Goal: Task Accomplishment & Management: Manage account settings

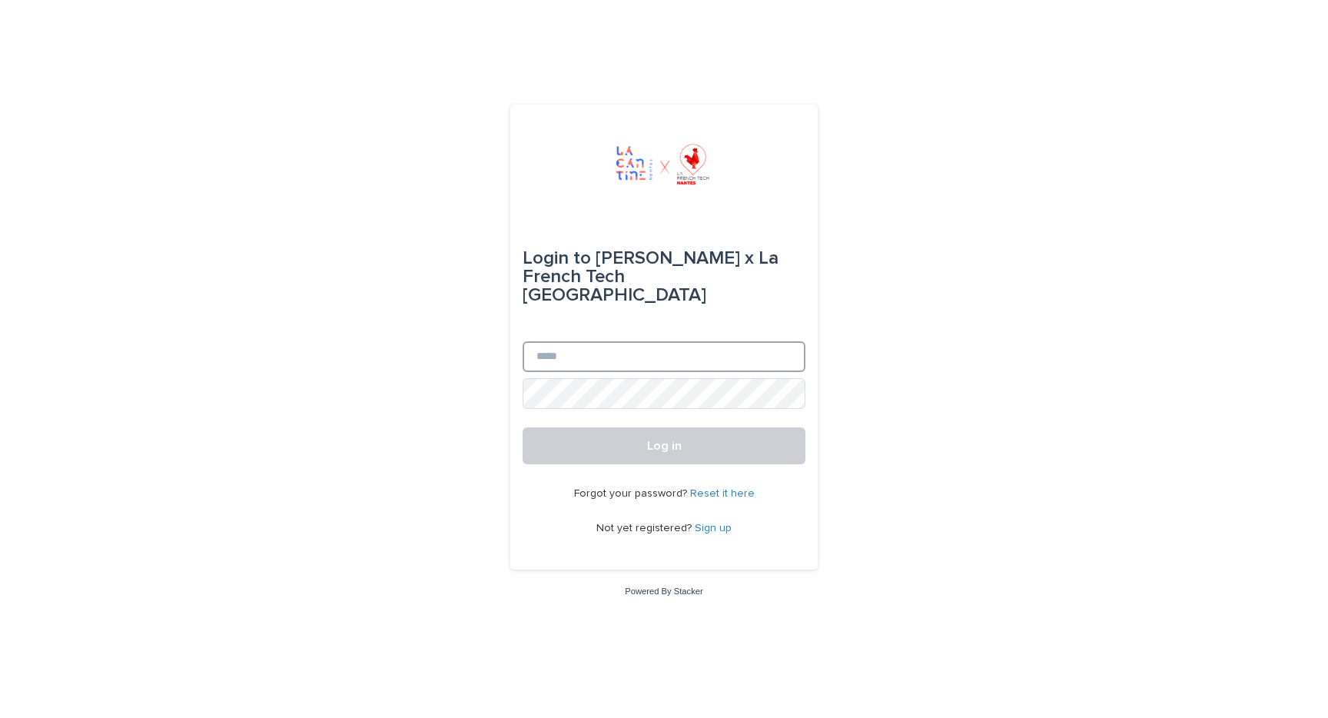
click at [612, 341] on input "Email" at bounding box center [664, 356] width 283 height 31
click at [612, 291] on div "Login to La Cantine x La French Tech Nantes" at bounding box center [664, 277] width 283 height 80
click at [602, 341] on input "Email" at bounding box center [664, 356] width 283 height 31
click at [454, 382] on div "Login to La Cantine x La French Tech Nantes Email Password Log in Forgot your p…" at bounding box center [664, 359] width 1328 height 718
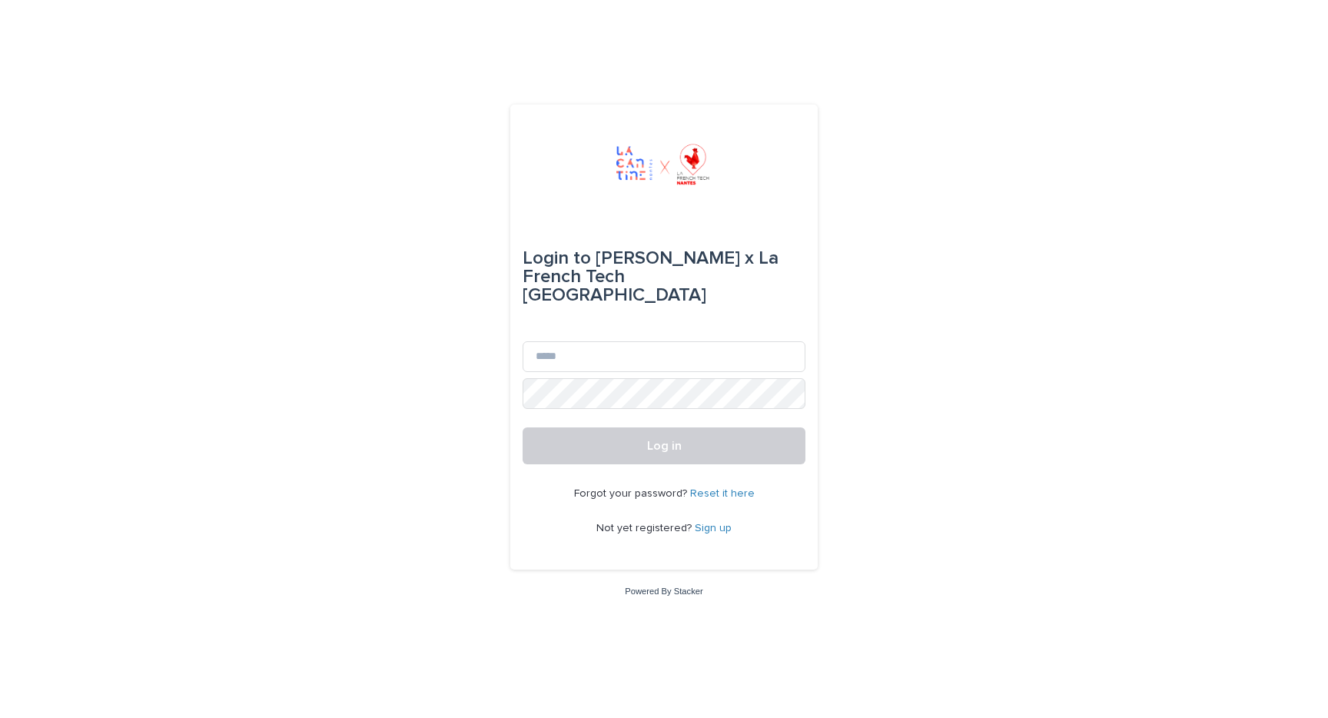
click at [706, 523] on link "Sign up" at bounding box center [713, 528] width 37 height 11
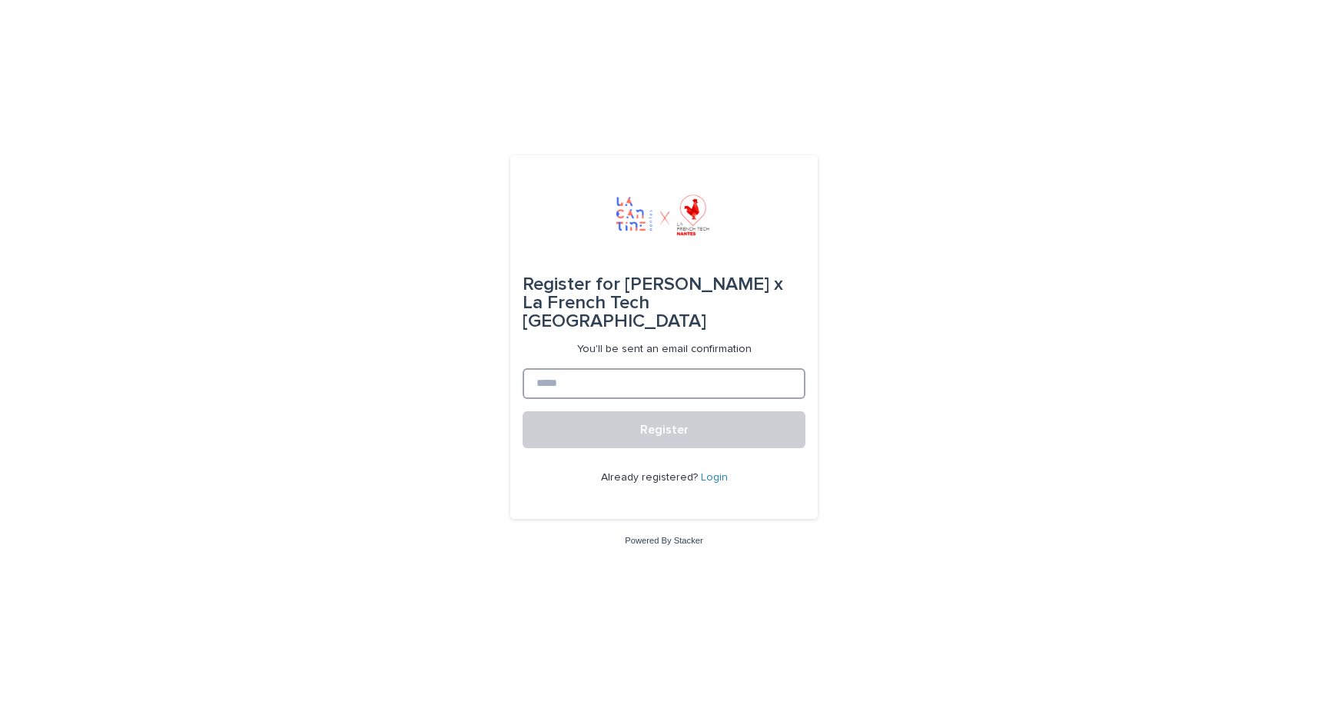
click at [626, 368] on input at bounding box center [664, 383] width 283 height 31
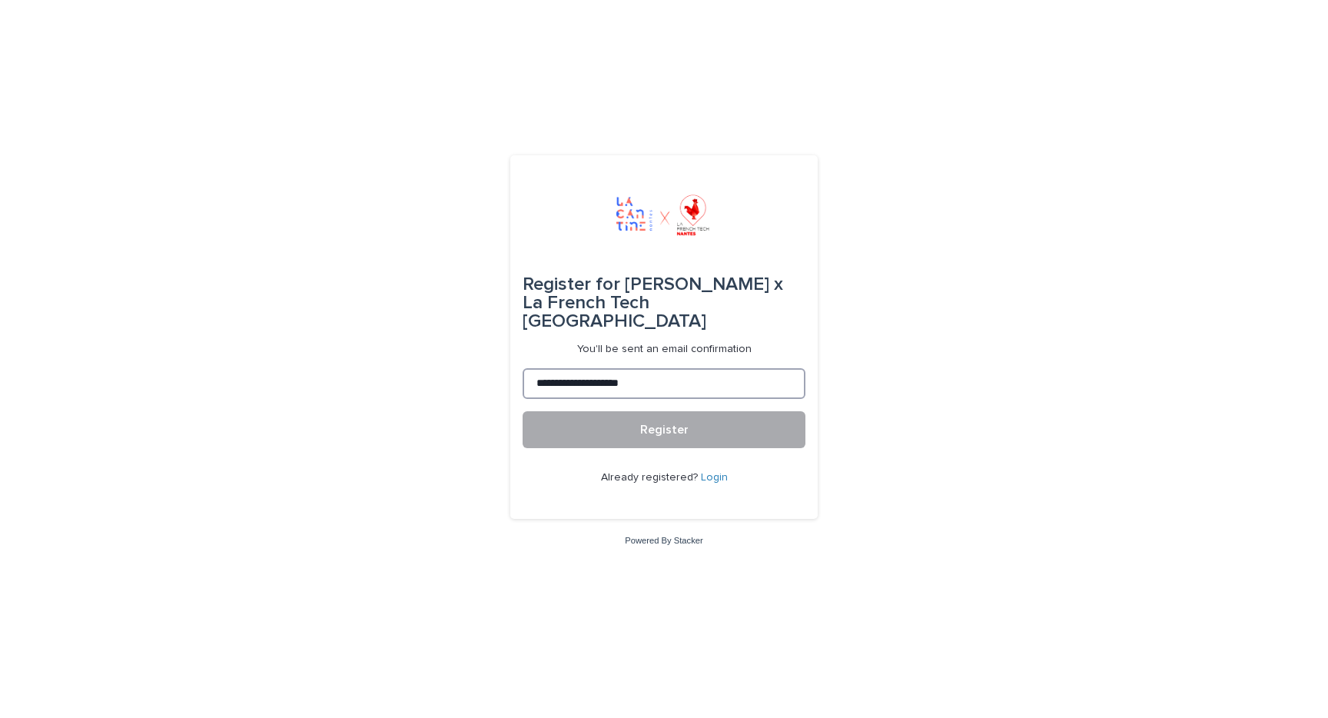
type input "**********"
click at [703, 420] on button "Register" at bounding box center [664, 429] width 283 height 37
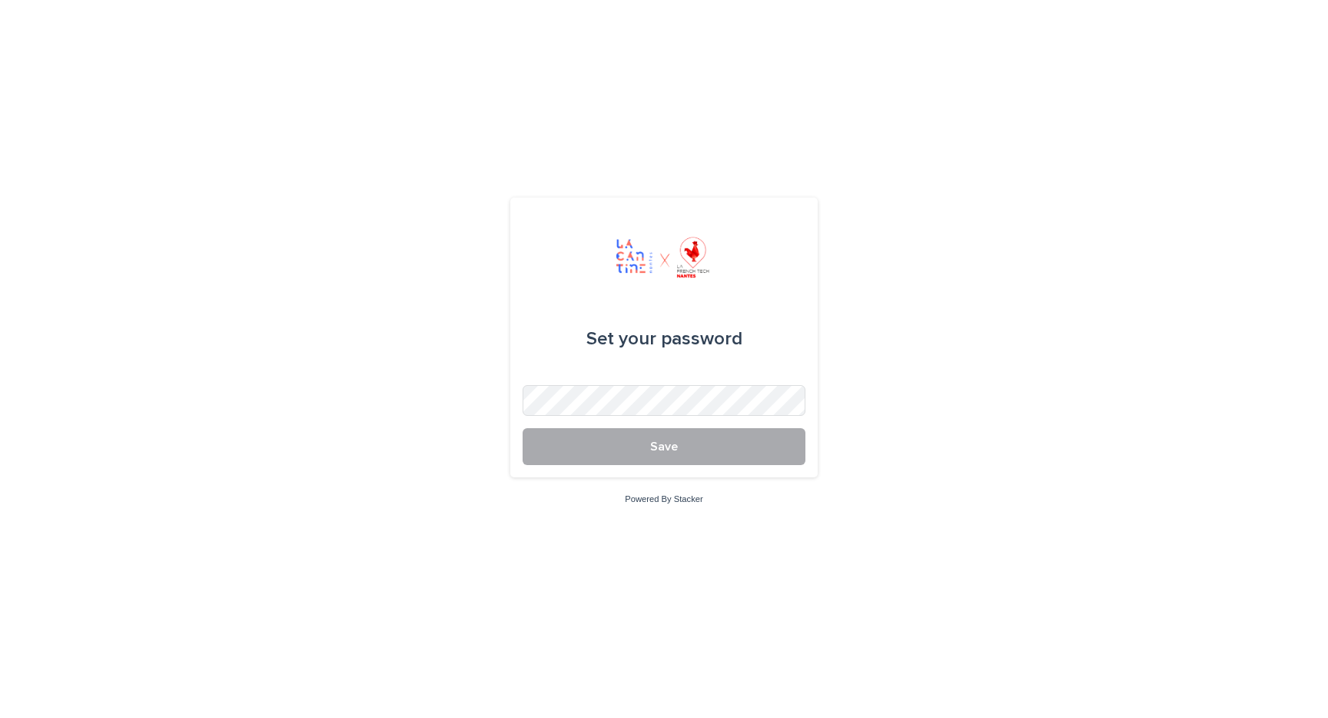
click at [597, 449] on button "Save" at bounding box center [664, 446] width 283 height 37
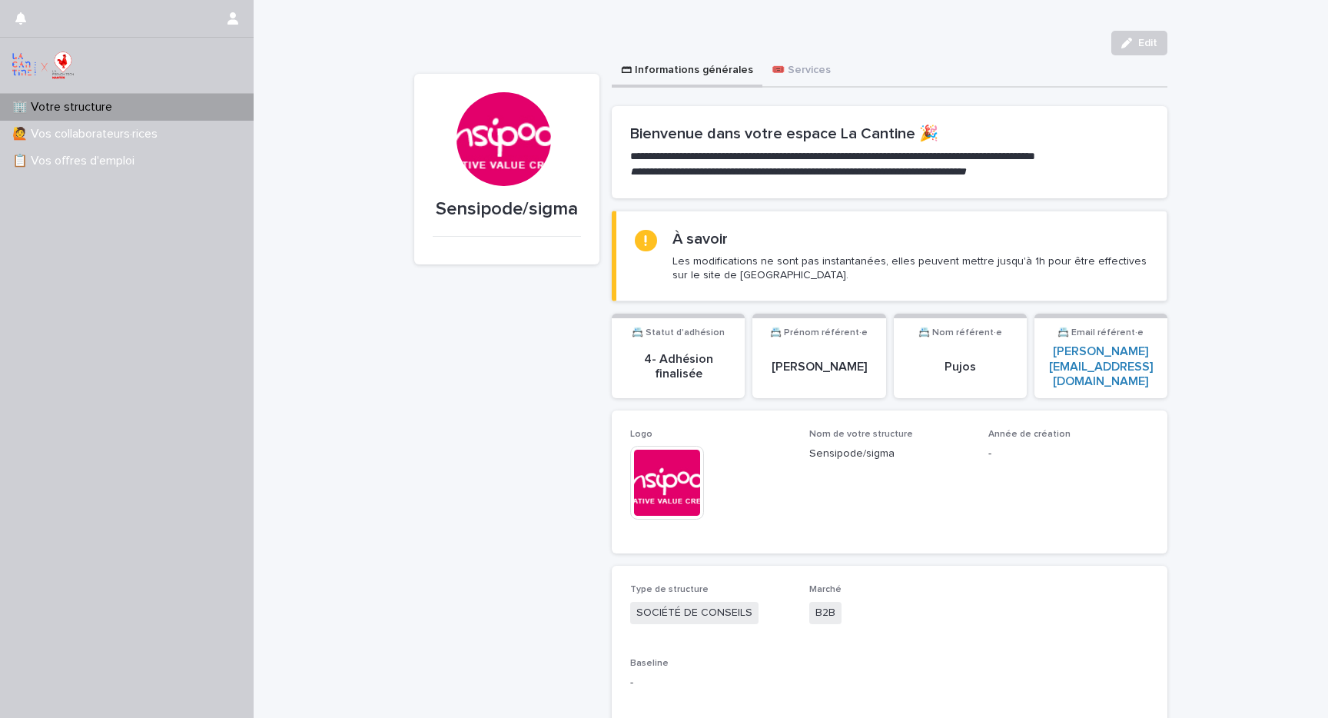
click at [514, 152] on div at bounding box center [504, 139] width 94 height 94
click at [665, 475] on img at bounding box center [667, 483] width 74 height 74
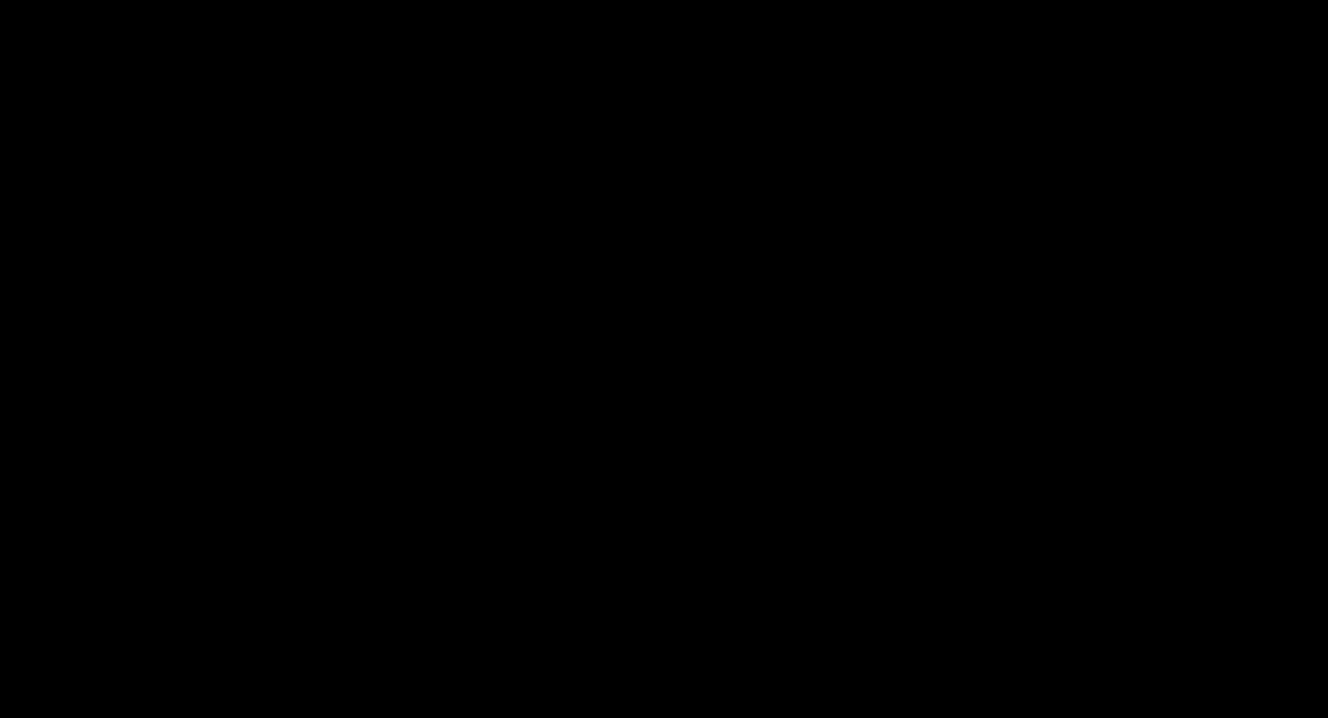
click at [665, 475] on picture at bounding box center [664, 377] width 1328 height 682
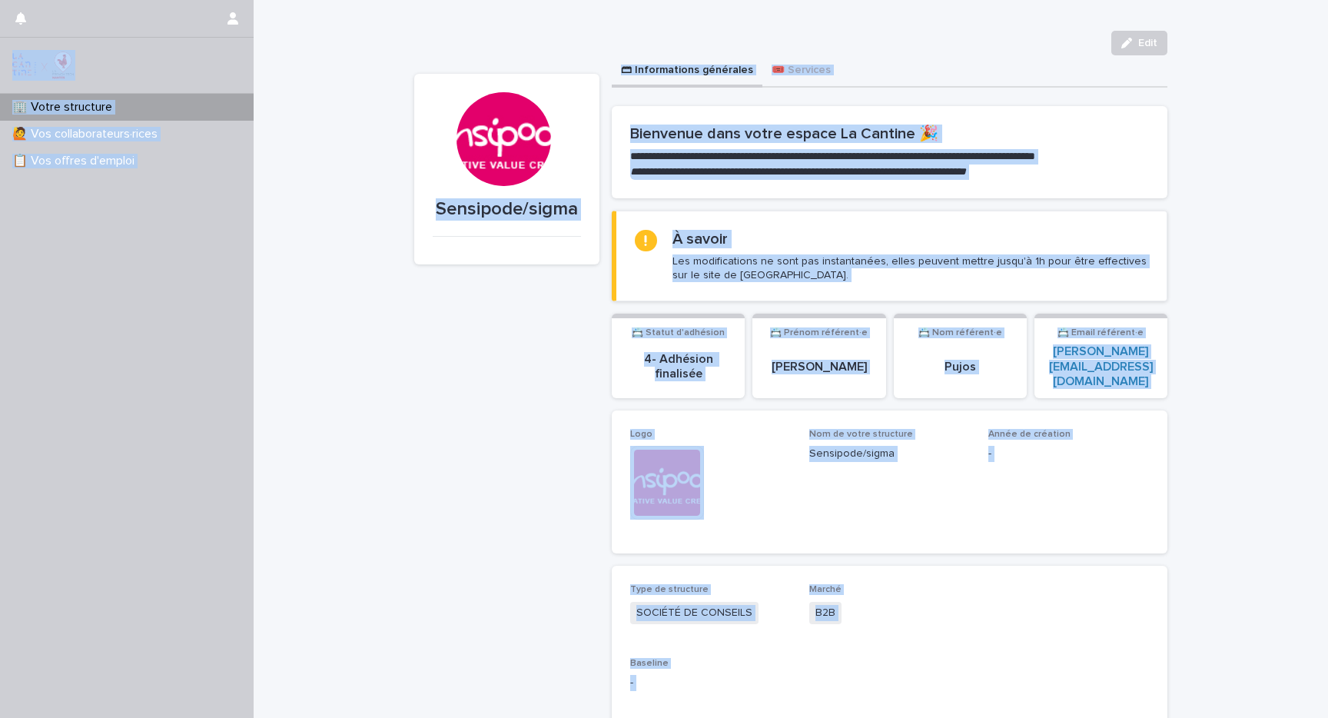
click at [670, 462] on img at bounding box center [667, 483] width 74 height 74
click at [1147, 39] on span "Edit" at bounding box center [1147, 43] width 19 height 11
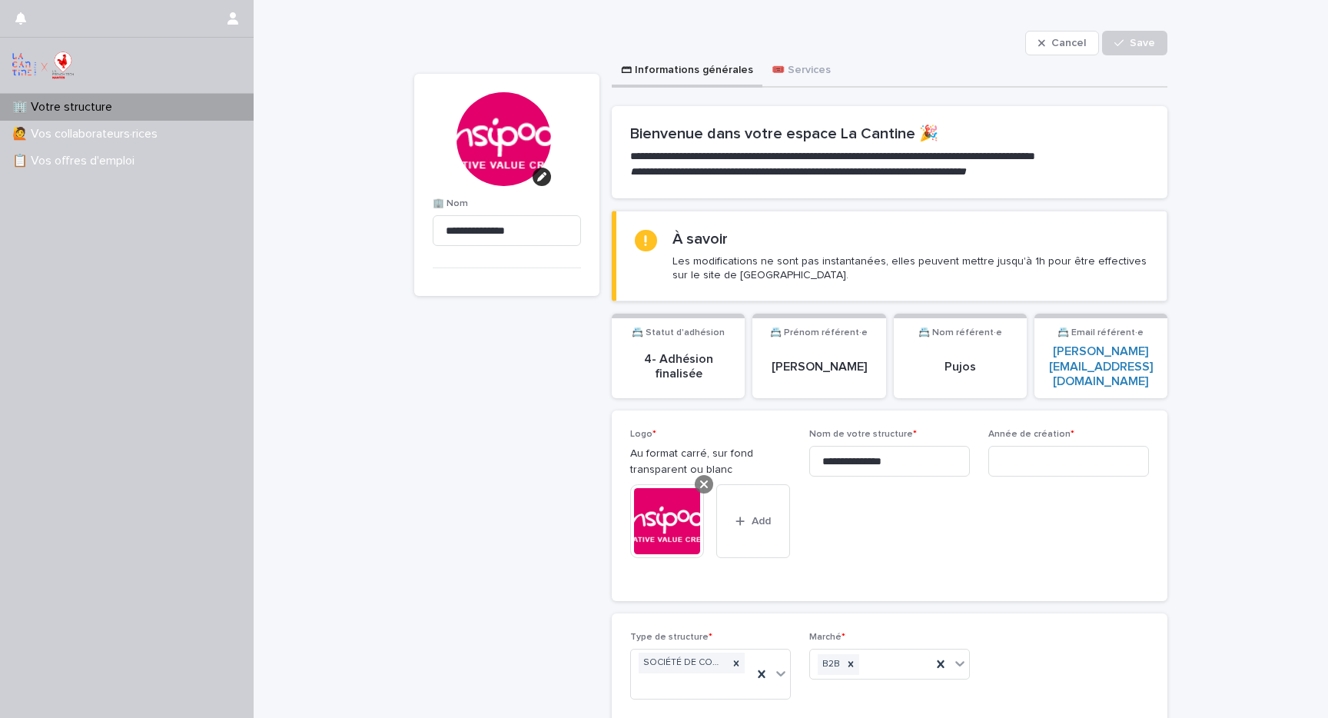
click at [706, 478] on icon at bounding box center [704, 484] width 8 height 12
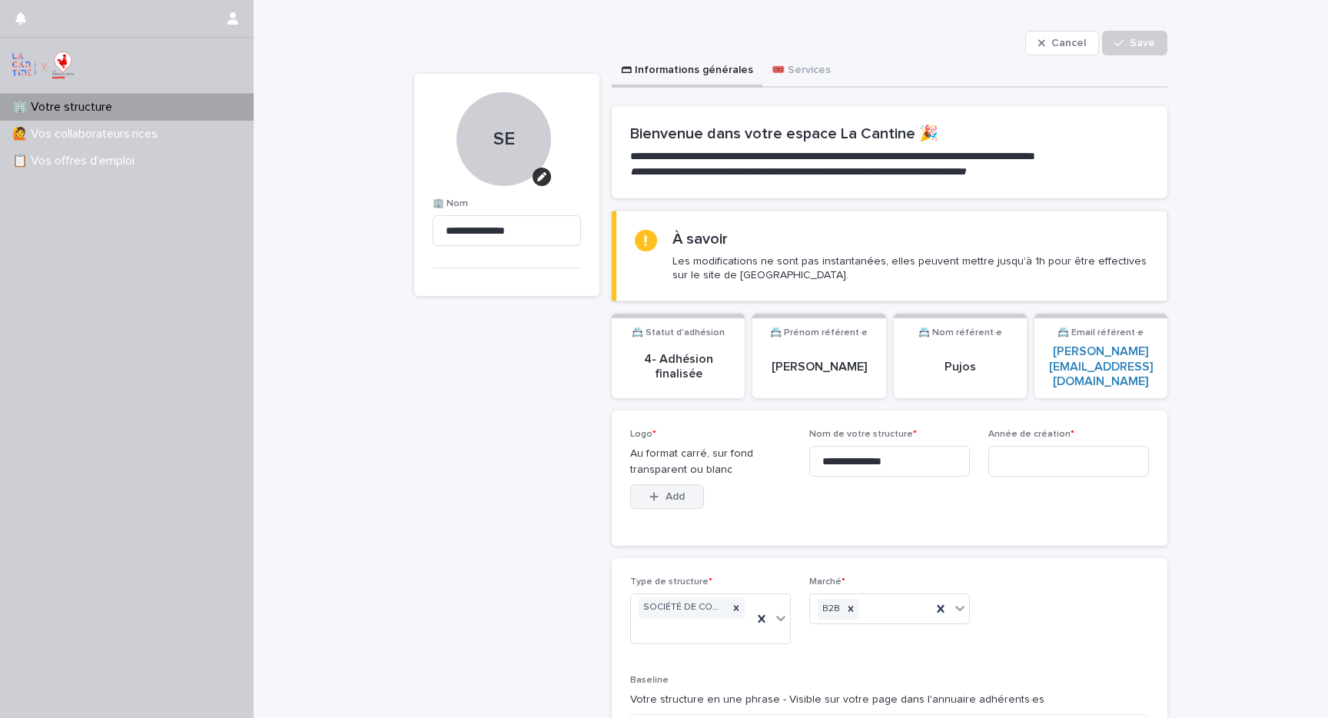
click at [669, 491] on span "Add" at bounding box center [675, 496] width 19 height 11
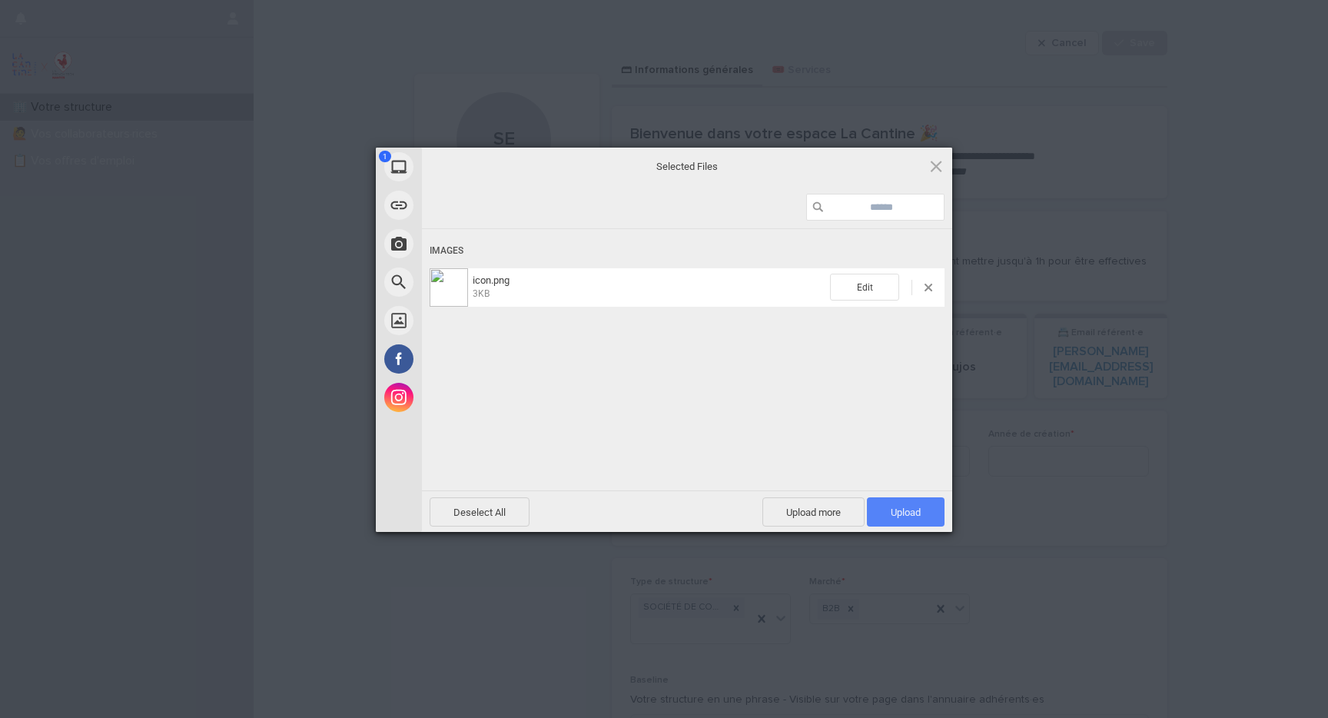
click at [908, 512] on span "Upload 1" at bounding box center [906, 513] width 30 height 12
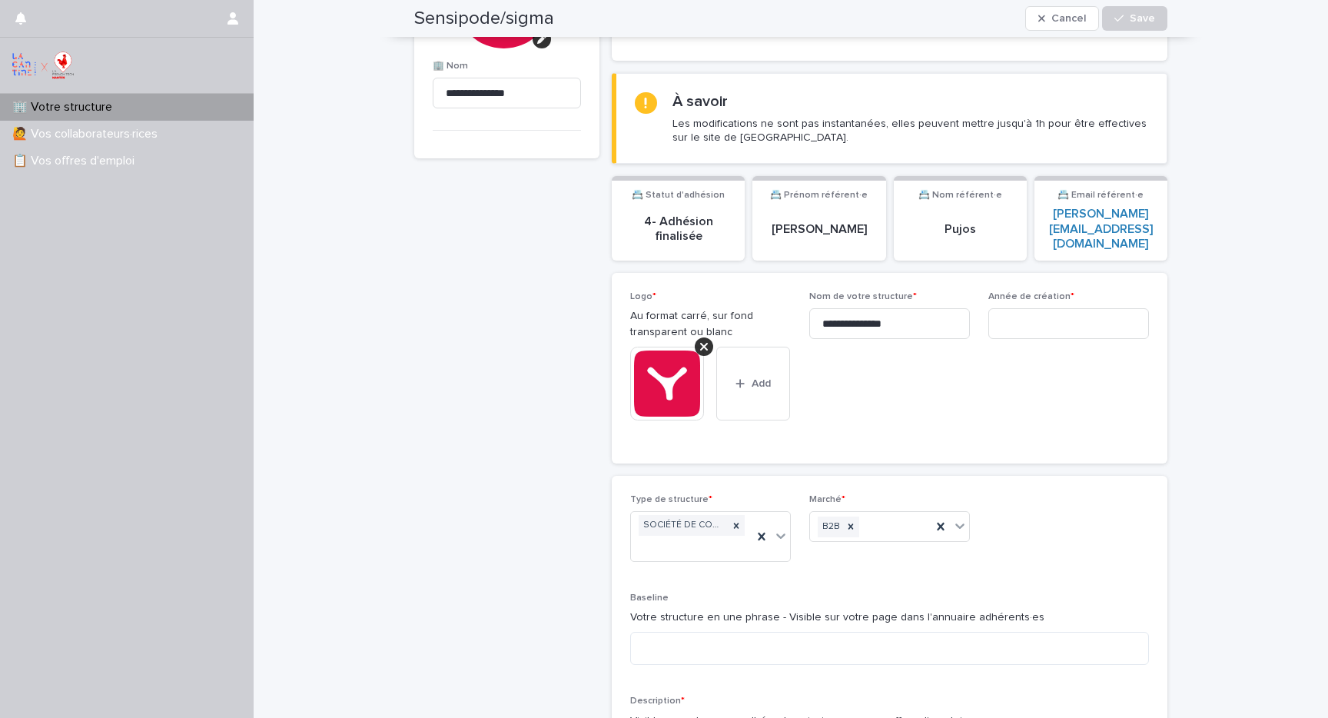
scroll to position [153, 0]
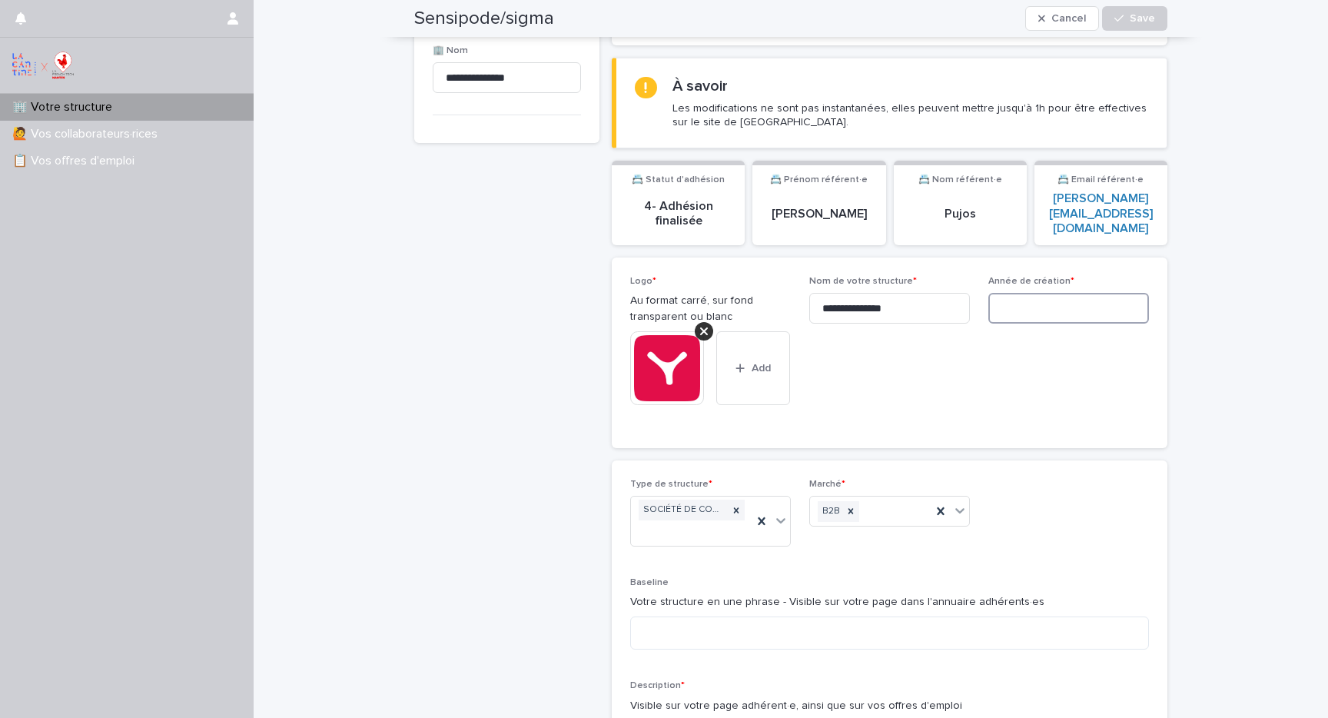
click at [1043, 293] on input at bounding box center [1069, 308] width 161 height 31
type input "****"
click at [1165, 335] on div "**********" at bounding box center [890, 353] width 556 height 191
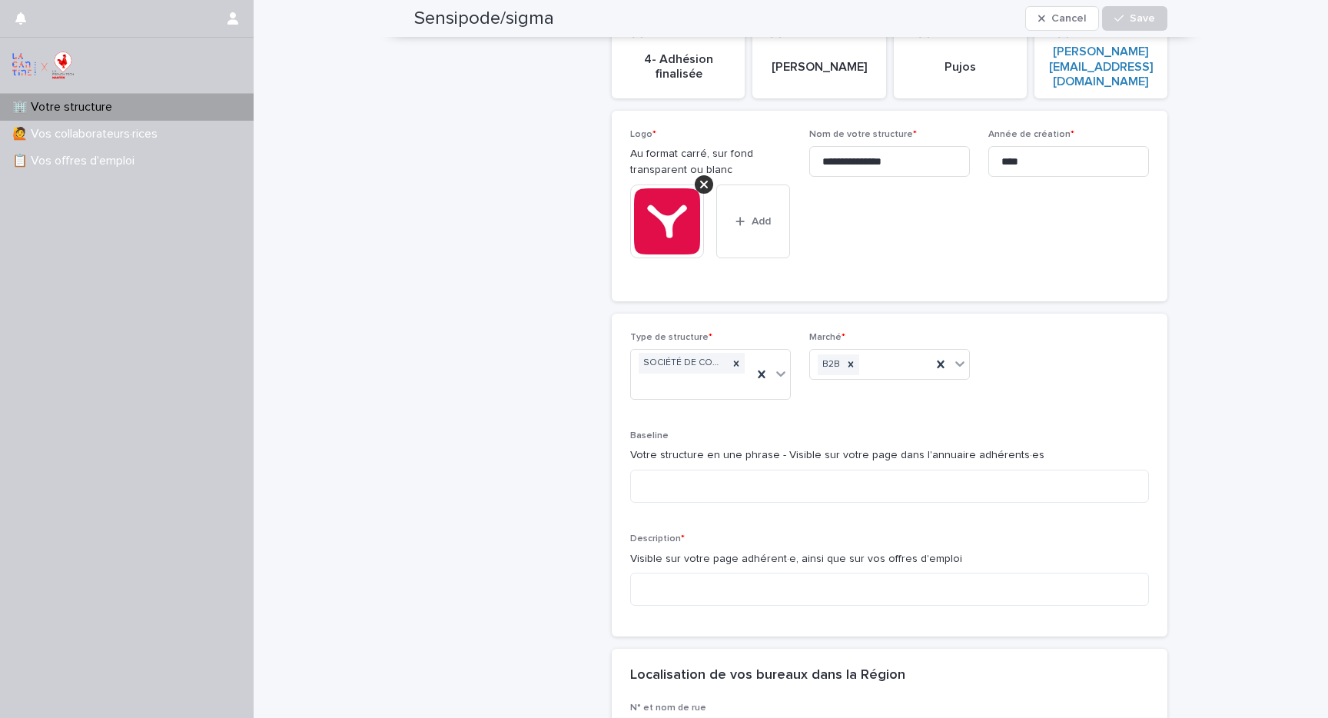
scroll to position [303, 0]
click at [803, 469] on textarea at bounding box center [889, 483] width 519 height 33
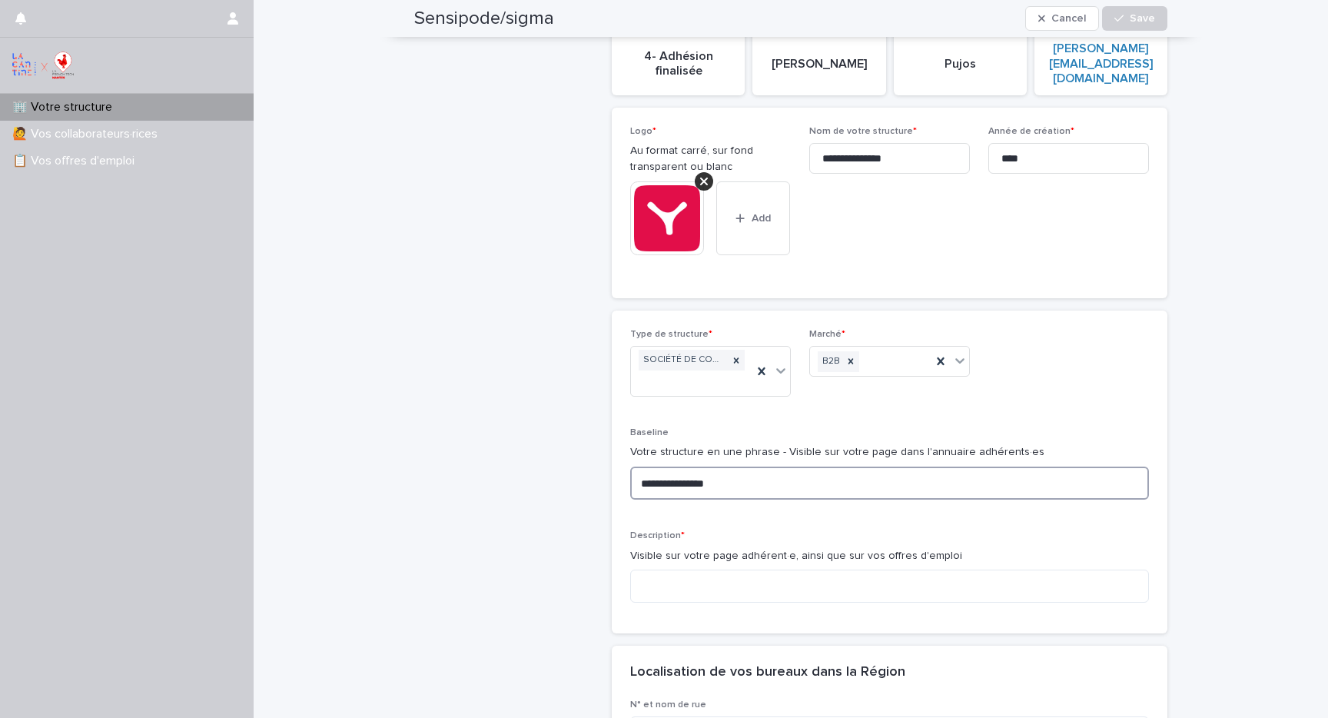
type textarea "**********"
click at [545, 556] on div "**********" at bounding box center [506, 502] width 185 height 1463
click at [701, 582] on textarea at bounding box center [889, 586] width 519 height 33
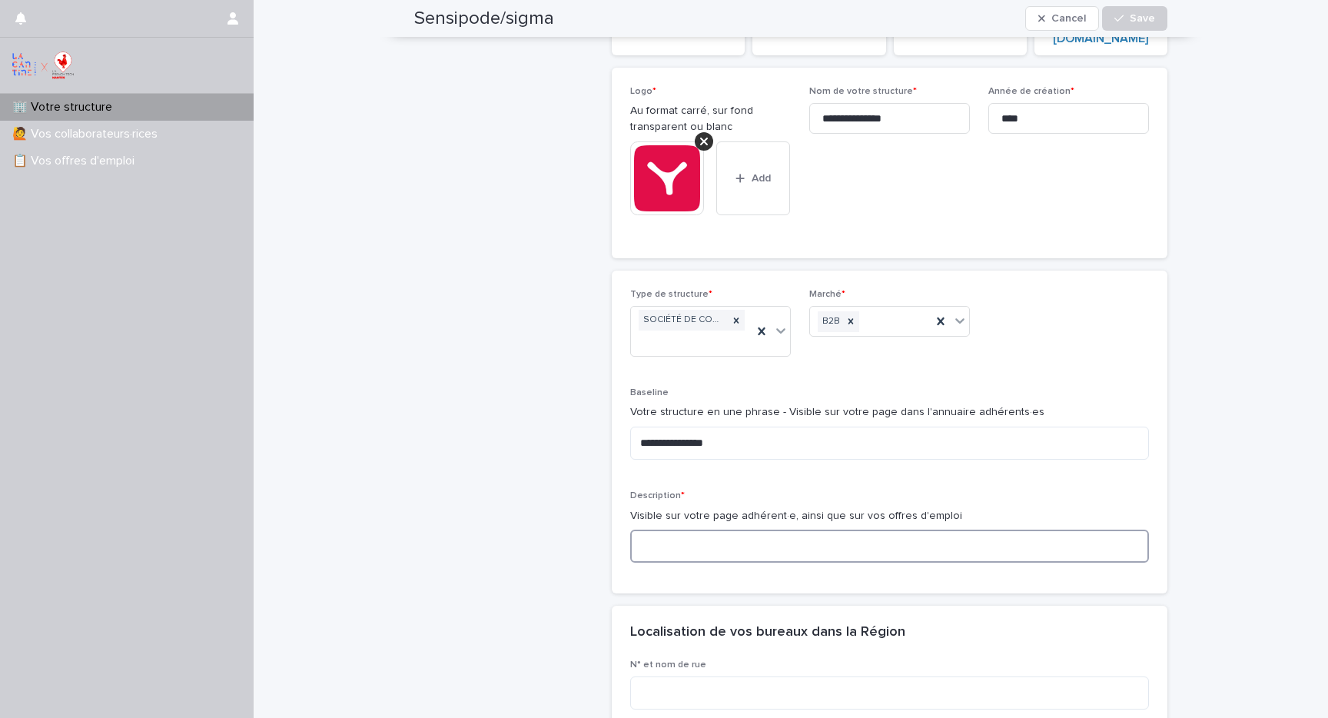
scroll to position [362, 0]
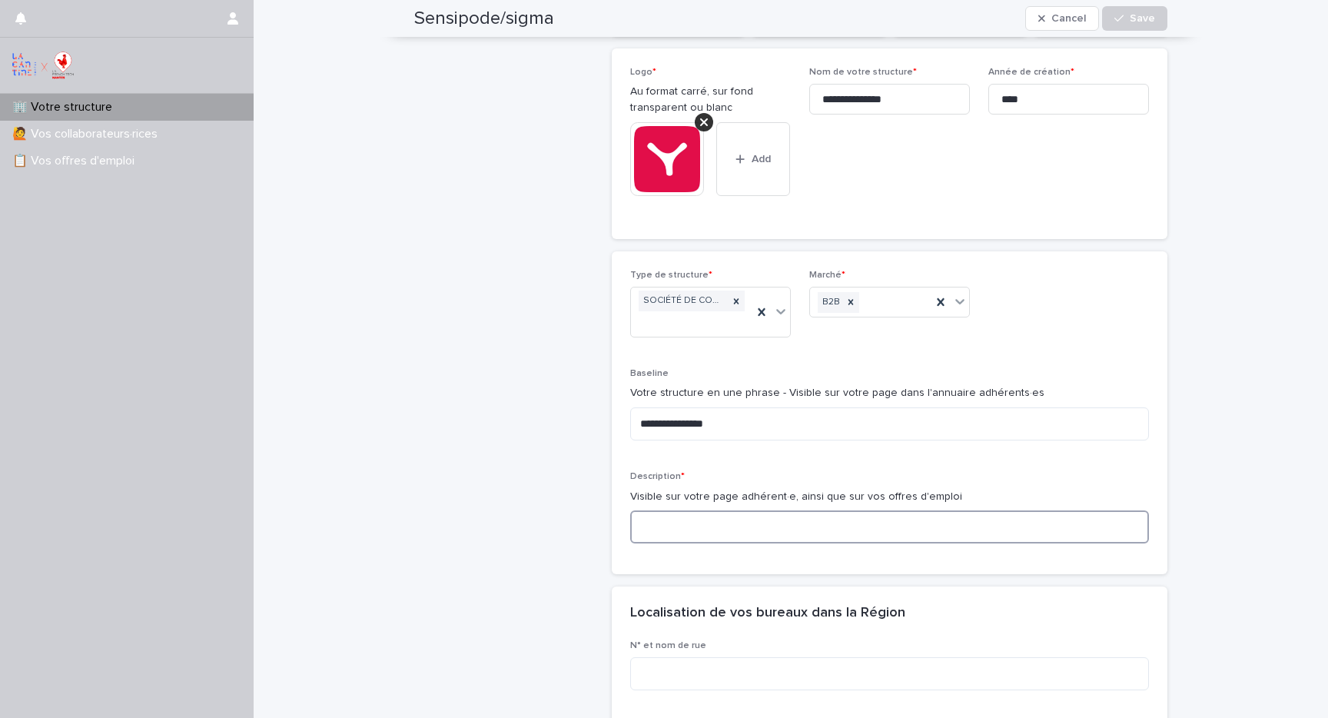
paste textarea "**********"
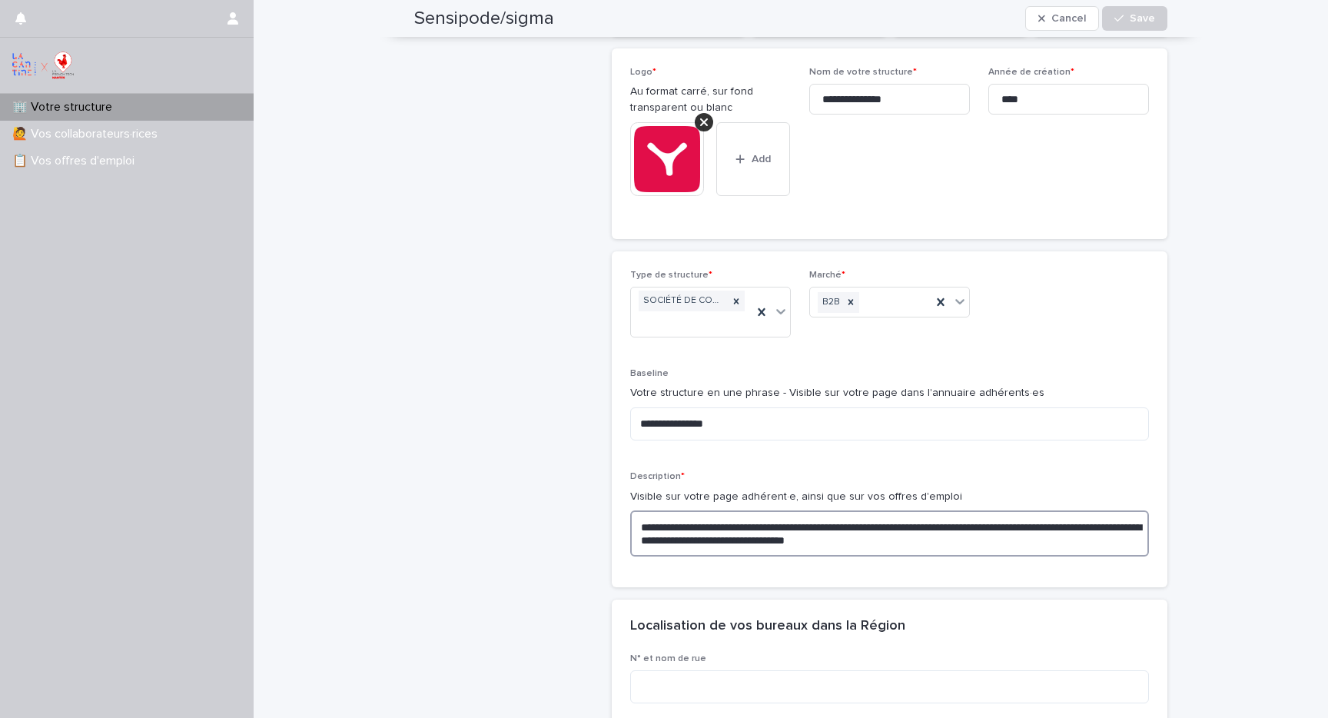
type textarea "**********"
click at [501, 527] on div "**********" at bounding box center [506, 450] width 185 height 1476
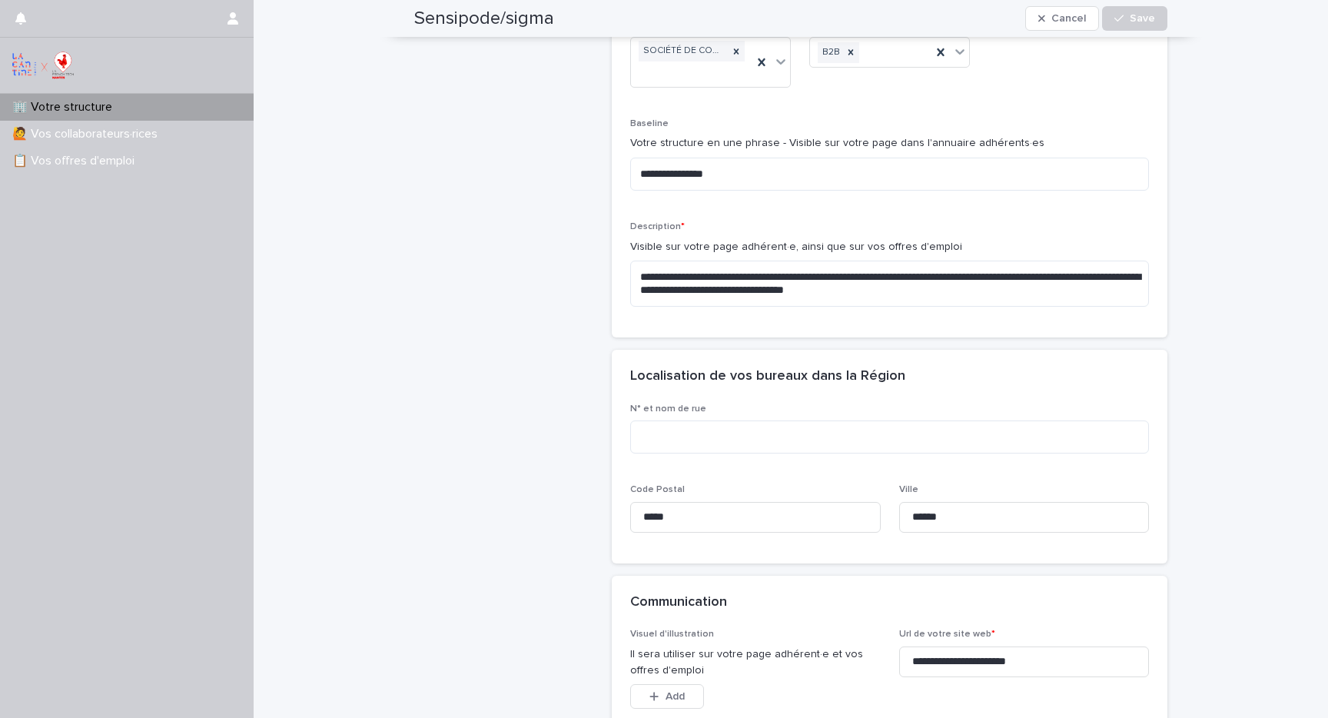
scroll to position [760, 0]
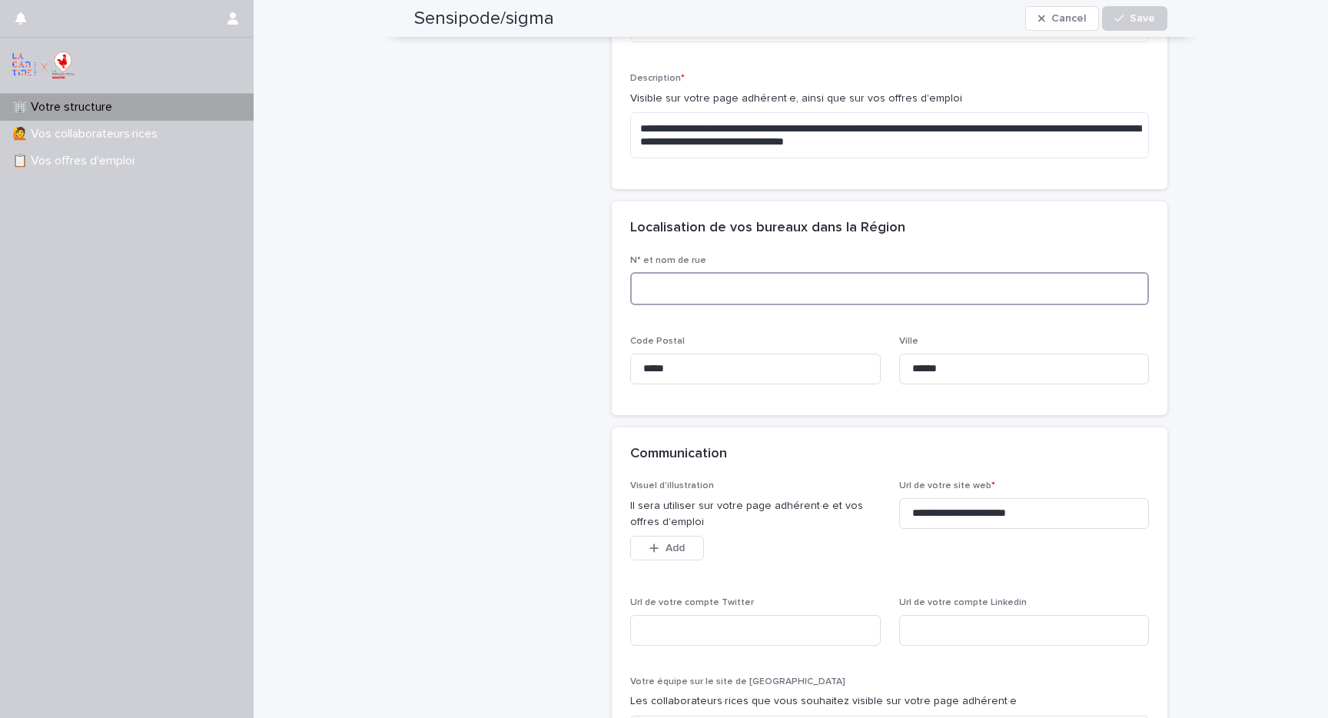
click at [683, 281] on textarea at bounding box center [889, 288] width 519 height 33
click at [763, 274] on textarea "**********" at bounding box center [889, 288] width 519 height 33
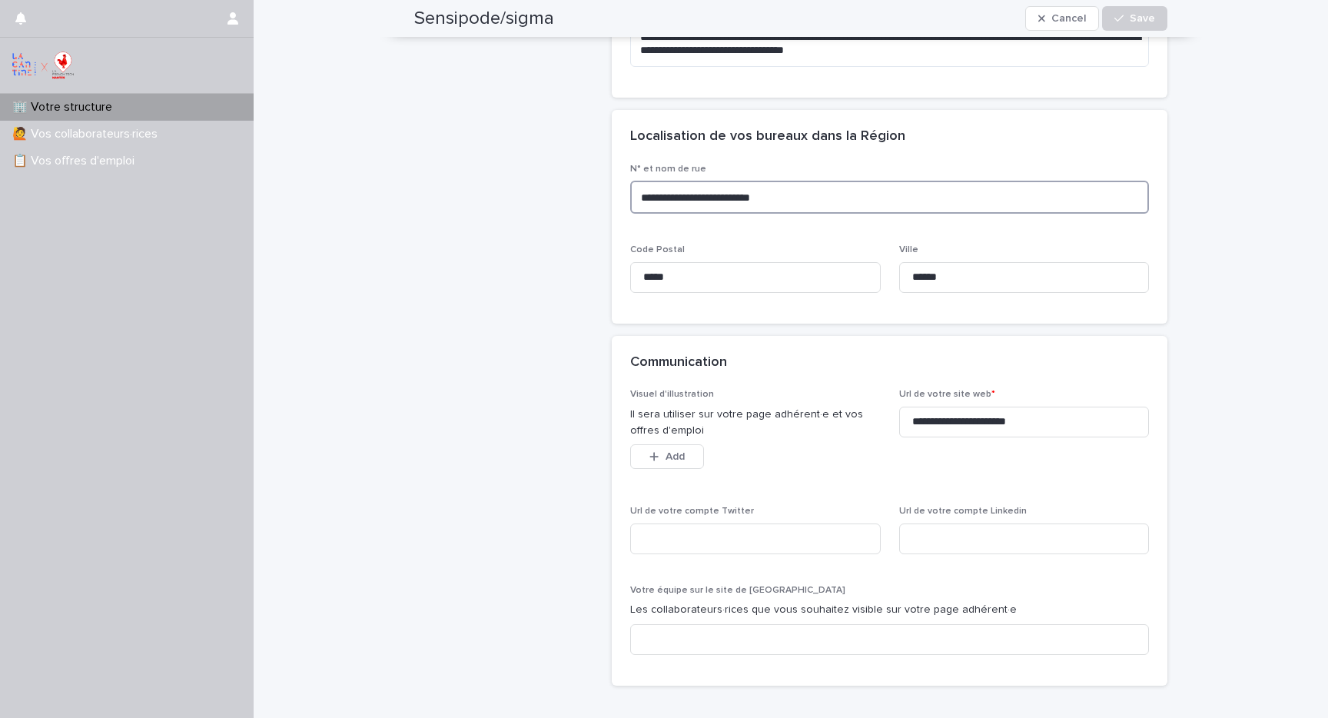
scroll to position [904, 0]
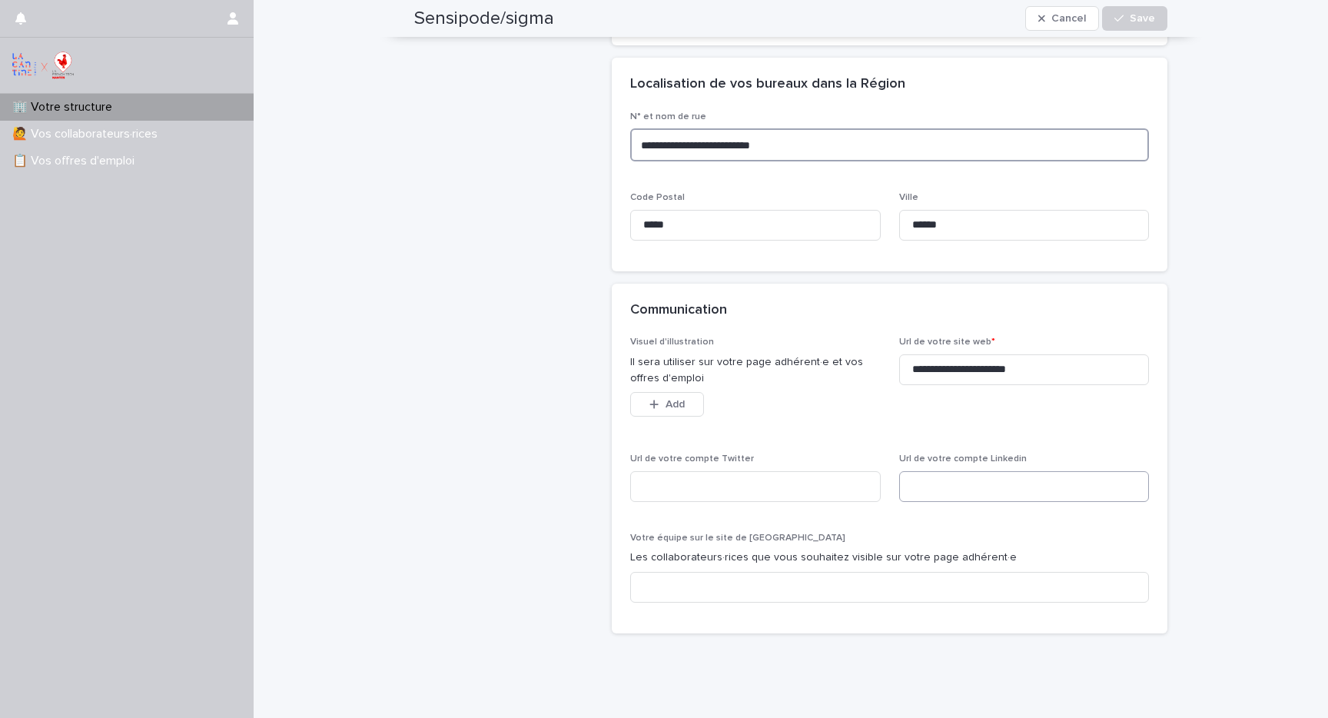
type textarea "**********"
click at [949, 471] on input at bounding box center [1024, 486] width 251 height 31
paste input "**********"
type input "**********"
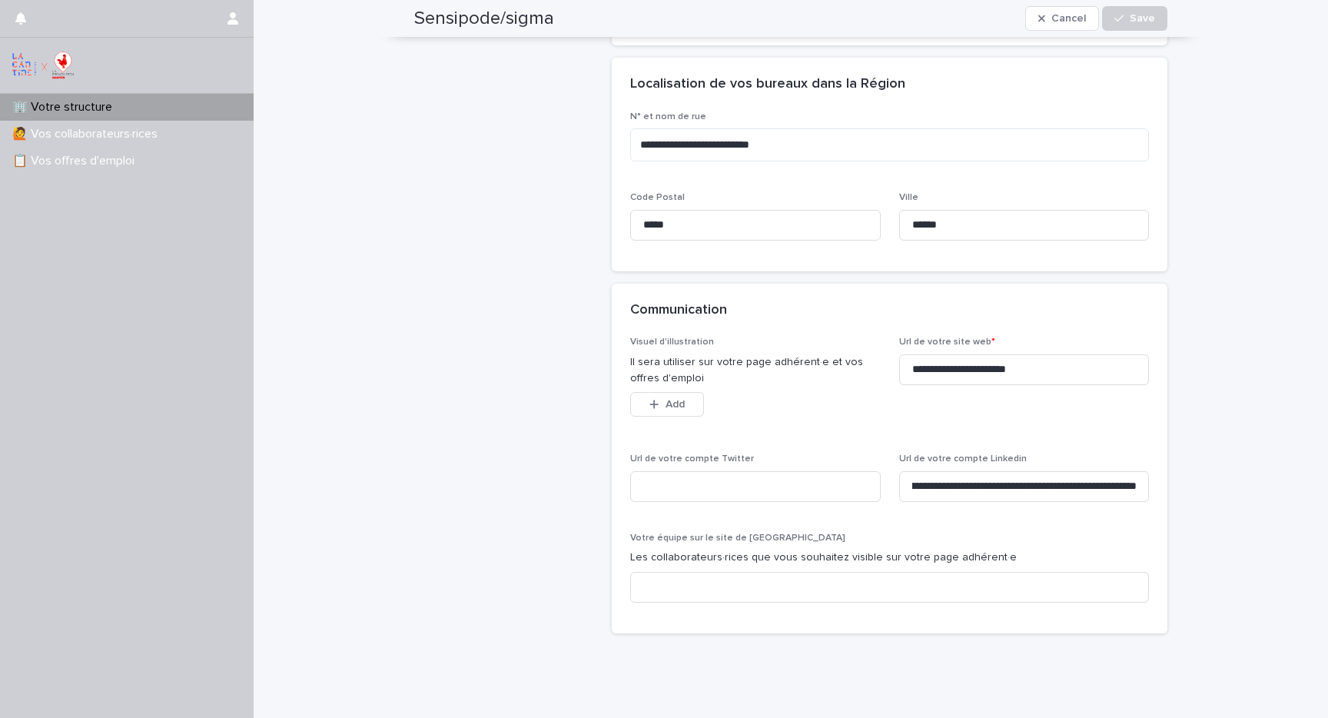
scroll to position [0, 0]
click at [668, 572] on input at bounding box center [889, 587] width 519 height 31
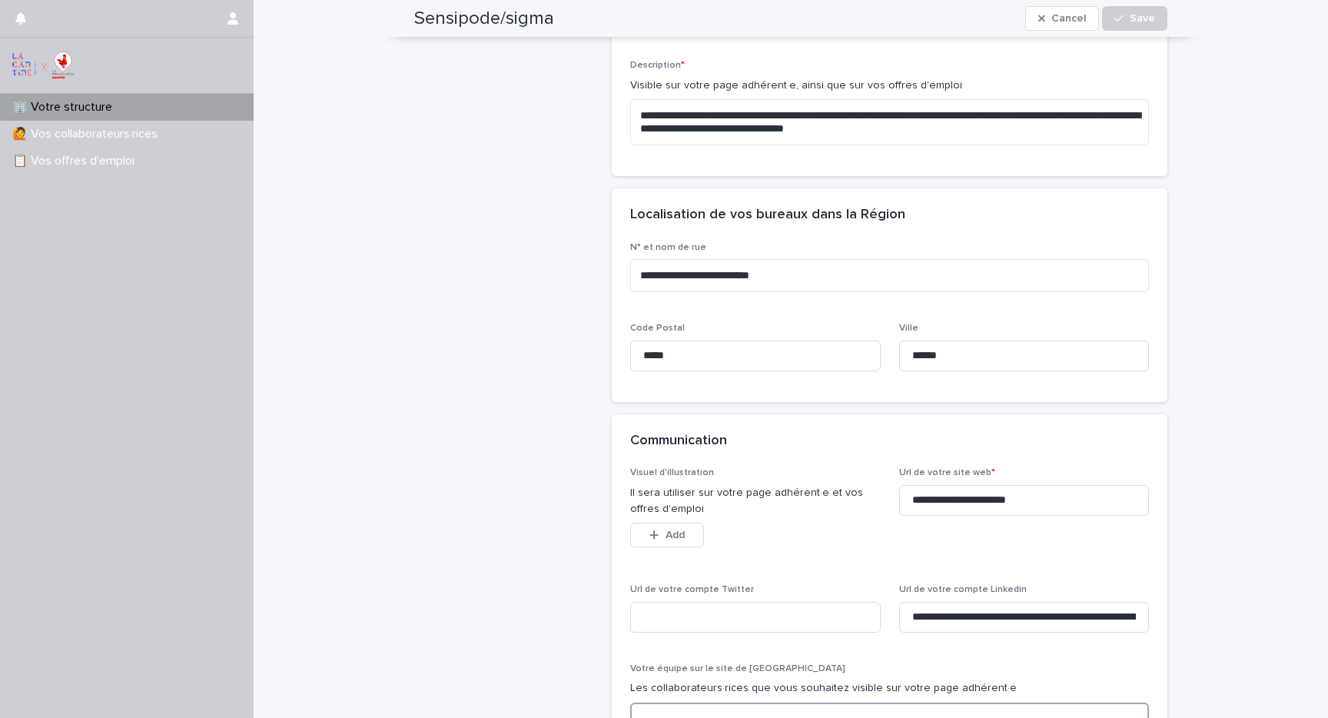
scroll to position [936, 0]
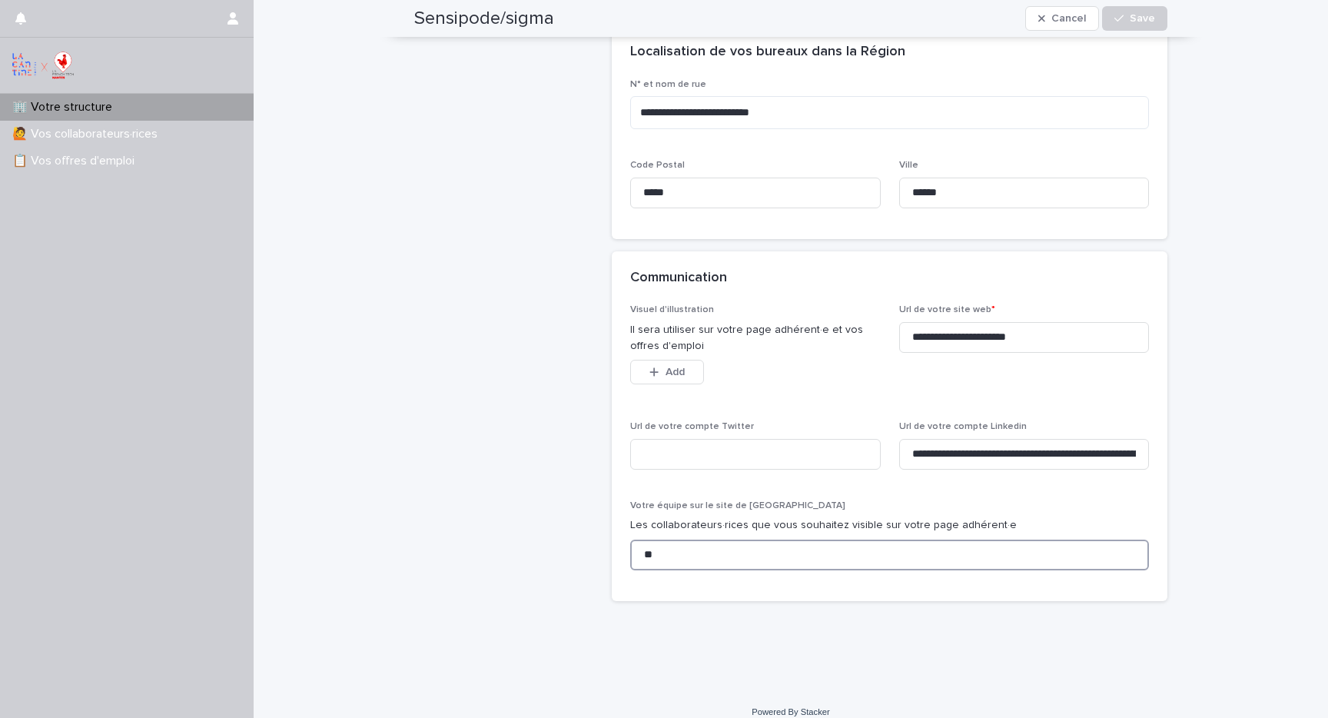
type input "*"
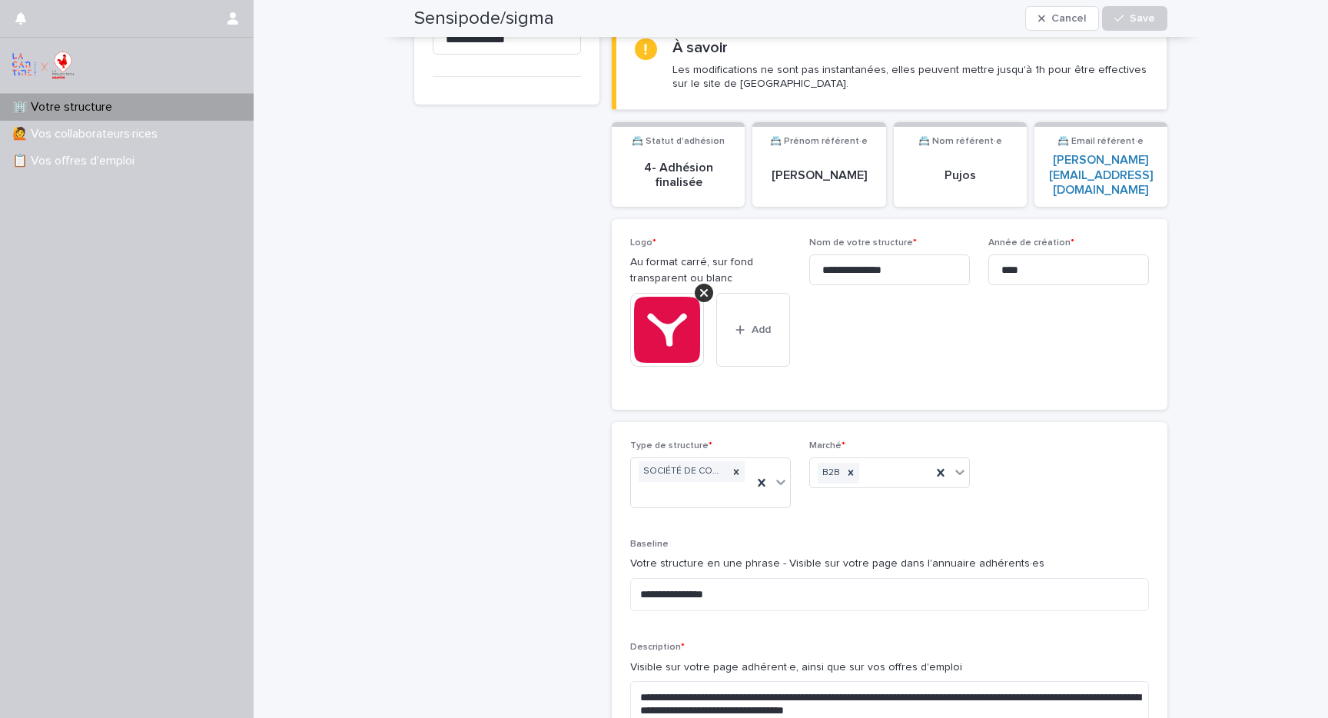
scroll to position [0, 0]
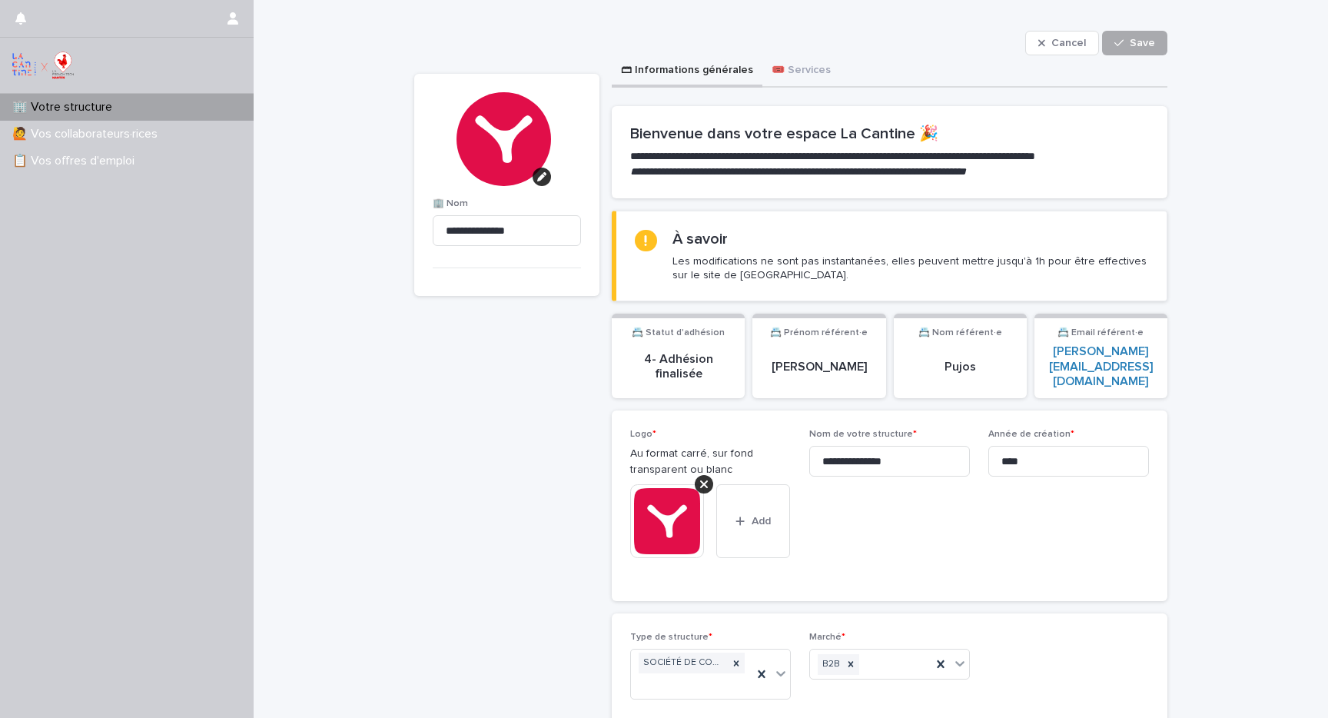
click at [1140, 43] on span "Save" at bounding box center [1142, 43] width 25 height 11
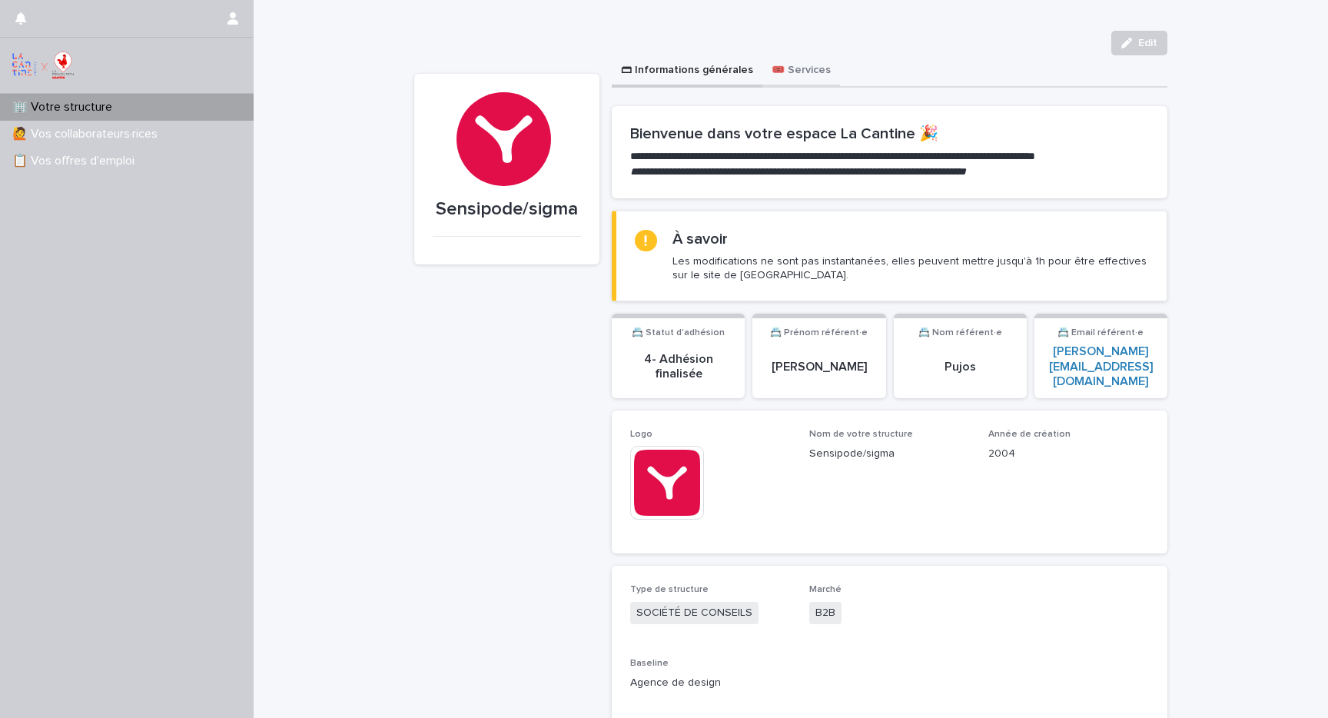
click at [787, 65] on button "🎟️ Services" at bounding box center [802, 71] width 78 height 32
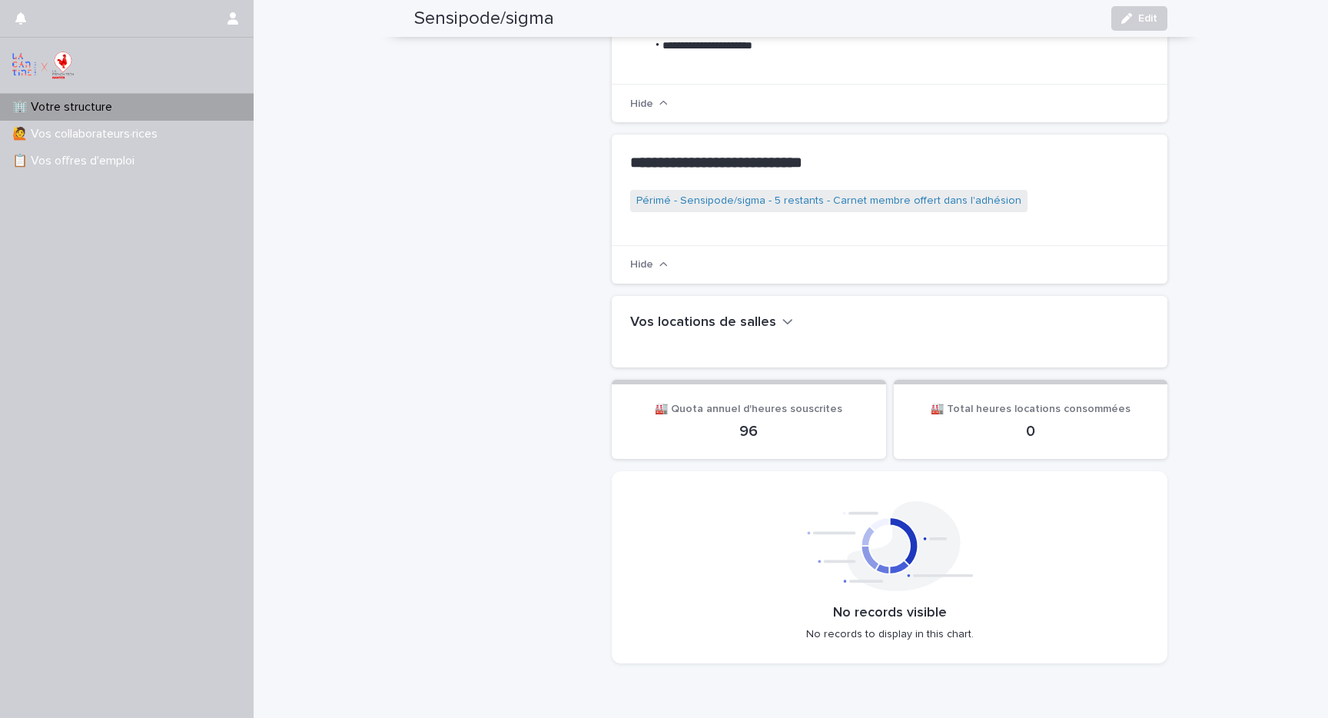
scroll to position [459, 0]
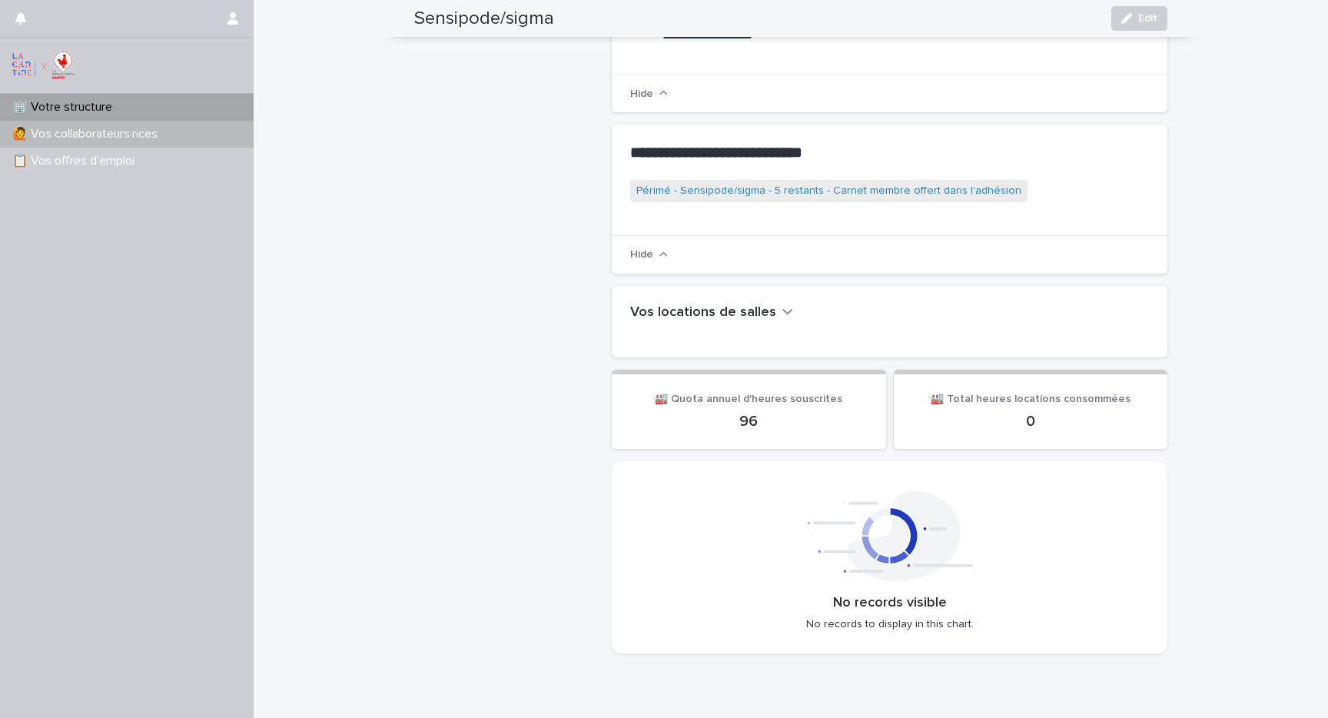
click at [112, 134] on p "🙋 Vos collaborateurs·rices" at bounding box center [88, 134] width 164 height 15
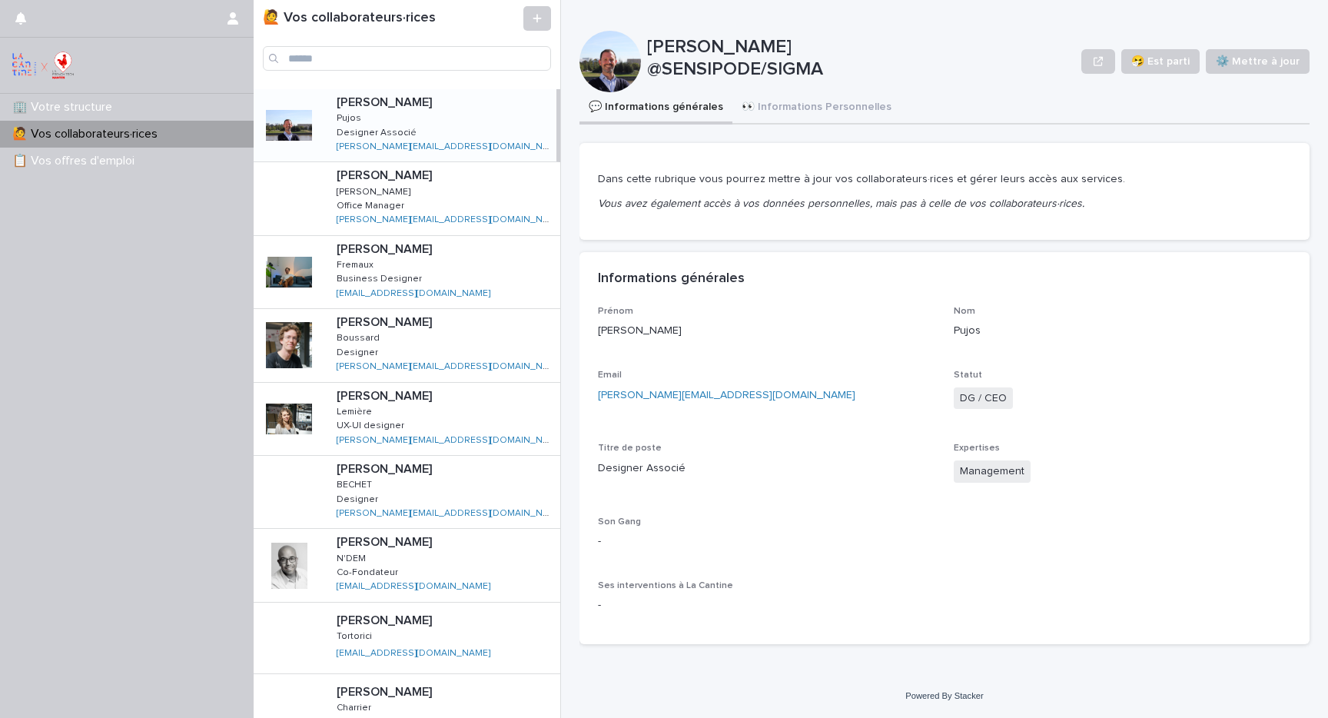
click at [590, 55] on div at bounding box center [610, 61] width 61 height 61
click at [1269, 56] on span "⚙️ Mettre à jour" at bounding box center [1258, 61] width 84 height 15
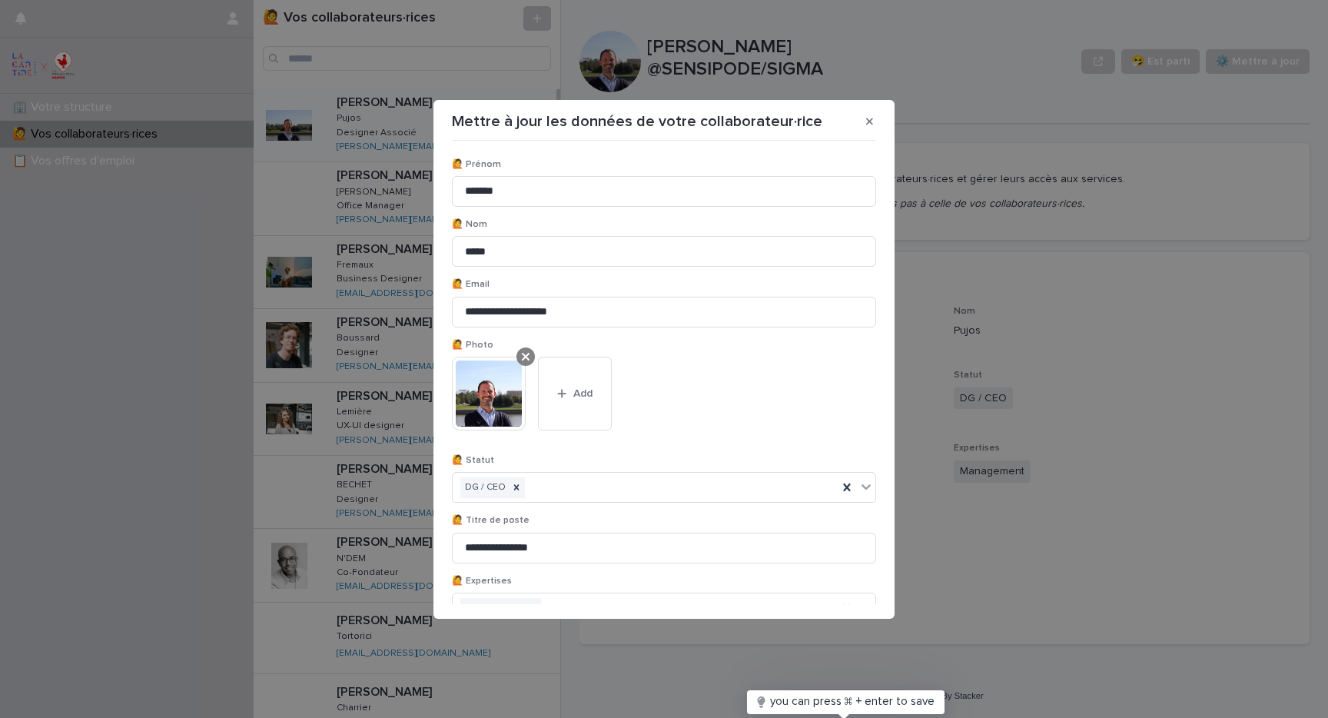
click at [527, 354] on icon at bounding box center [526, 357] width 8 height 12
click at [498, 382] on div "Add" at bounding box center [489, 372] width 74 height 31
click at [497, 367] on span "Add" at bounding box center [496, 369] width 19 height 11
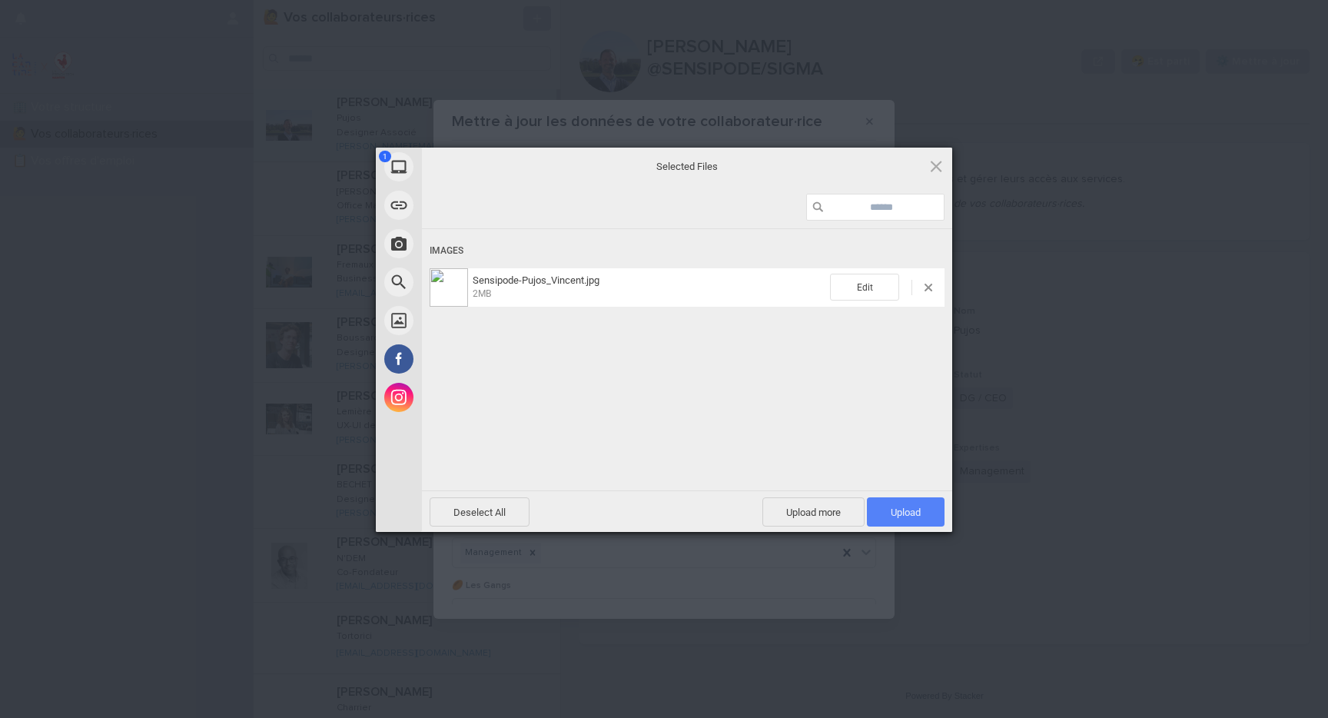
click at [913, 513] on span "Upload 1" at bounding box center [906, 513] width 30 height 12
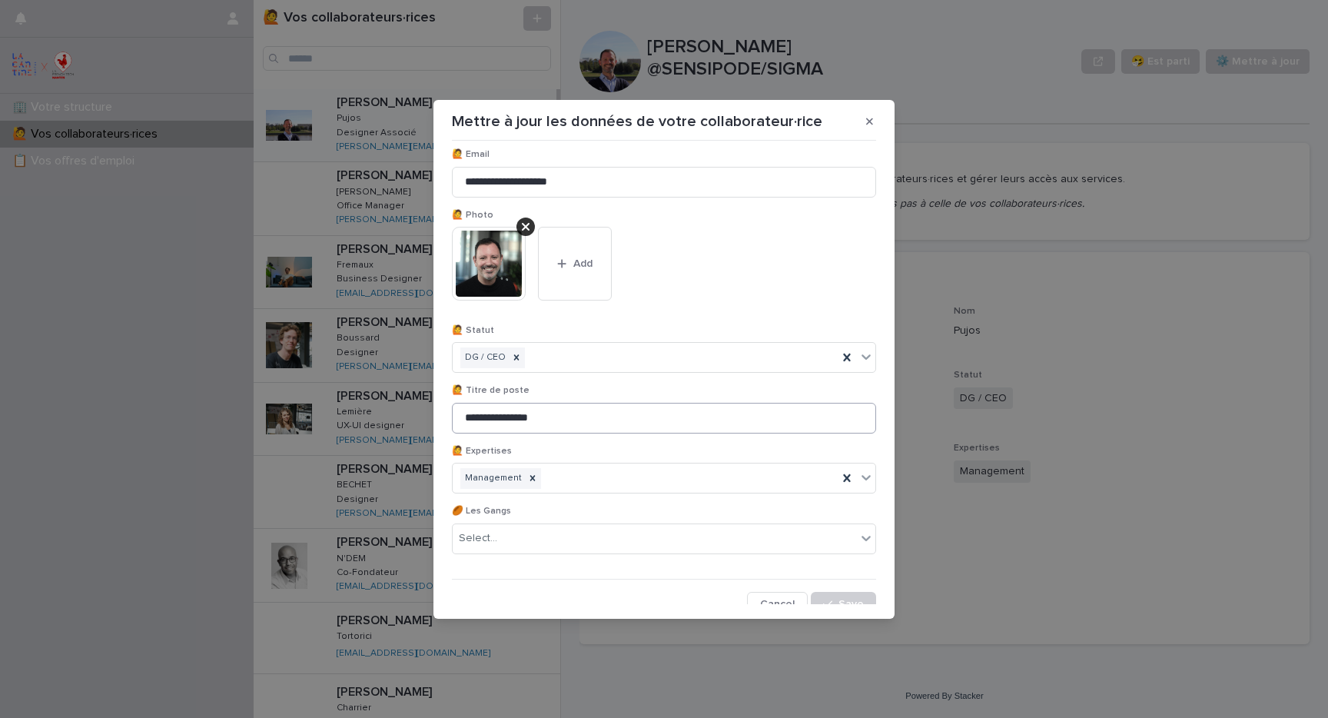
scroll to position [142, 0]
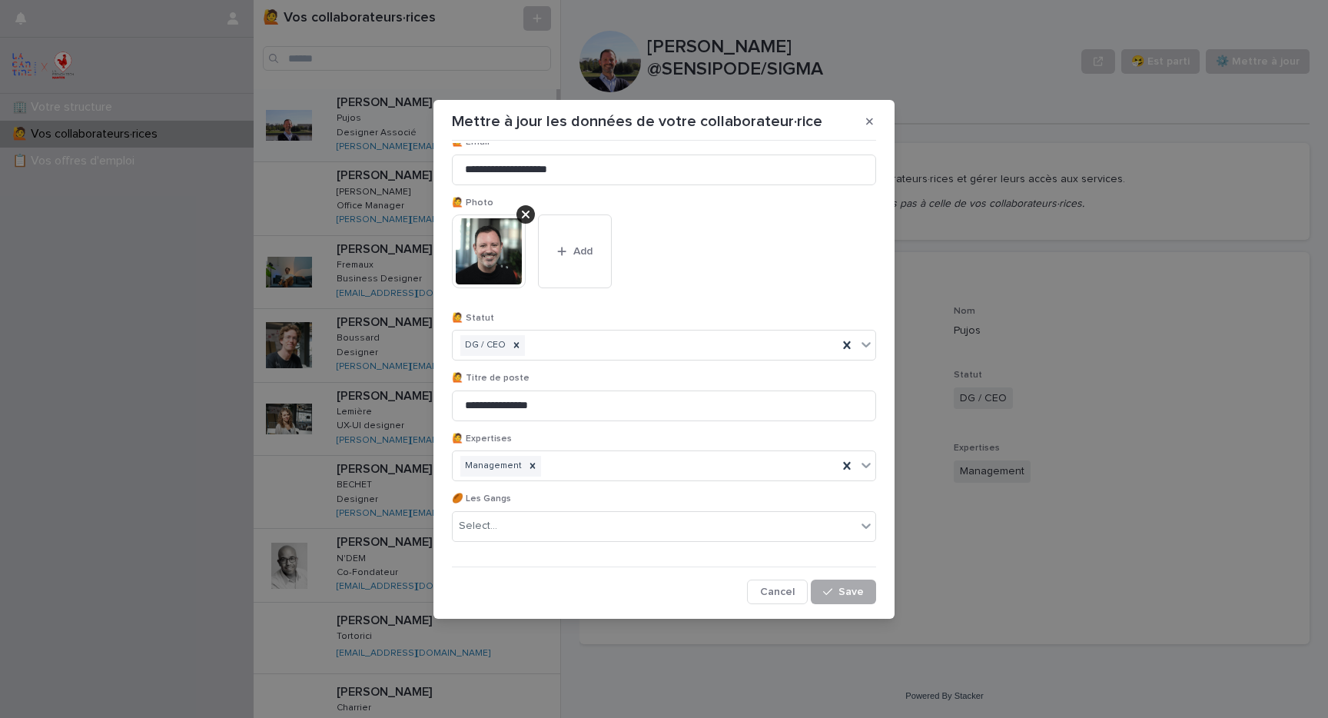
click at [863, 587] on span "Save" at bounding box center [851, 592] width 25 height 11
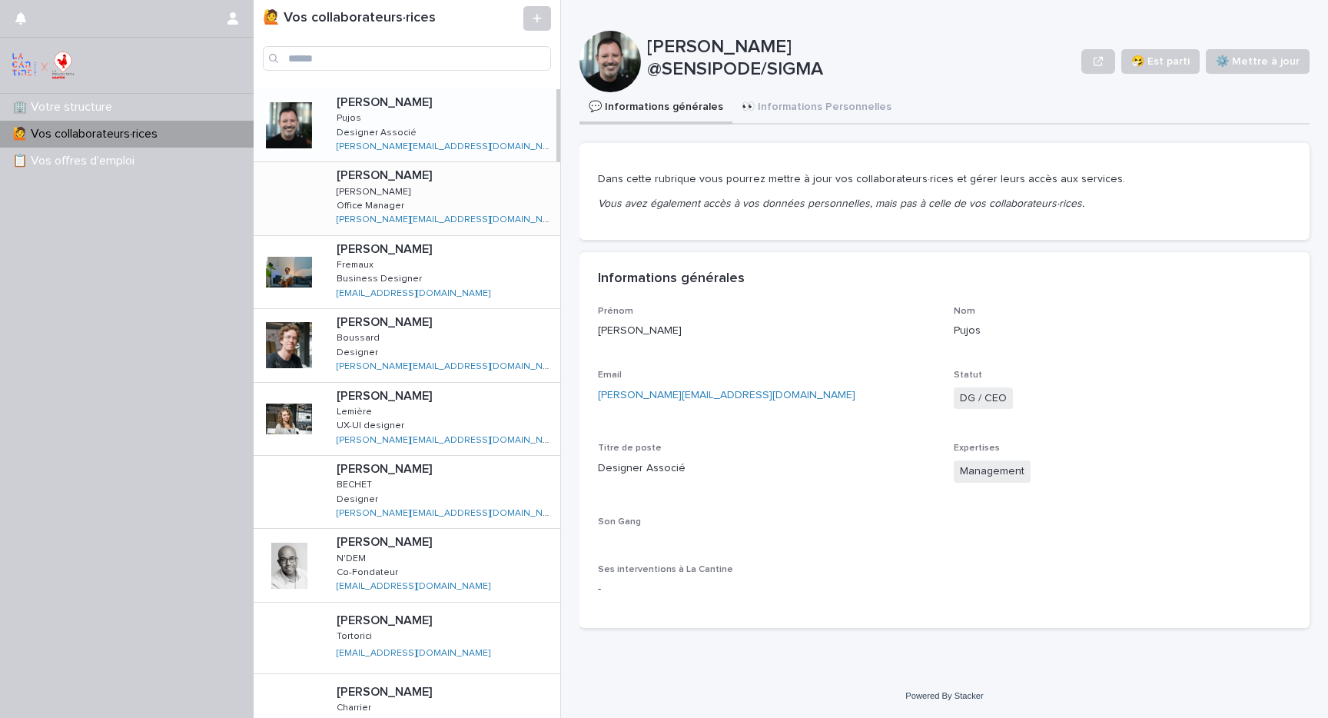
click at [366, 178] on p "[PERSON_NAME]" at bounding box center [386, 174] width 98 height 18
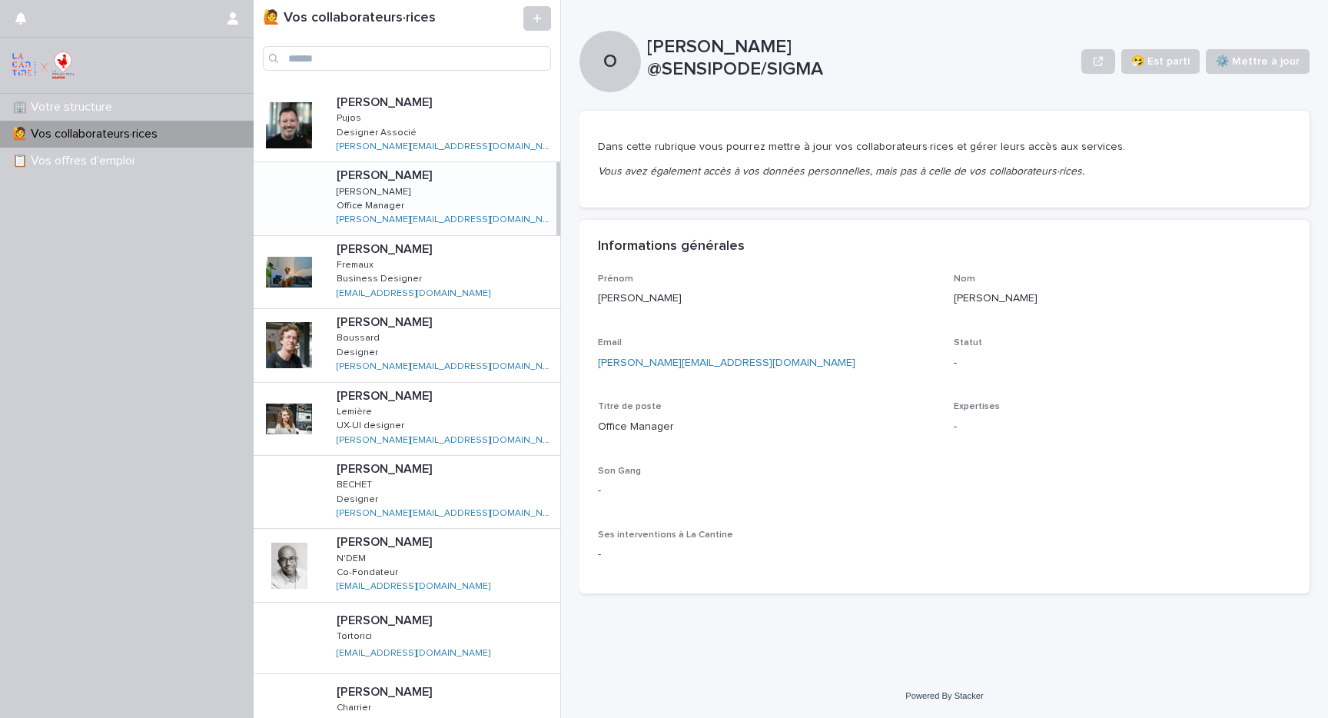
click at [1265, 48] on div "🤧 Est parti ⚙️ Mettre à jour" at bounding box center [1196, 61] width 228 height 61
click at [1261, 61] on span "⚙️ Mettre à jour" at bounding box center [1258, 61] width 84 height 15
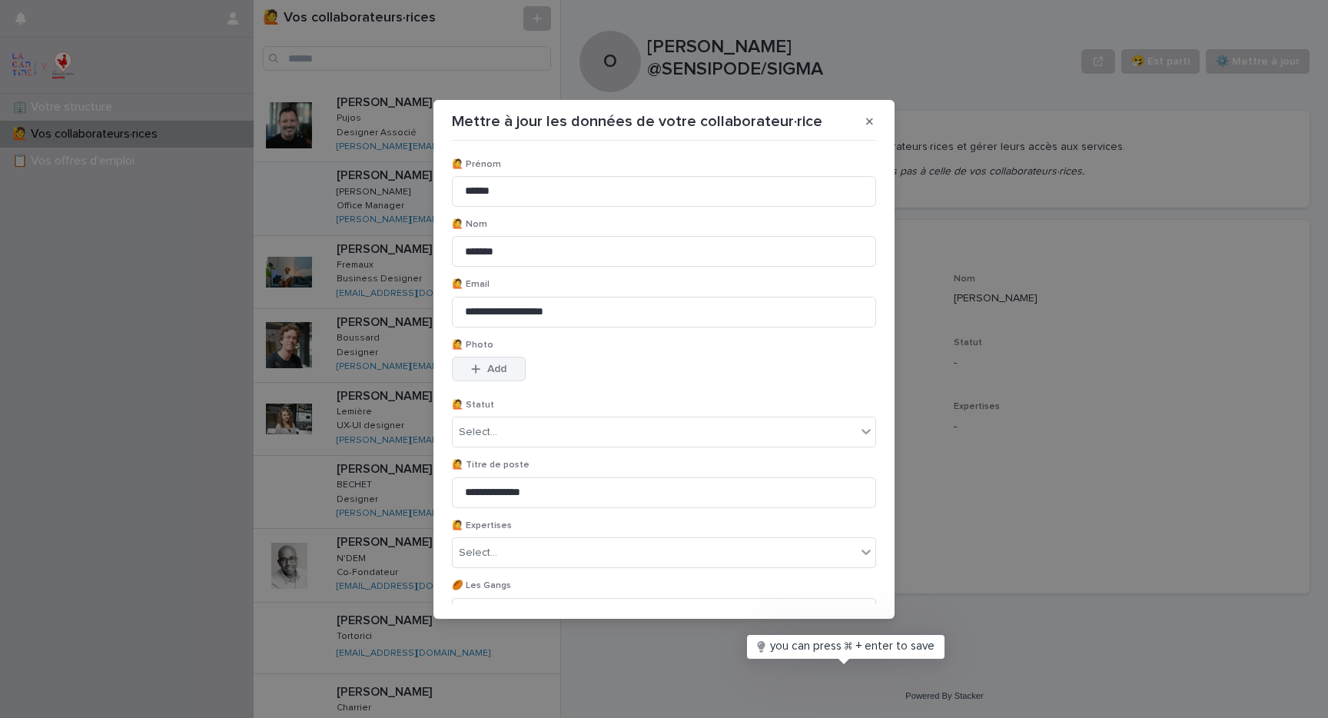
click at [480, 364] on div "button" at bounding box center [478, 369] width 15 height 11
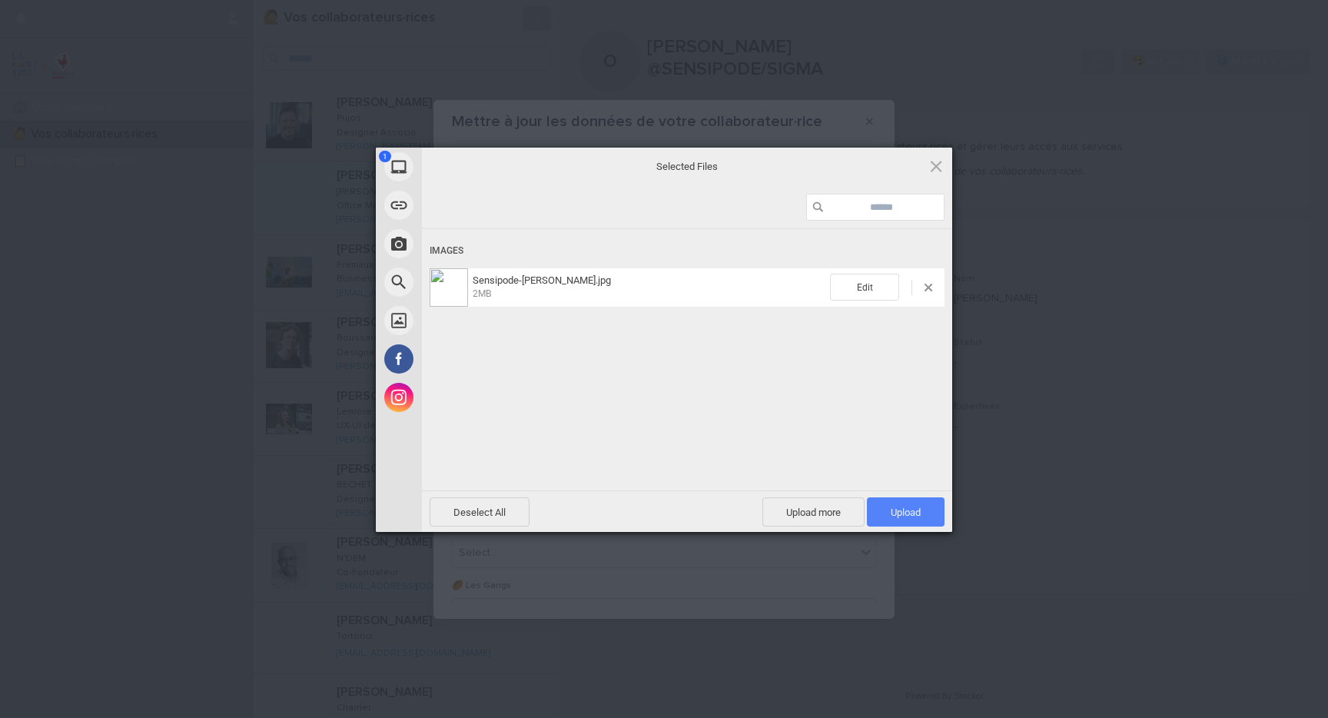
click at [894, 510] on span "Upload 1" at bounding box center [906, 513] width 30 height 12
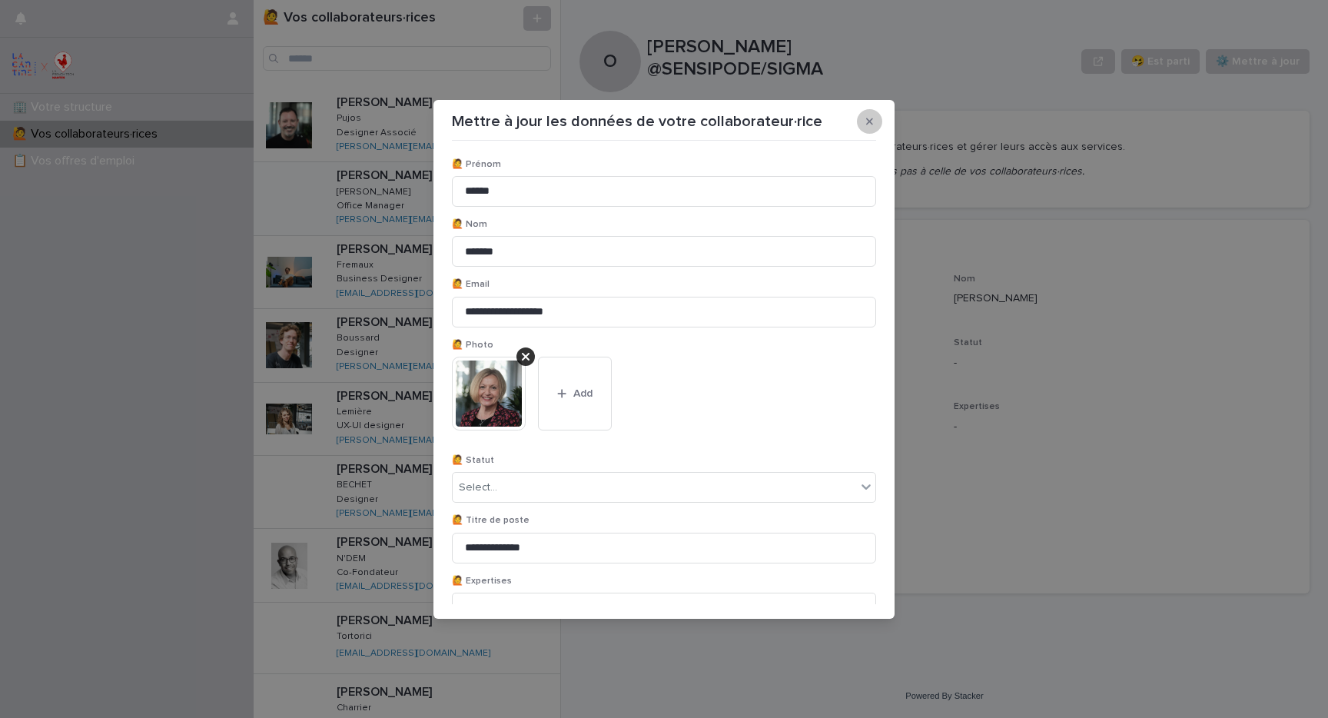
click at [872, 115] on button "button" at bounding box center [869, 121] width 25 height 25
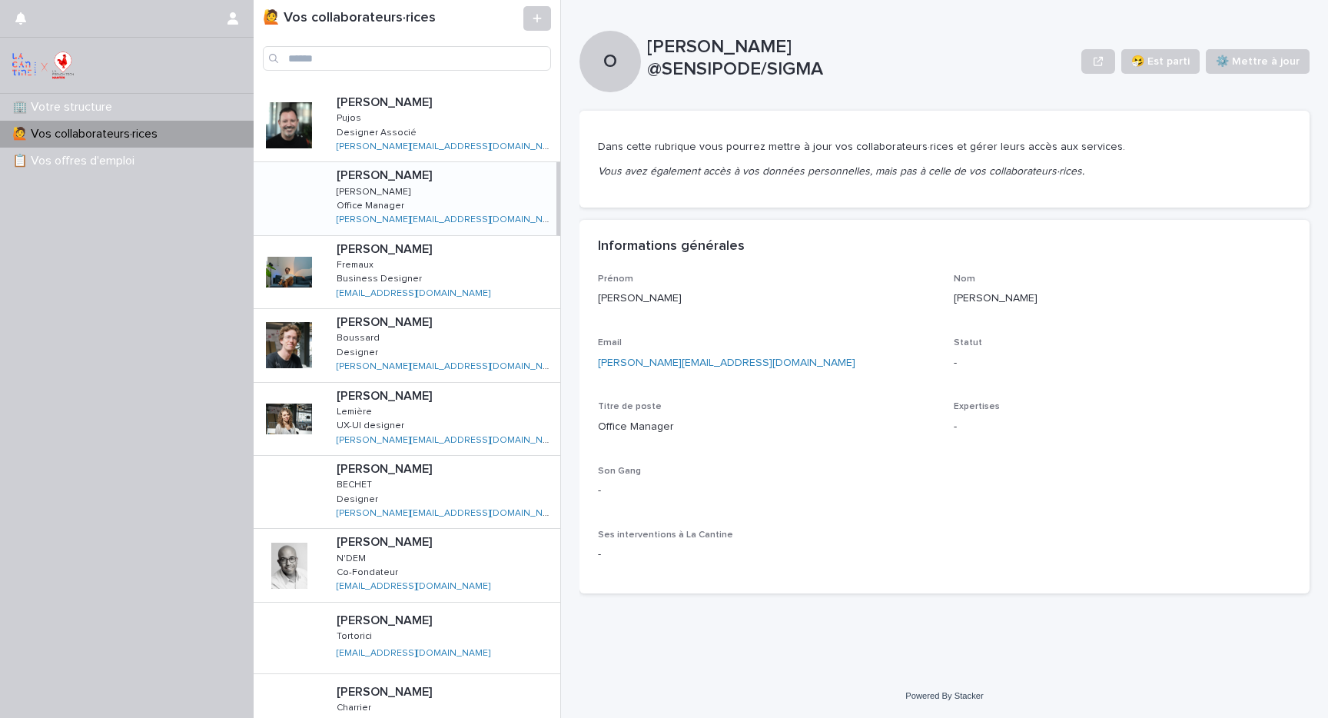
click at [294, 184] on div at bounding box center [289, 199] width 46 height 46
click at [373, 189] on div "[PERSON_NAME] [PERSON_NAME] [PERSON_NAME] Office Manager Office Manager [PERSON…" at bounding box center [440, 198] width 232 height 72
click at [1252, 60] on span "⚙️ Mettre à jour" at bounding box center [1258, 61] width 84 height 15
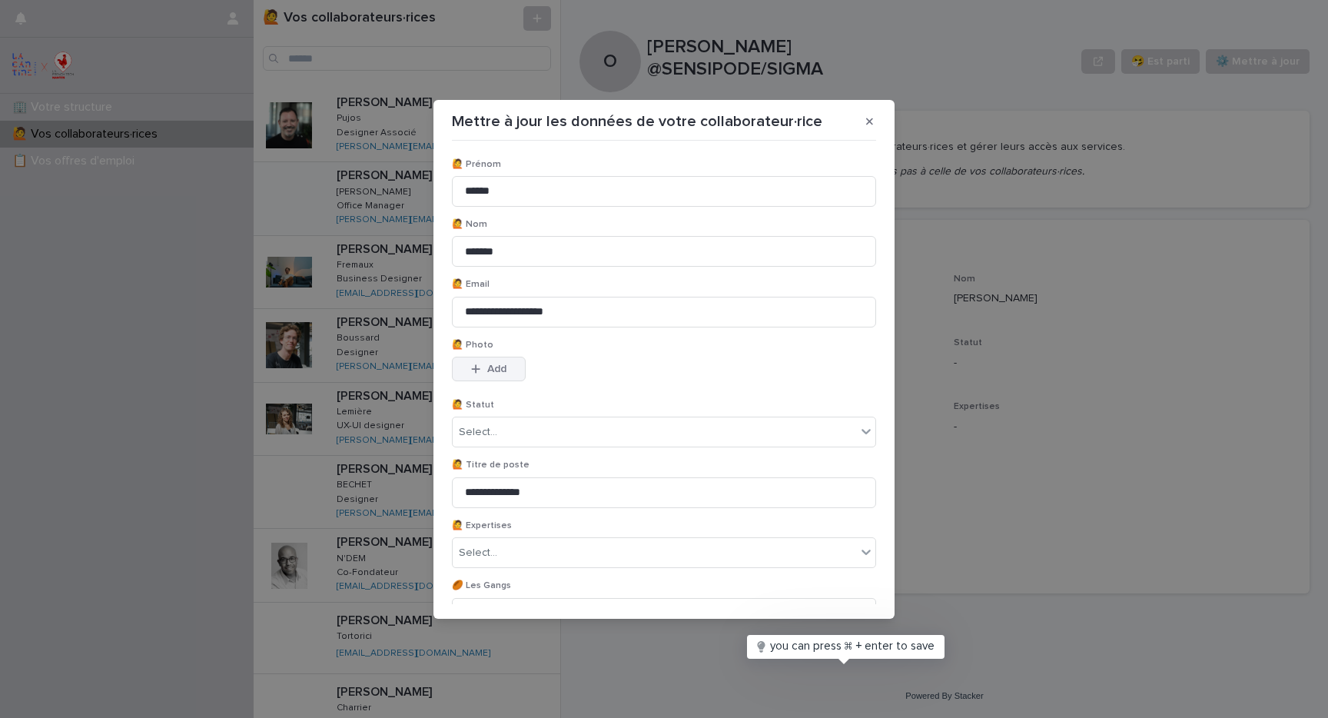
click at [491, 374] on span "Add" at bounding box center [496, 369] width 19 height 11
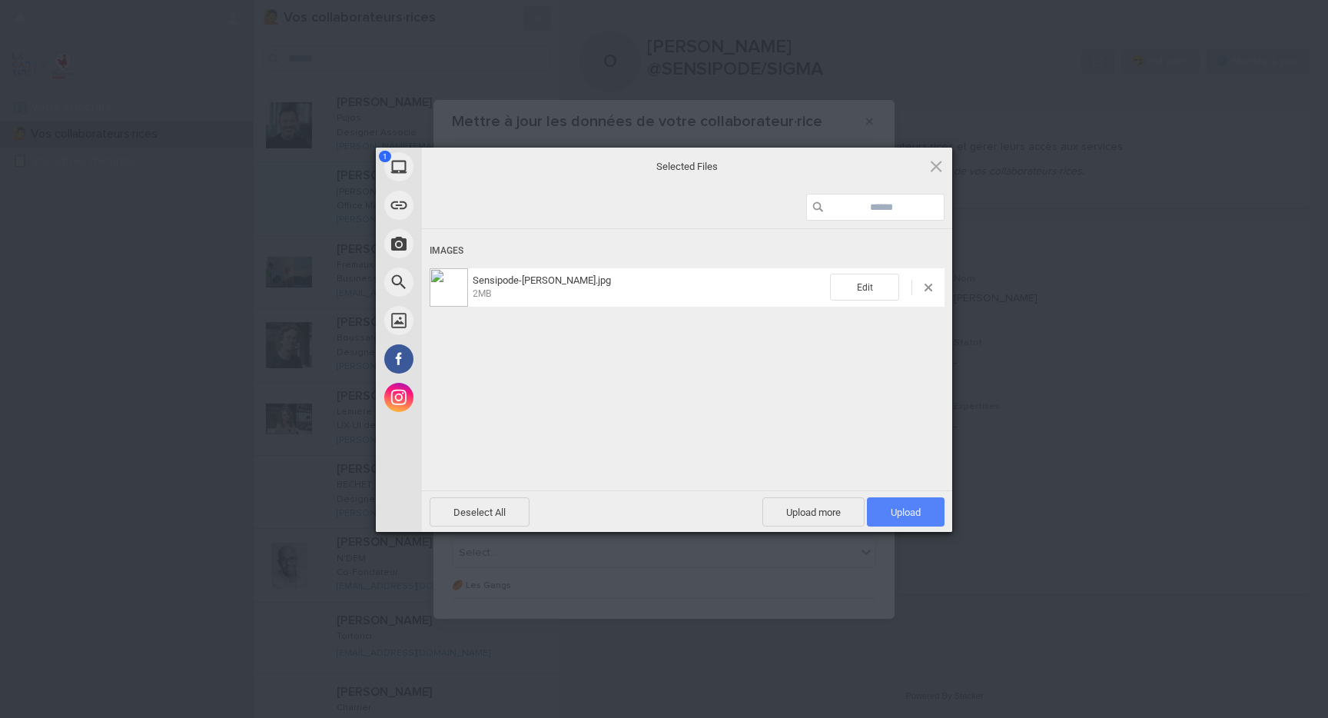
click at [923, 510] on span "Upload 1" at bounding box center [906, 511] width 78 height 29
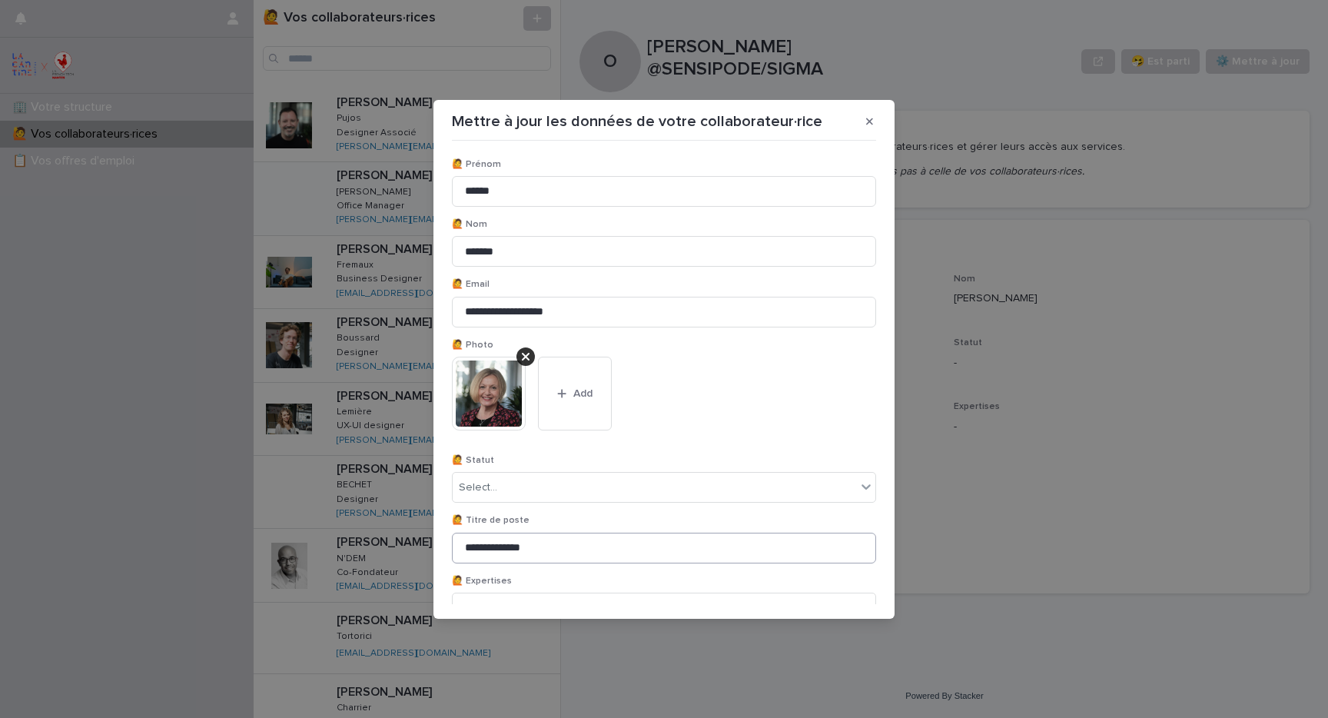
scroll to position [142, 0]
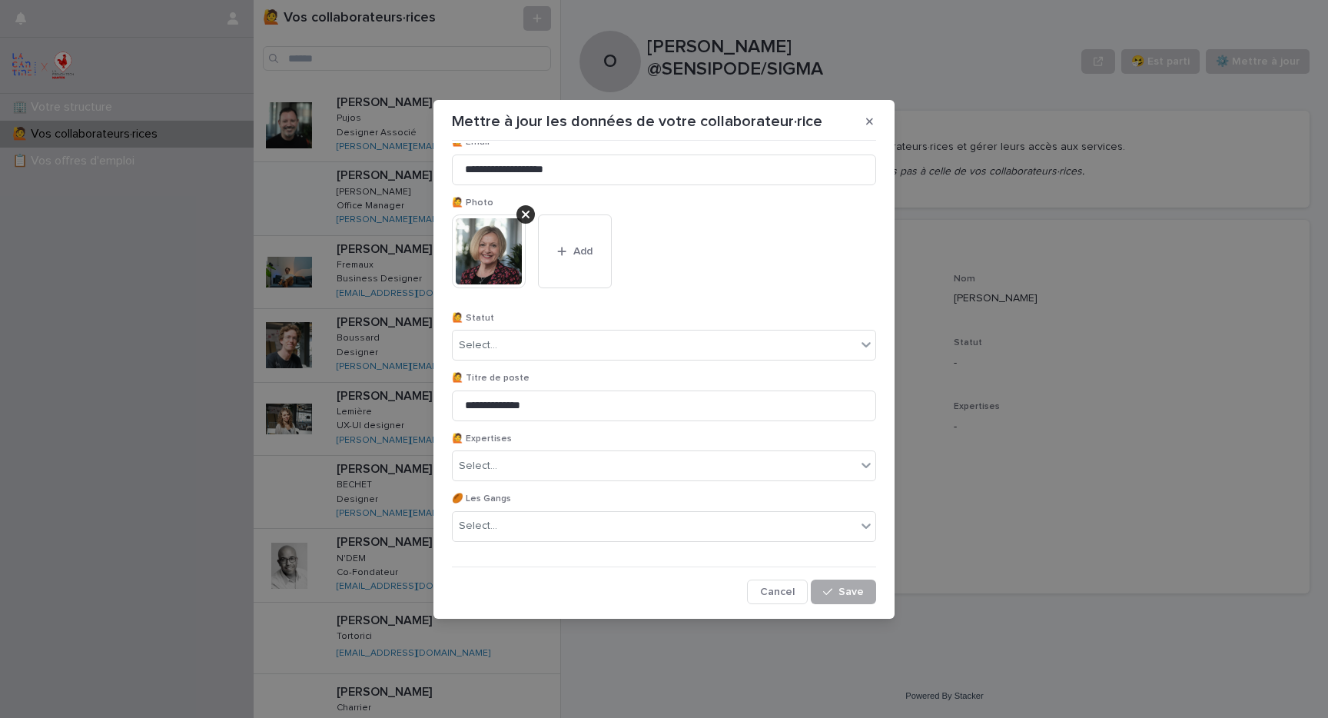
click at [852, 598] on button "Save" at bounding box center [843, 592] width 65 height 25
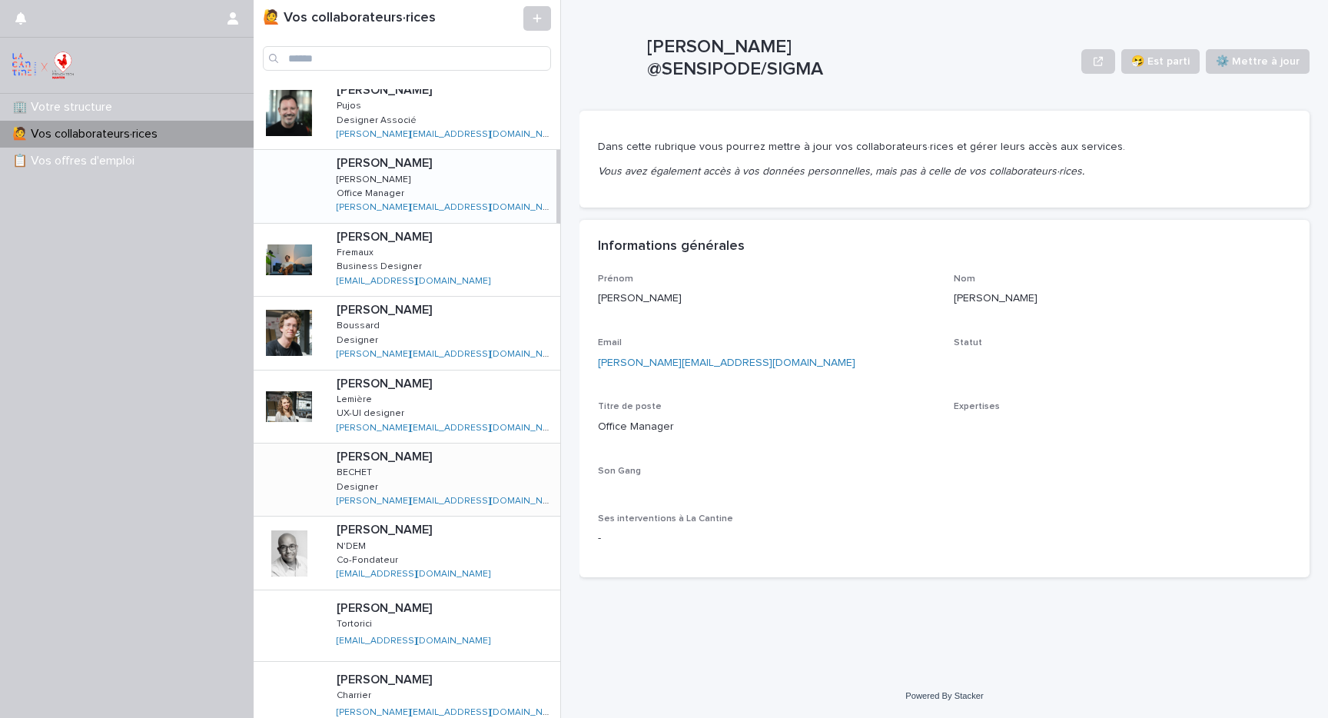
scroll to position [14, 0]
click at [464, 401] on div "[PERSON_NAME] [PERSON_NAME] UX-UI designer [DEMOGRAPHIC_DATA]-UI designer [PERS…" at bounding box center [442, 405] width 236 height 72
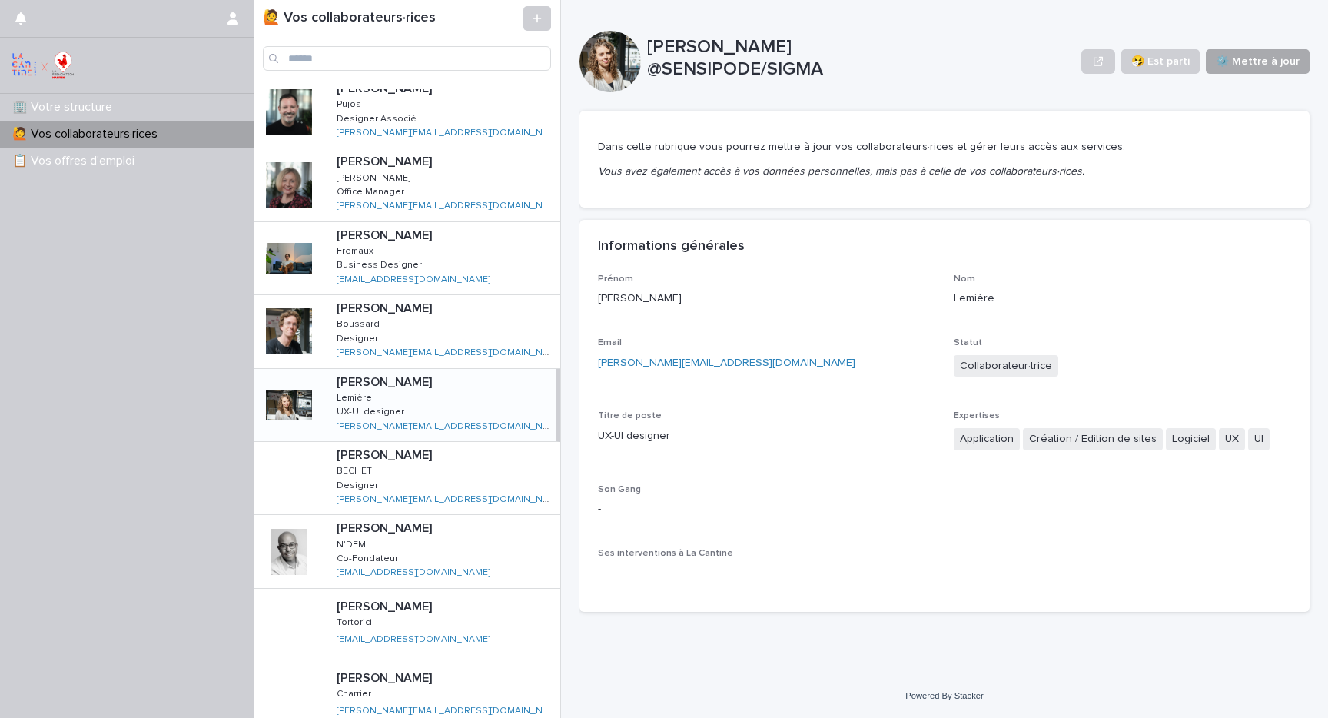
click at [1291, 61] on span "⚙️ Mettre à jour" at bounding box center [1258, 61] width 84 height 15
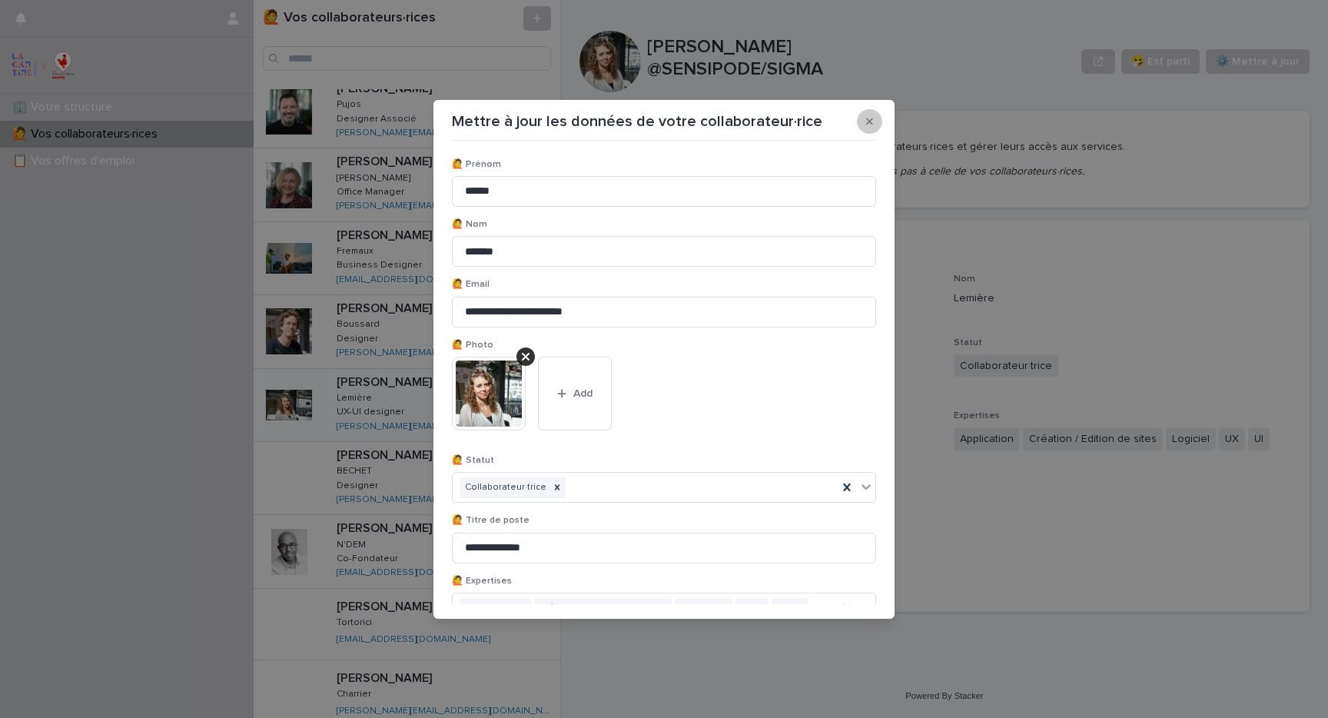
click at [867, 121] on icon "button" at bounding box center [869, 121] width 7 height 11
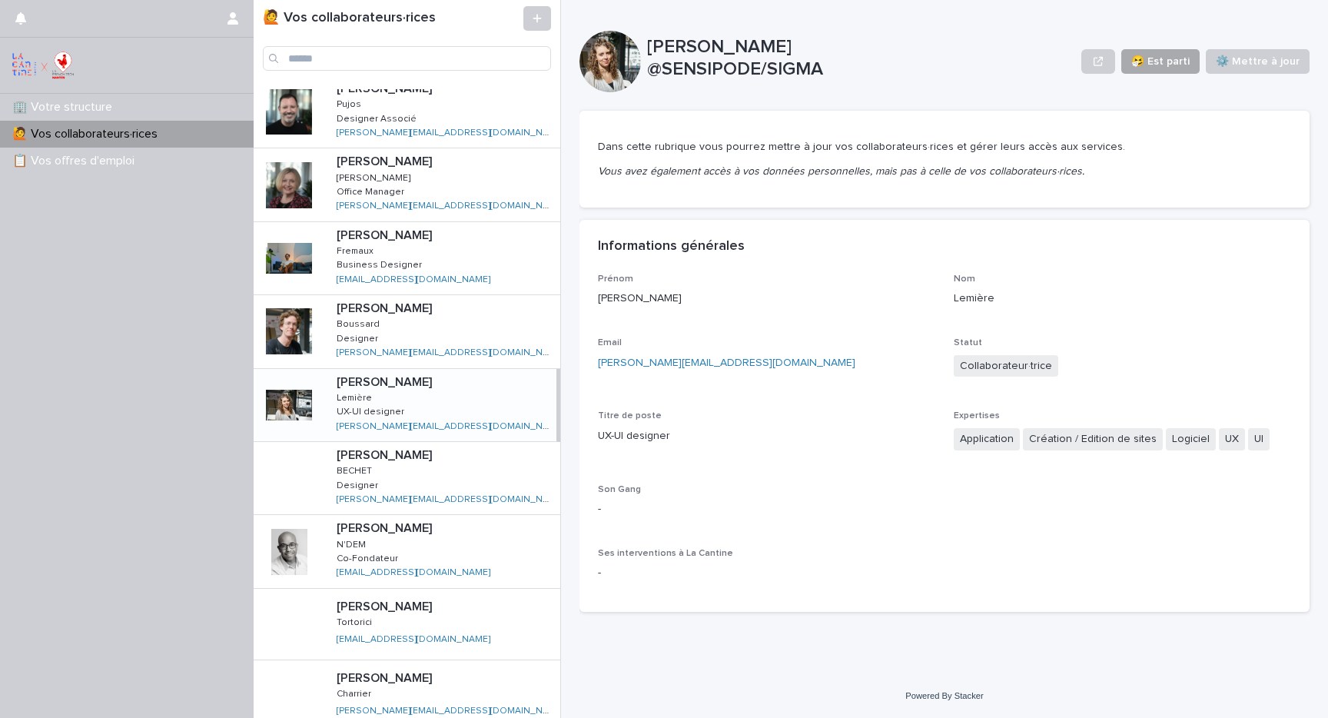
click at [1162, 66] on span "🤧 Est parti" at bounding box center [1161, 61] width 58 height 15
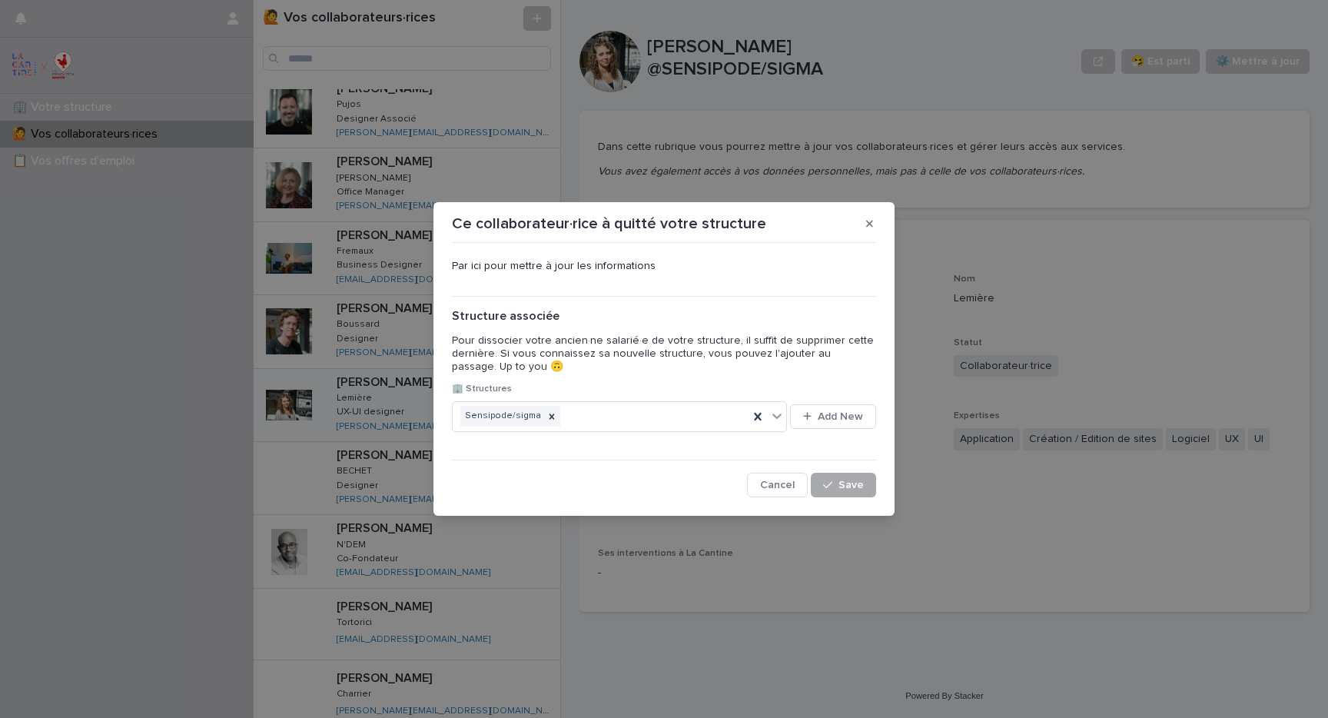
click at [861, 483] on span "Save" at bounding box center [851, 485] width 25 height 11
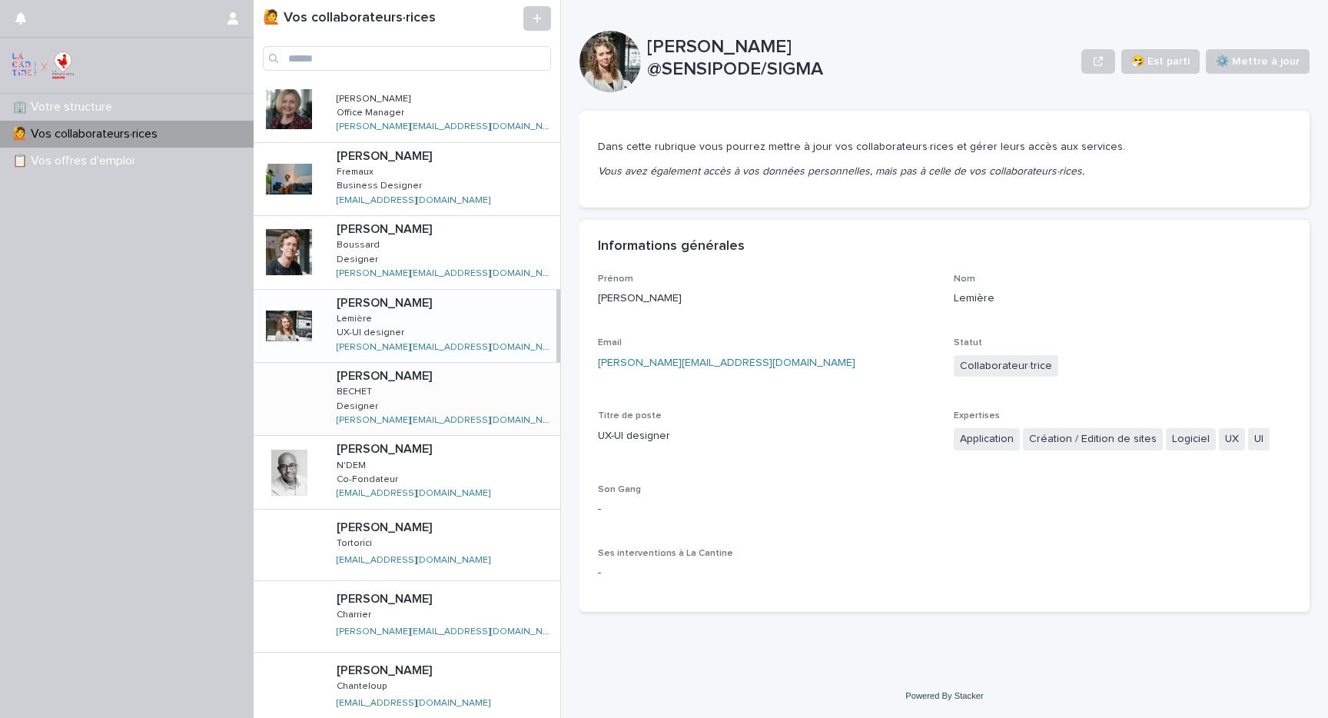
scroll to position [139, 0]
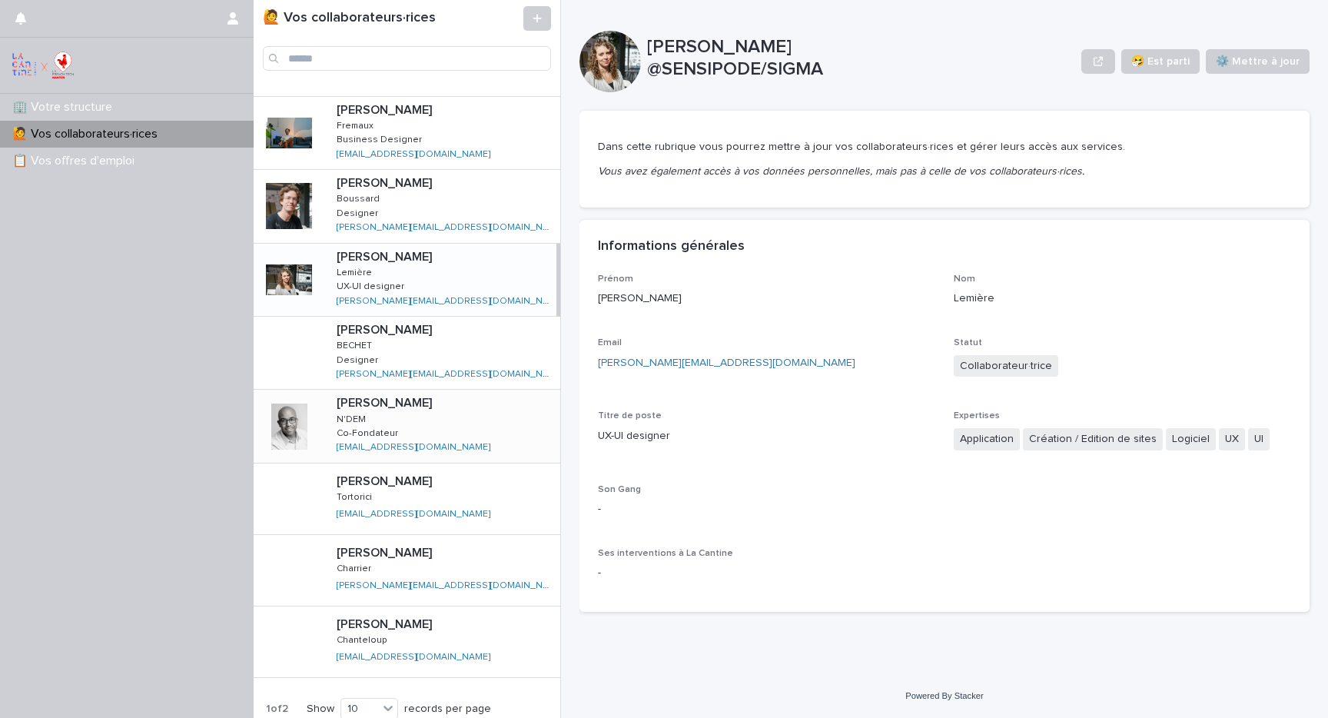
click at [510, 433] on div "[PERSON_NAME] N'DEM N'DEM Co-Fondateur Co-Fondateur [EMAIL_ADDRESS][DOMAIN_NAME…" at bounding box center [442, 426] width 236 height 72
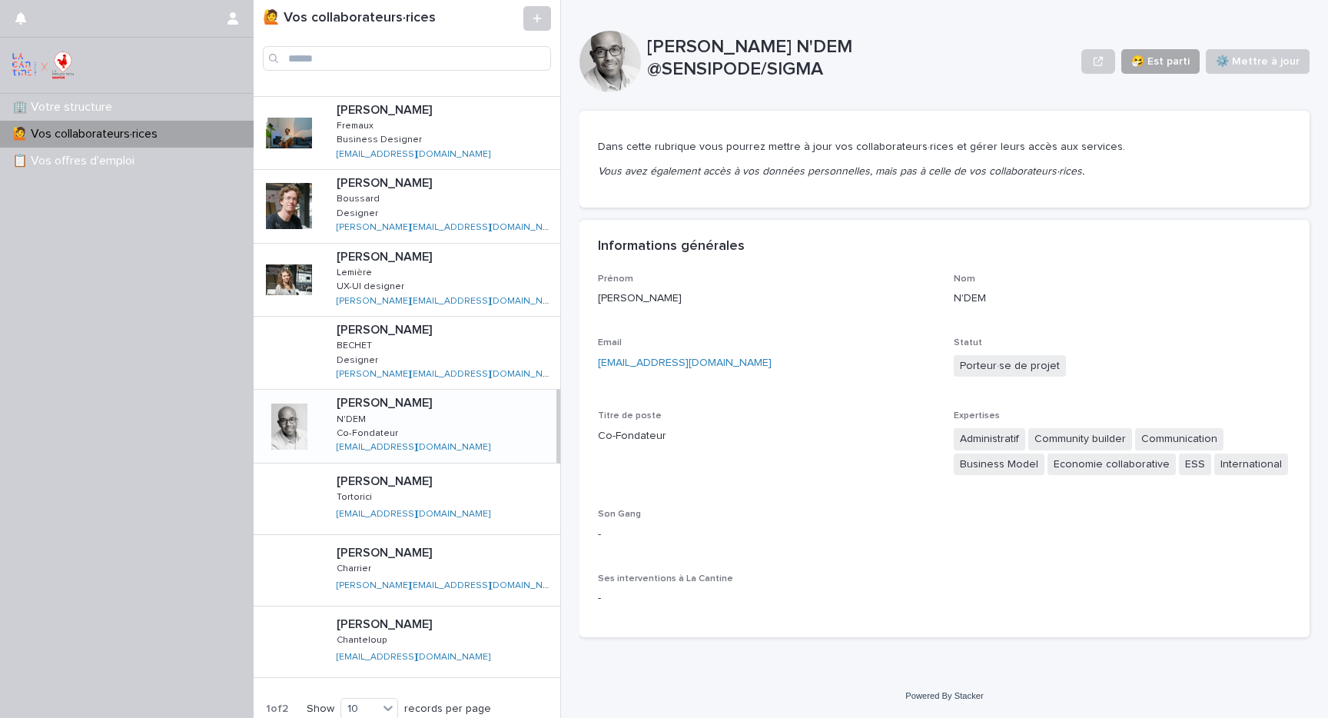
click at [1175, 65] on span "🤧 Est parti" at bounding box center [1161, 61] width 58 height 15
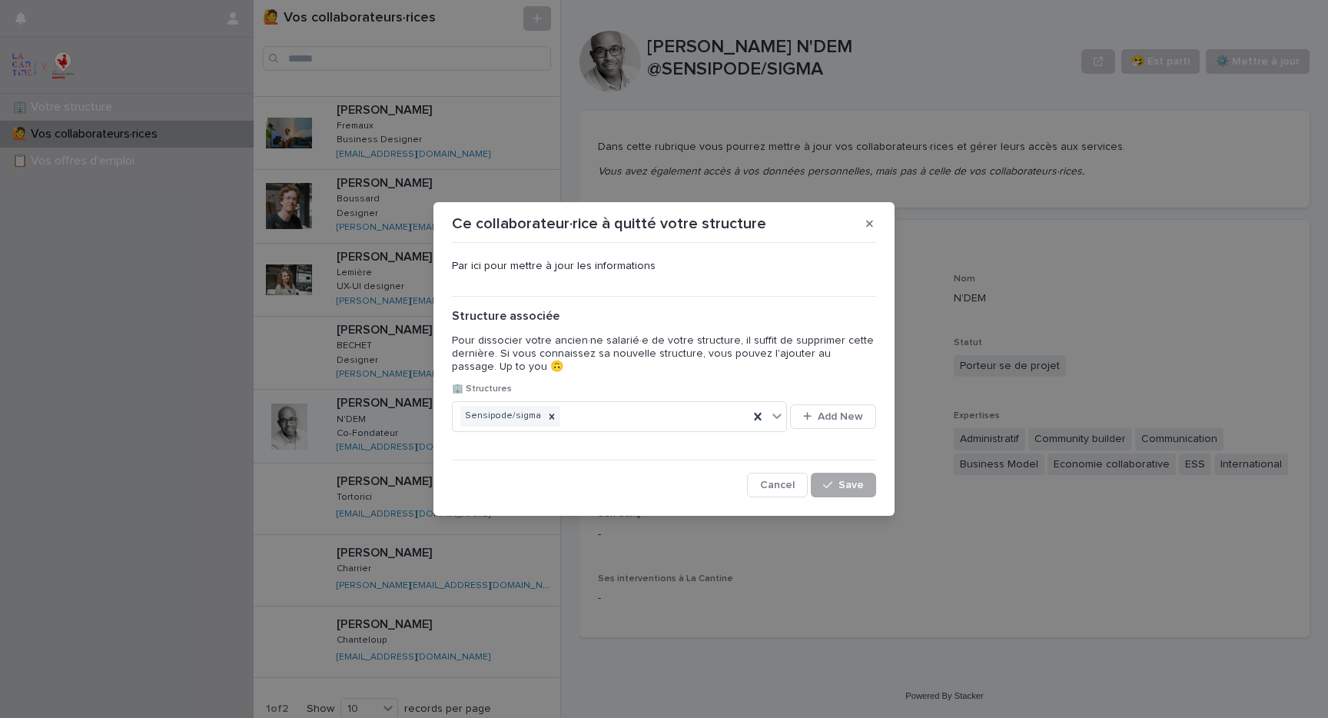
click at [859, 484] on span "Save" at bounding box center [851, 485] width 25 height 11
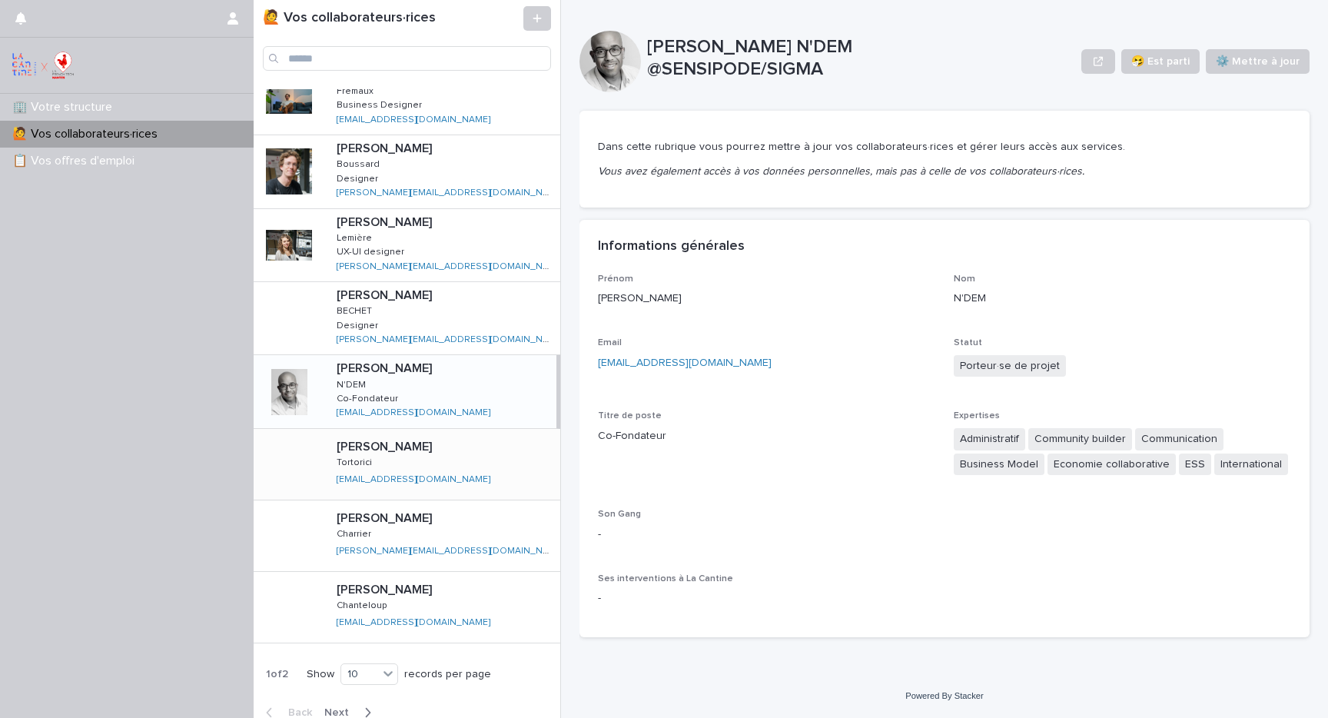
scroll to position [187, 0]
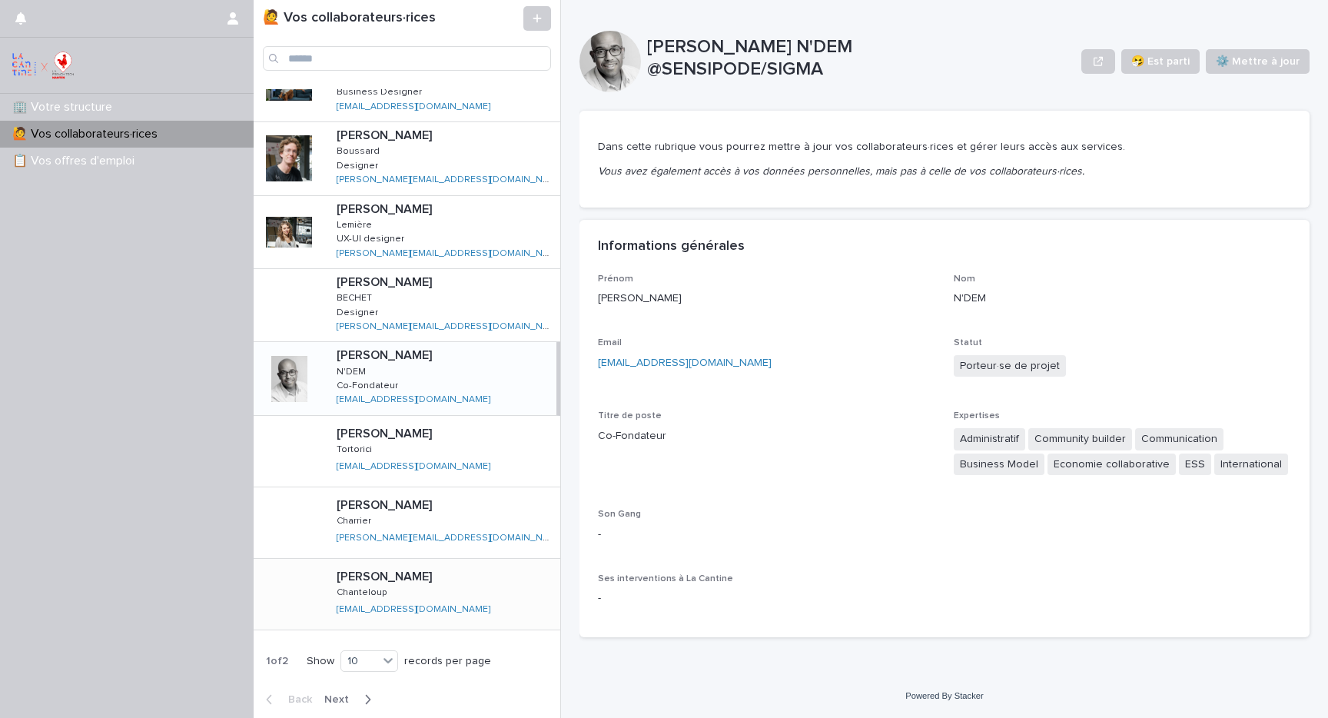
click at [467, 603] on div "Clara Clara Chanteloup Chanteloup clara1@sensipode.com clara1@sensipode.com" at bounding box center [442, 593] width 236 height 61
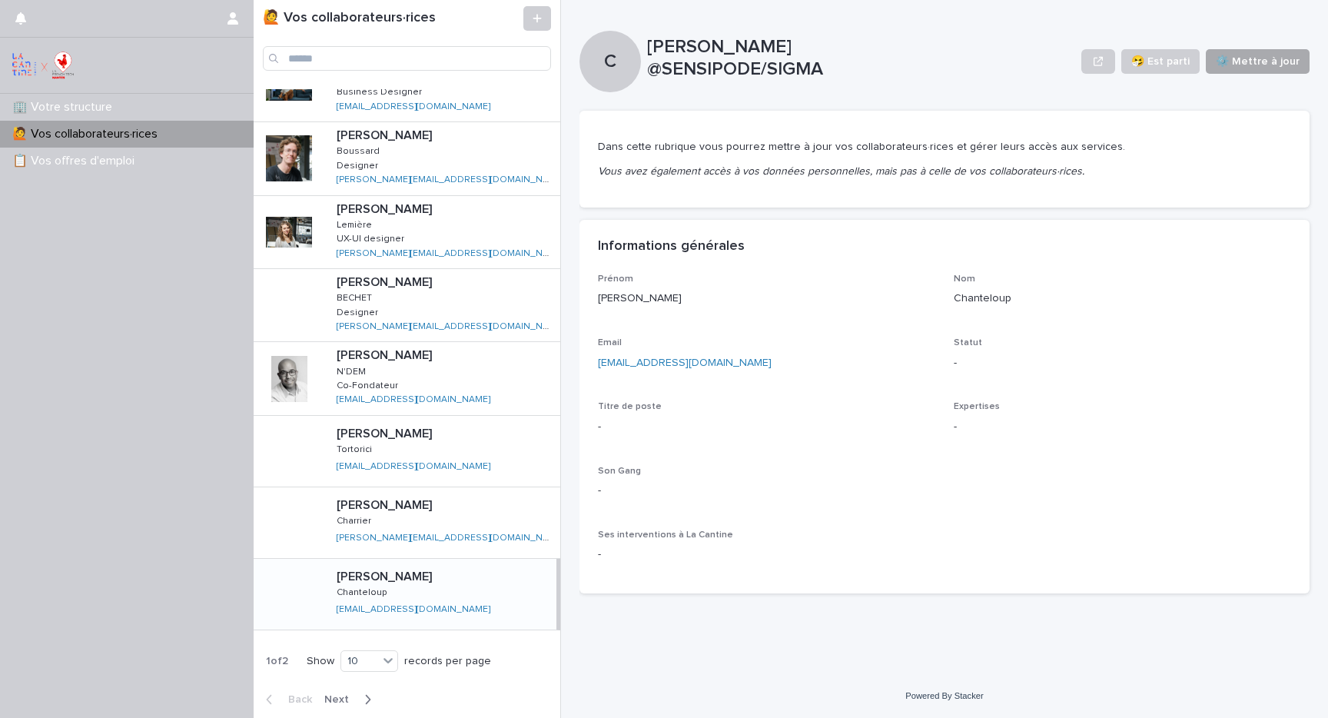
click at [1272, 65] on span "⚙️ Mettre à jour" at bounding box center [1258, 61] width 84 height 15
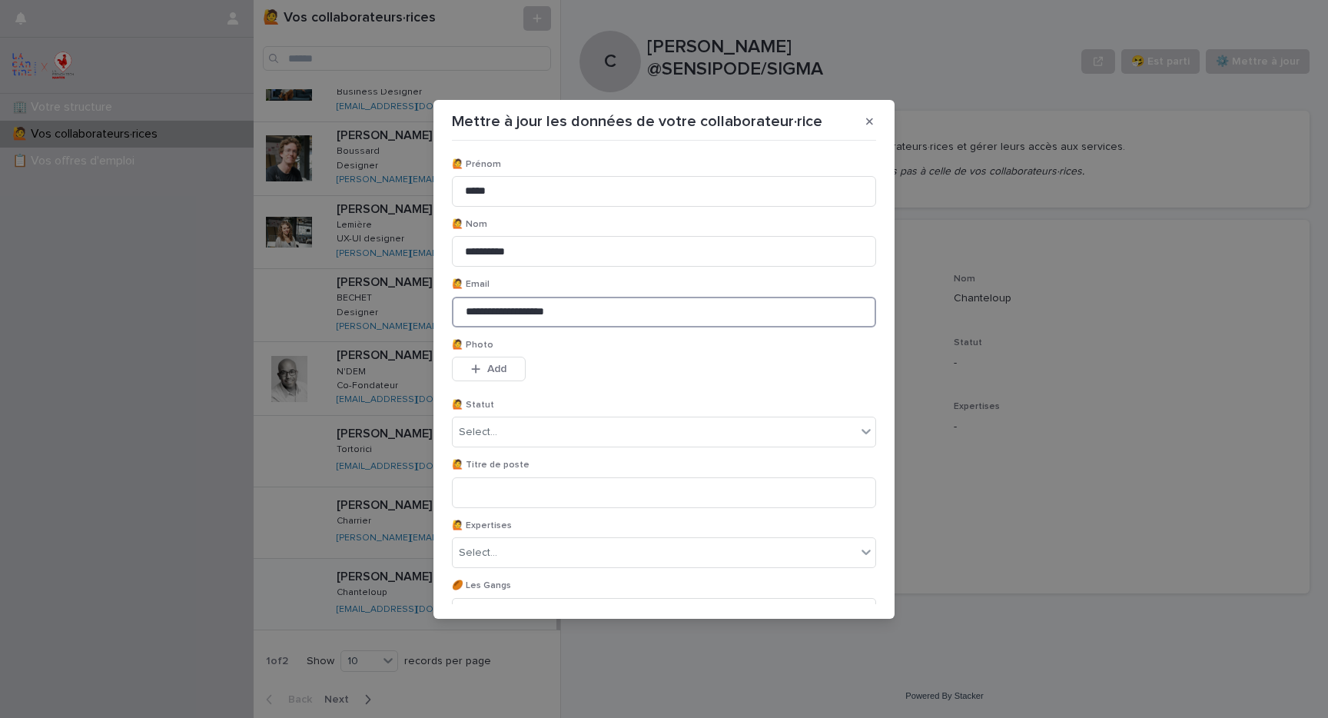
click at [571, 314] on input "**********" at bounding box center [664, 312] width 424 height 31
paste input "*"
type input "**********"
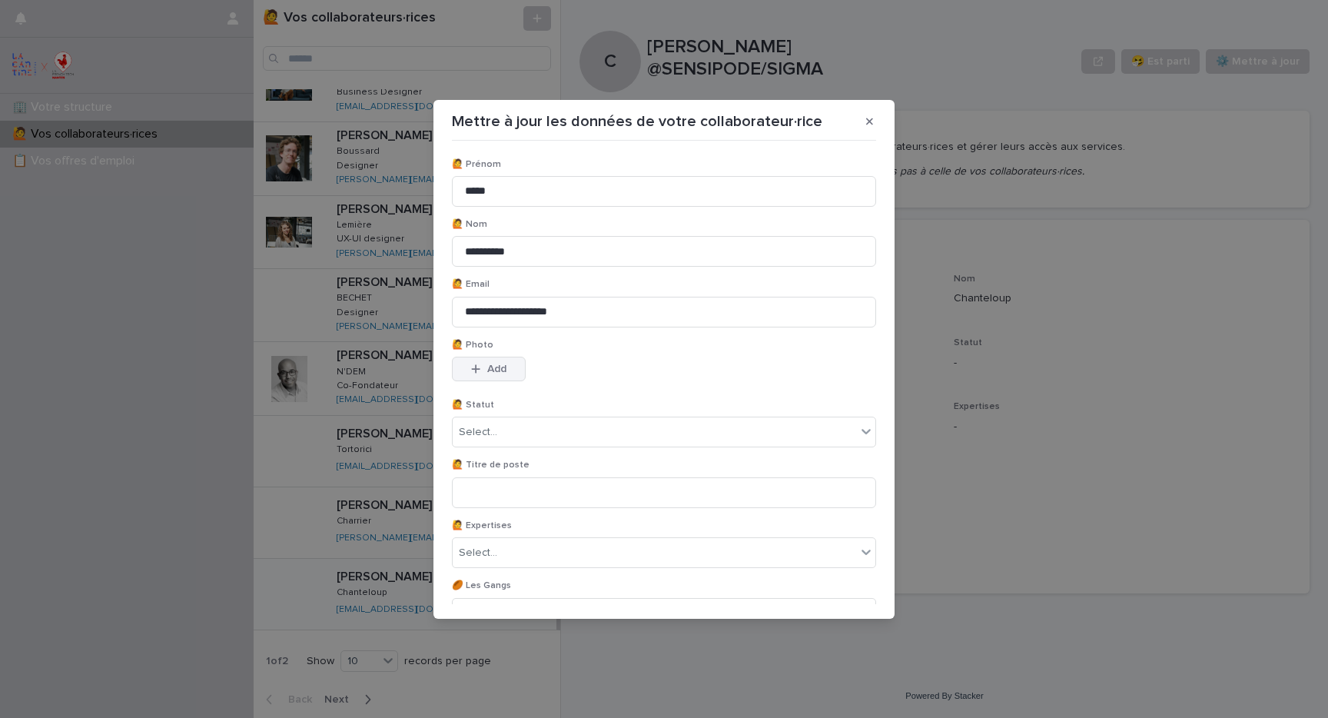
click at [494, 366] on span "Add" at bounding box center [496, 369] width 19 height 11
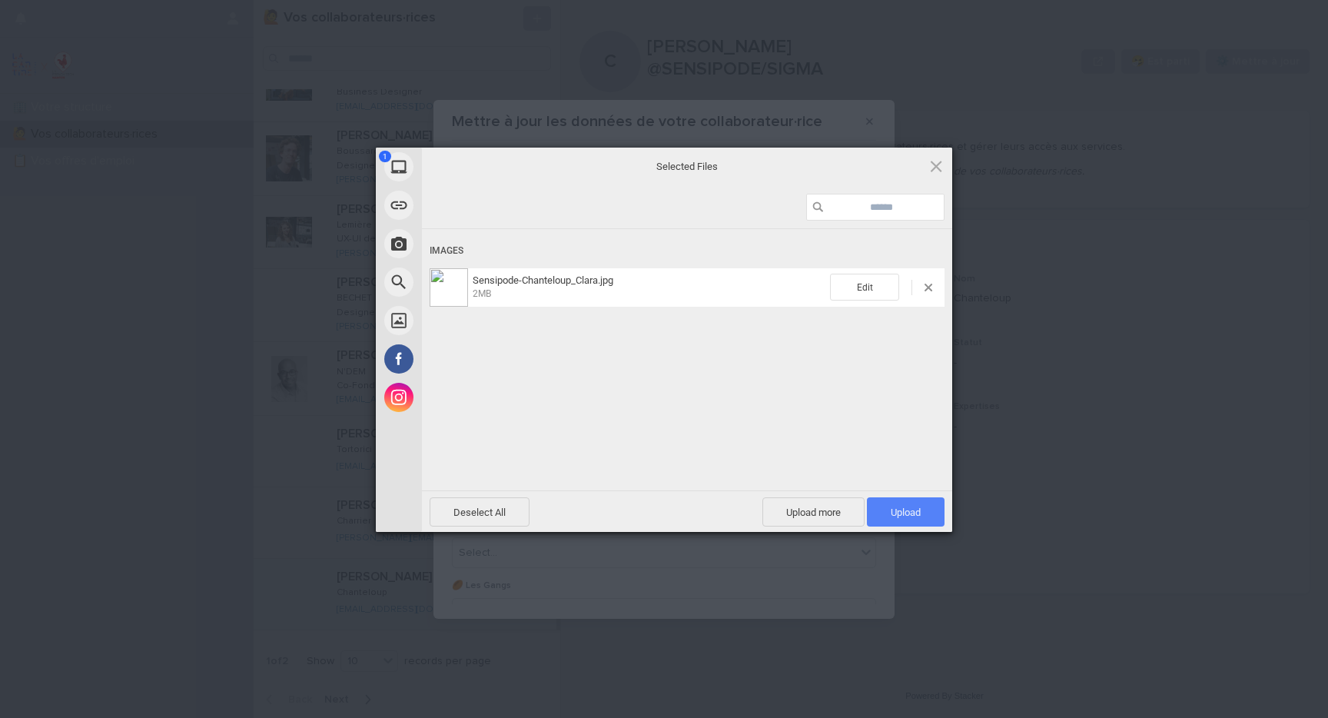
click at [914, 519] on span "Upload 1" at bounding box center [906, 511] width 78 height 29
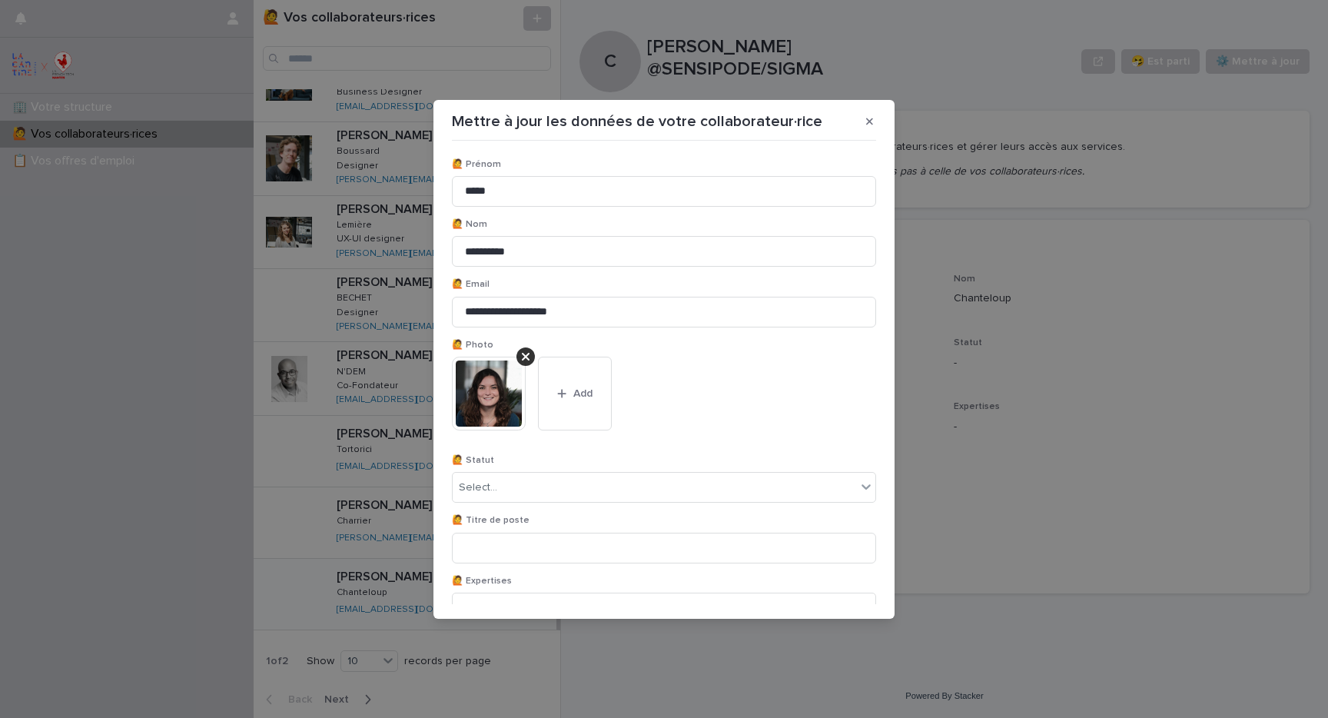
scroll to position [142, 0]
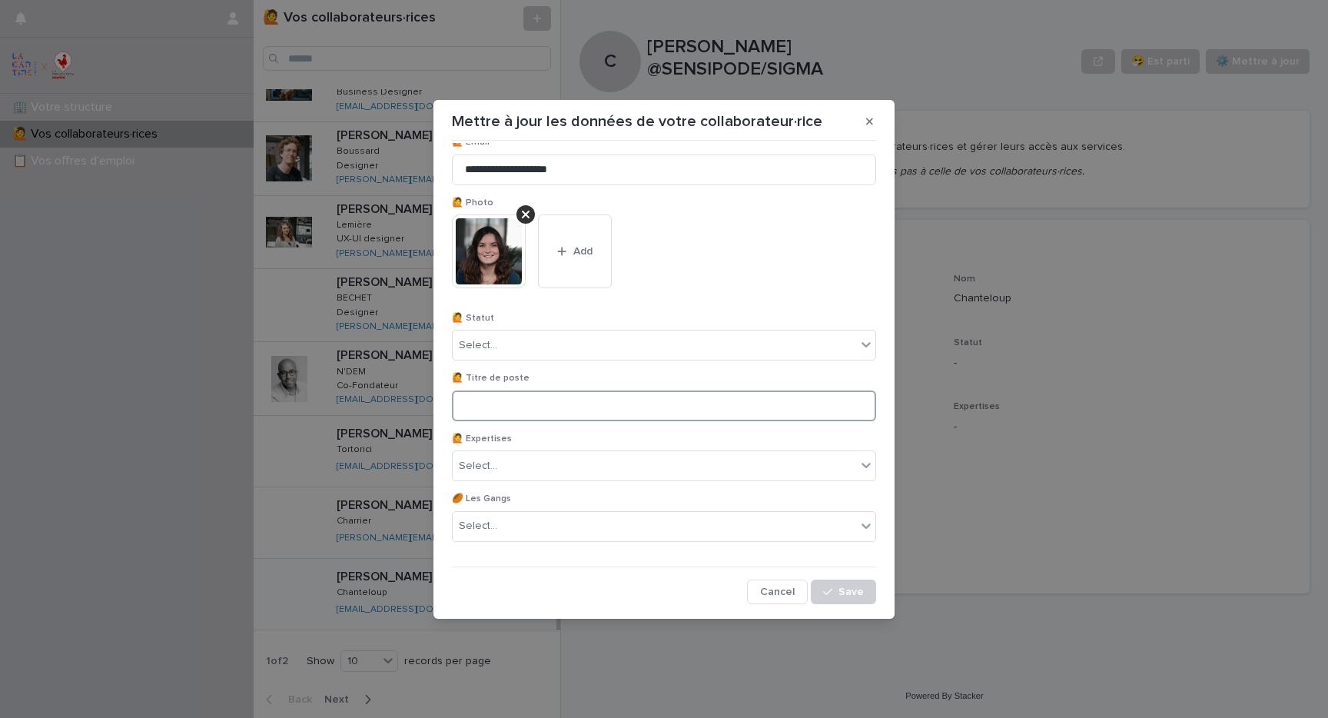
click at [634, 420] on input at bounding box center [664, 406] width 424 height 31
type input "**********"
click at [697, 335] on div "Select..." at bounding box center [655, 345] width 404 height 25
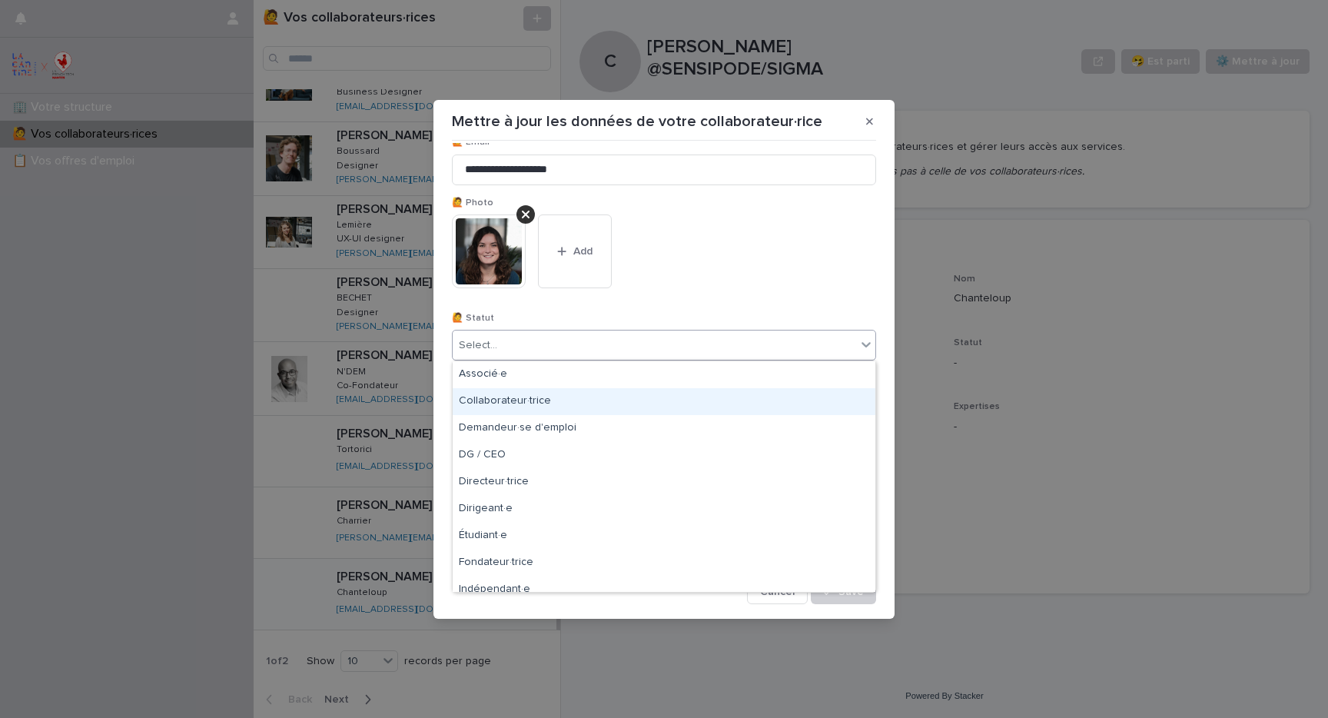
click at [676, 400] on div "Collaborateur·[PERSON_NAME]" at bounding box center [664, 401] width 423 height 27
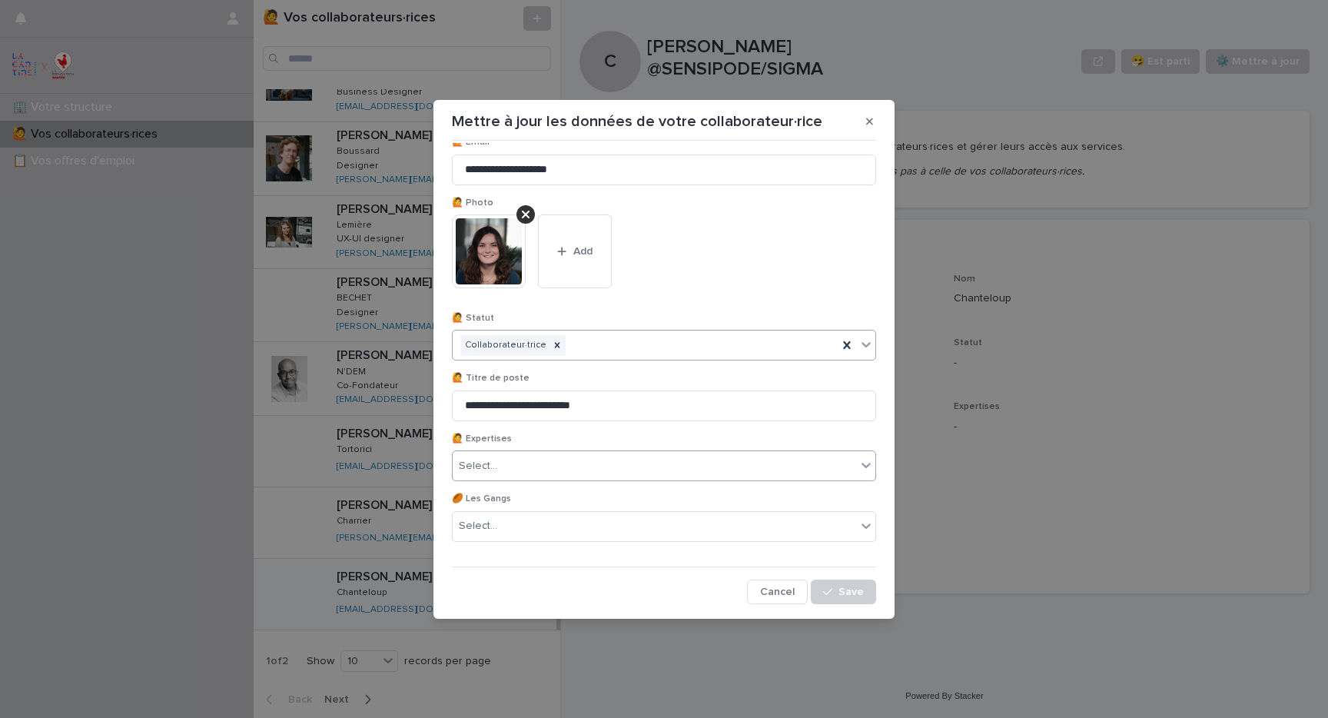
click at [768, 467] on div "Select..." at bounding box center [655, 466] width 404 height 25
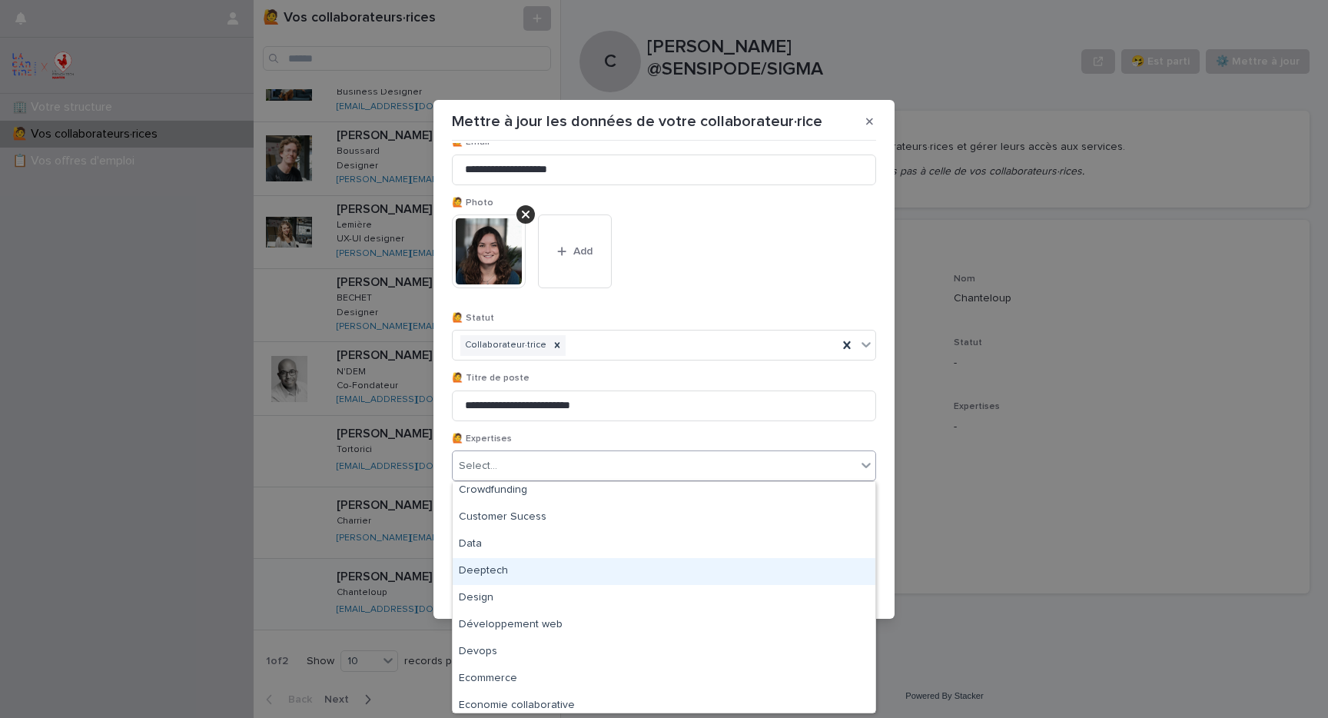
scroll to position [540, 0]
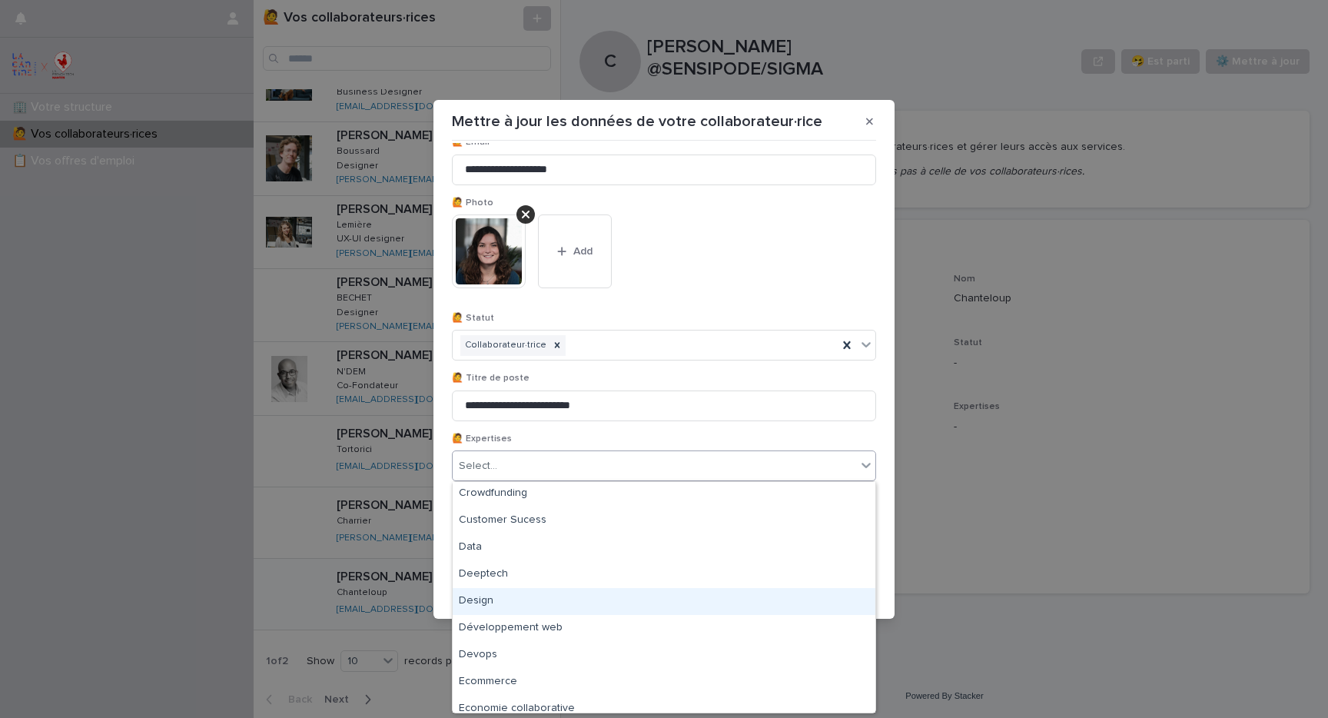
click at [743, 600] on div "Design" at bounding box center [664, 601] width 423 height 27
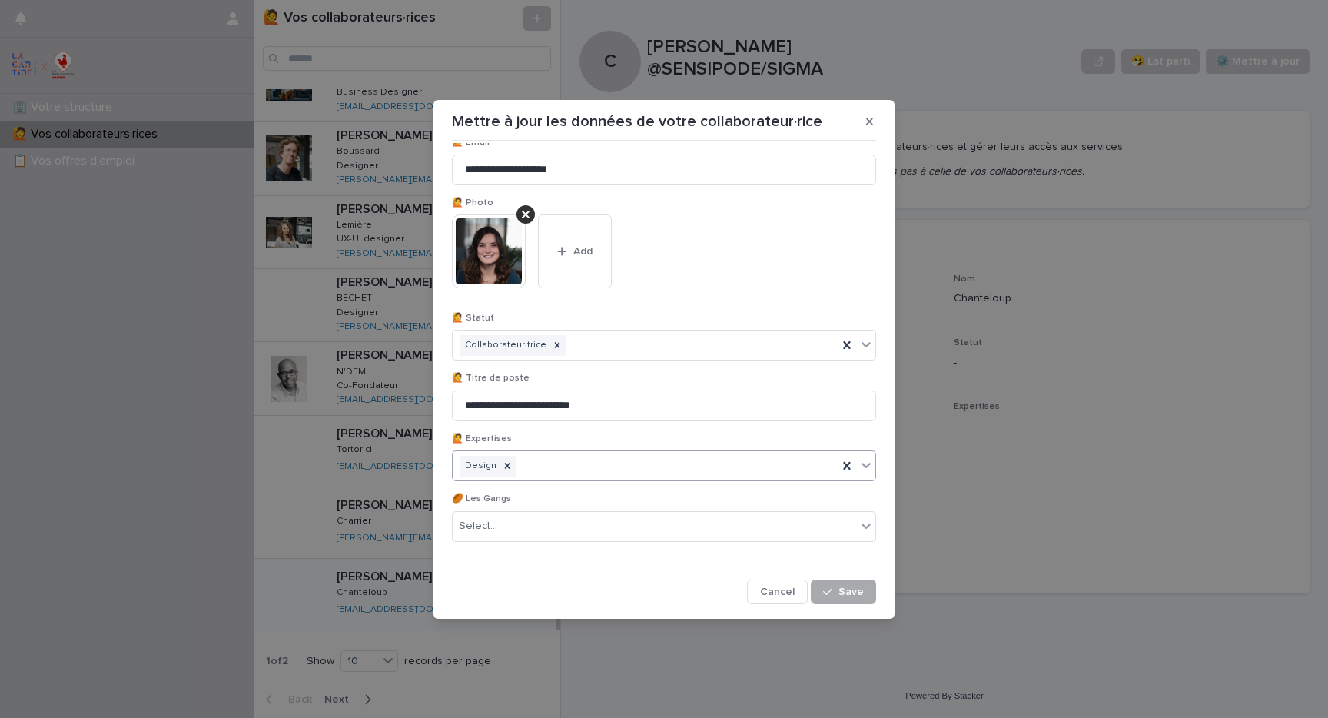
click at [848, 595] on span "Save" at bounding box center [851, 592] width 25 height 11
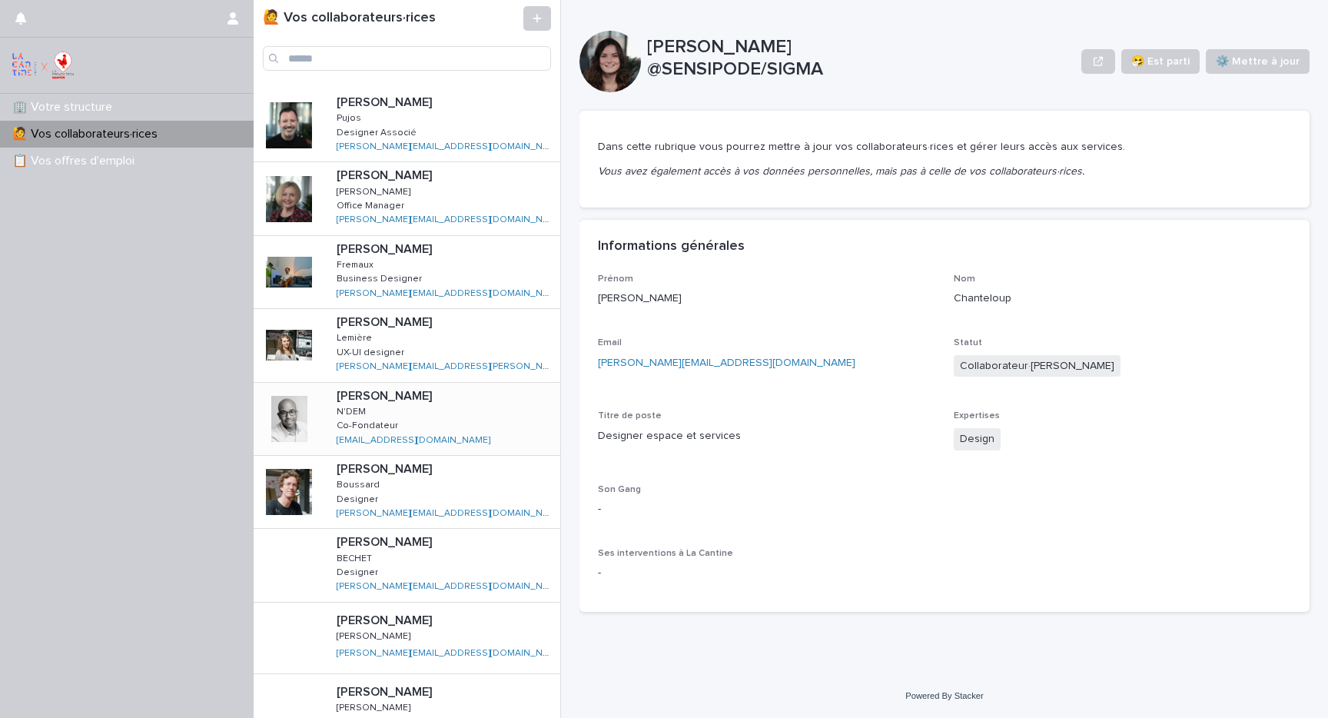
click at [484, 413] on div "[PERSON_NAME] N'DEM N'DEM Co-Fondateur Co-Fondateur [EMAIL_ADDRESS][DOMAIN_NAME…" at bounding box center [442, 419] width 236 height 72
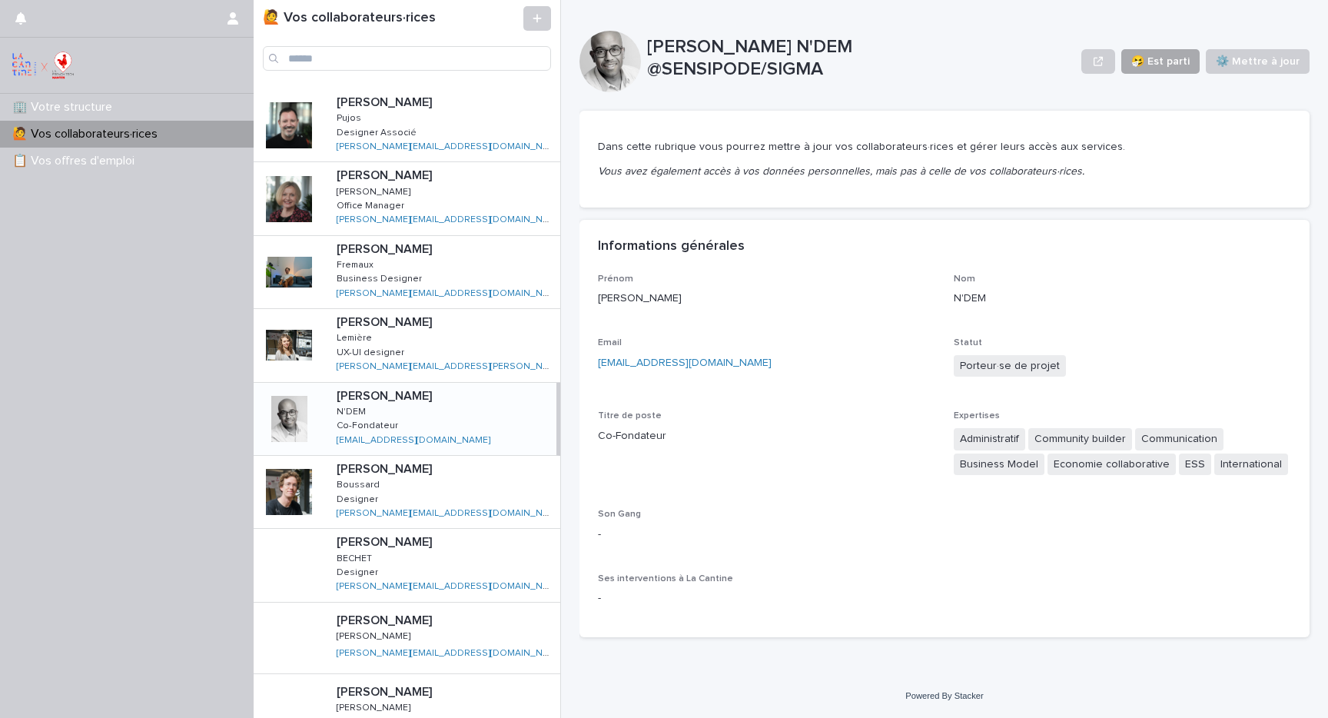
click at [1170, 59] on span "🤧 Est parti" at bounding box center [1161, 61] width 58 height 15
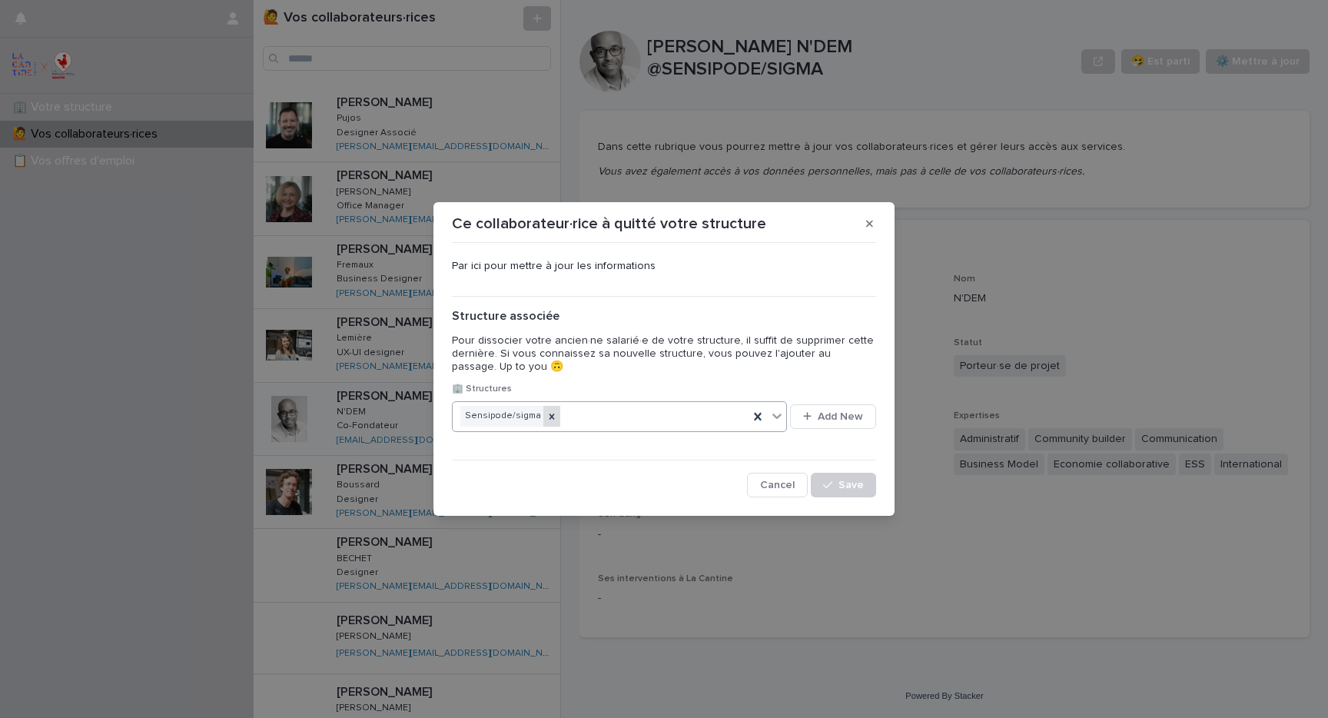
click at [550, 417] on icon at bounding box center [552, 416] width 5 height 5
click at [854, 482] on span "Save" at bounding box center [851, 485] width 25 height 11
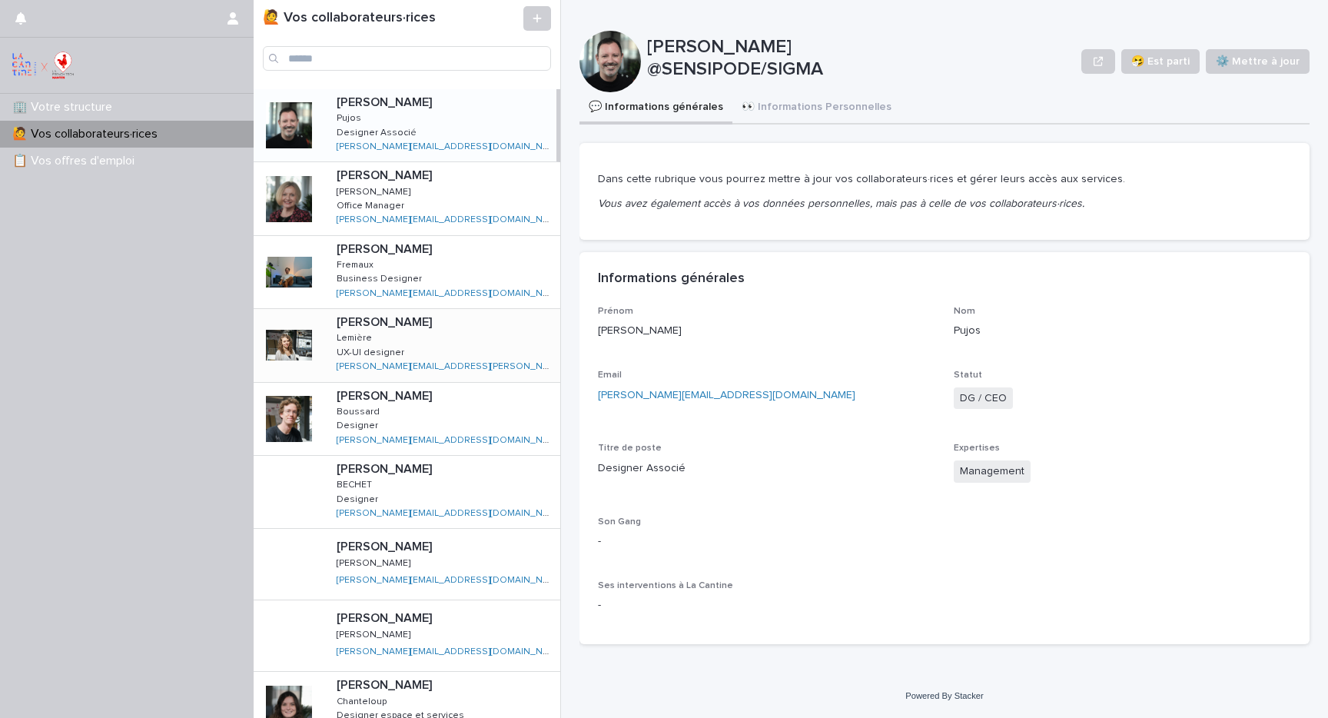
click at [522, 338] on div "[PERSON_NAME] [PERSON_NAME] UX-UI designer [DEMOGRAPHIC_DATA]-UI designer [PERS…" at bounding box center [442, 345] width 236 height 72
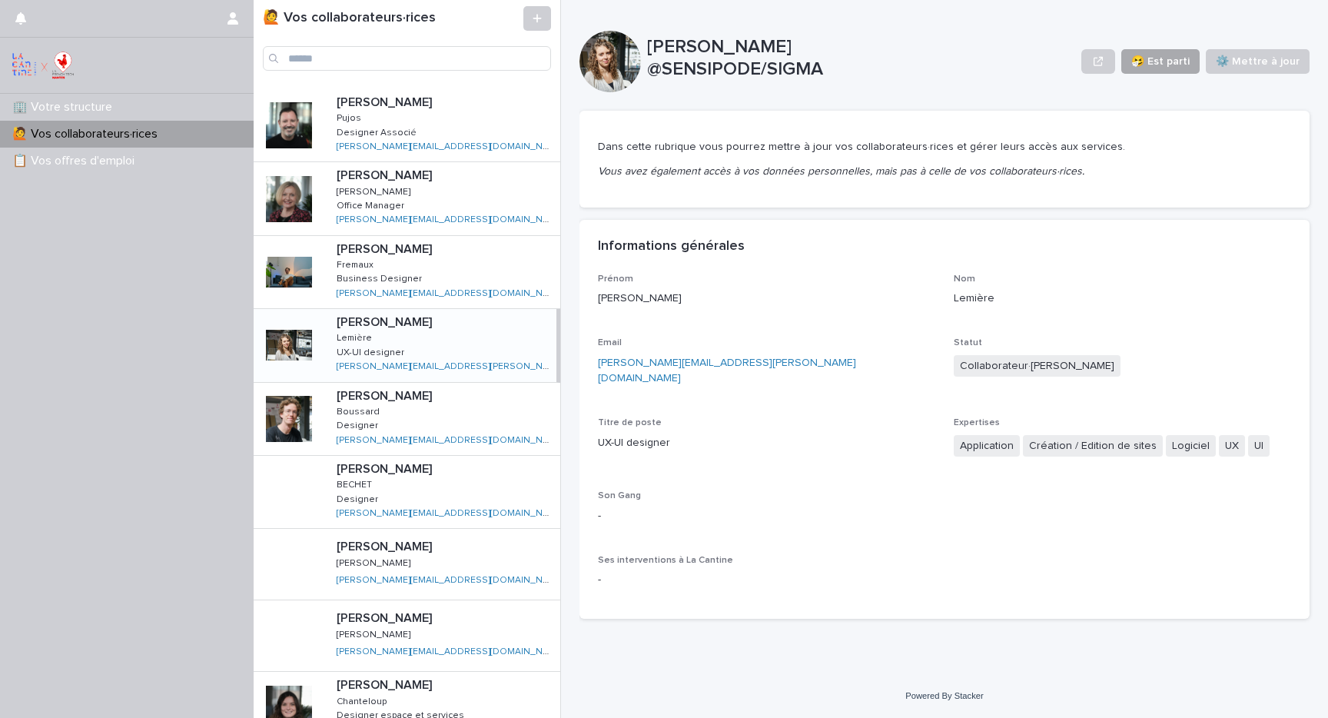
click at [1178, 61] on span "🤧 Est parti" at bounding box center [1161, 61] width 58 height 15
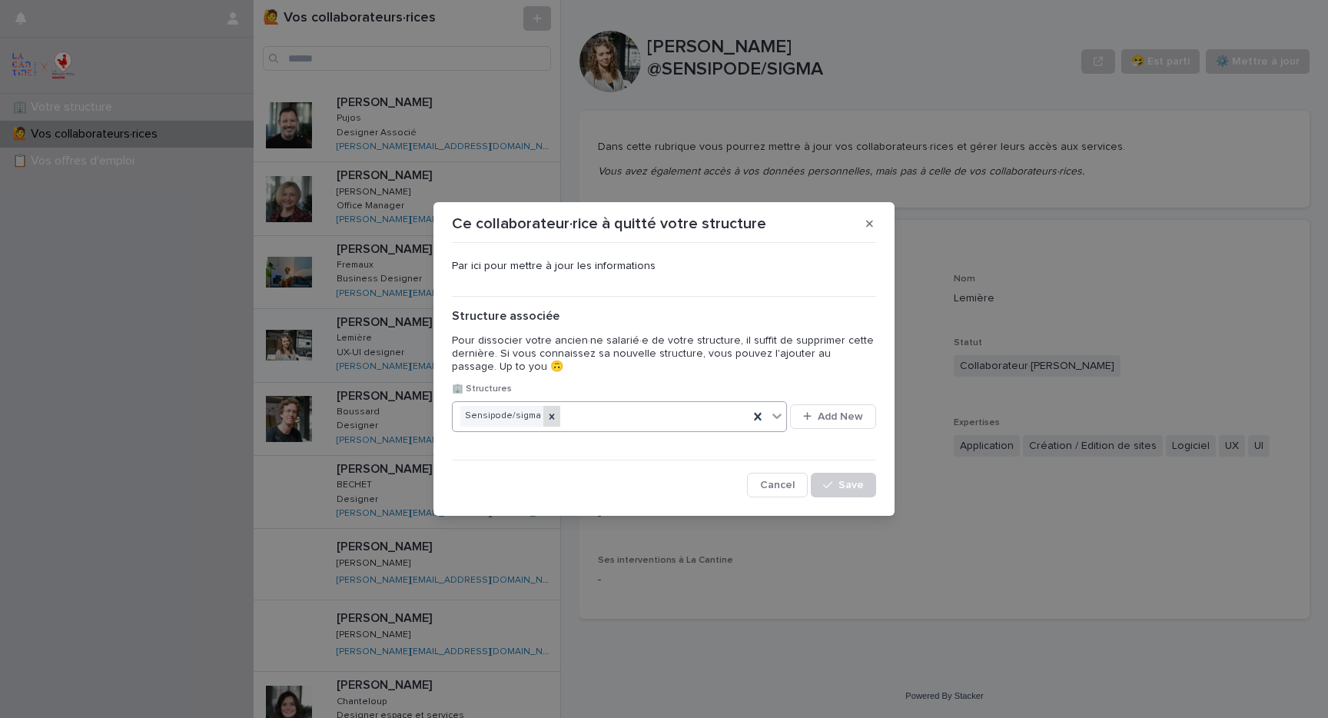
click at [547, 415] on icon at bounding box center [552, 416] width 11 height 11
click at [847, 480] on span "Save" at bounding box center [851, 485] width 25 height 11
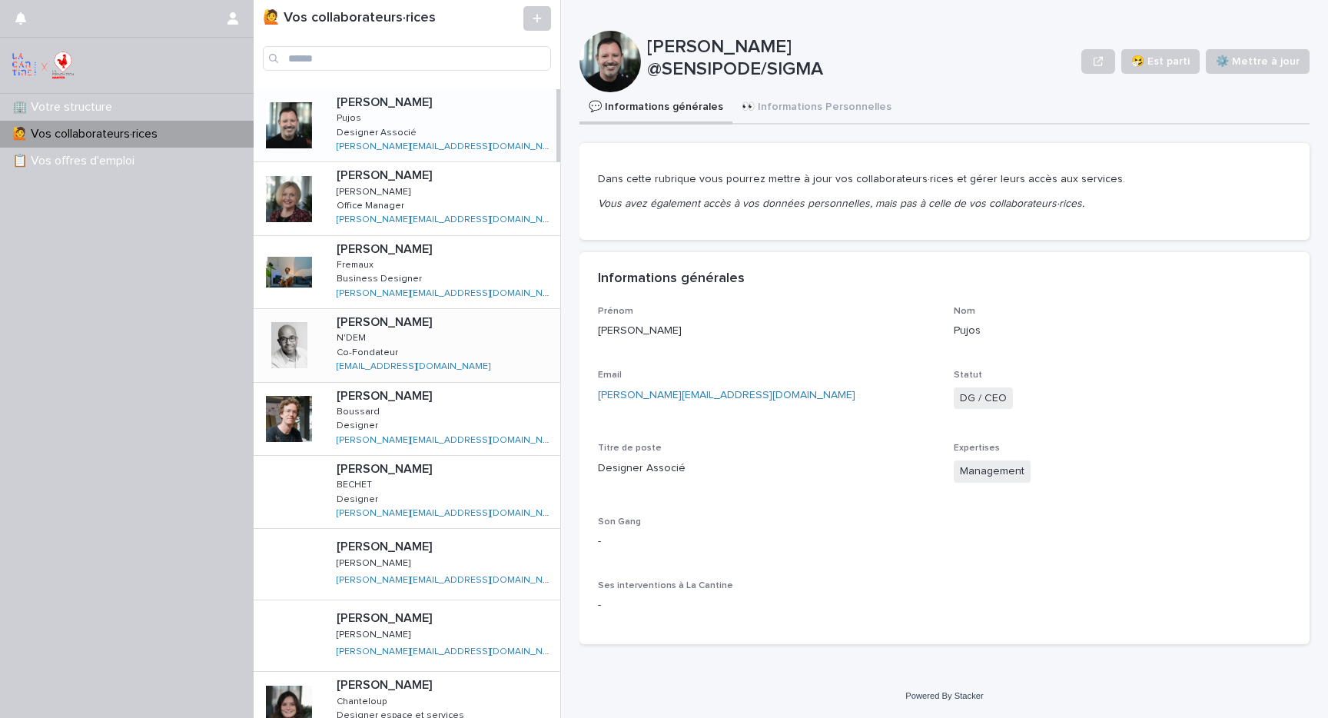
click at [481, 352] on div "[PERSON_NAME] N'DEM N'DEM Co-Fondateur Co-Fondateur [EMAIL_ADDRESS][DOMAIN_NAME…" at bounding box center [442, 345] width 236 height 72
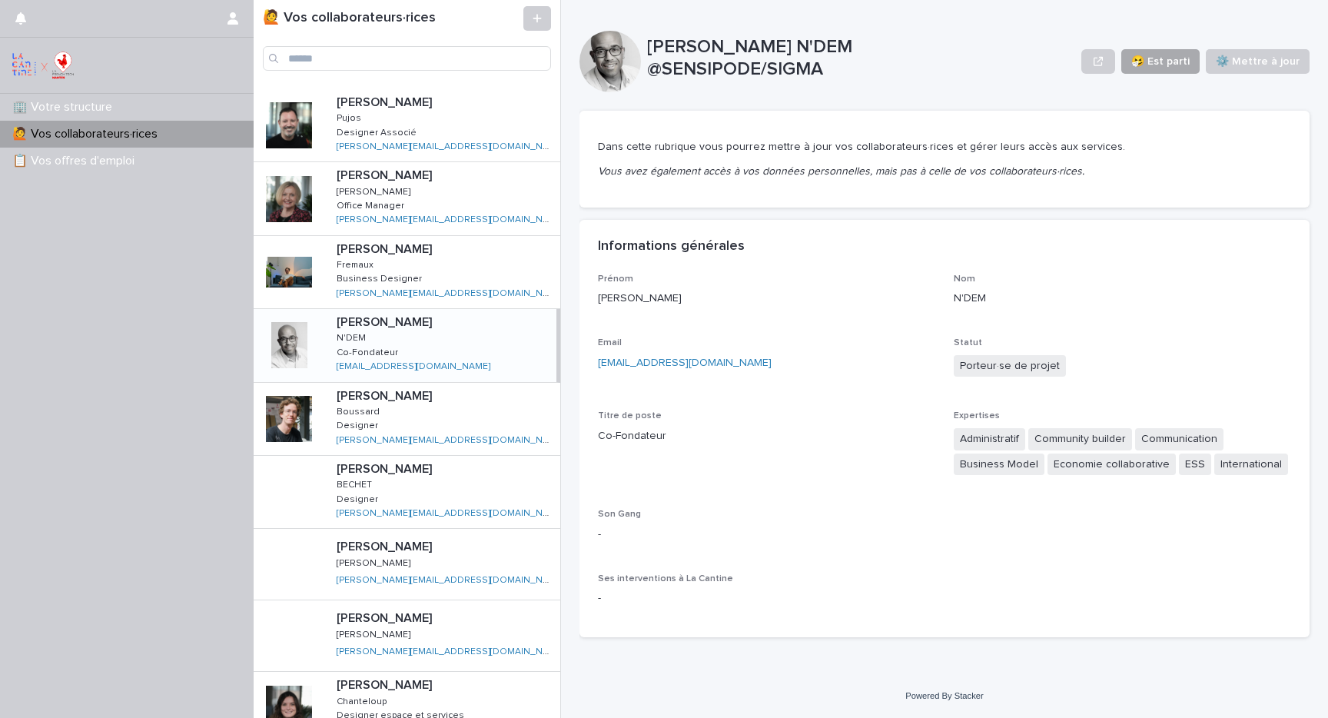
click at [1181, 60] on span "🤧 Est parti" at bounding box center [1161, 61] width 58 height 15
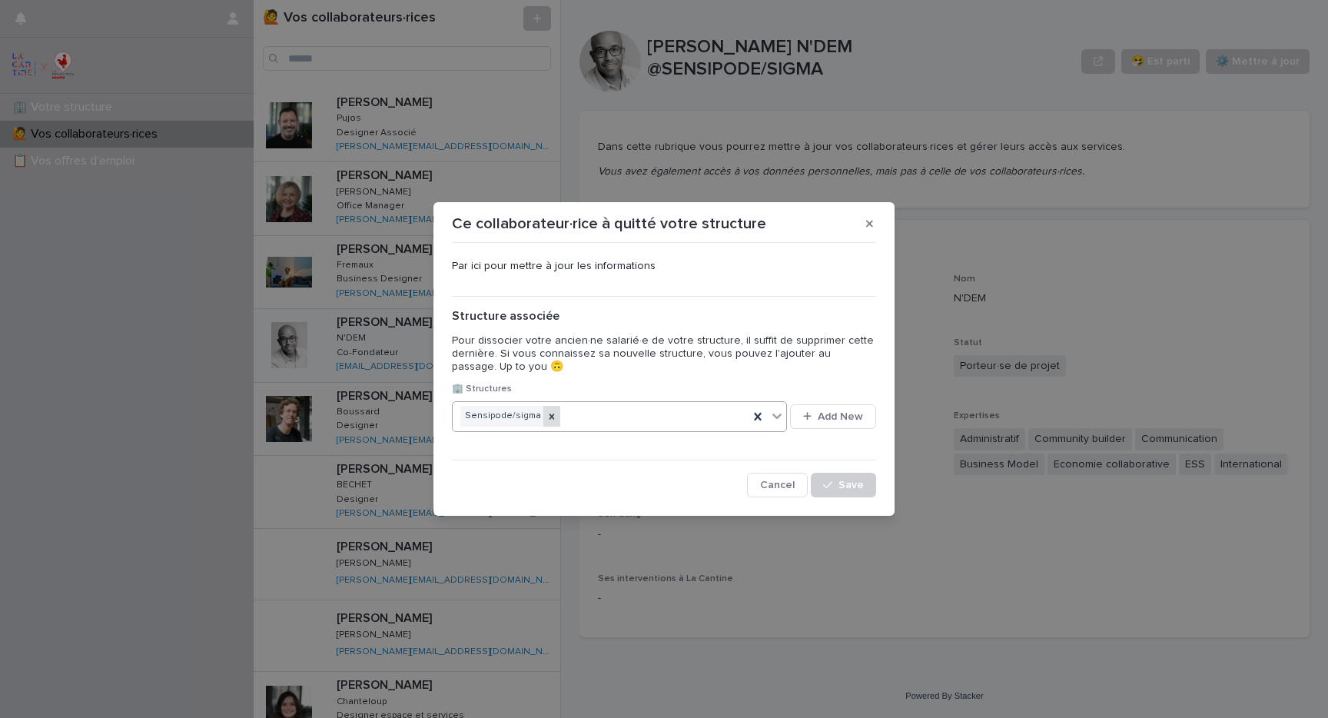
click at [550, 417] on icon at bounding box center [552, 416] width 5 height 5
click at [557, 421] on div "Select..." at bounding box center [610, 416] width 314 height 25
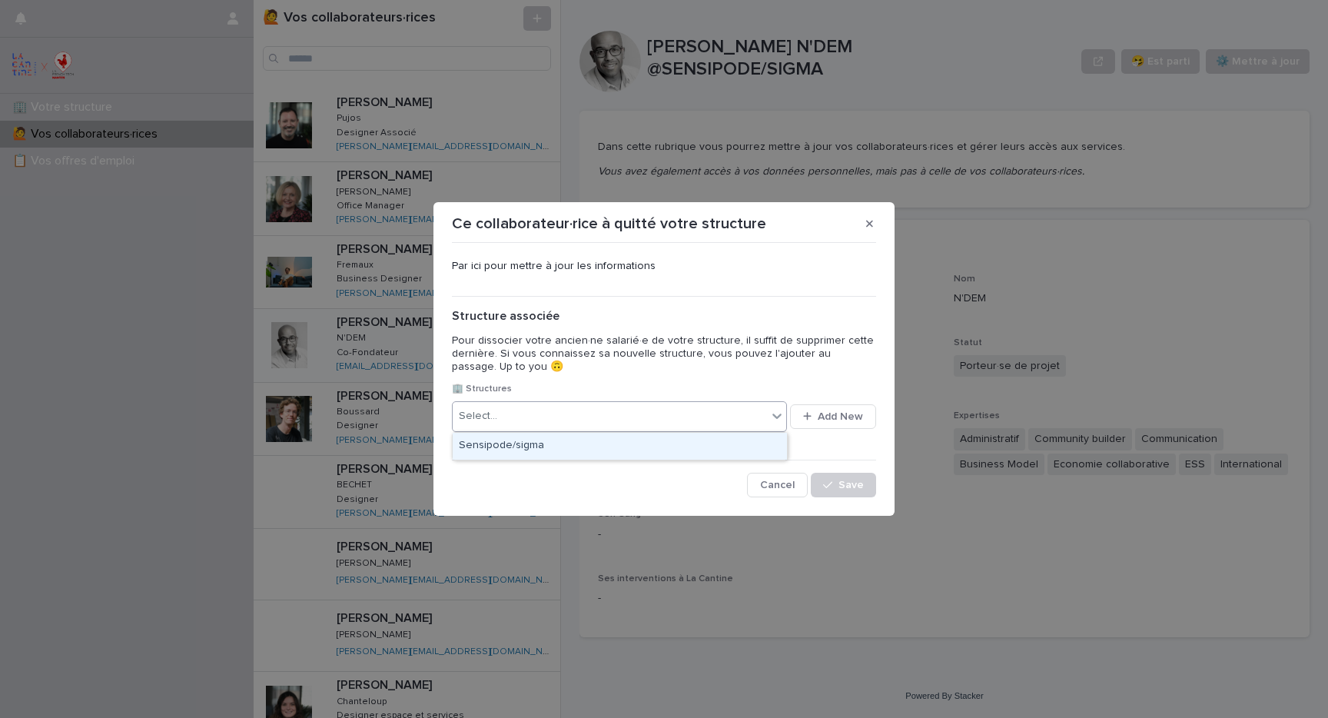
click at [690, 366] on p "Pour dissocier votre ancien·ne salarié·e de votre structure, il suffit de suppr…" at bounding box center [664, 353] width 424 height 38
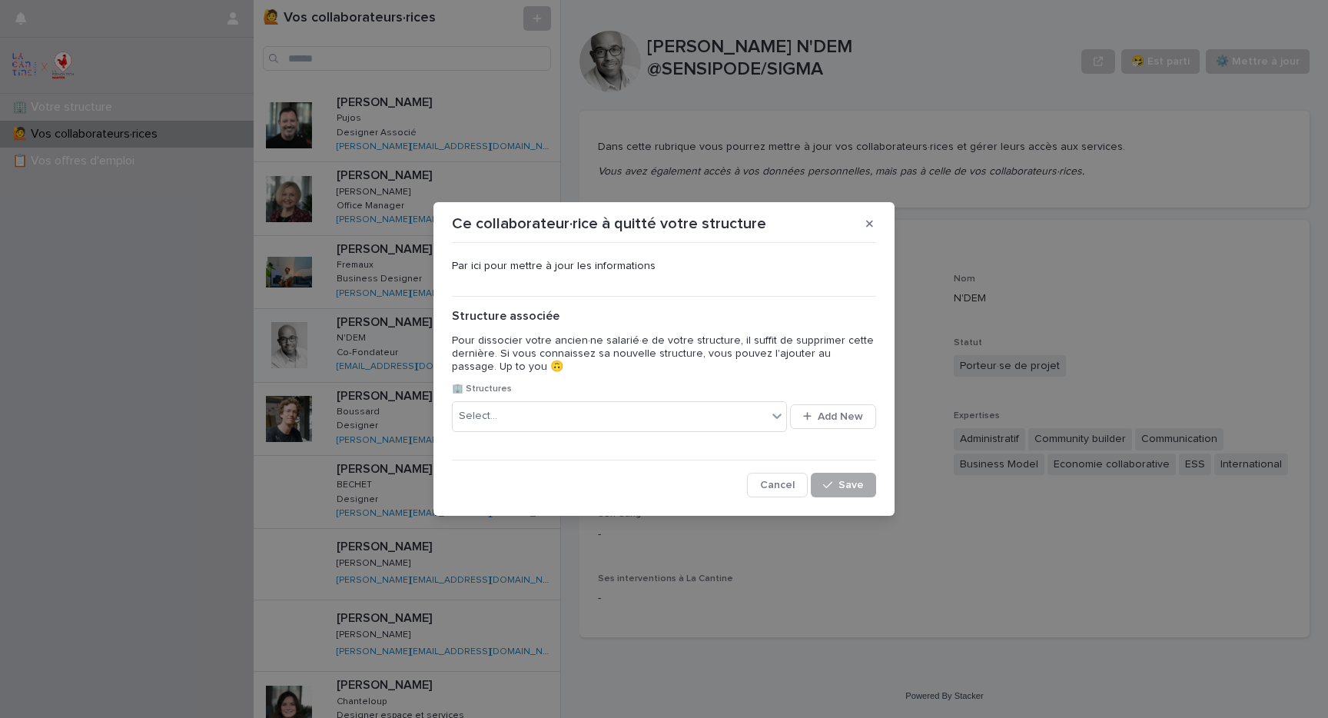
click at [861, 493] on button "Save" at bounding box center [843, 485] width 65 height 25
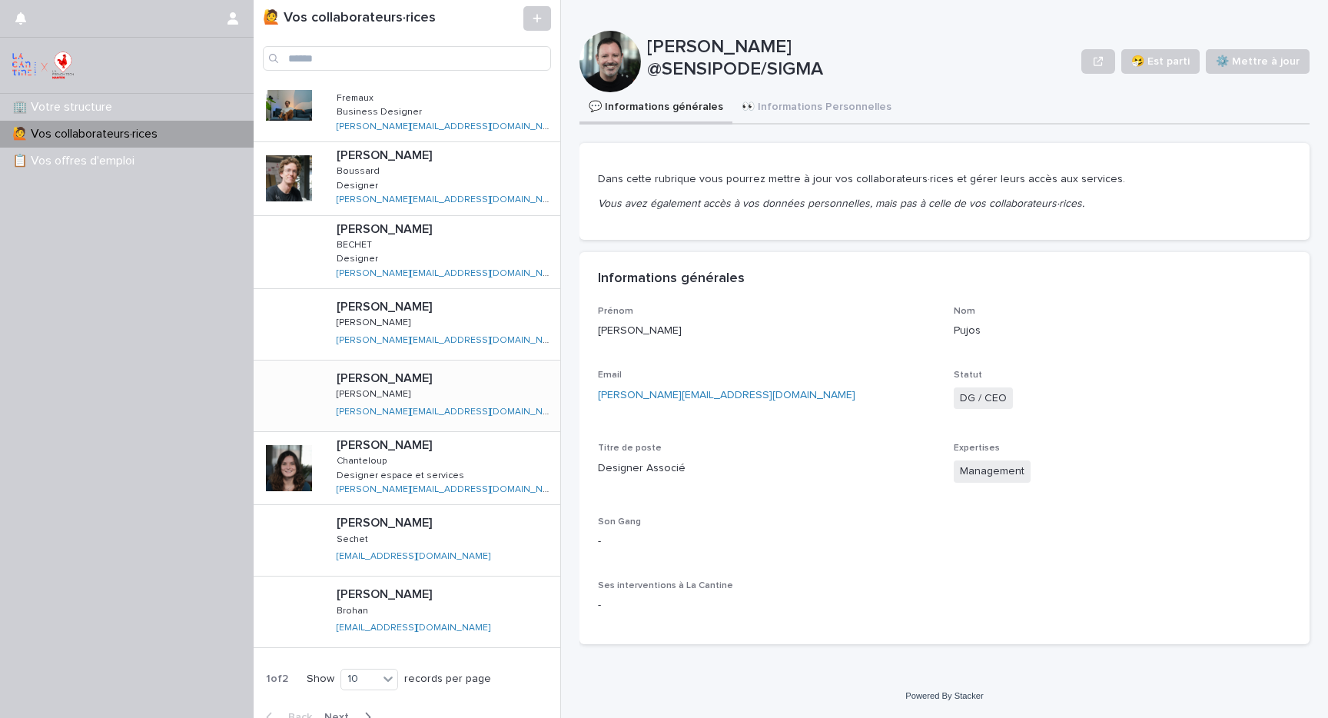
scroll to position [185, 0]
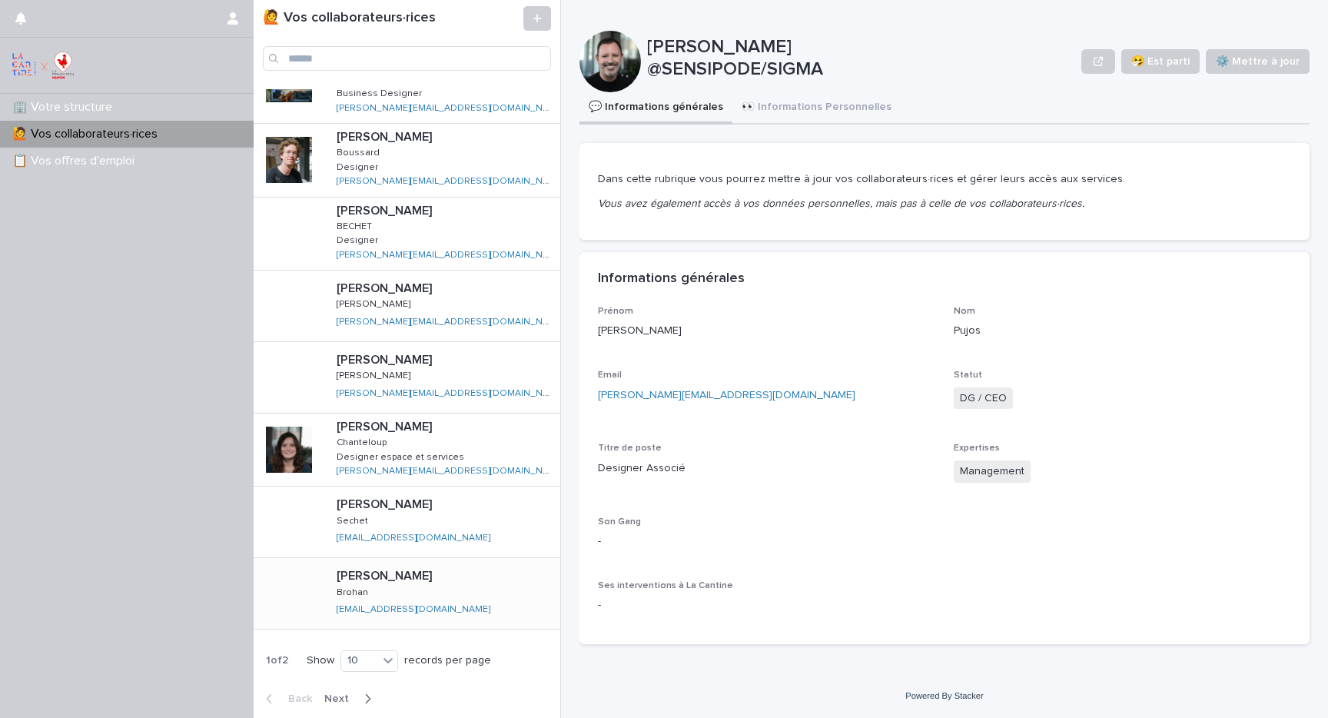
click at [467, 585] on div "[PERSON_NAME] [PERSON_NAME] Brohan [EMAIL_ADDRESS][DOMAIN_NAME] [PERSON_NAME][E…" at bounding box center [442, 593] width 236 height 61
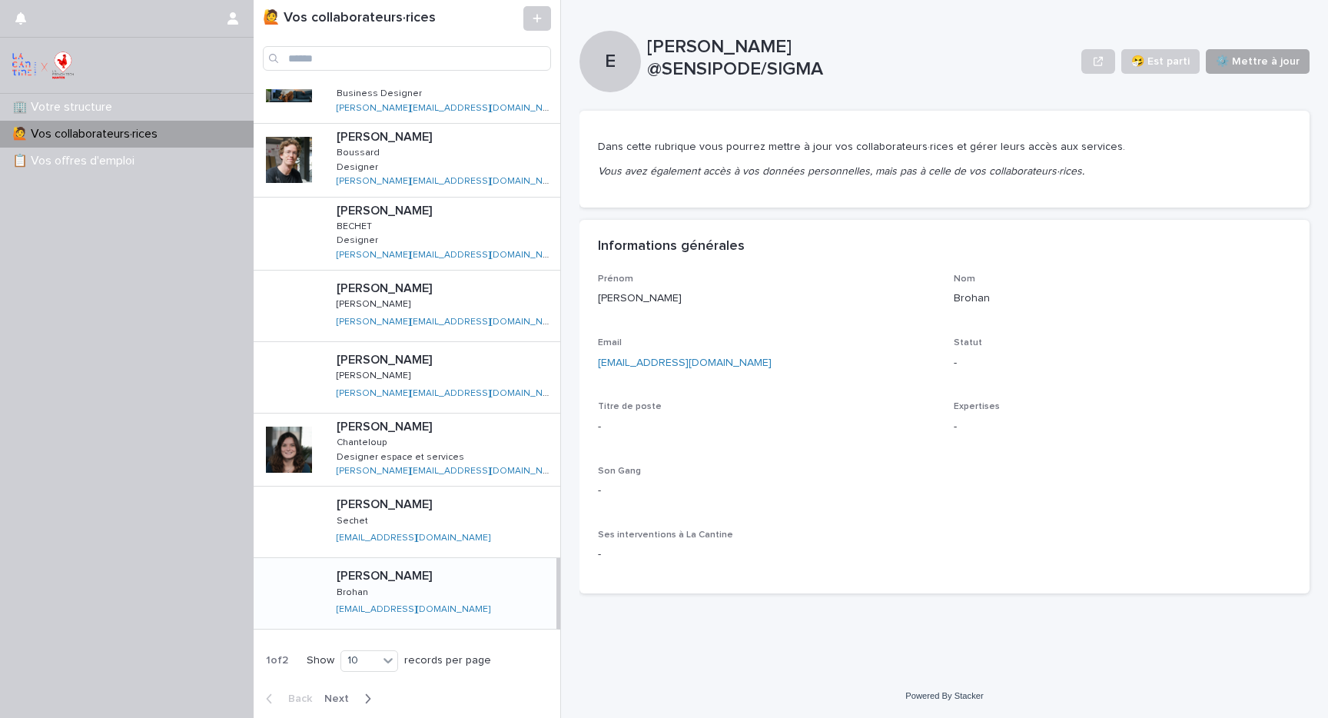
click at [1278, 67] on span "⚙️ Mettre à jour" at bounding box center [1258, 61] width 84 height 15
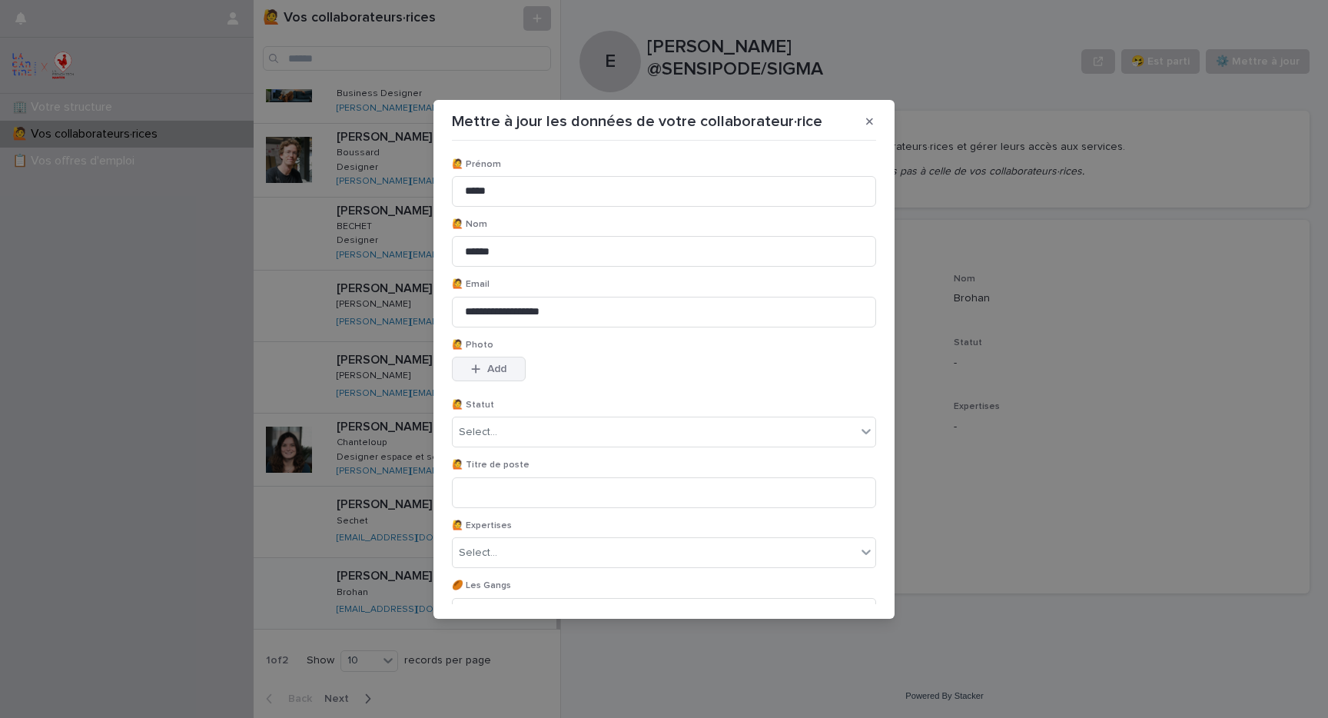
click at [494, 367] on span "Add" at bounding box center [496, 369] width 19 height 11
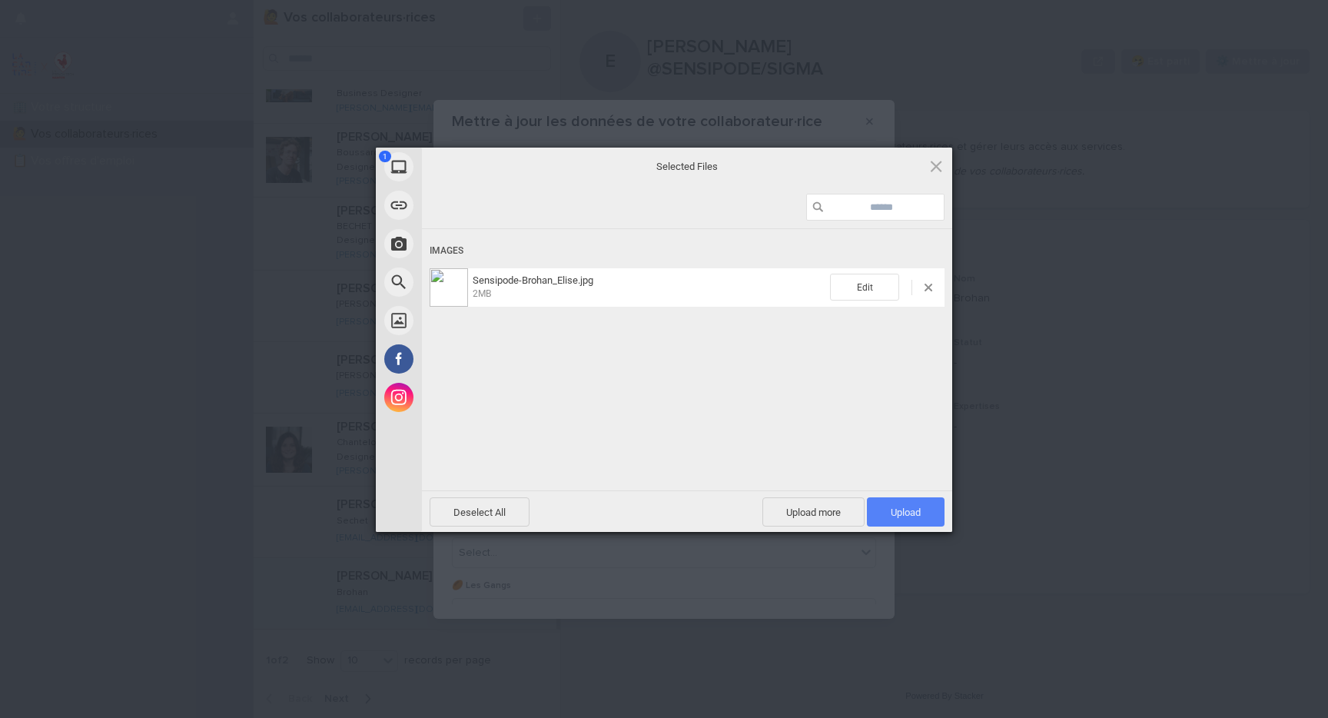
click at [919, 513] on span "Upload 1" at bounding box center [906, 513] width 30 height 12
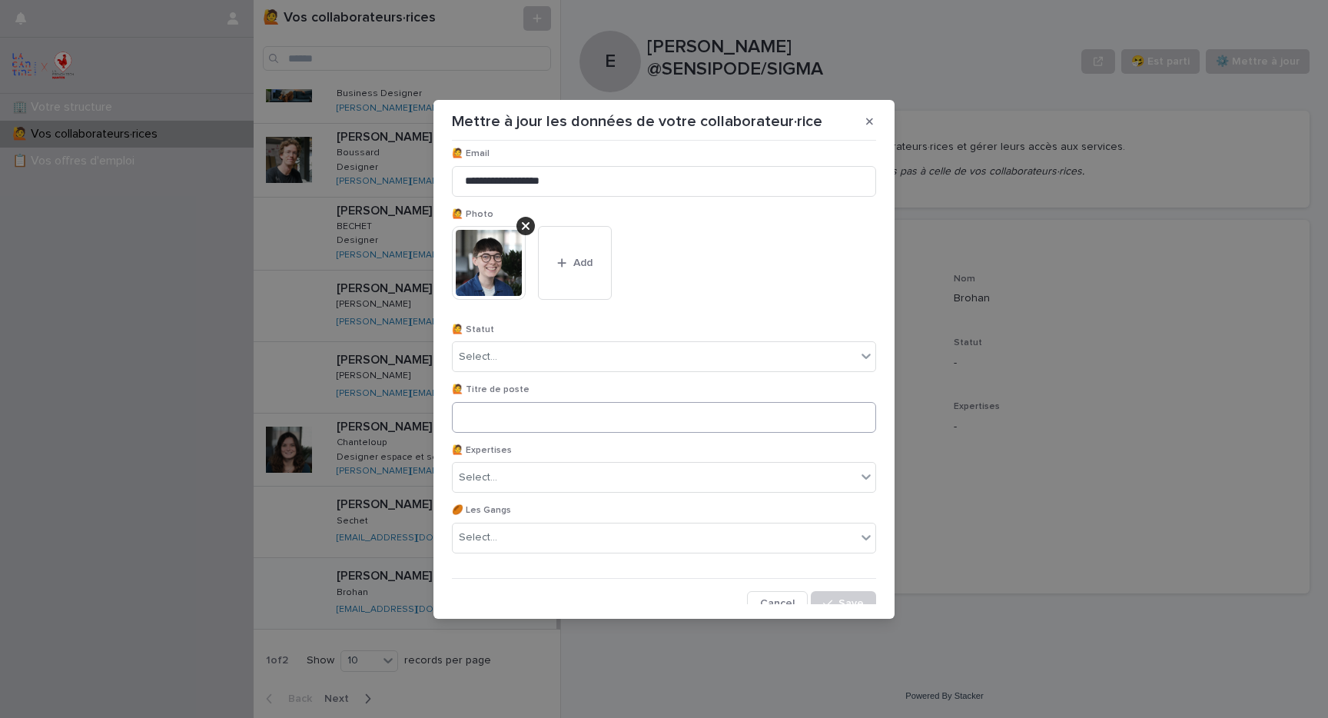
scroll to position [142, 0]
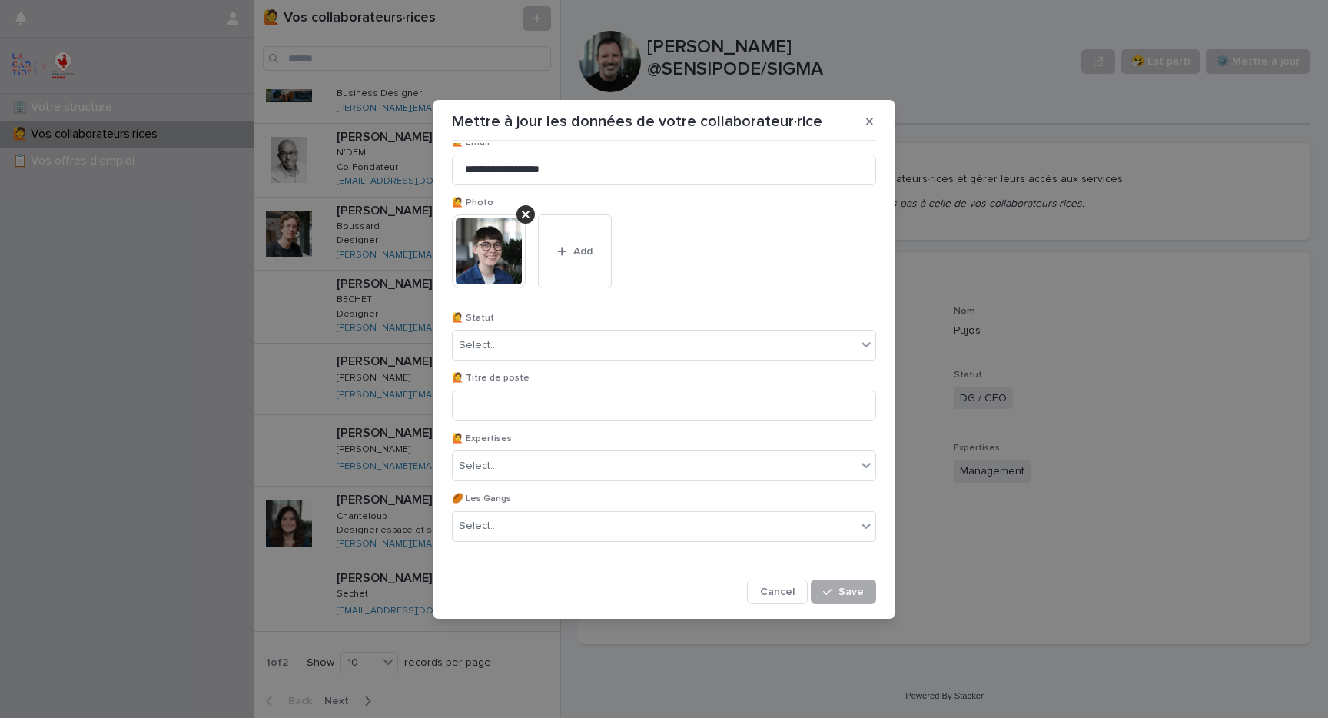
click at [835, 583] on button "Save" at bounding box center [843, 592] width 65 height 25
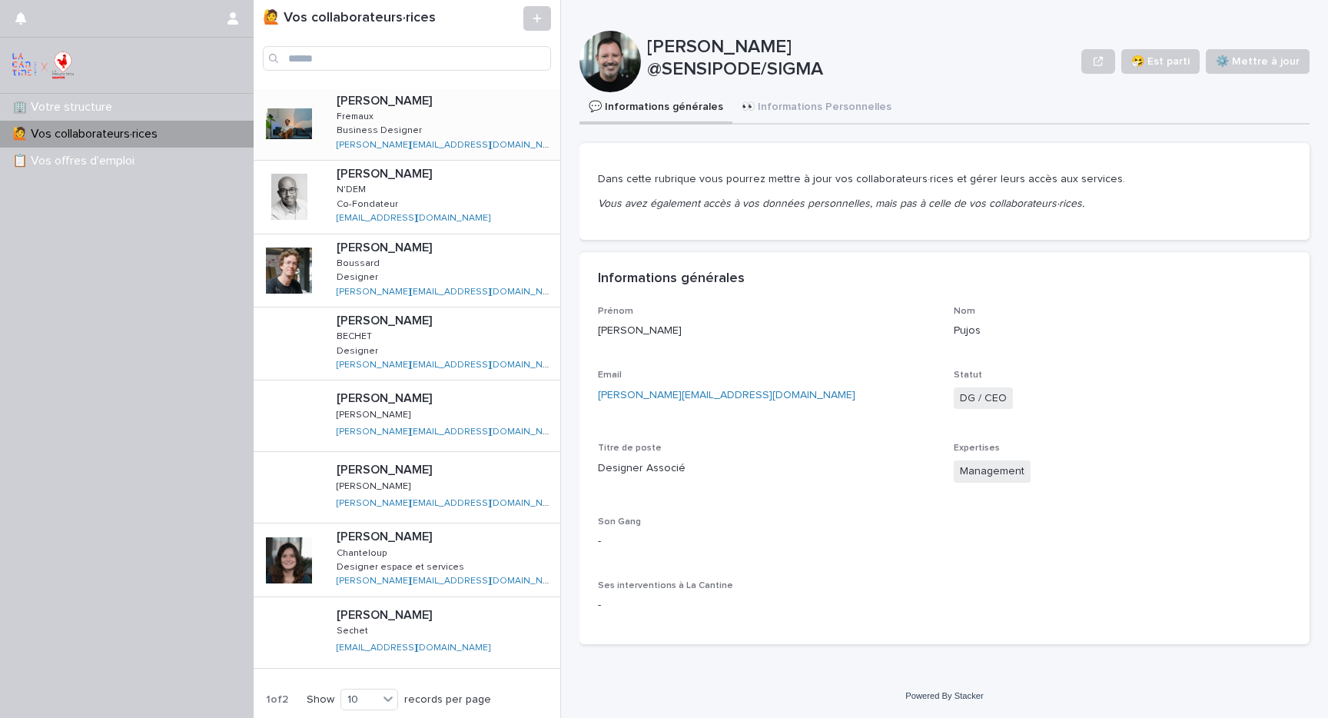
scroll to position [168, 0]
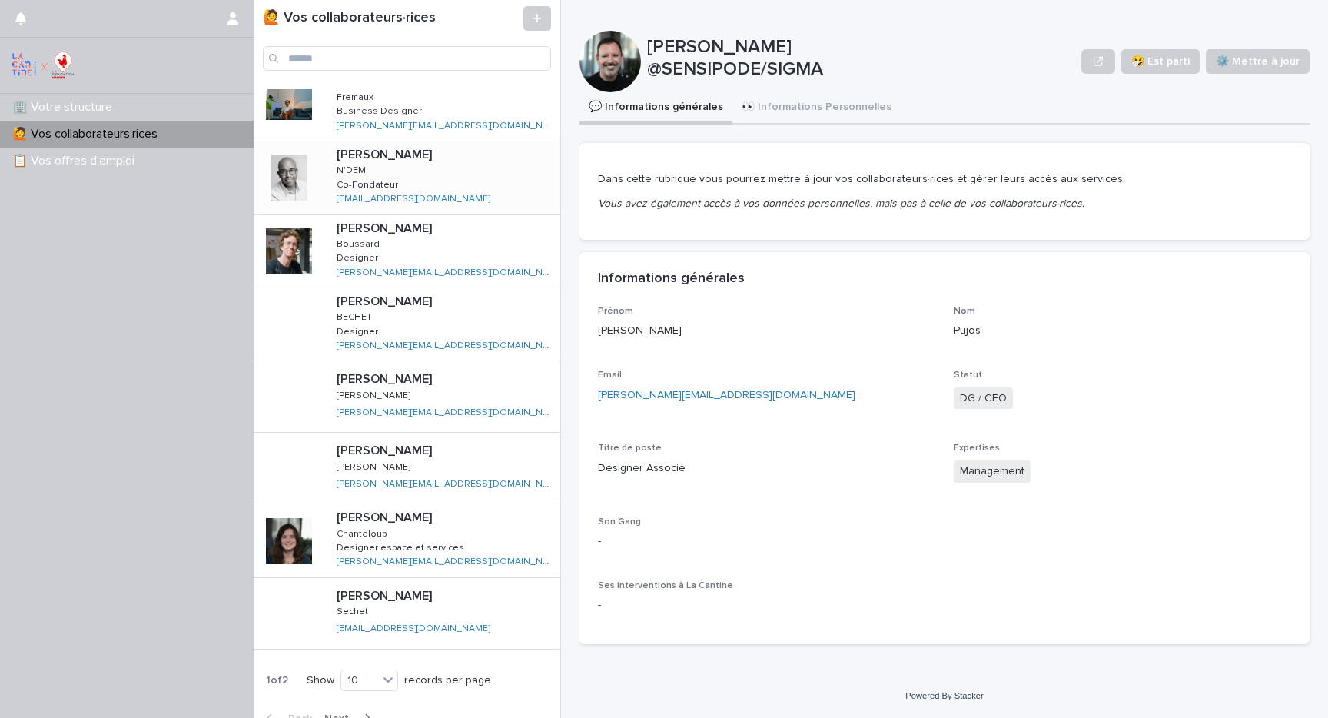
click at [396, 174] on div "[PERSON_NAME] N'DEM N'DEM Co-Fondateur Co-Fondateur [EMAIL_ADDRESS][DOMAIN_NAME…" at bounding box center [442, 177] width 236 height 72
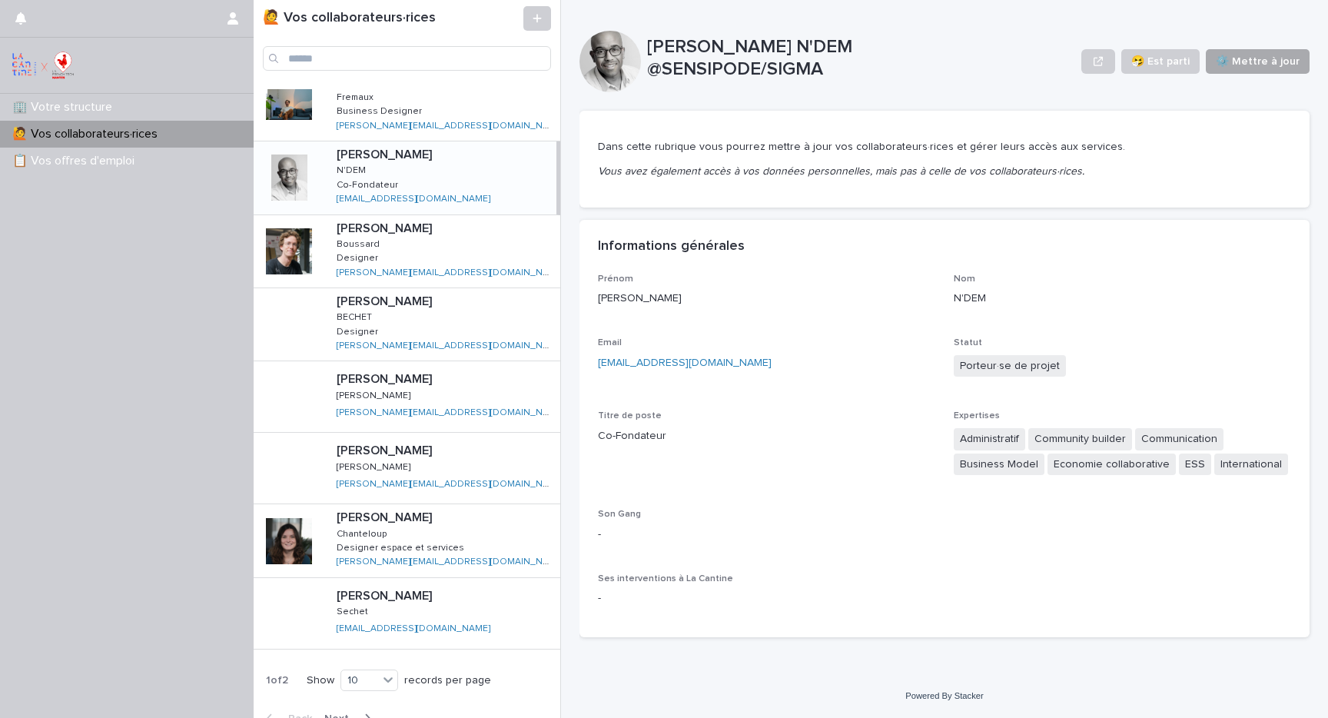
click at [1268, 58] on span "⚙️ Mettre à jour" at bounding box center [1258, 61] width 84 height 15
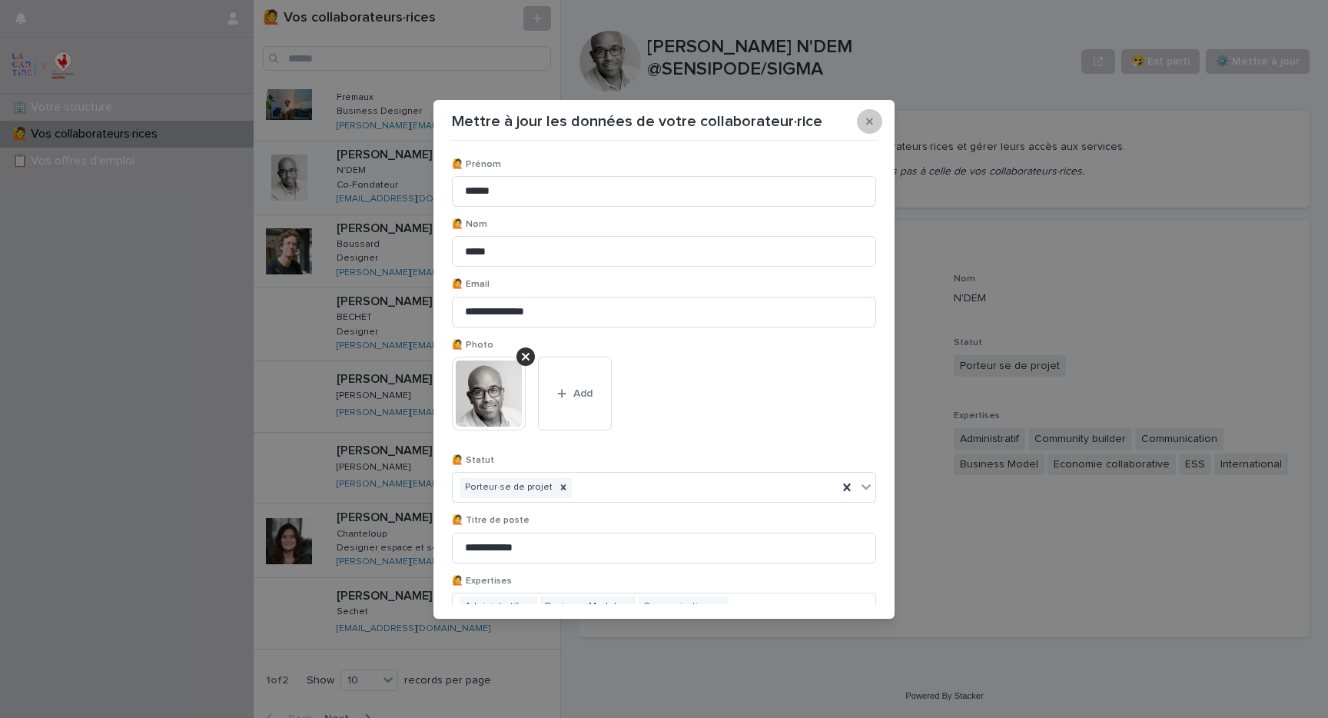
click at [874, 117] on button "button" at bounding box center [869, 121] width 25 height 25
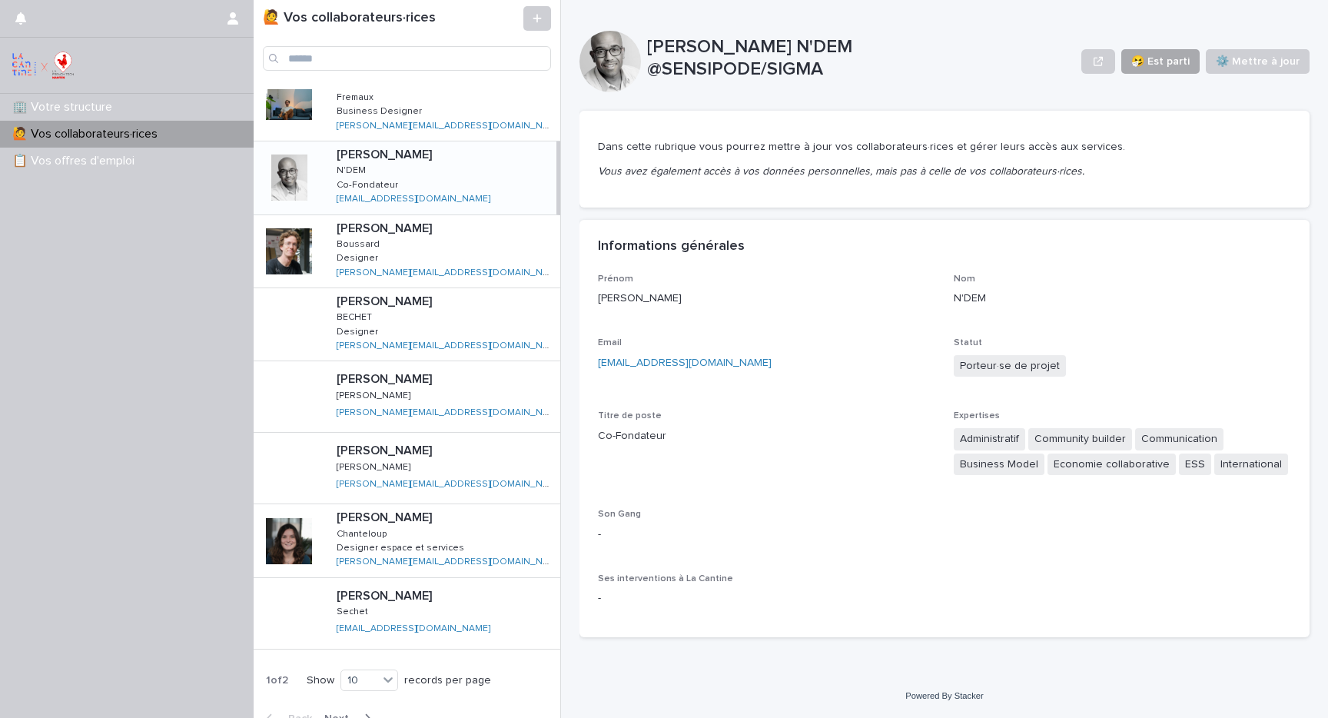
click at [1187, 65] on span "🤧 Est parti" at bounding box center [1161, 61] width 58 height 15
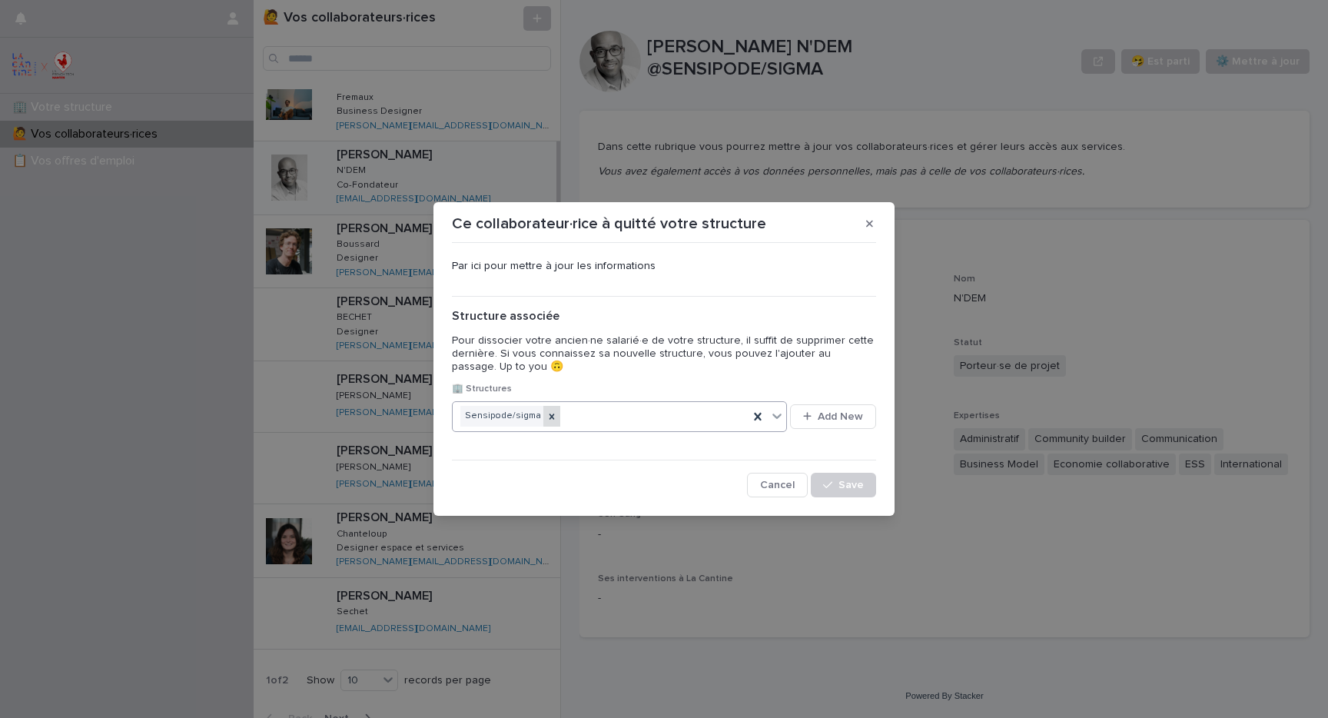
click at [550, 414] on icon at bounding box center [552, 416] width 5 height 5
click at [834, 414] on span "Add New" at bounding box center [840, 416] width 45 height 11
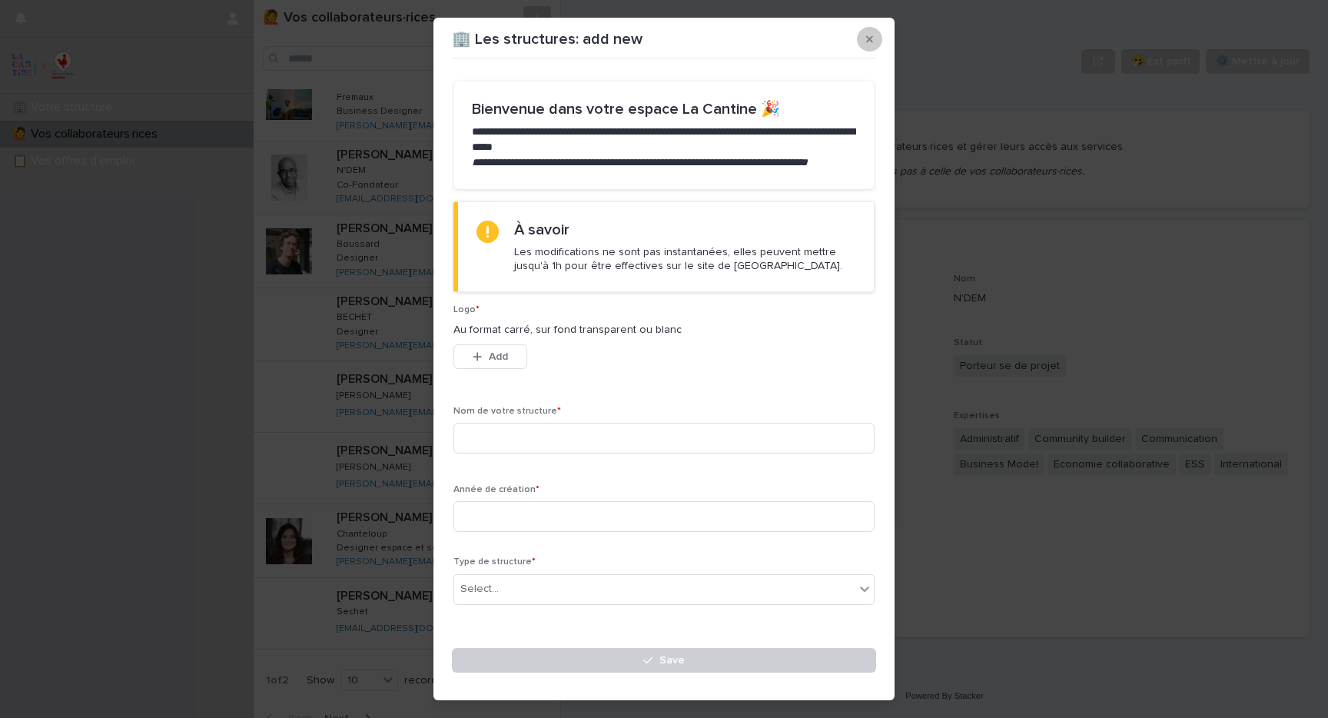
click at [872, 35] on icon "button" at bounding box center [869, 39] width 7 height 11
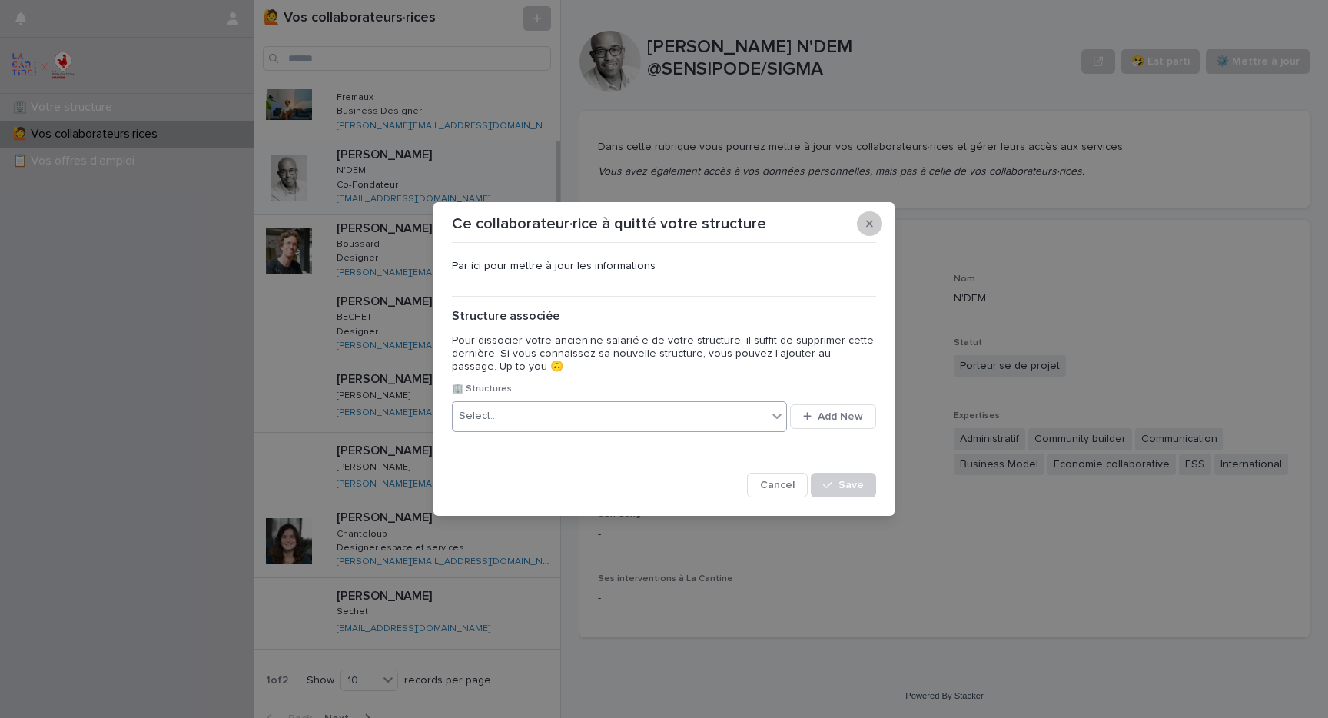
click at [872, 215] on button "button" at bounding box center [869, 223] width 25 height 25
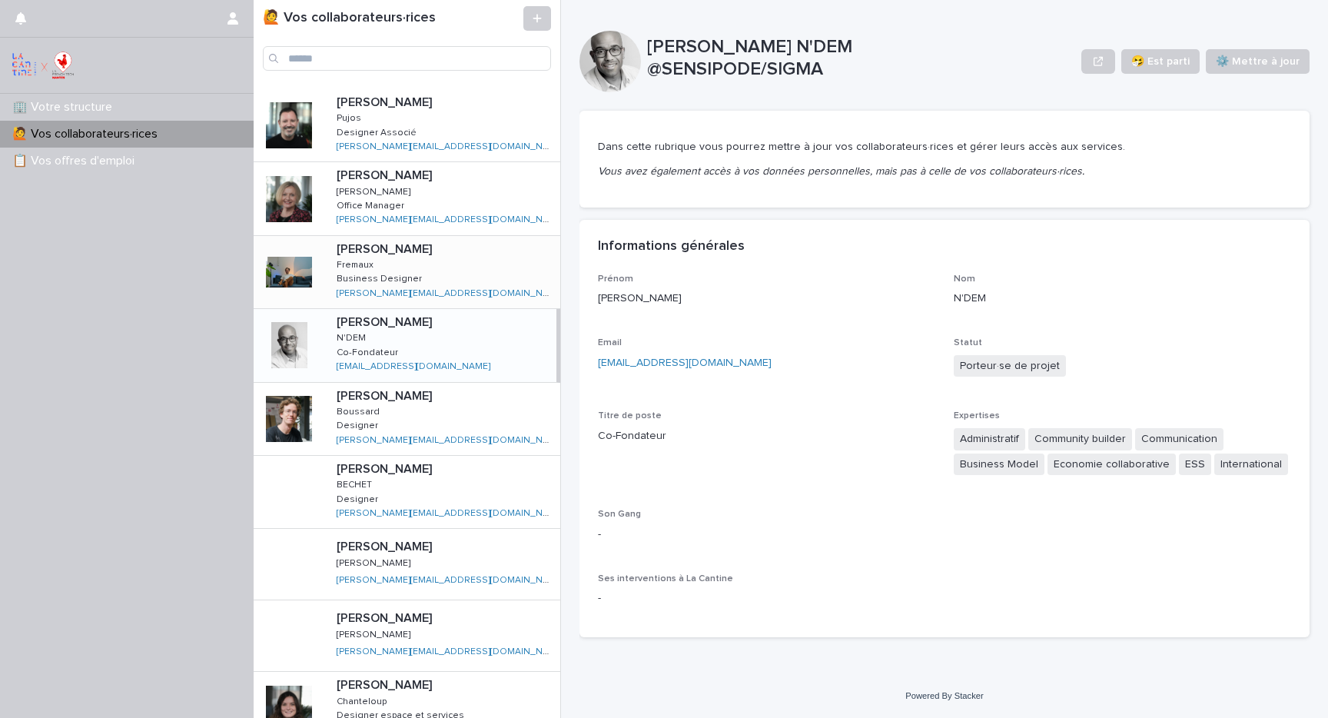
click at [444, 272] on div "[PERSON_NAME] [PERSON_NAME] Business Designer Business Designer [PERSON_NAME][E…" at bounding box center [442, 272] width 236 height 72
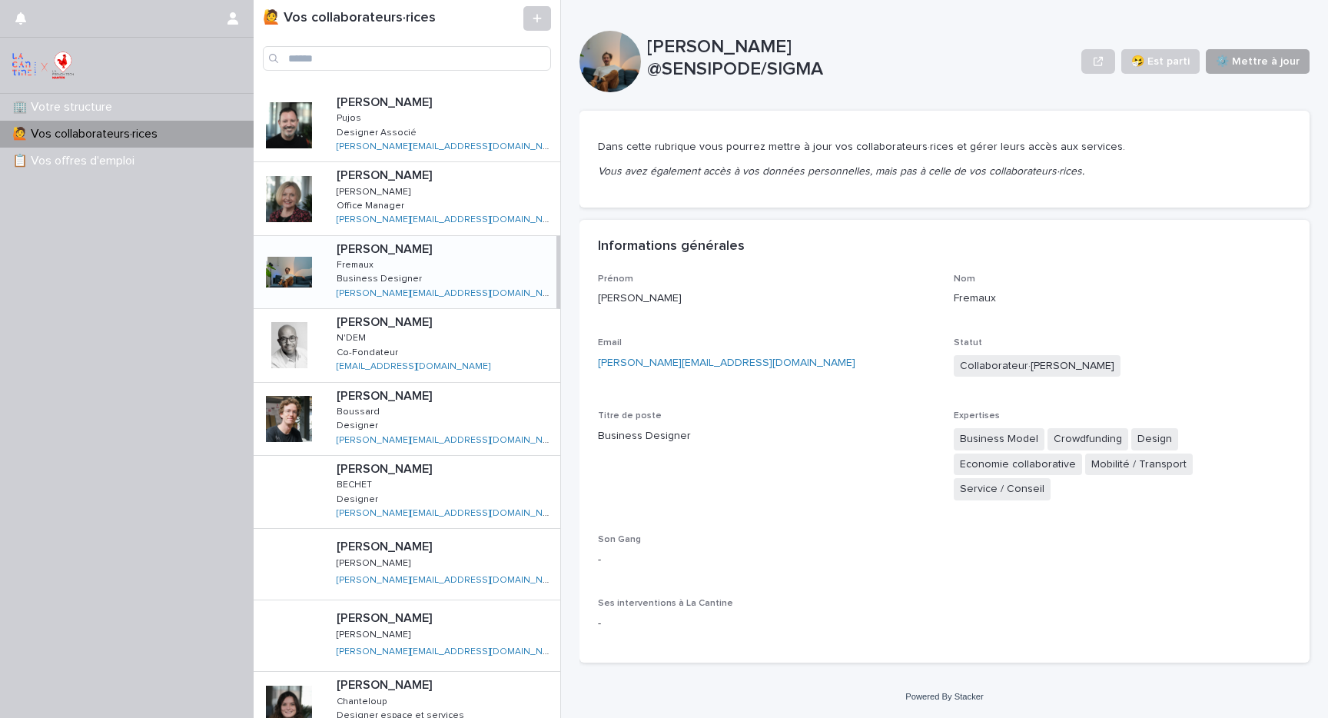
click at [1272, 58] on span "⚙️ Mettre à jour" at bounding box center [1258, 61] width 84 height 15
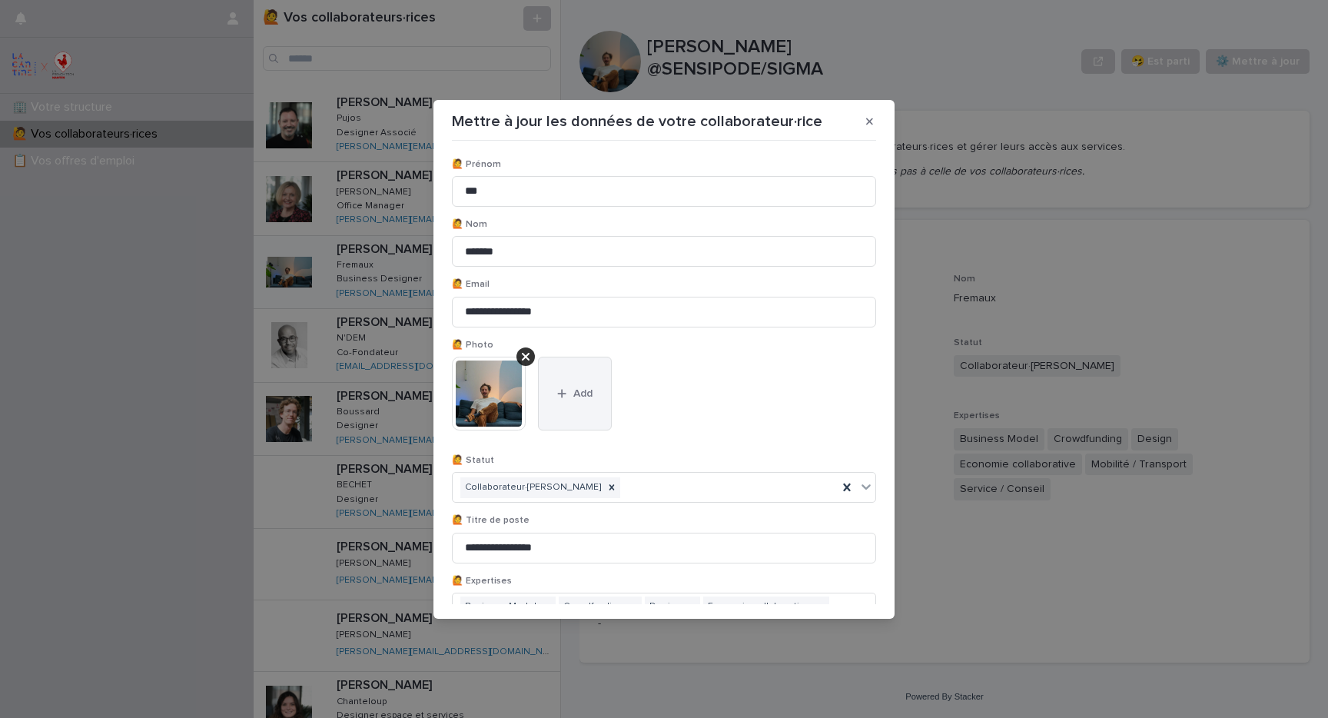
click at [582, 389] on span "Add" at bounding box center [582, 393] width 19 height 11
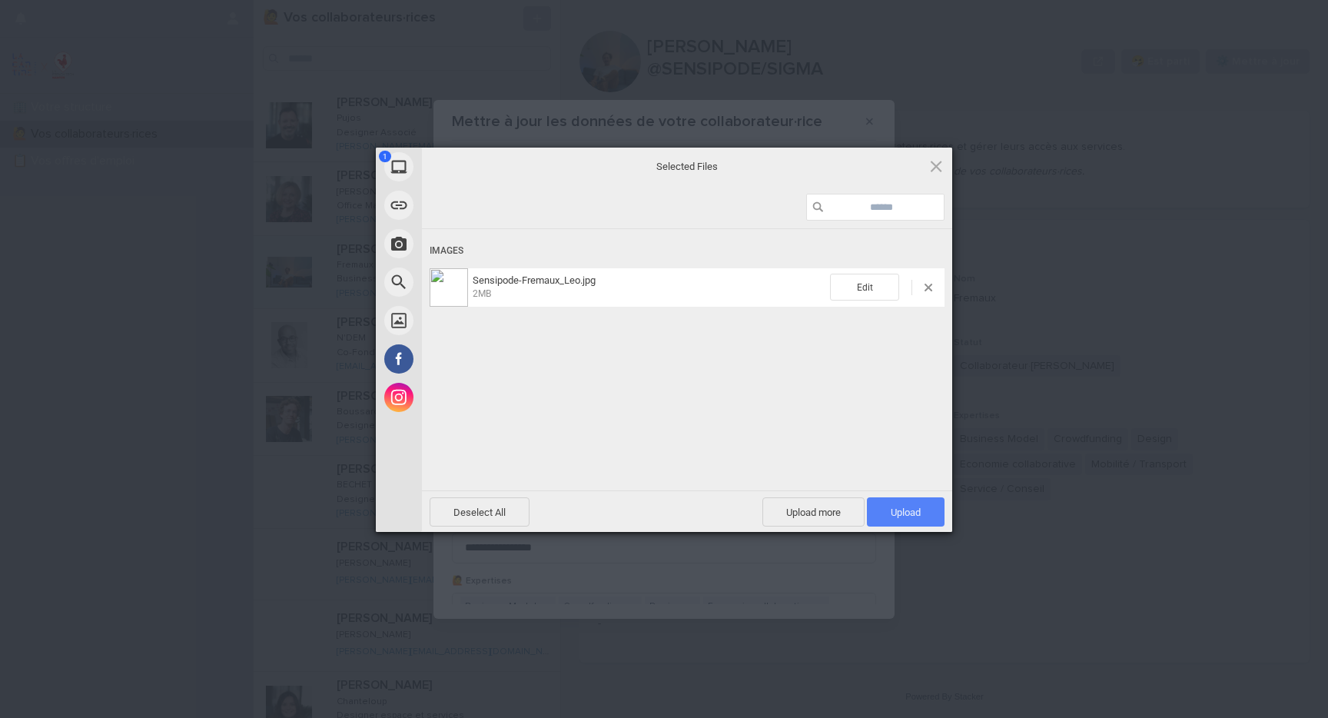
click at [906, 510] on span "Upload 1" at bounding box center [906, 513] width 30 height 12
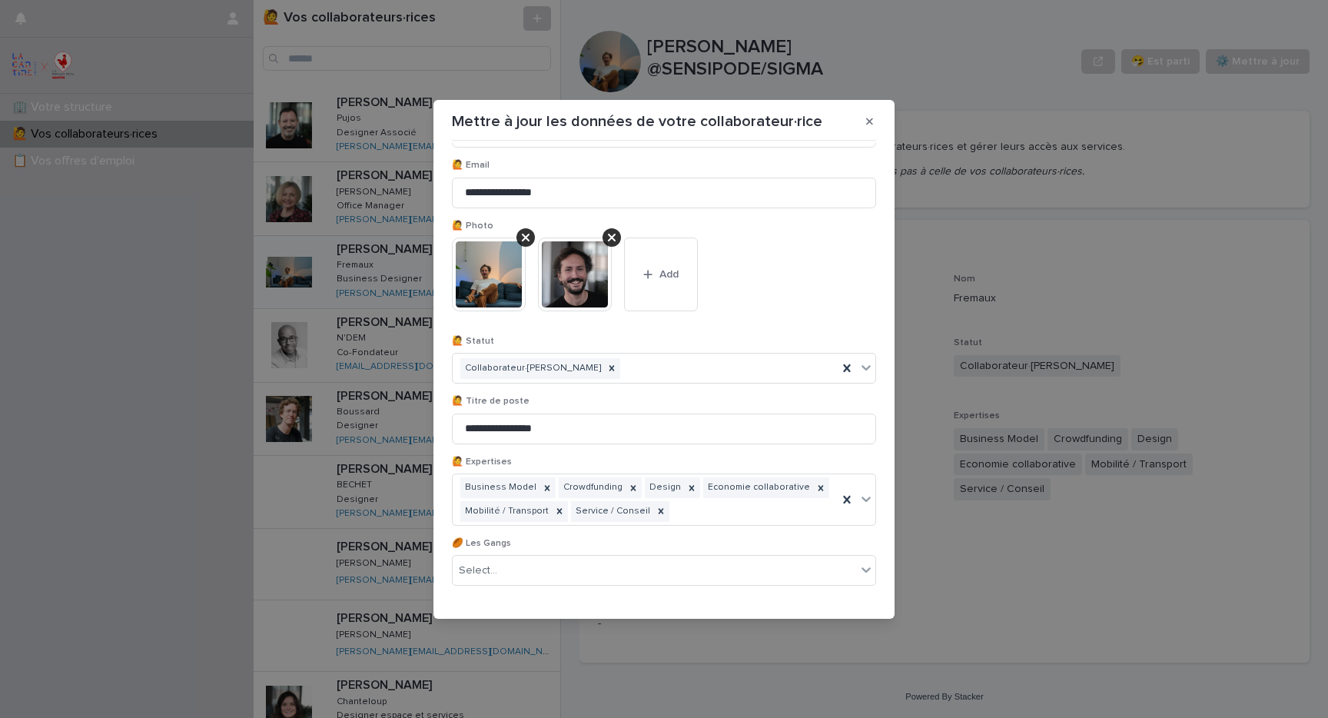
scroll to position [164, 0]
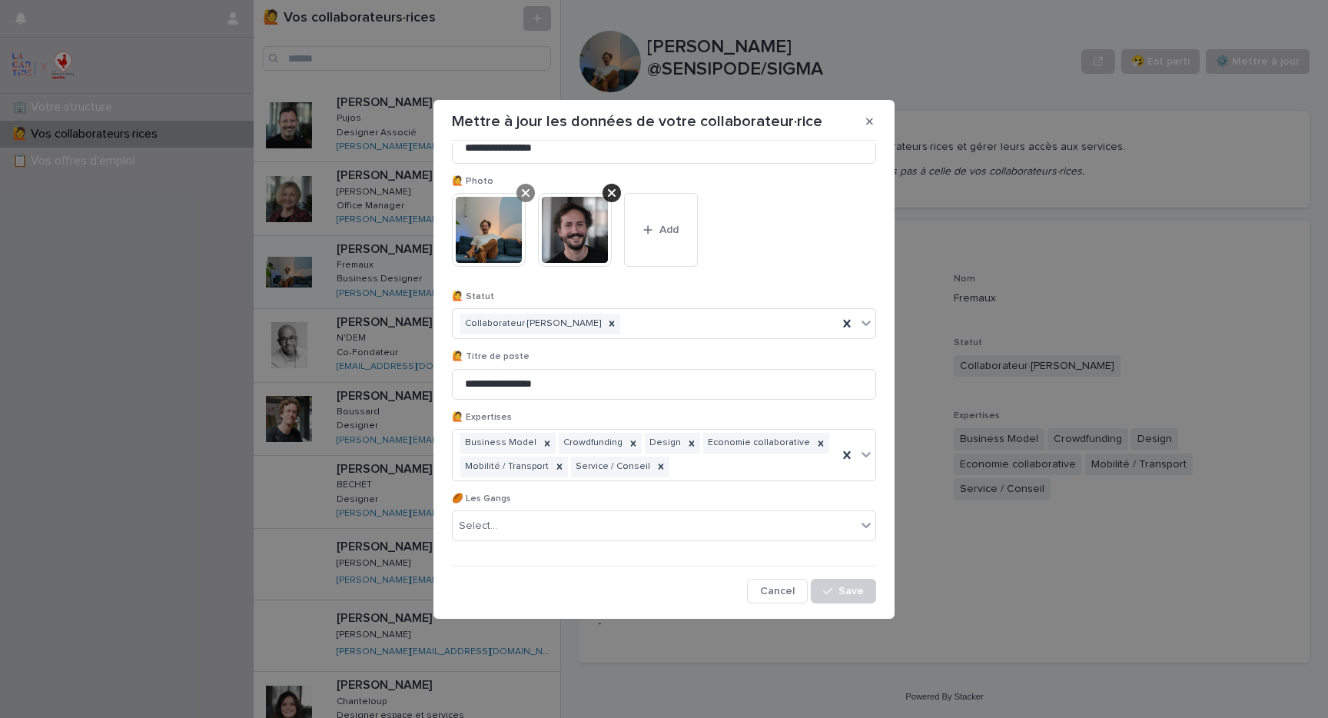
click at [520, 186] on div at bounding box center [526, 193] width 18 height 18
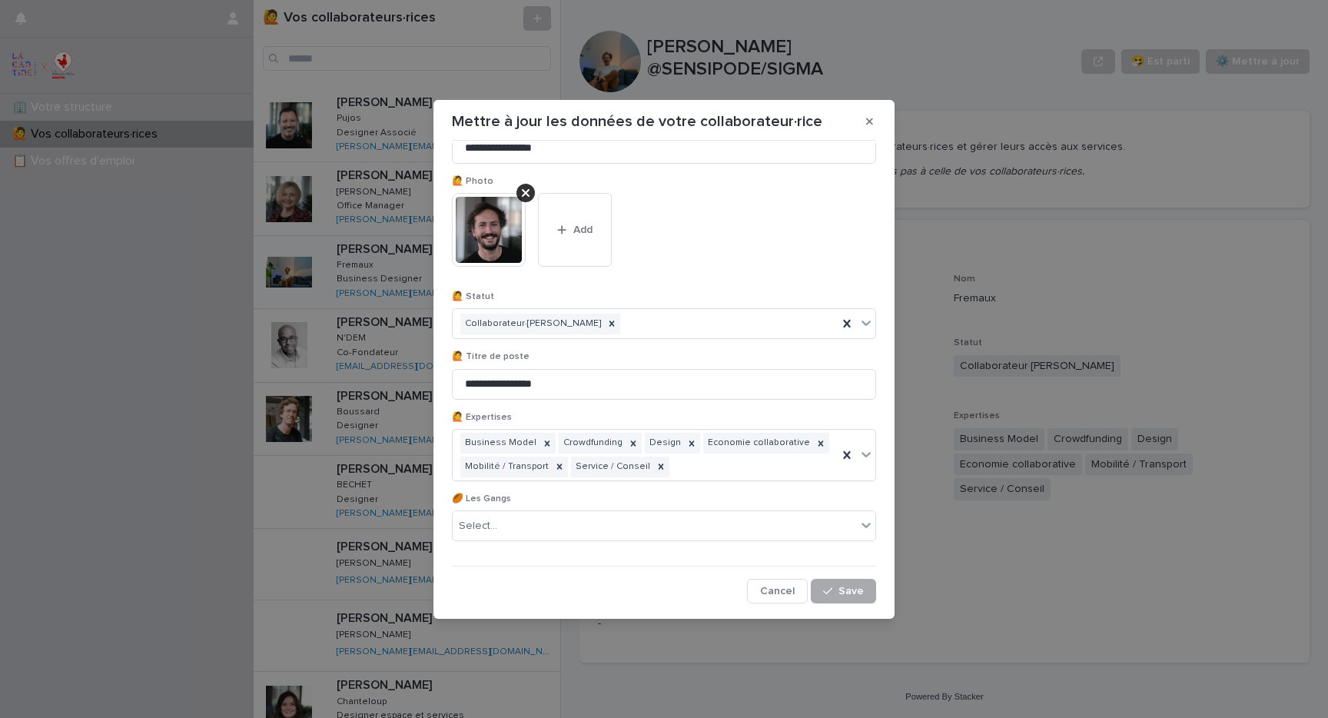
click at [839, 591] on div "button" at bounding box center [830, 591] width 15 height 11
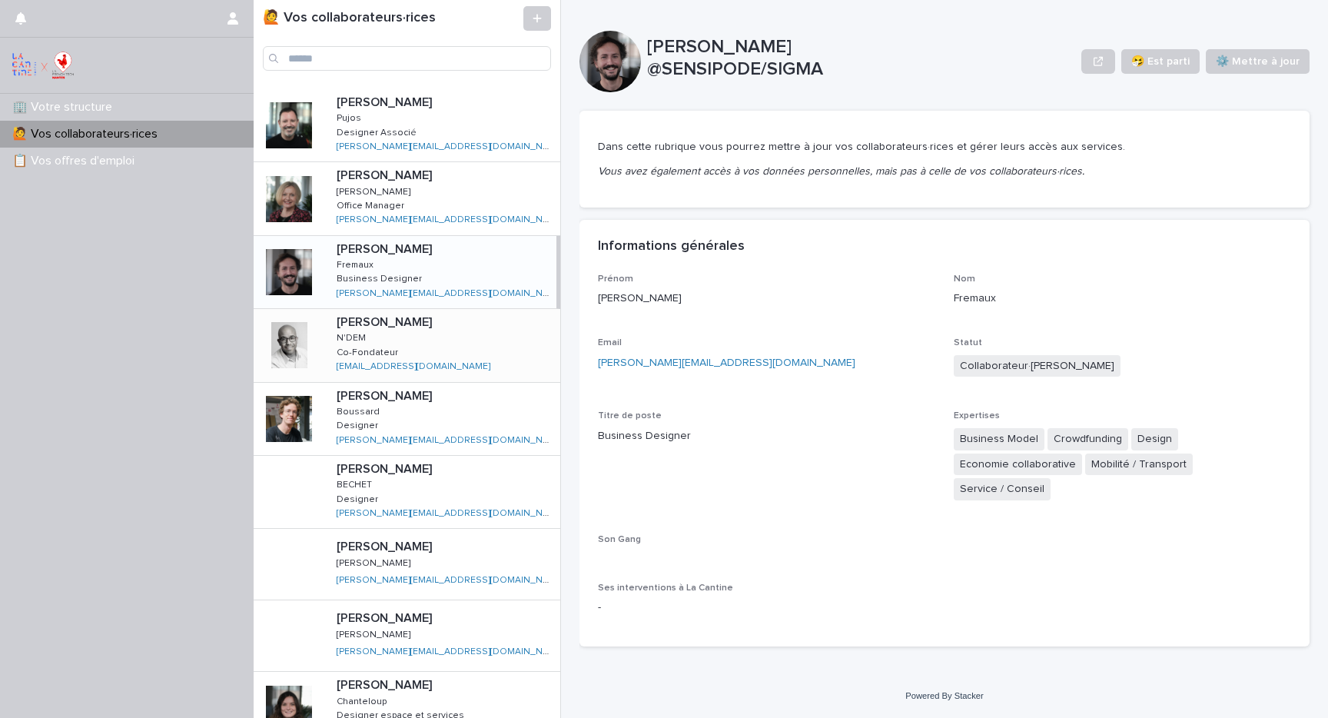
click at [303, 327] on div at bounding box center [289, 345] width 46 height 46
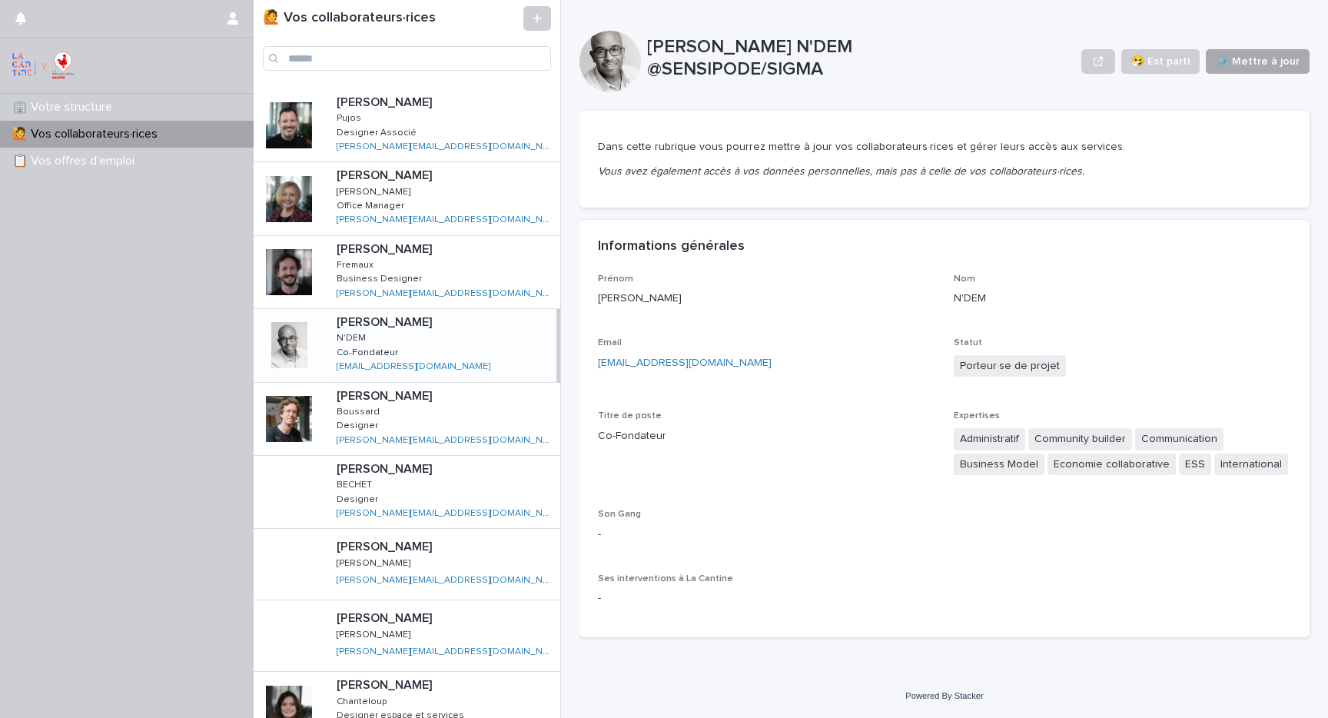
click at [1272, 56] on span "⚙️ Mettre à jour" at bounding box center [1258, 61] width 84 height 15
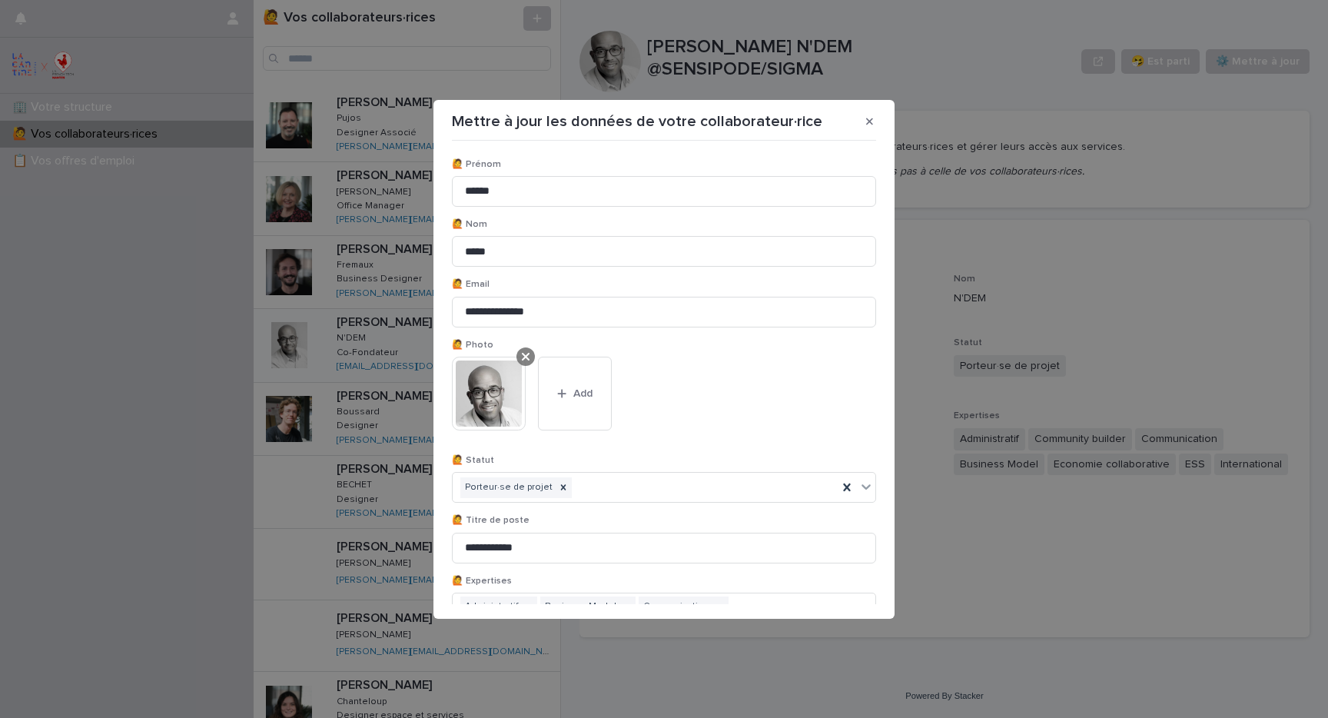
click at [533, 351] on div at bounding box center [526, 356] width 18 height 18
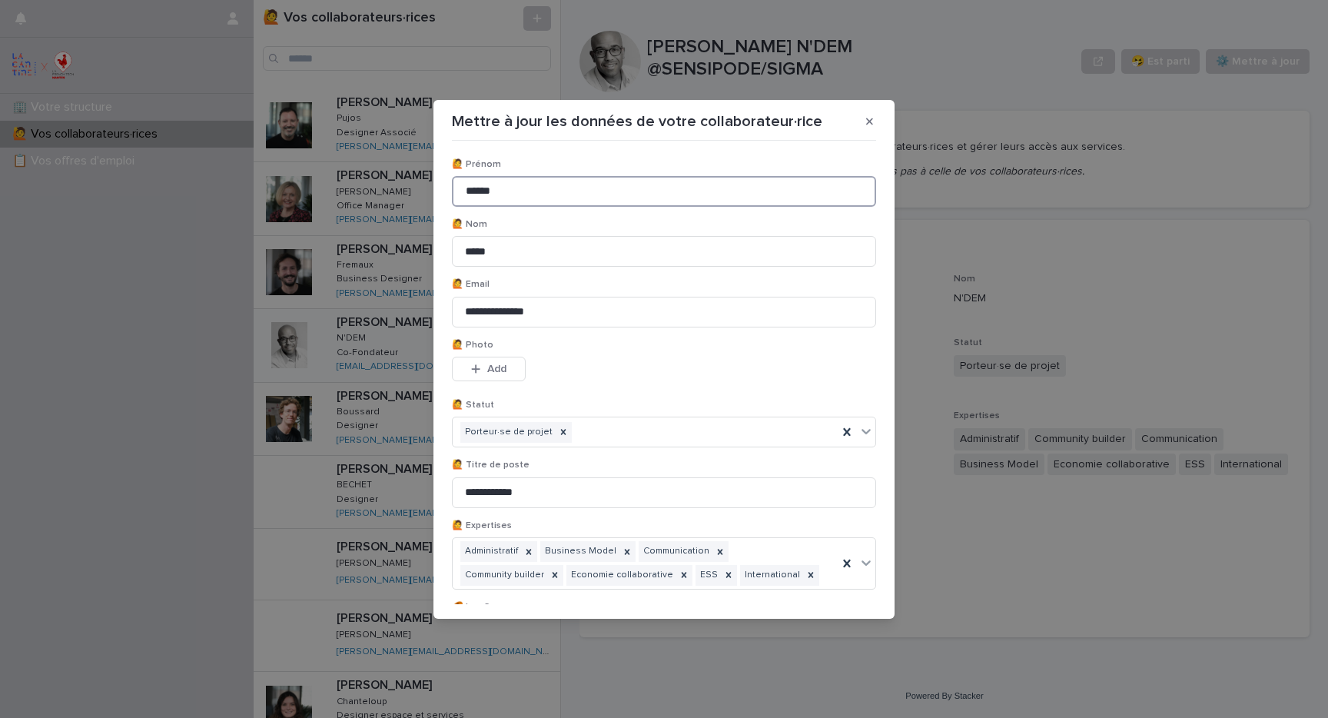
click at [626, 194] on input "******" at bounding box center [664, 191] width 424 height 31
click at [552, 257] on input "*****" at bounding box center [664, 251] width 424 height 31
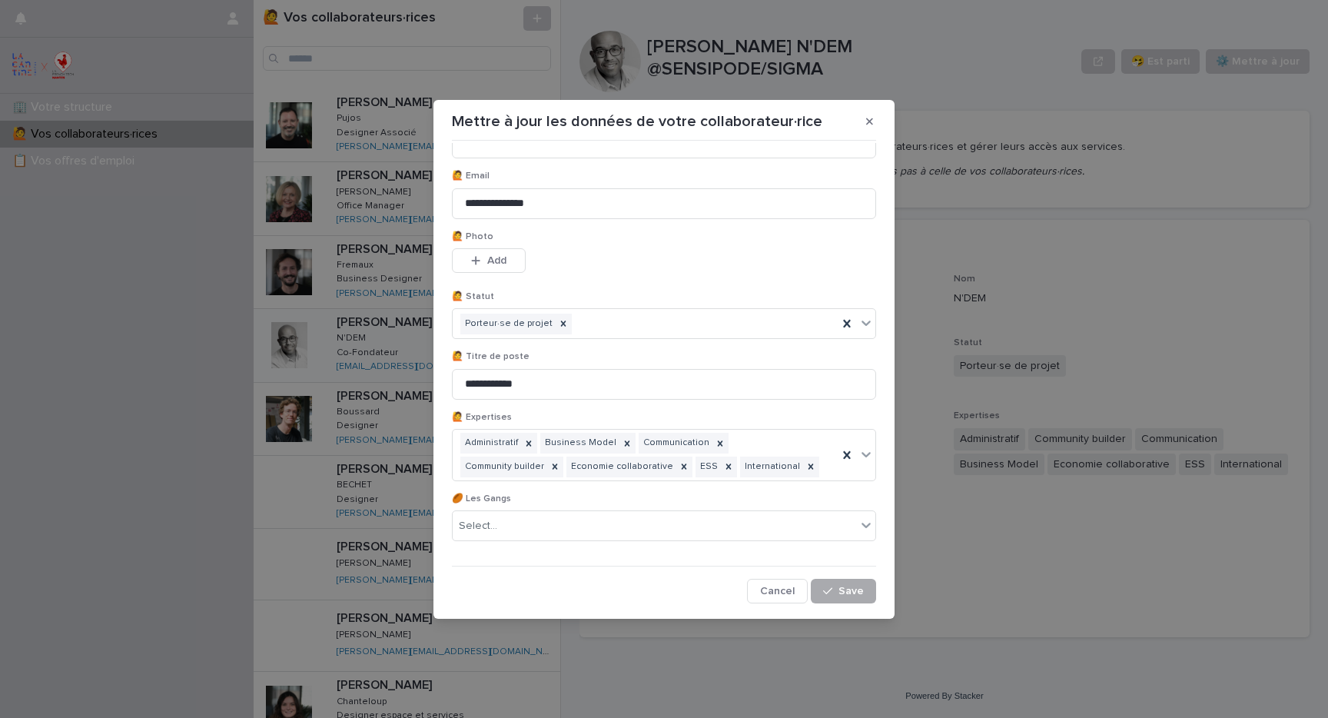
click at [848, 600] on button "Save" at bounding box center [843, 591] width 65 height 25
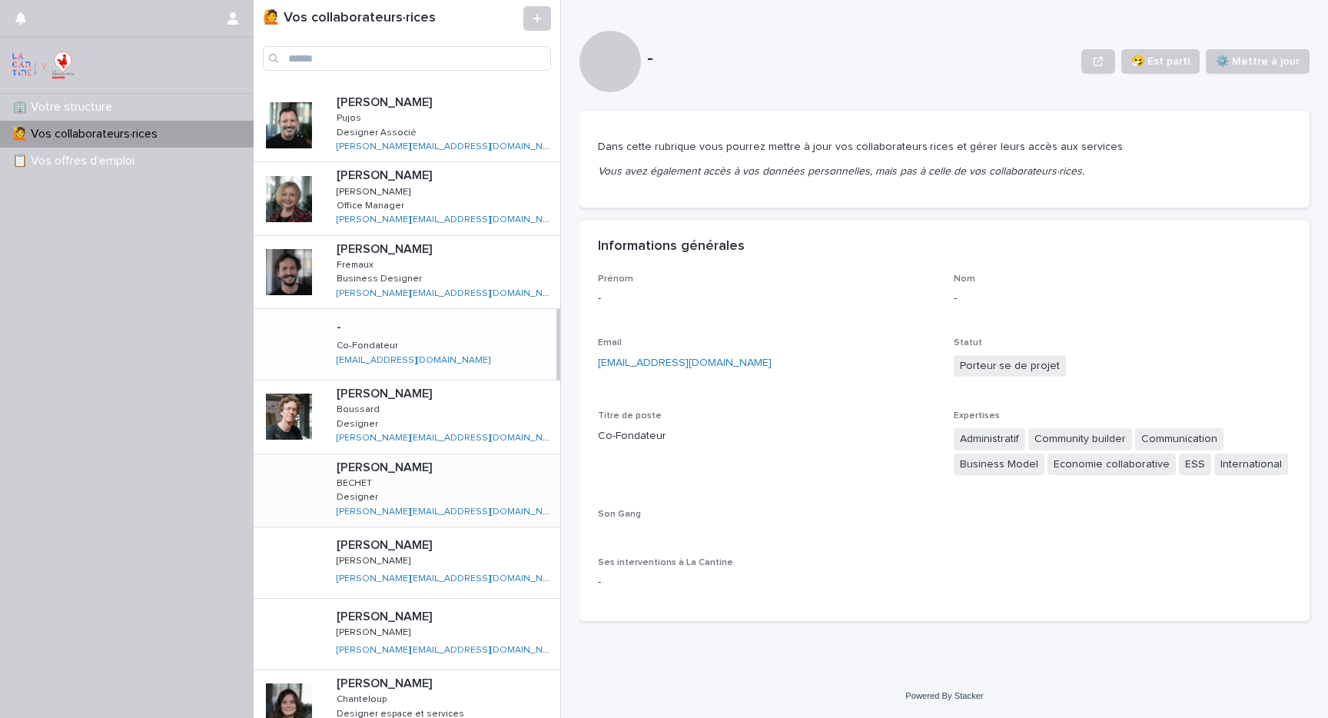
click at [466, 497] on div "[PERSON_NAME] [PERSON_NAME] Designer Designer [PERSON_NAME][EMAIL_ADDRESS][DOMA…" at bounding box center [442, 490] width 236 height 72
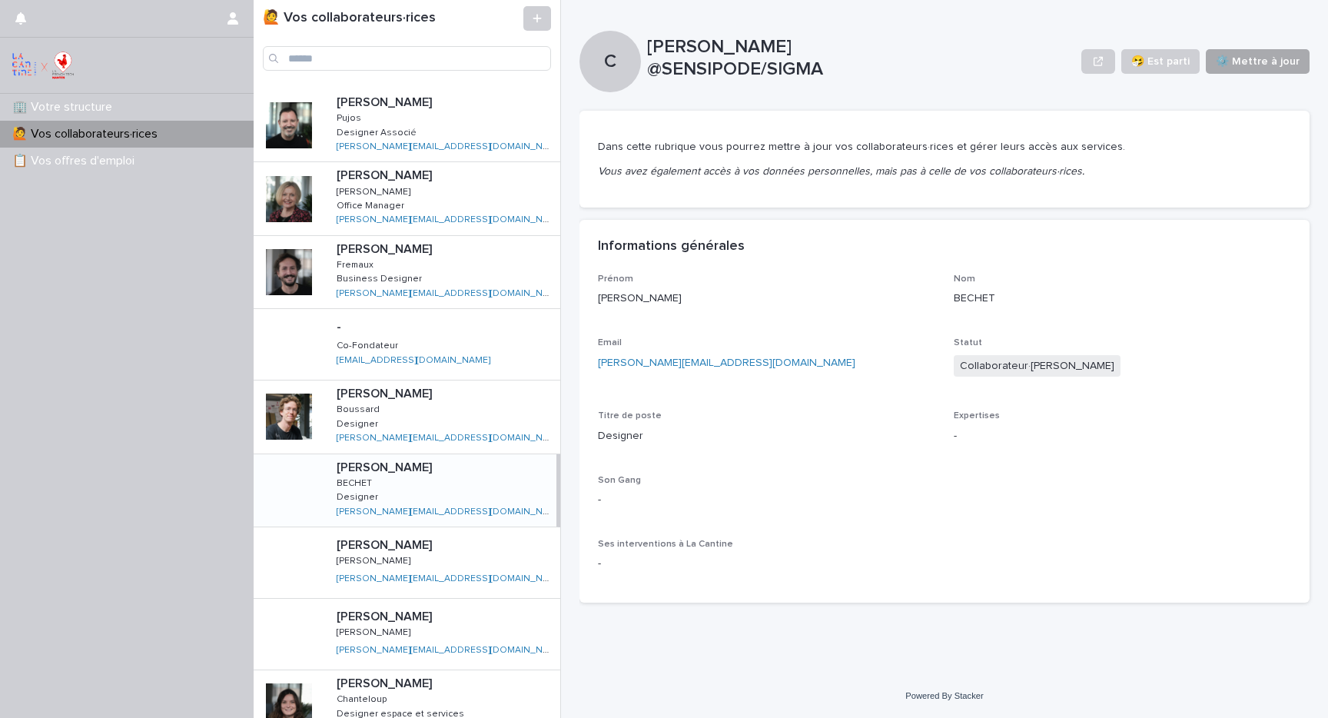
click at [1258, 68] on span "⚙️ Mettre à jour" at bounding box center [1258, 61] width 84 height 15
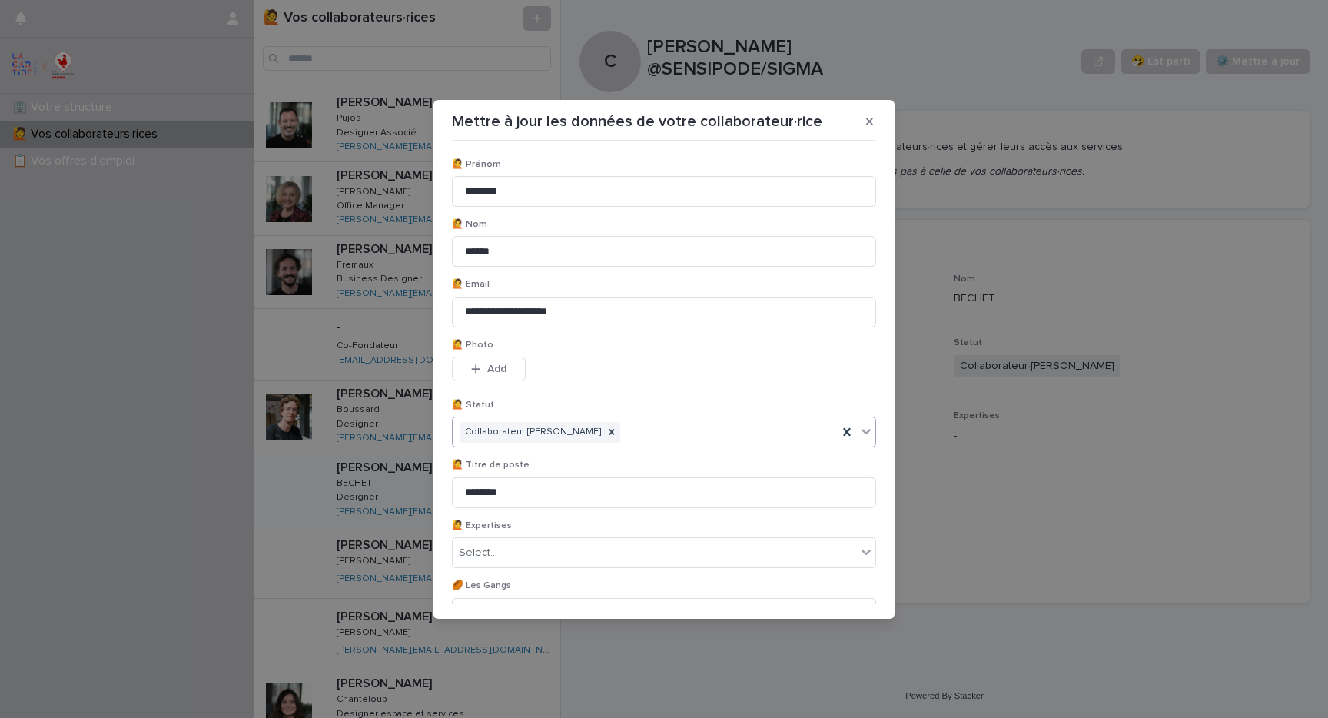
scroll to position [87, 0]
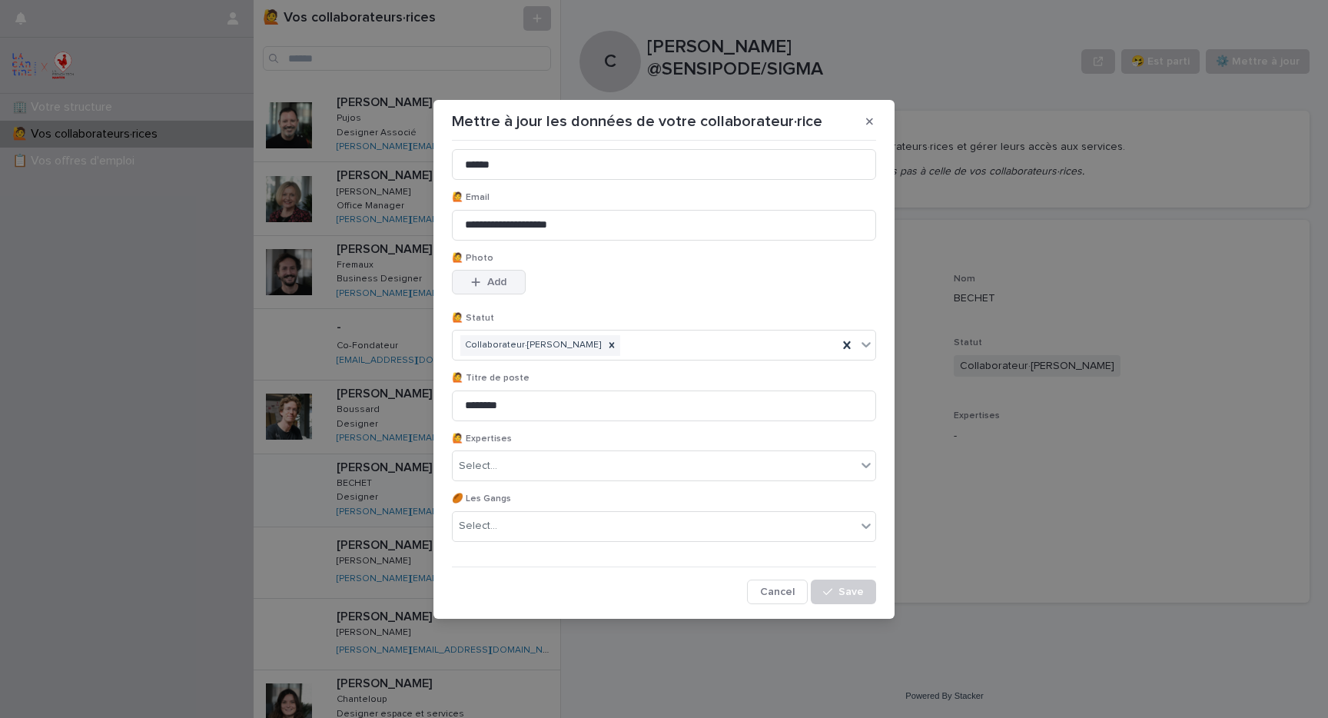
click at [467, 287] on button "Add" at bounding box center [489, 282] width 74 height 25
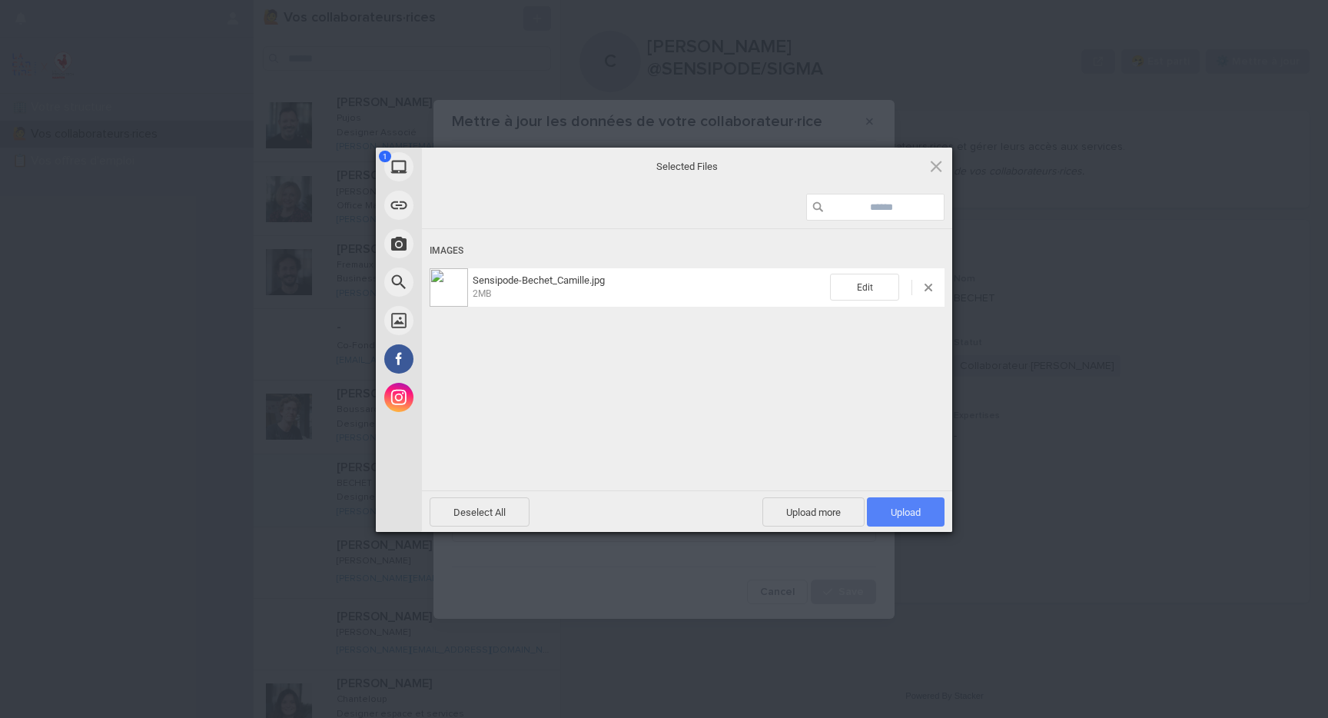
click at [910, 507] on span "Upload 1" at bounding box center [906, 513] width 30 height 12
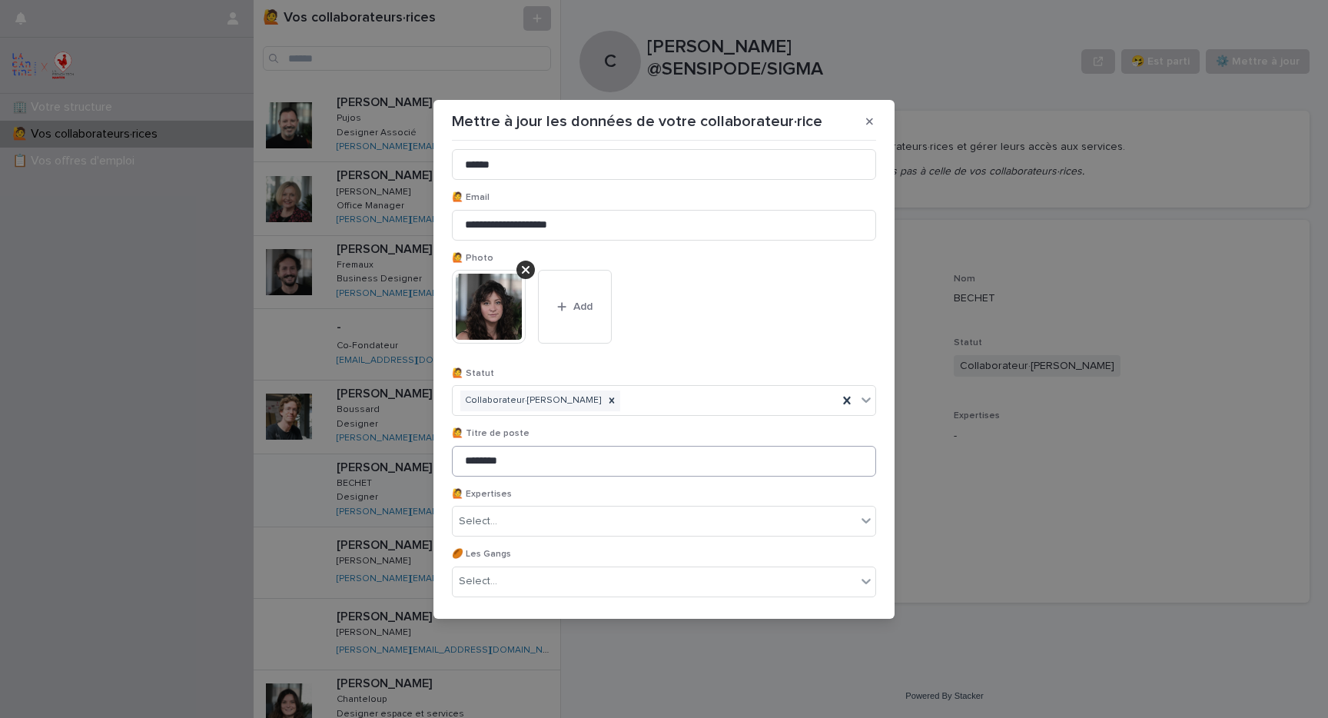
scroll to position [142, 0]
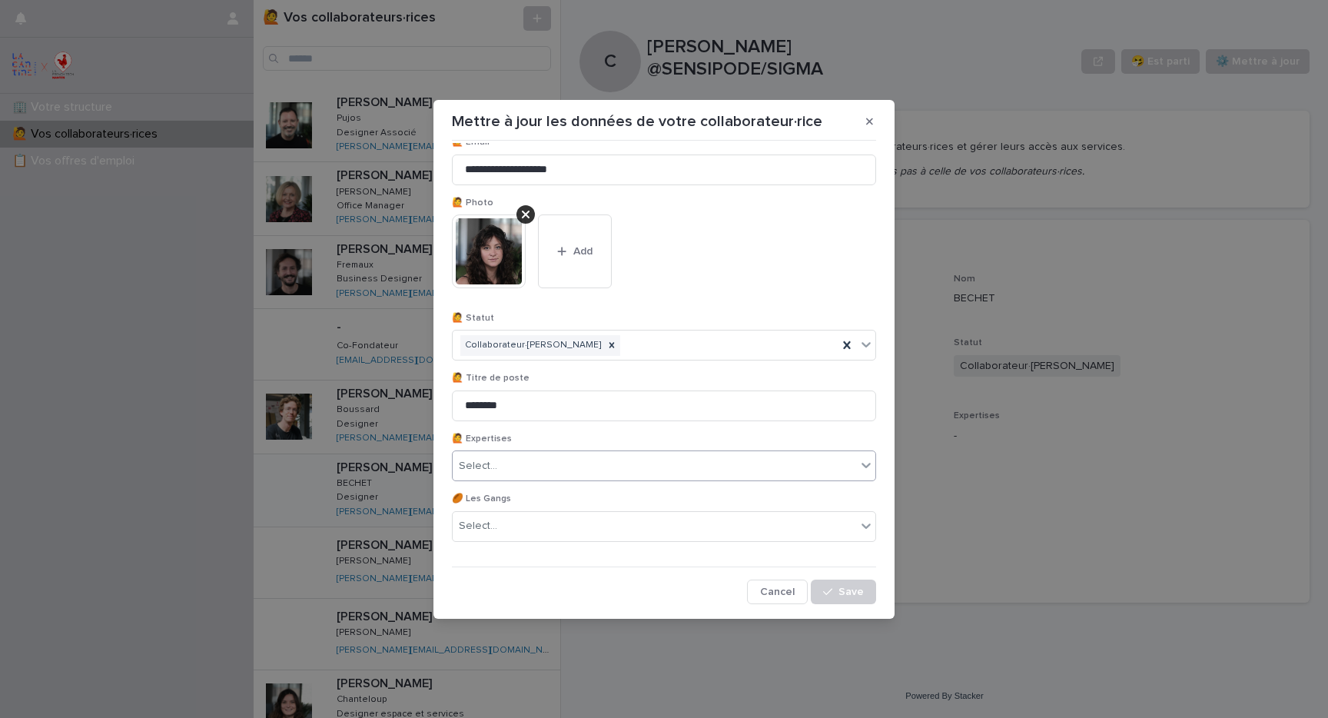
click at [816, 464] on div "Select..." at bounding box center [655, 466] width 404 height 25
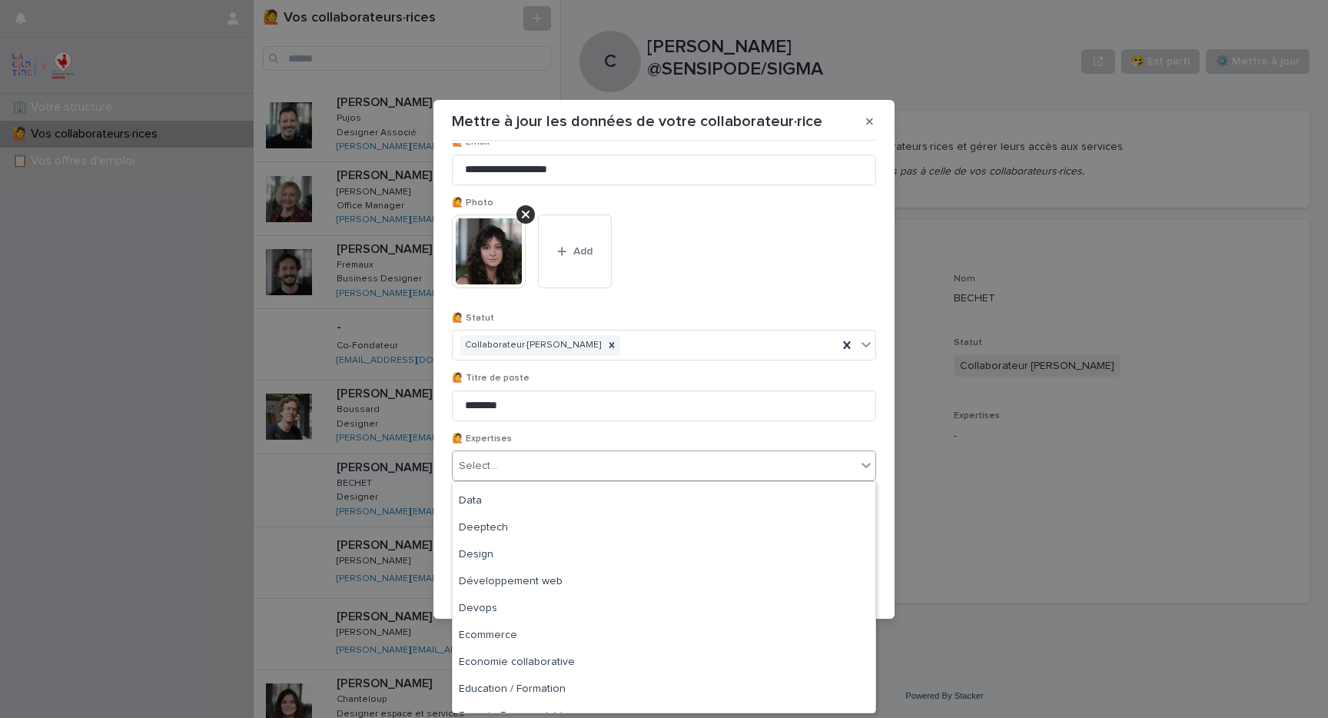
scroll to position [603, 0]
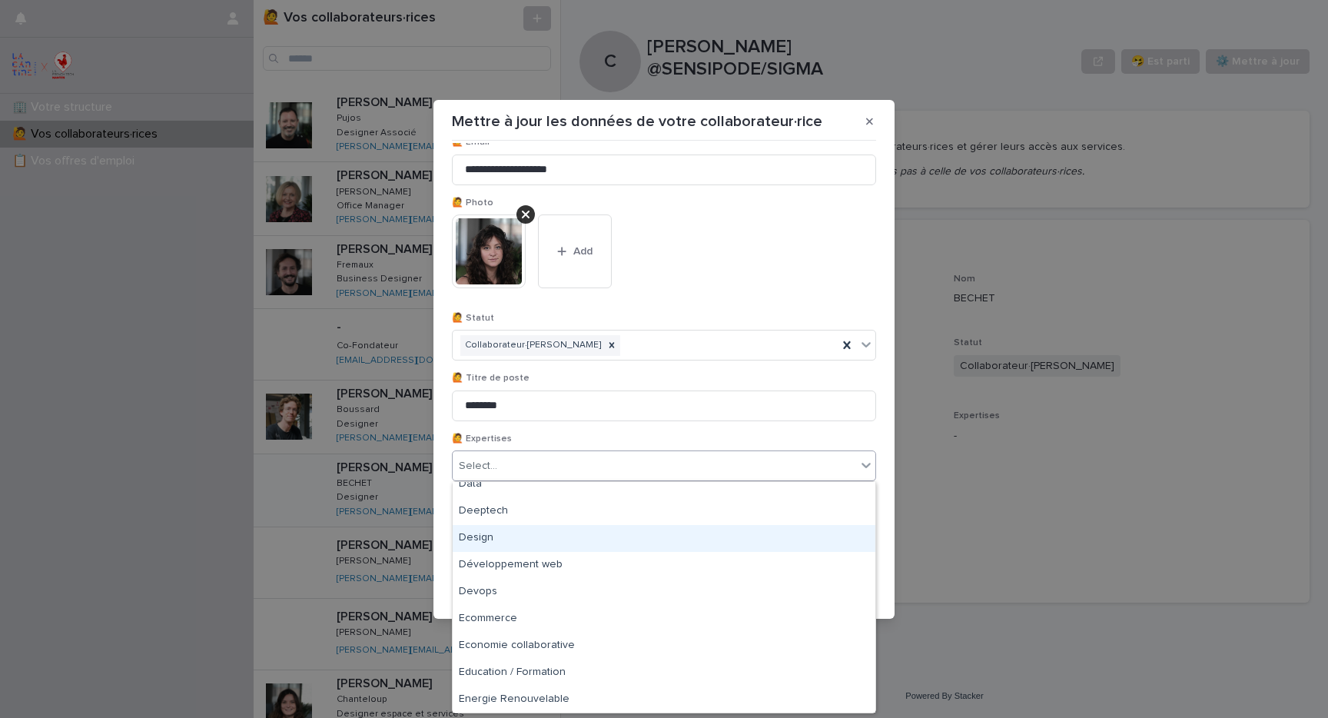
click at [721, 531] on div "Design" at bounding box center [664, 538] width 423 height 27
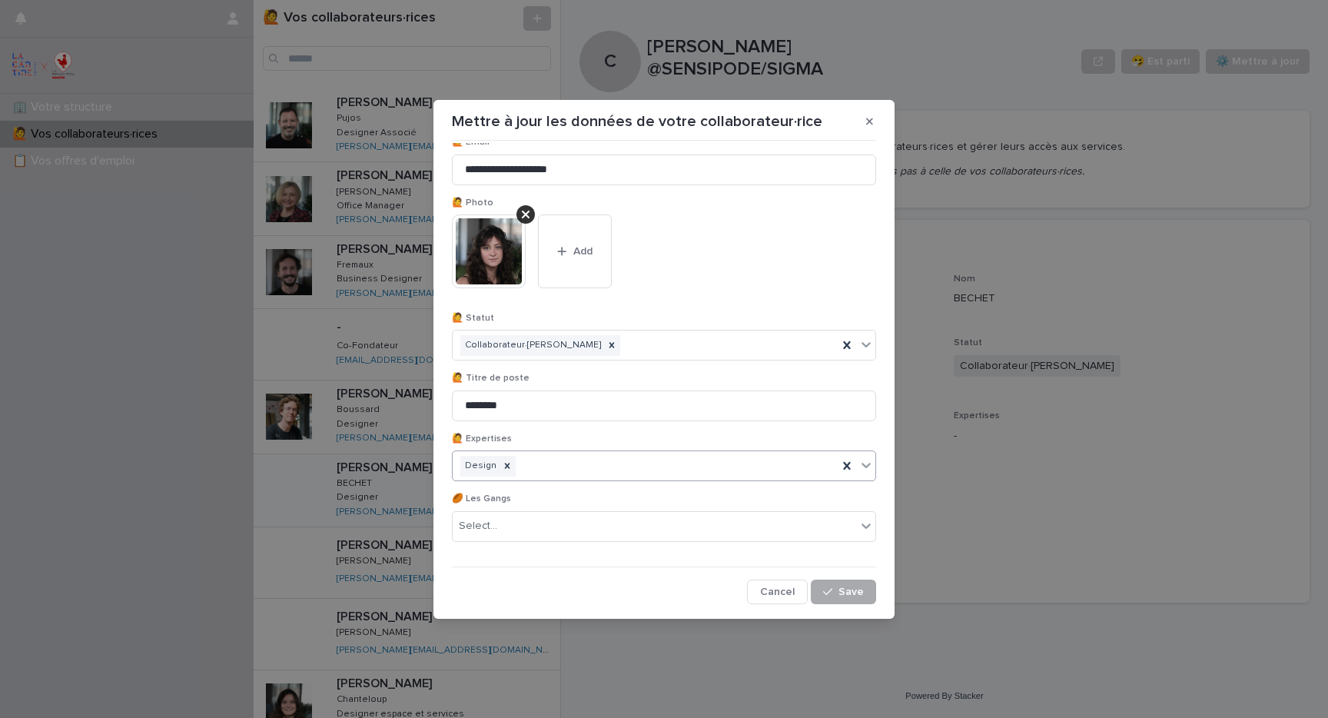
click at [845, 583] on button "Save" at bounding box center [843, 592] width 65 height 25
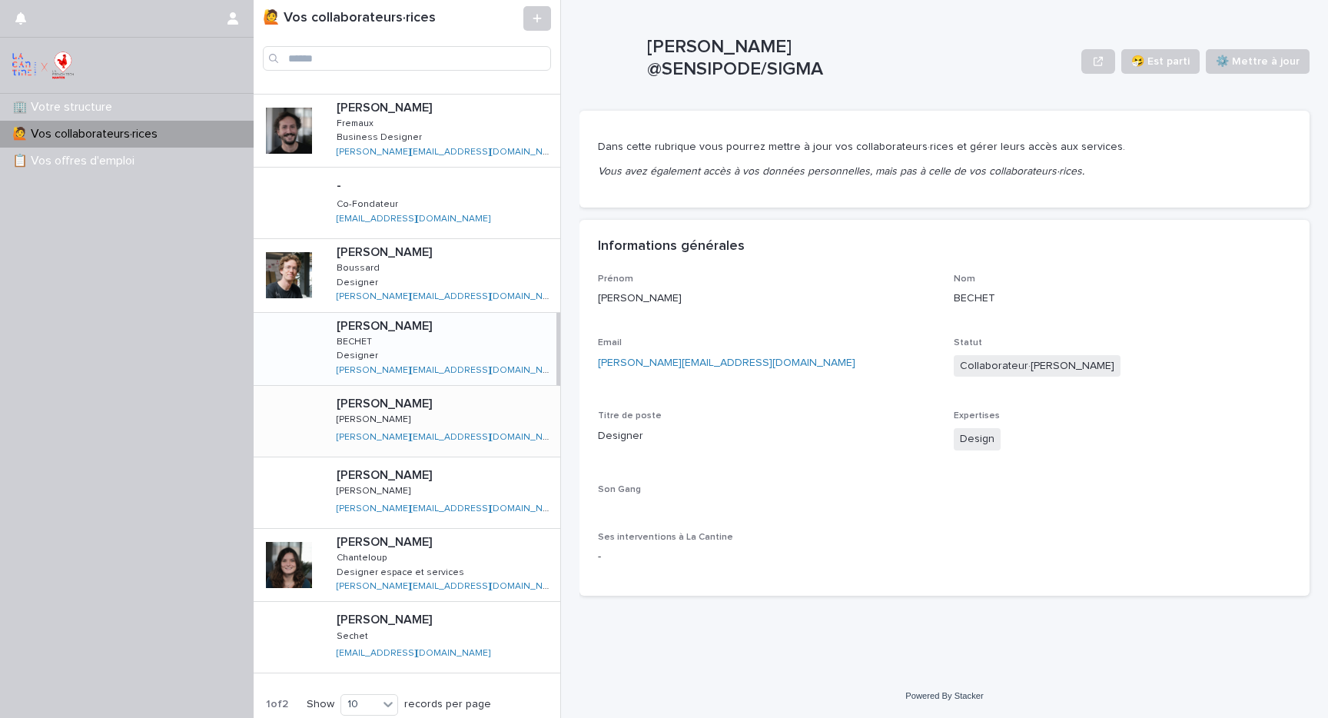
scroll to position [150, 0]
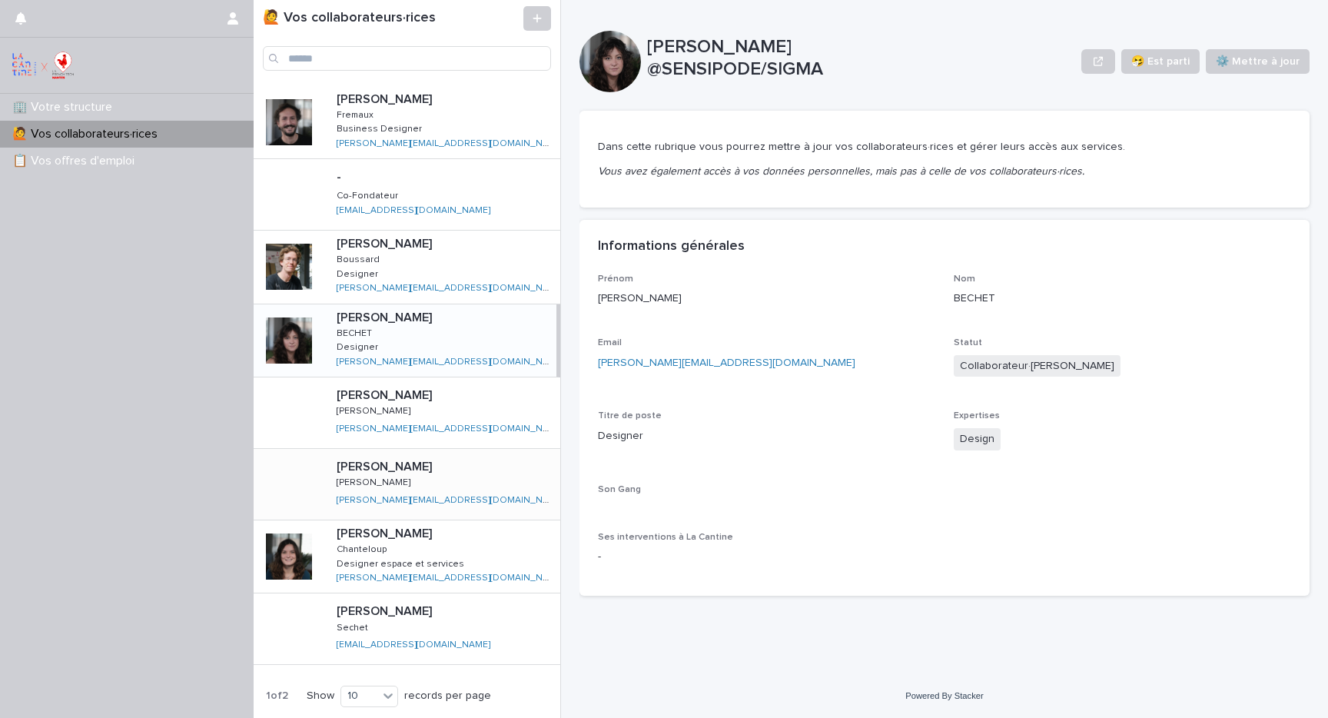
click at [300, 501] on div at bounding box center [289, 484] width 46 height 46
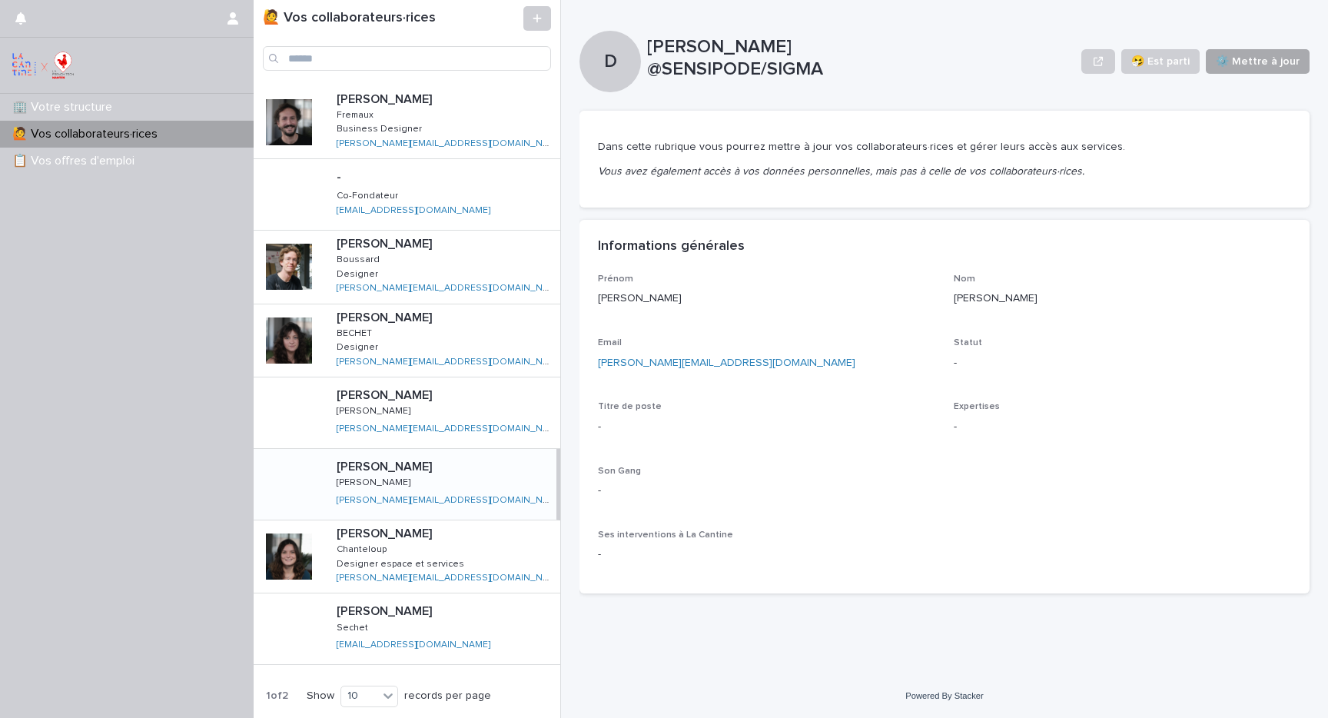
click at [1261, 62] on span "⚙️ Mettre à jour" at bounding box center [1258, 61] width 84 height 15
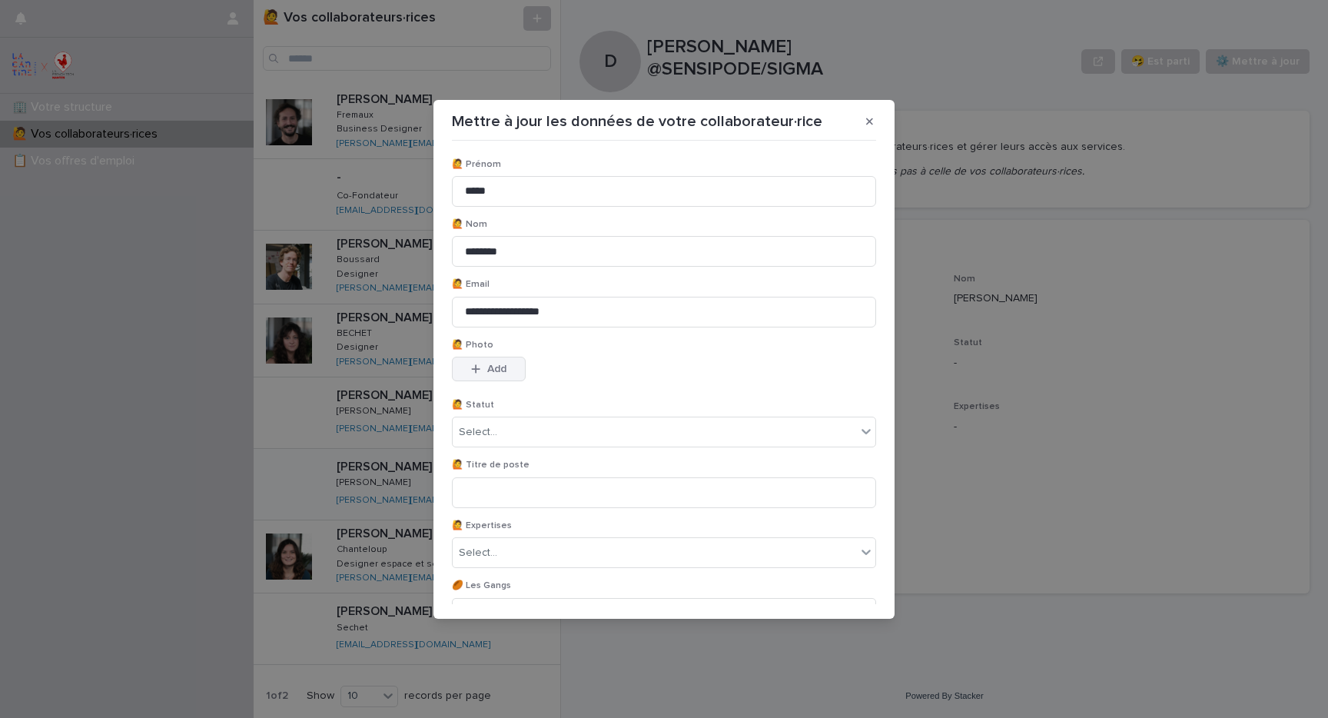
click at [497, 369] on span "Add" at bounding box center [496, 369] width 19 height 11
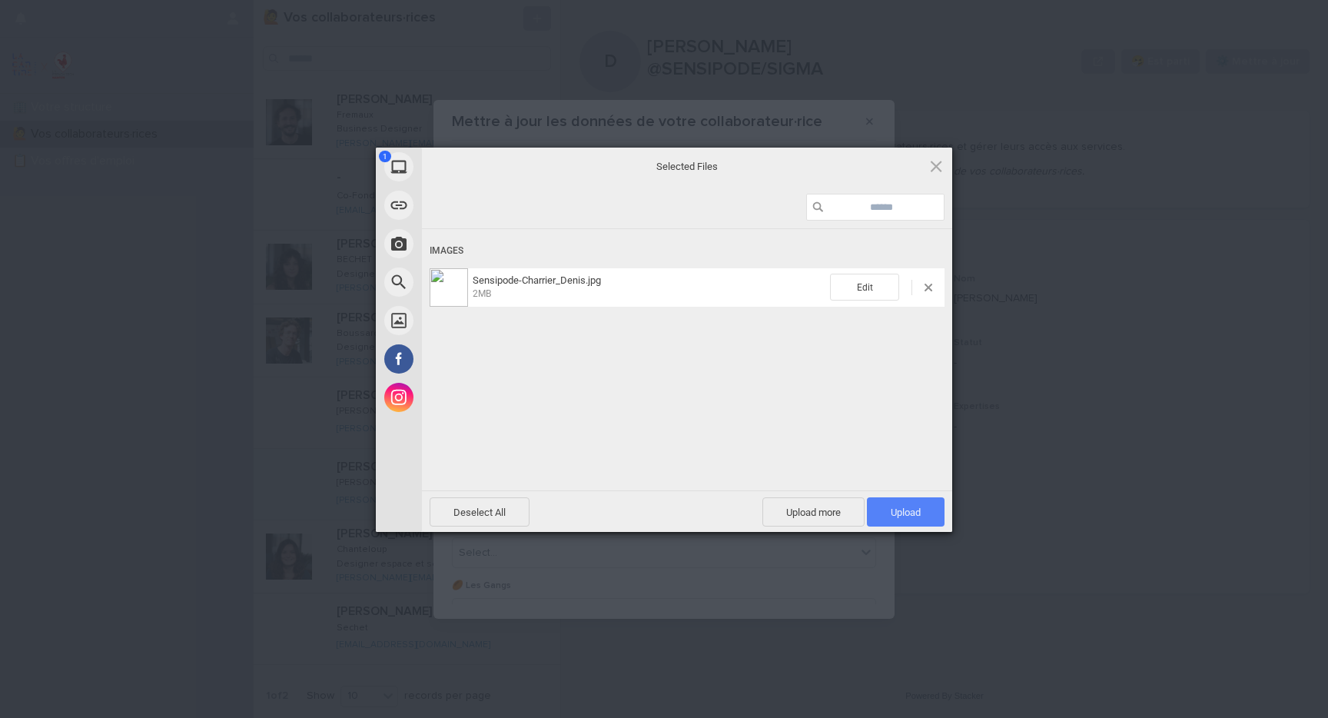
click at [906, 510] on span "Upload 1" at bounding box center [906, 513] width 30 height 12
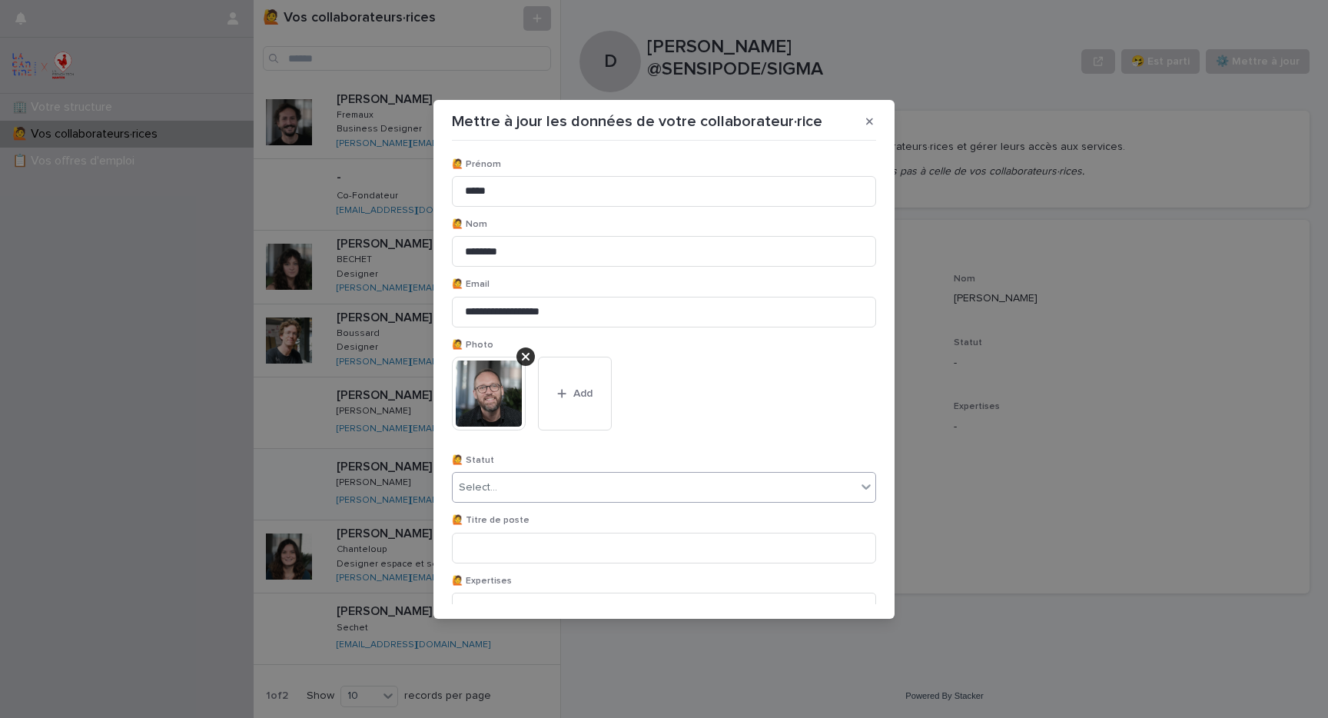
click at [543, 478] on div "Select..." at bounding box center [655, 487] width 404 height 25
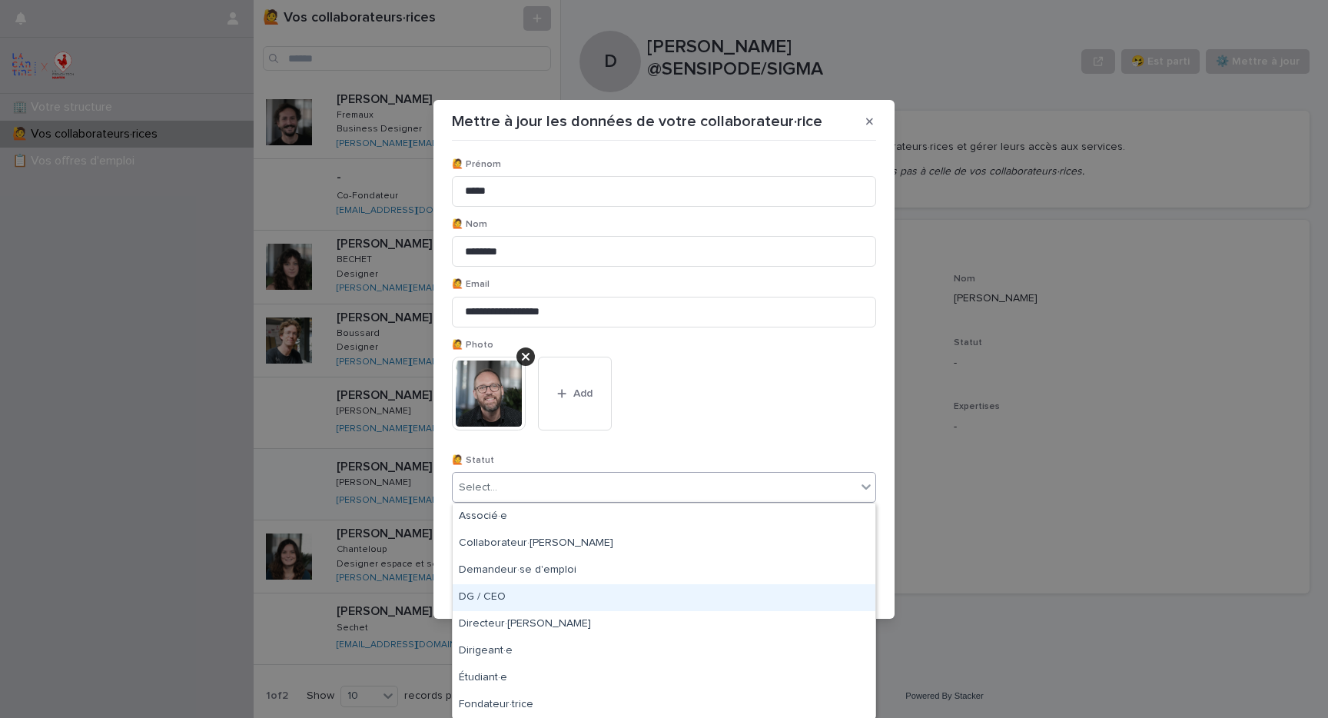
click at [543, 590] on div "DG / CEO" at bounding box center [664, 597] width 423 height 27
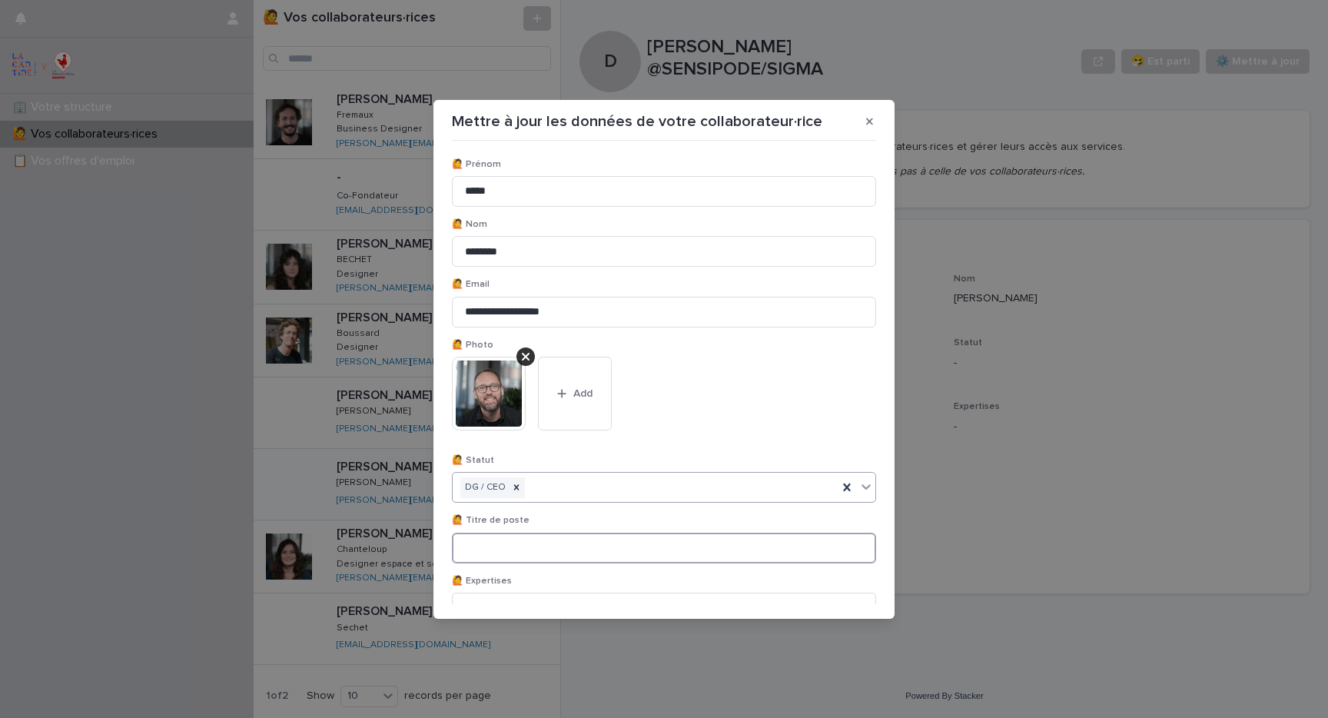
click at [532, 536] on input at bounding box center [664, 548] width 424 height 31
type input "*"
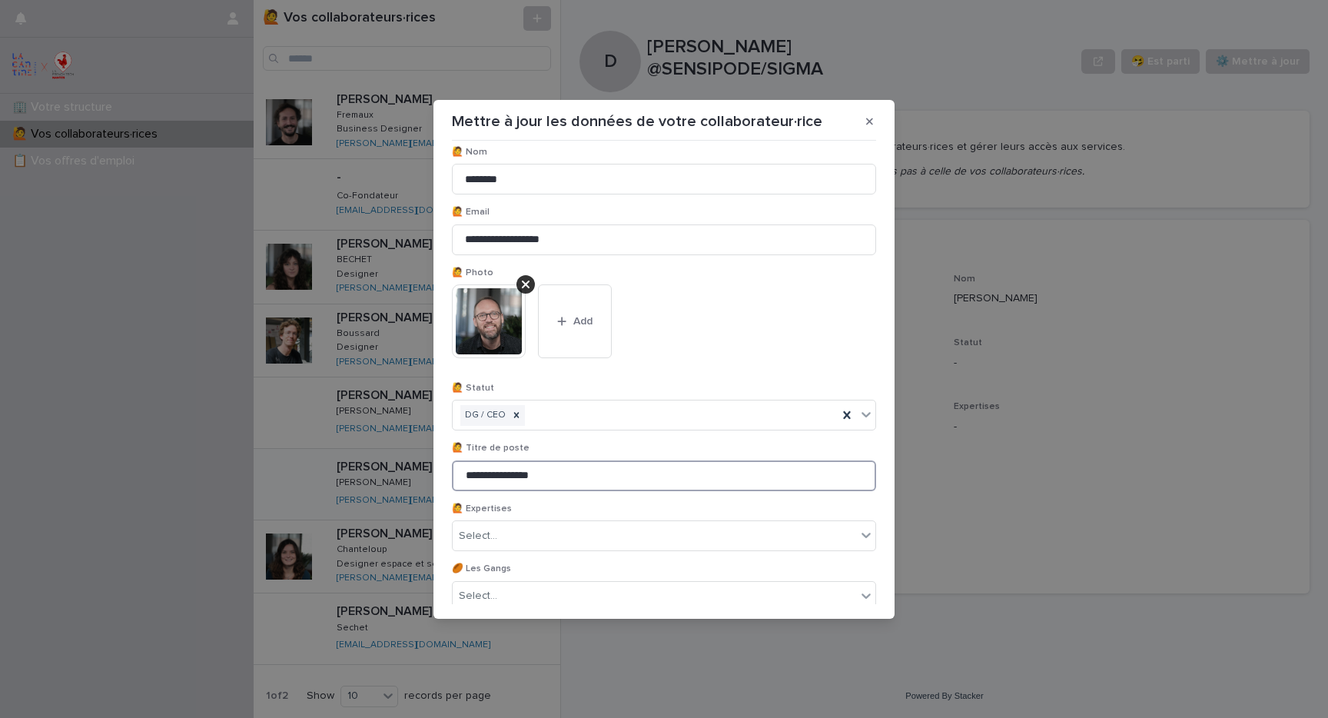
scroll to position [98, 0]
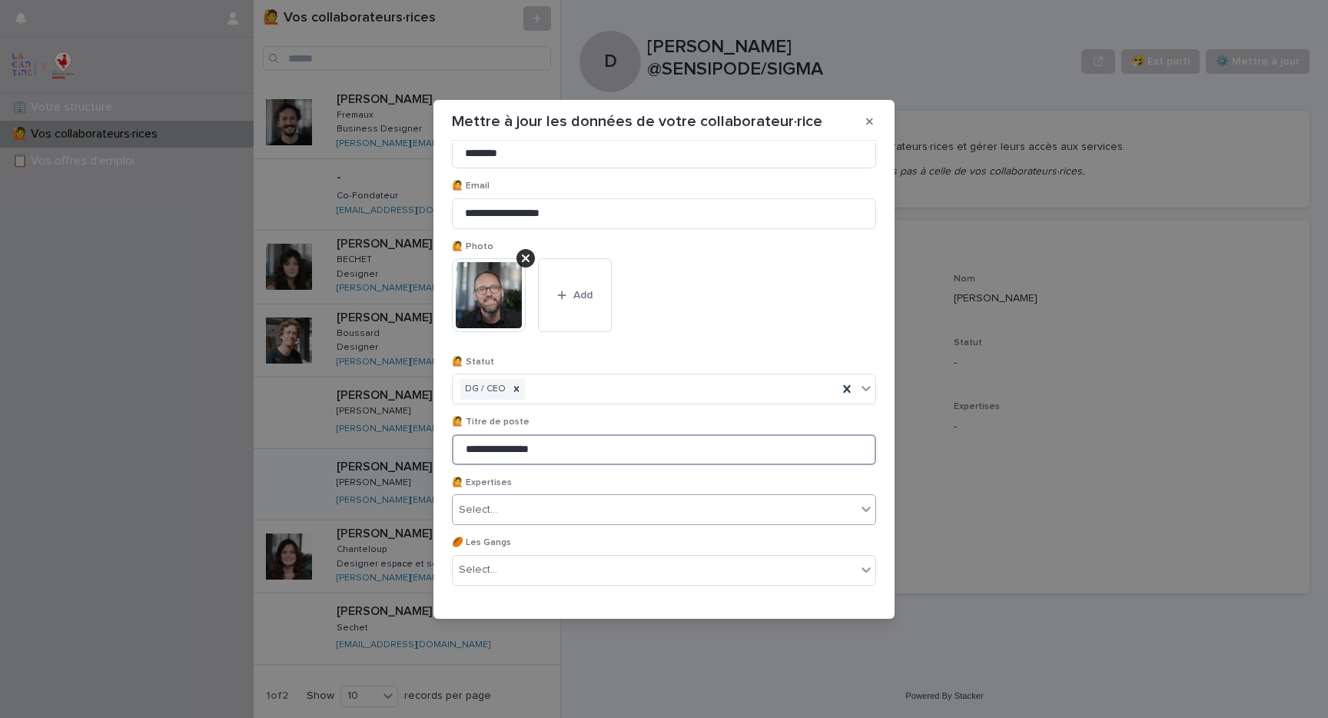
type input "**********"
click at [543, 500] on div "Select..." at bounding box center [655, 509] width 404 height 25
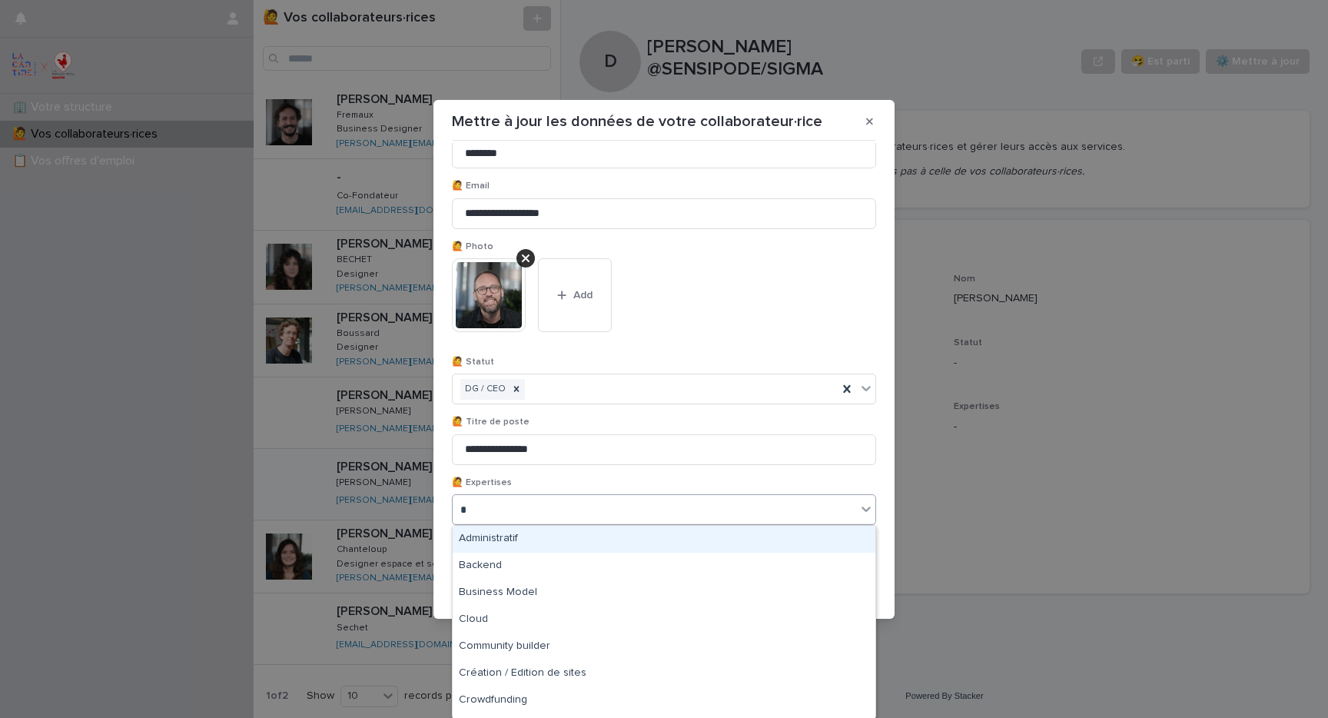
type input "**"
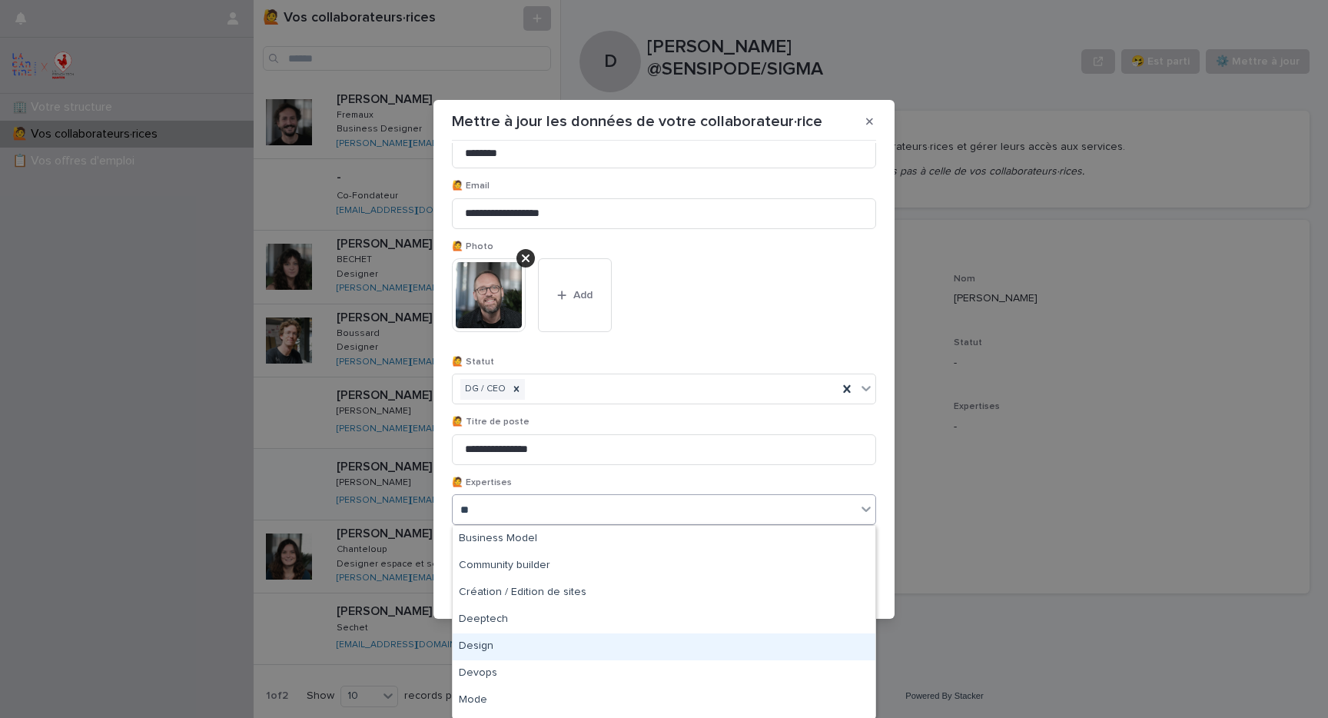
click at [494, 638] on div "Design" at bounding box center [664, 646] width 423 height 27
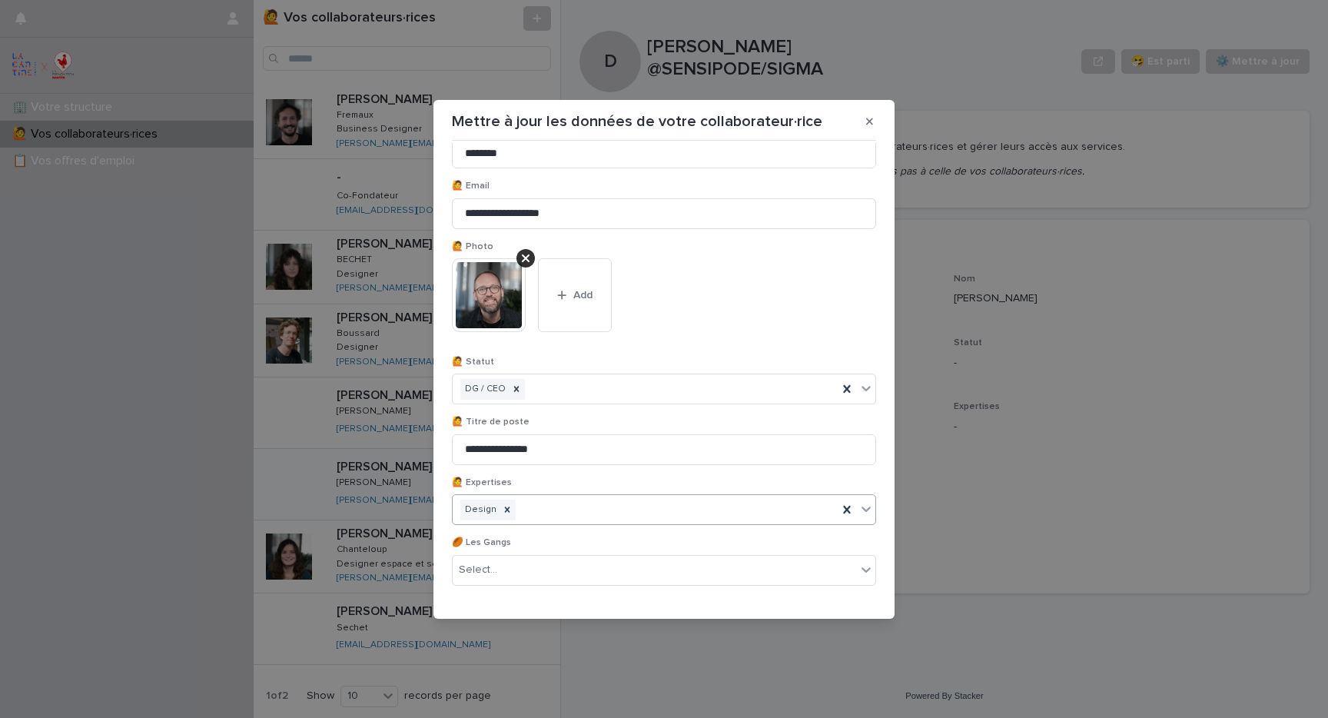
type input "*"
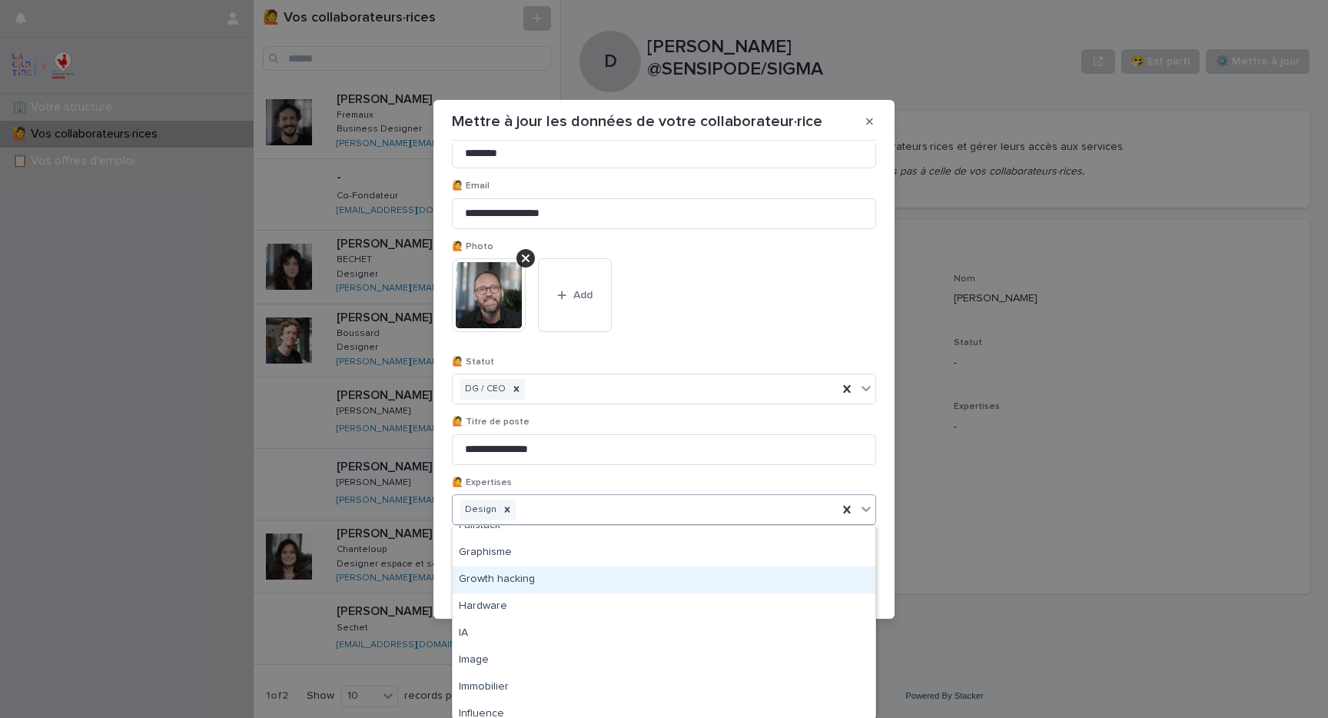
scroll to position [984, 0]
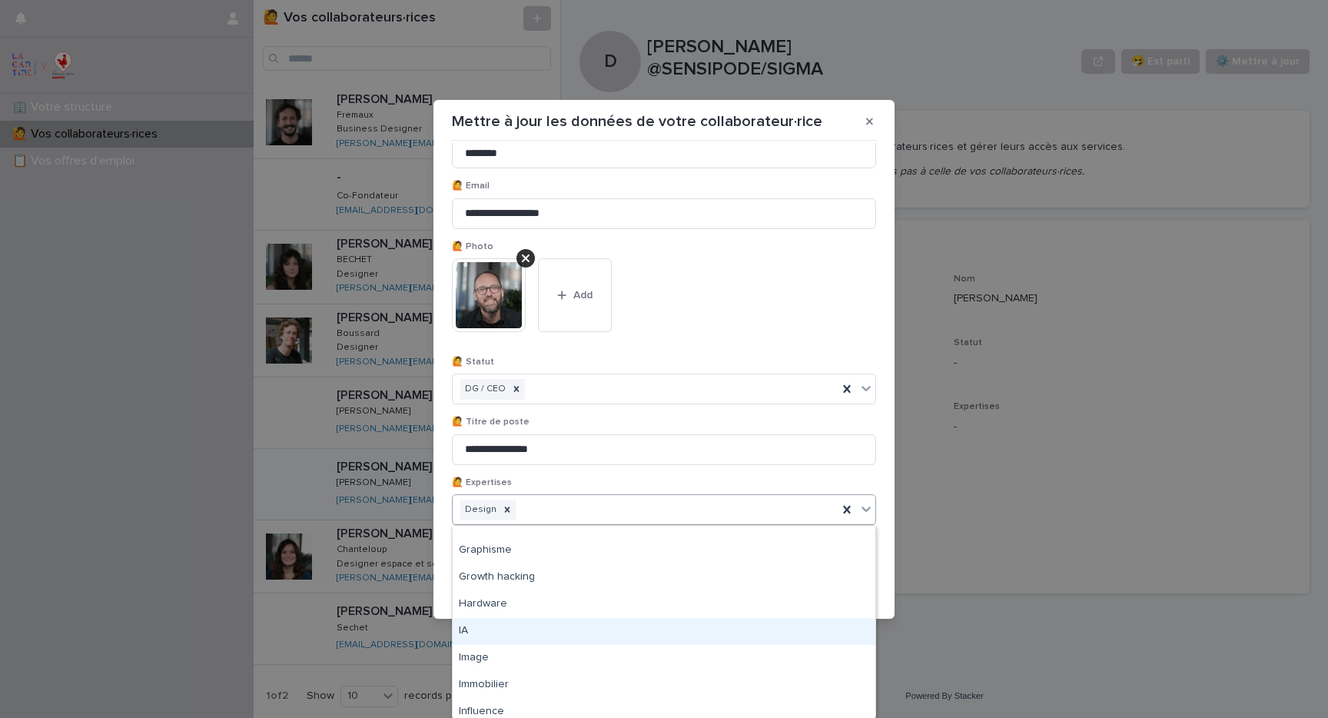
click at [492, 622] on div "IA" at bounding box center [664, 631] width 423 height 27
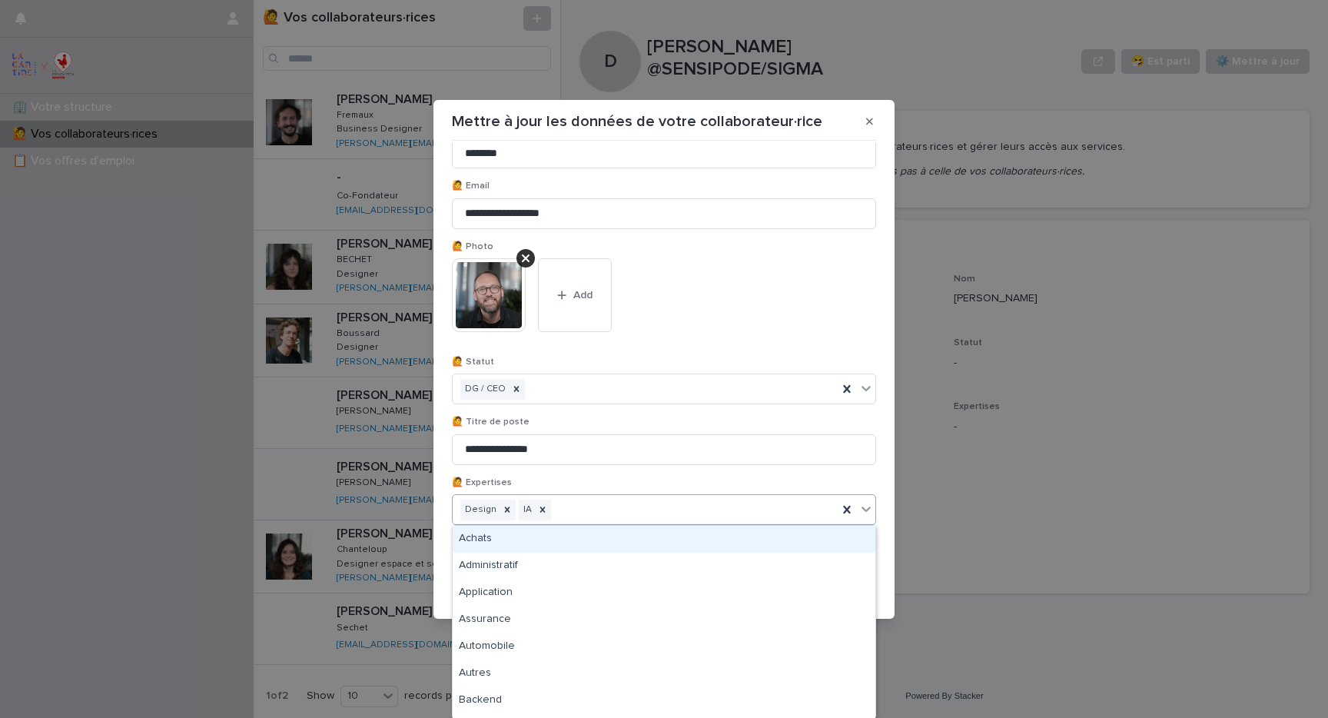
click at [577, 508] on div "Design IA" at bounding box center [645, 510] width 385 height 27
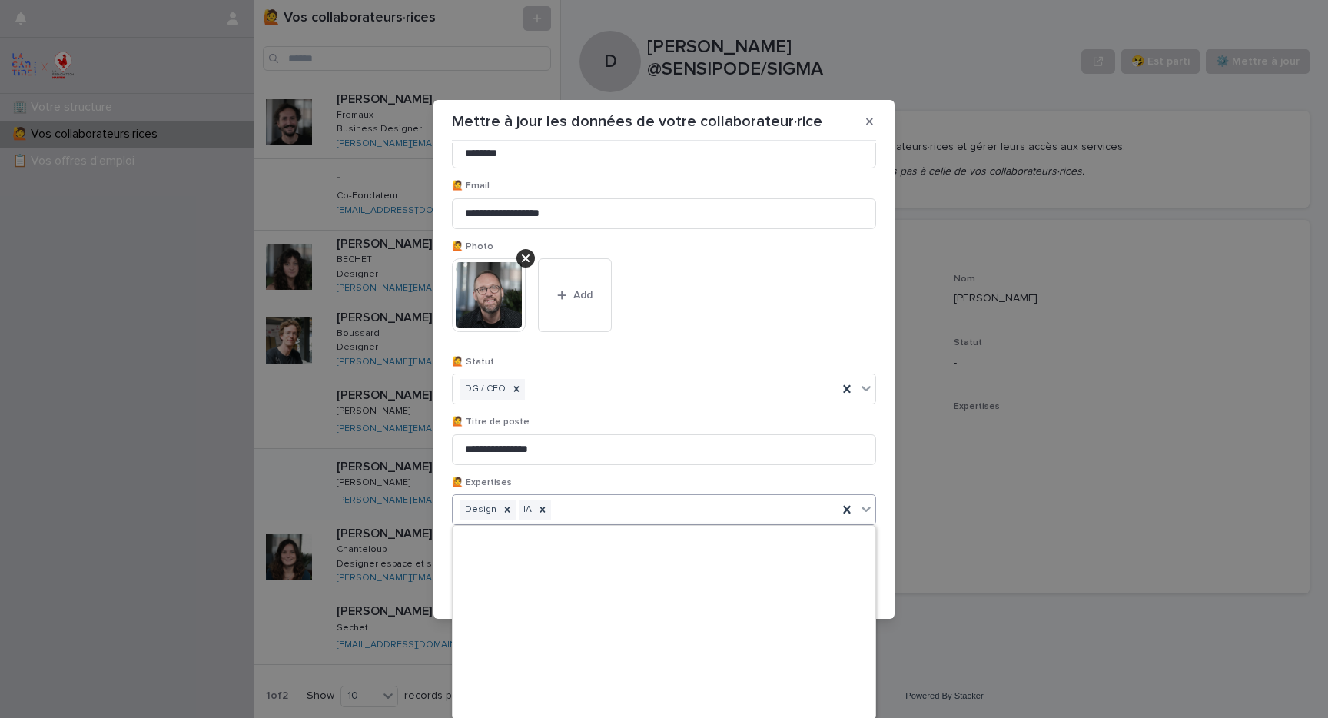
scroll to position [2471, 0]
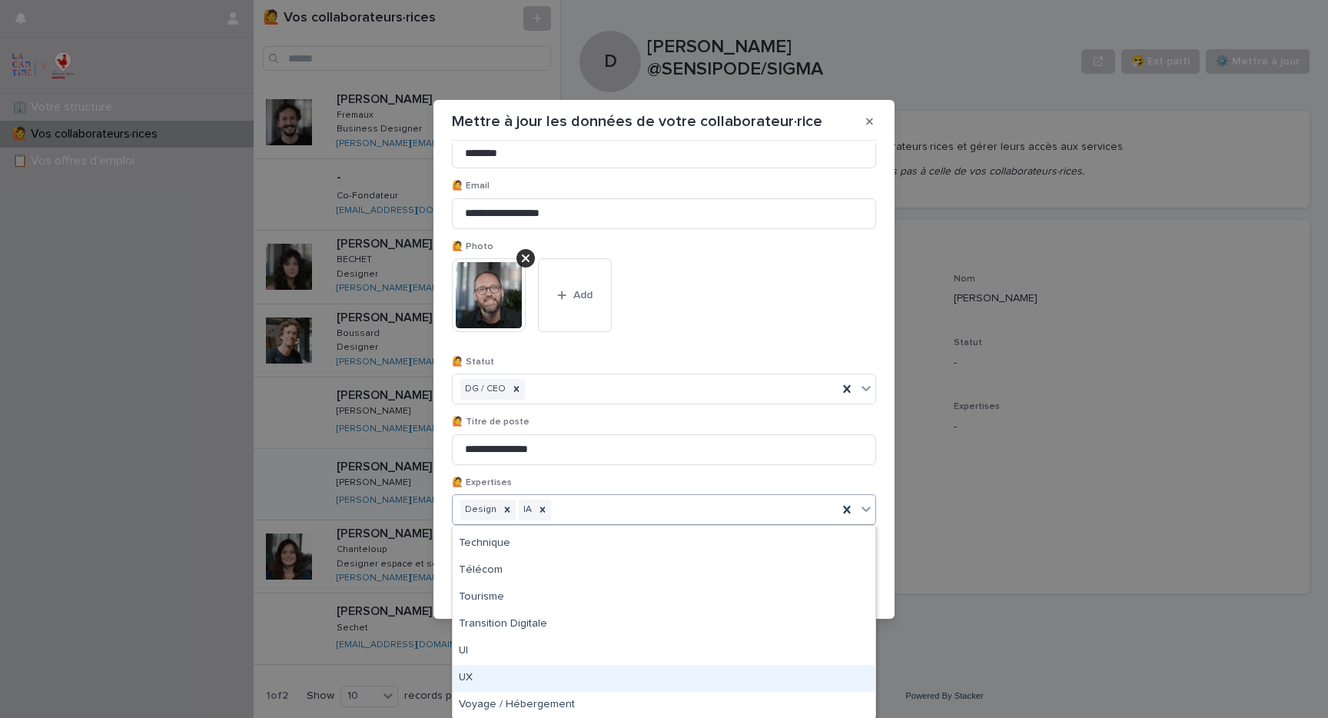
click at [547, 677] on div "UX" at bounding box center [664, 678] width 423 height 27
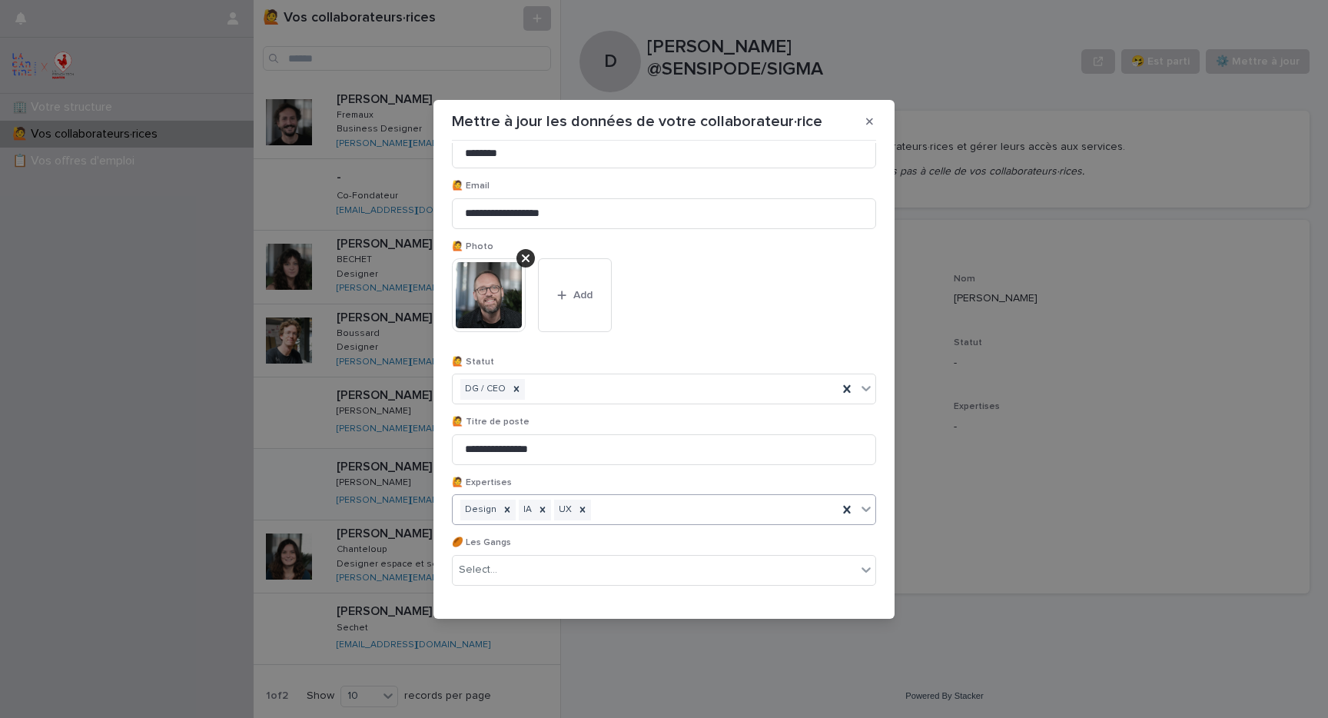
click at [622, 504] on div "Design IA UX" at bounding box center [645, 510] width 385 height 27
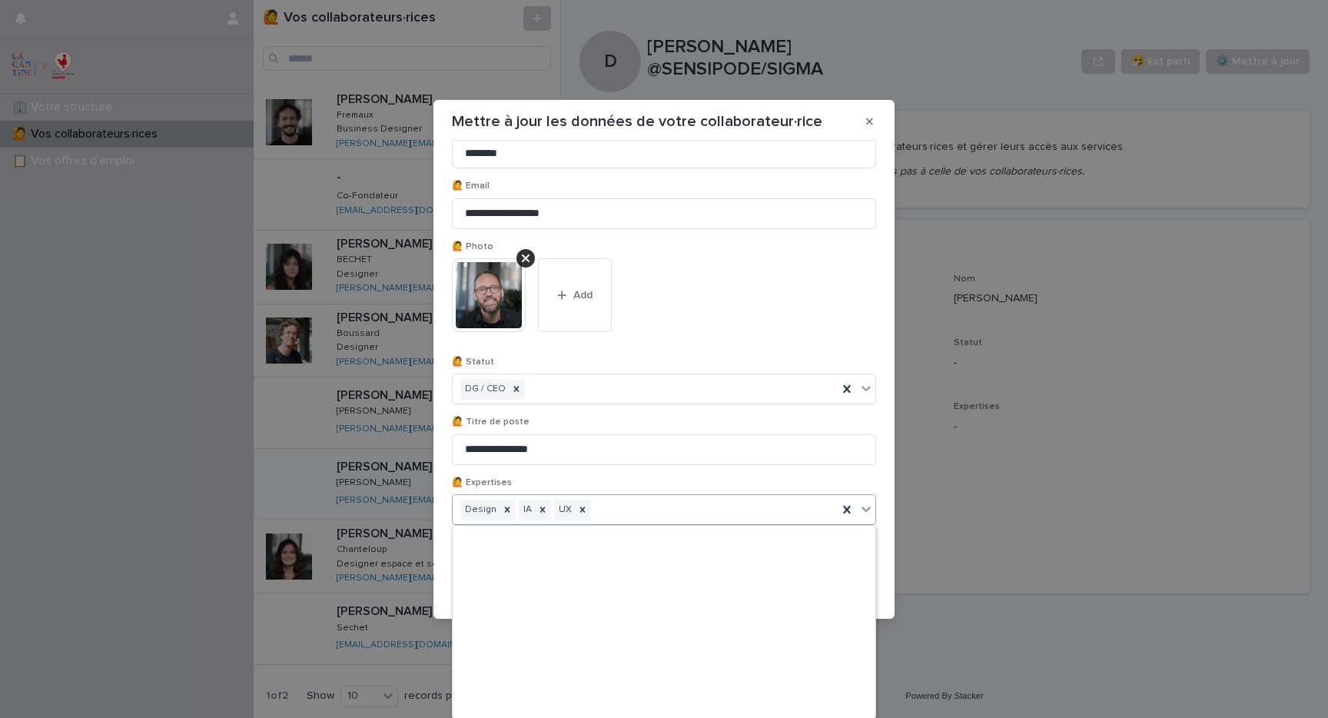
scroll to position [2444, 0]
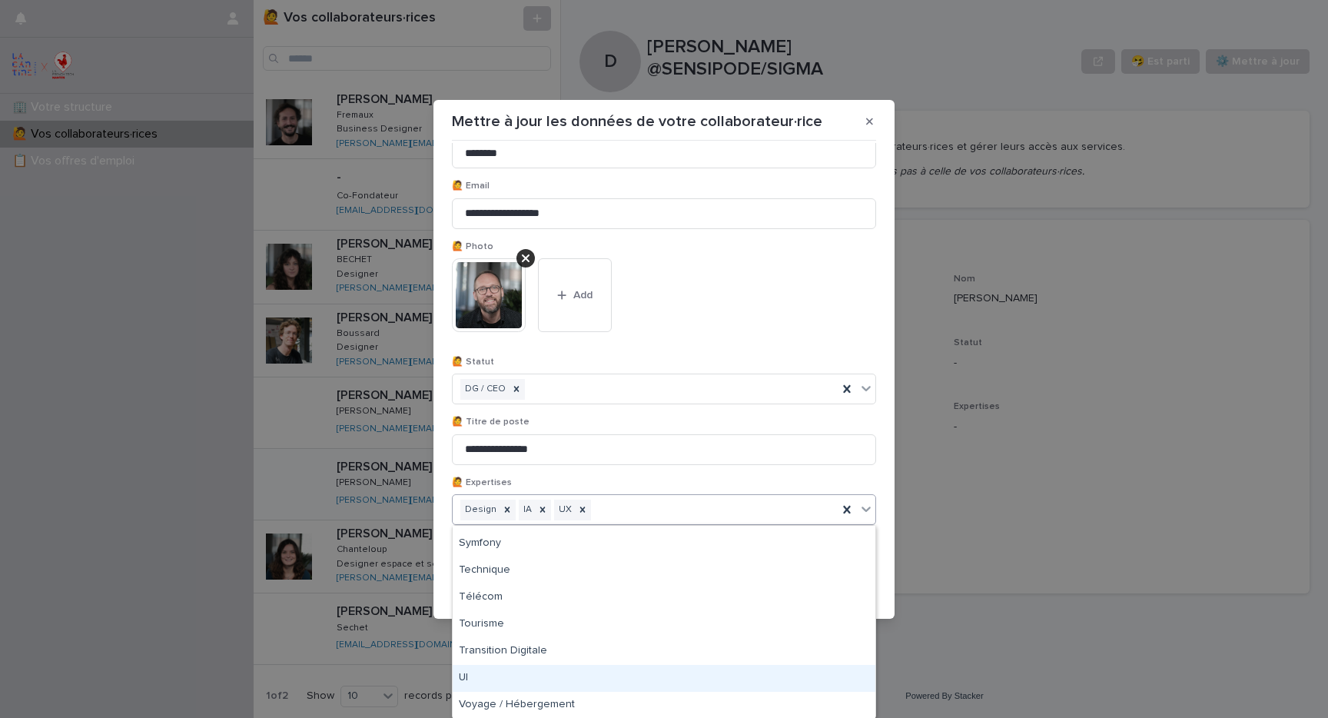
click at [527, 672] on div "UI" at bounding box center [664, 678] width 423 height 27
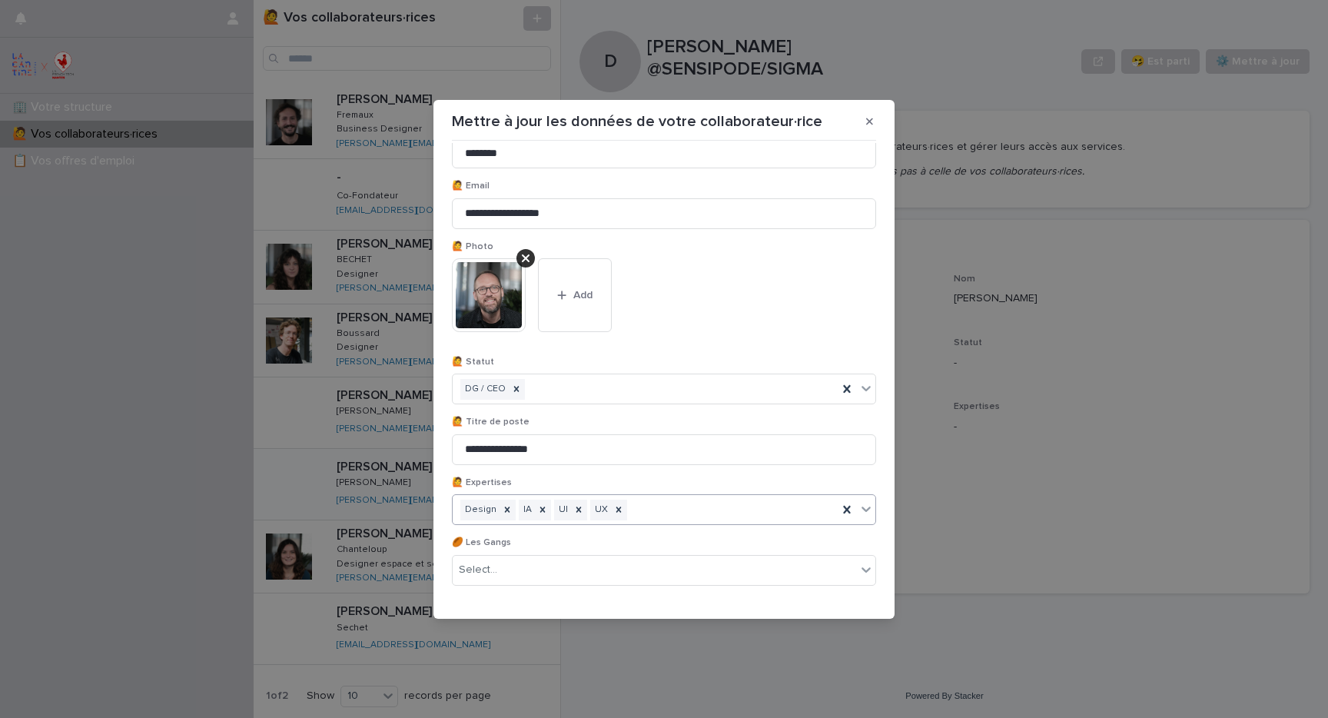
click at [650, 510] on div "Design IA UI UX" at bounding box center [645, 510] width 385 height 27
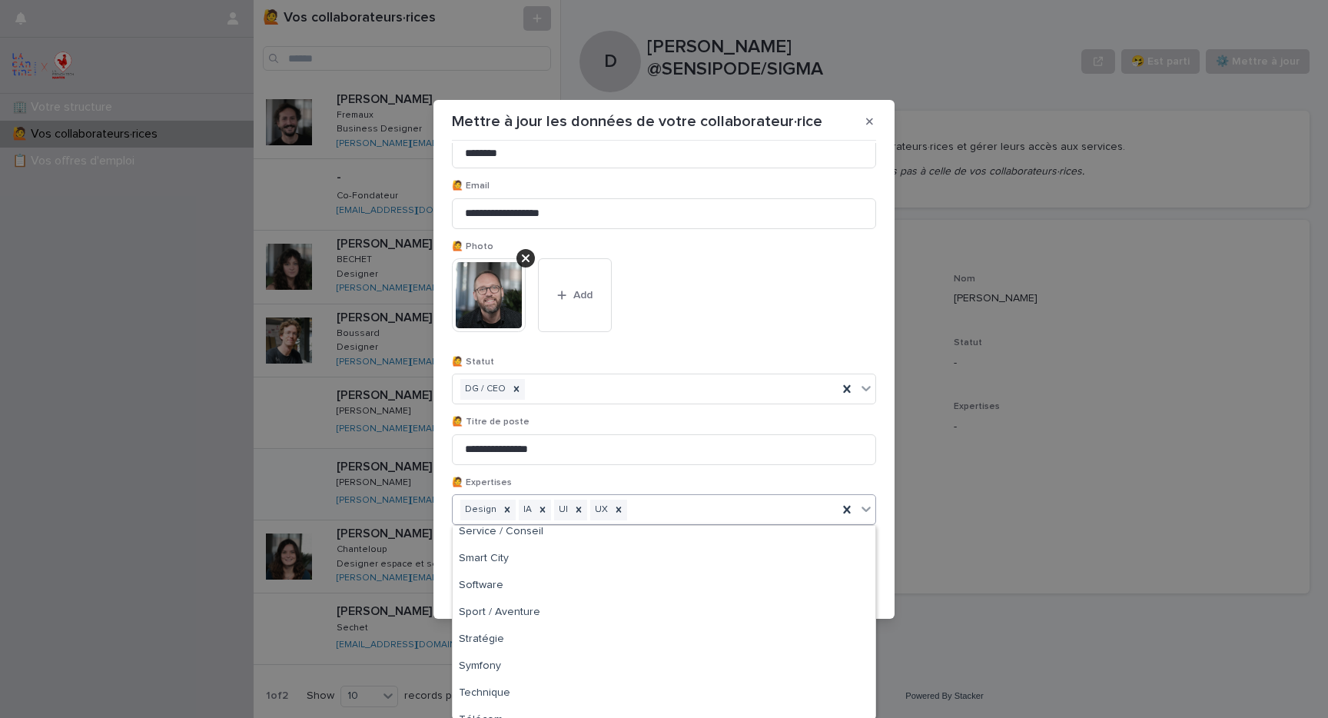
scroll to position [2417, 0]
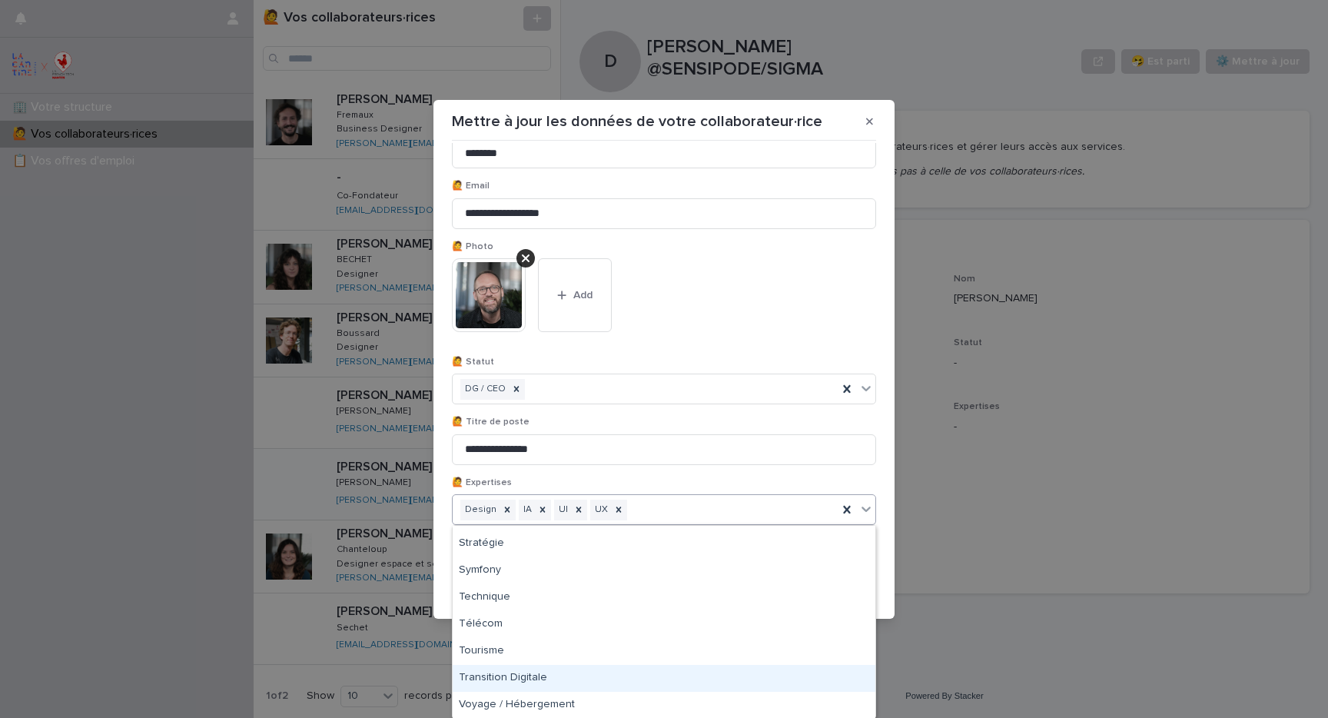
click at [533, 675] on div "Transition Digitale" at bounding box center [664, 678] width 423 height 27
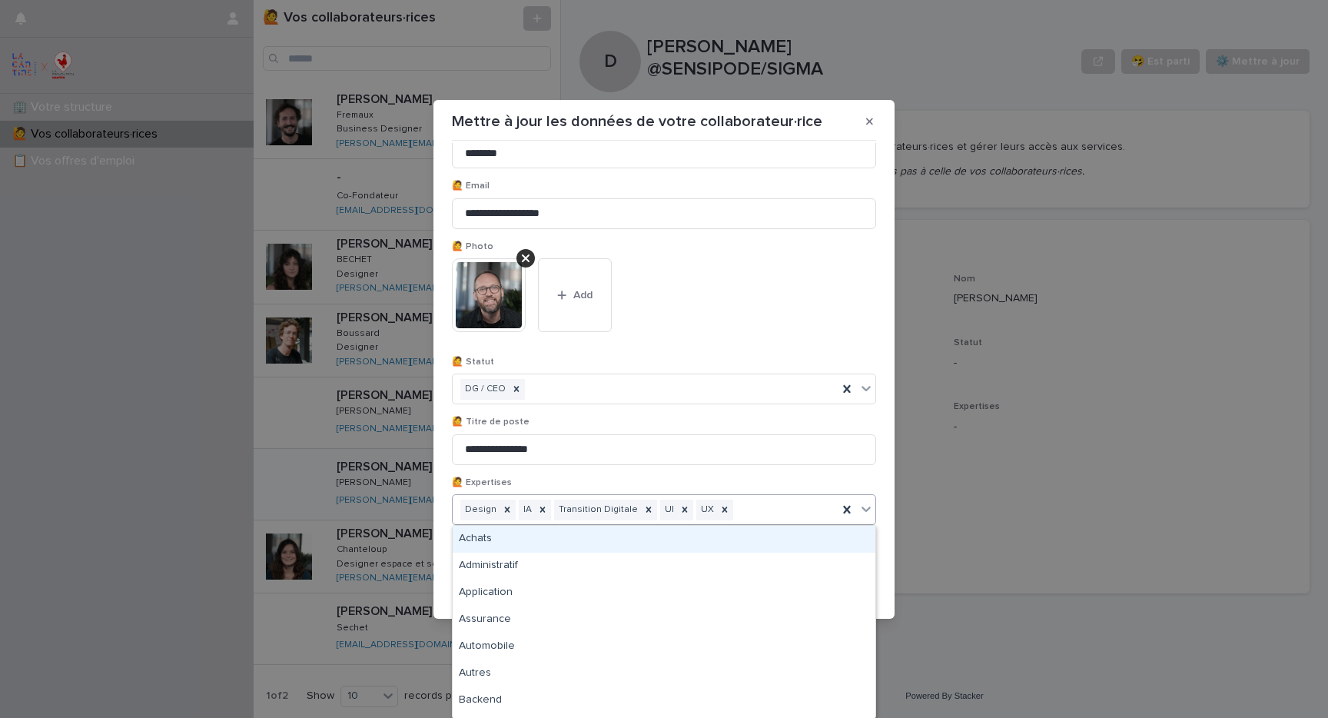
click at [763, 505] on div "Design IA Transition Digitale UI UX" at bounding box center [645, 510] width 385 height 27
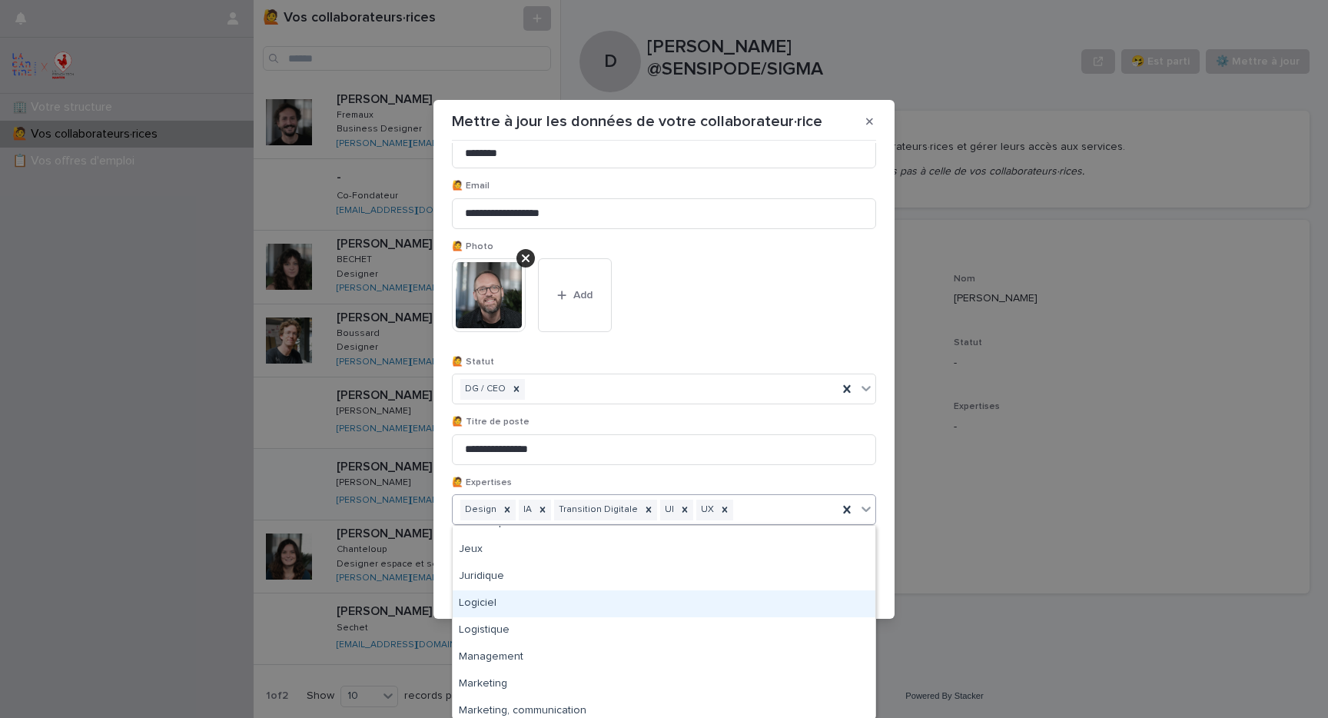
scroll to position [1253, 0]
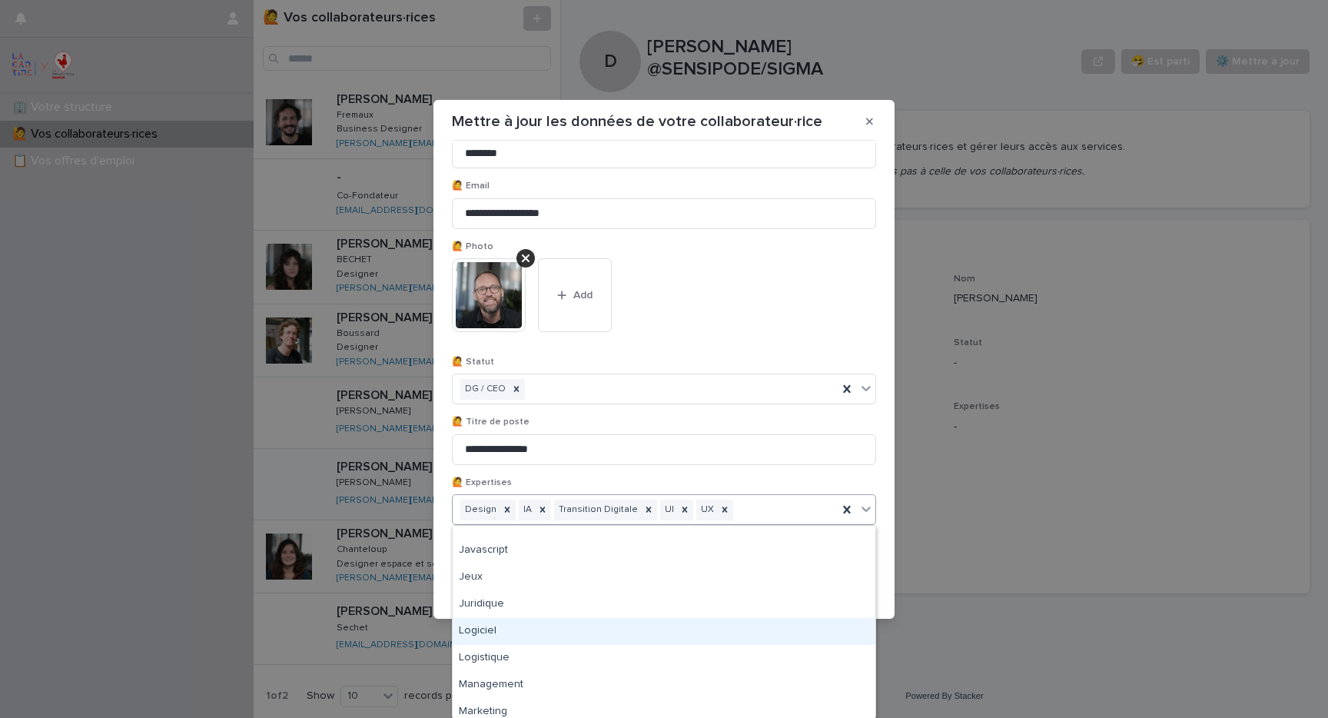
click at [564, 620] on div "Logiciel" at bounding box center [664, 631] width 423 height 27
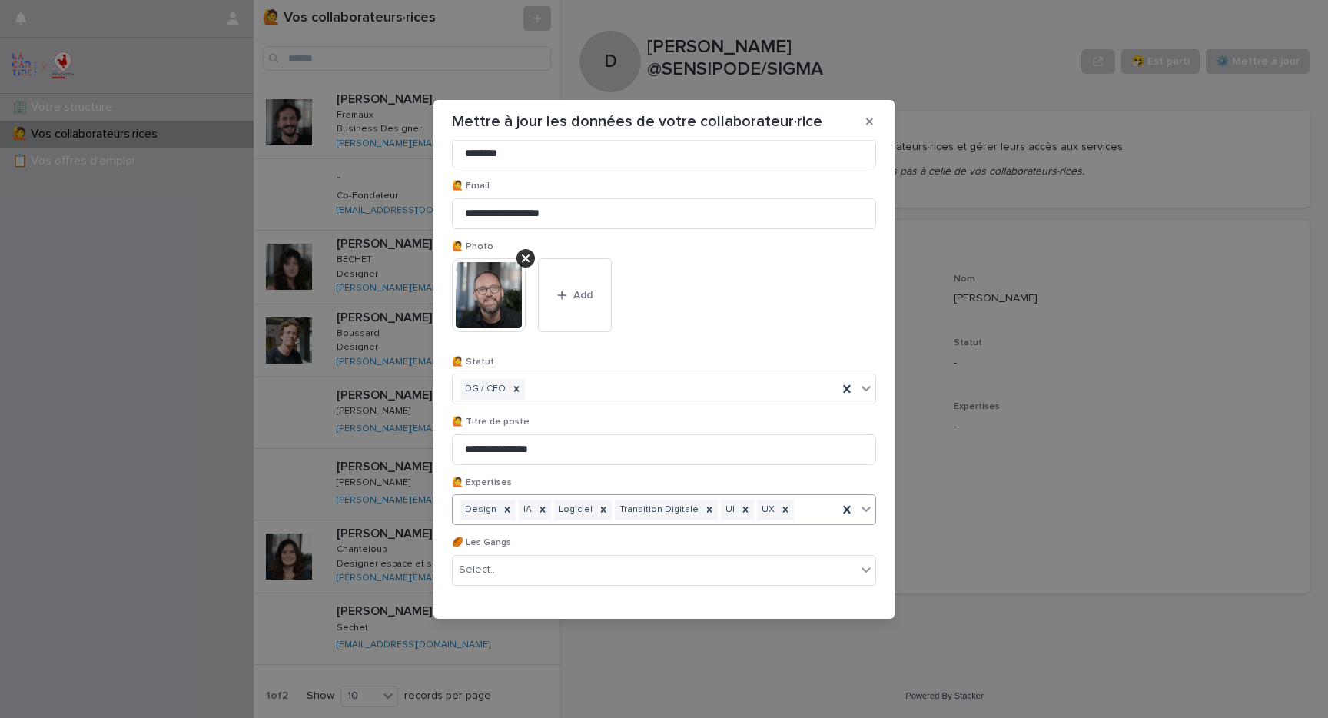
scroll to position [142, 0]
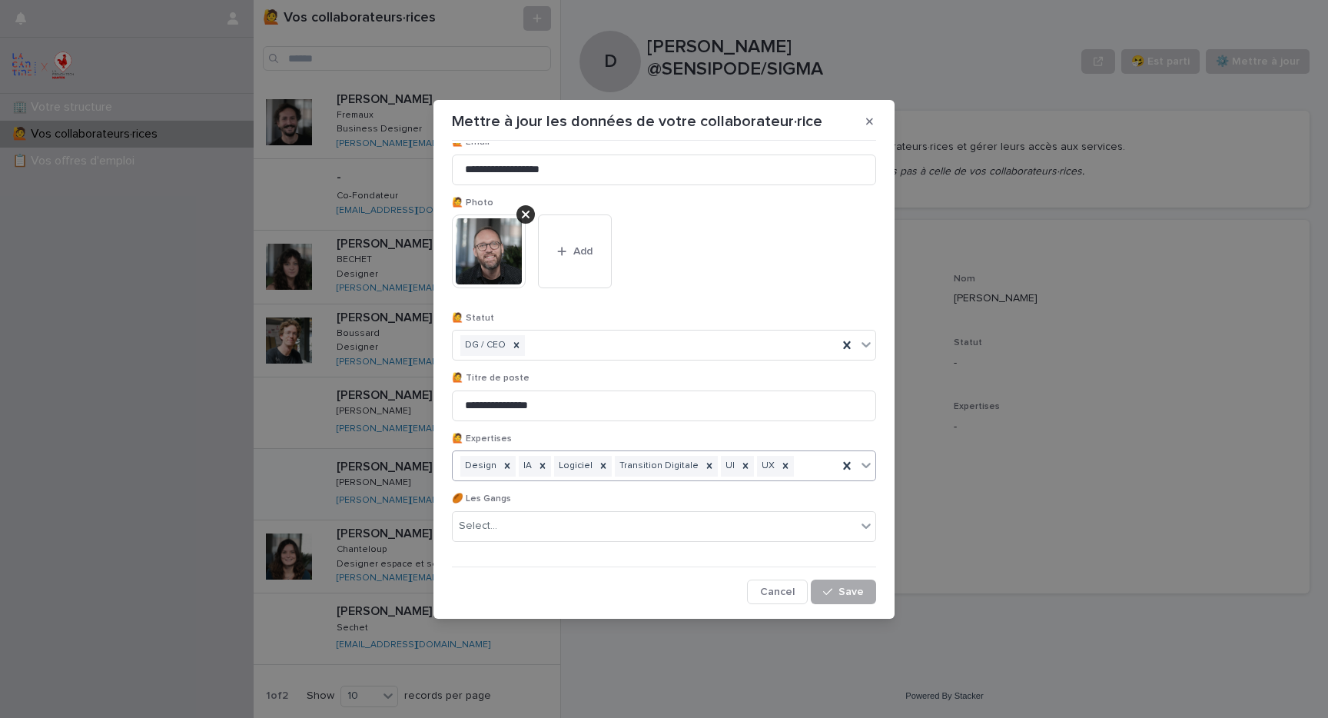
click at [843, 587] on span "Save" at bounding box center [851, 592] width 25 height 11
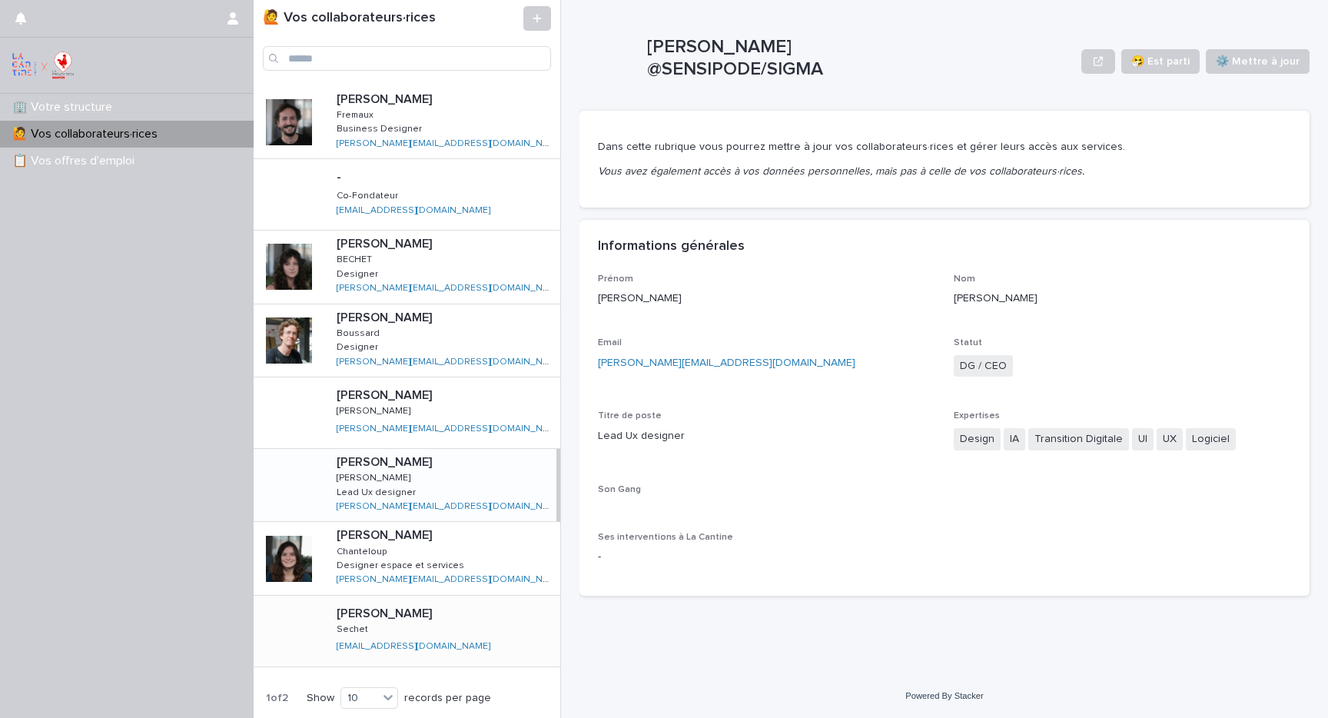
scroll to position [187, 0]
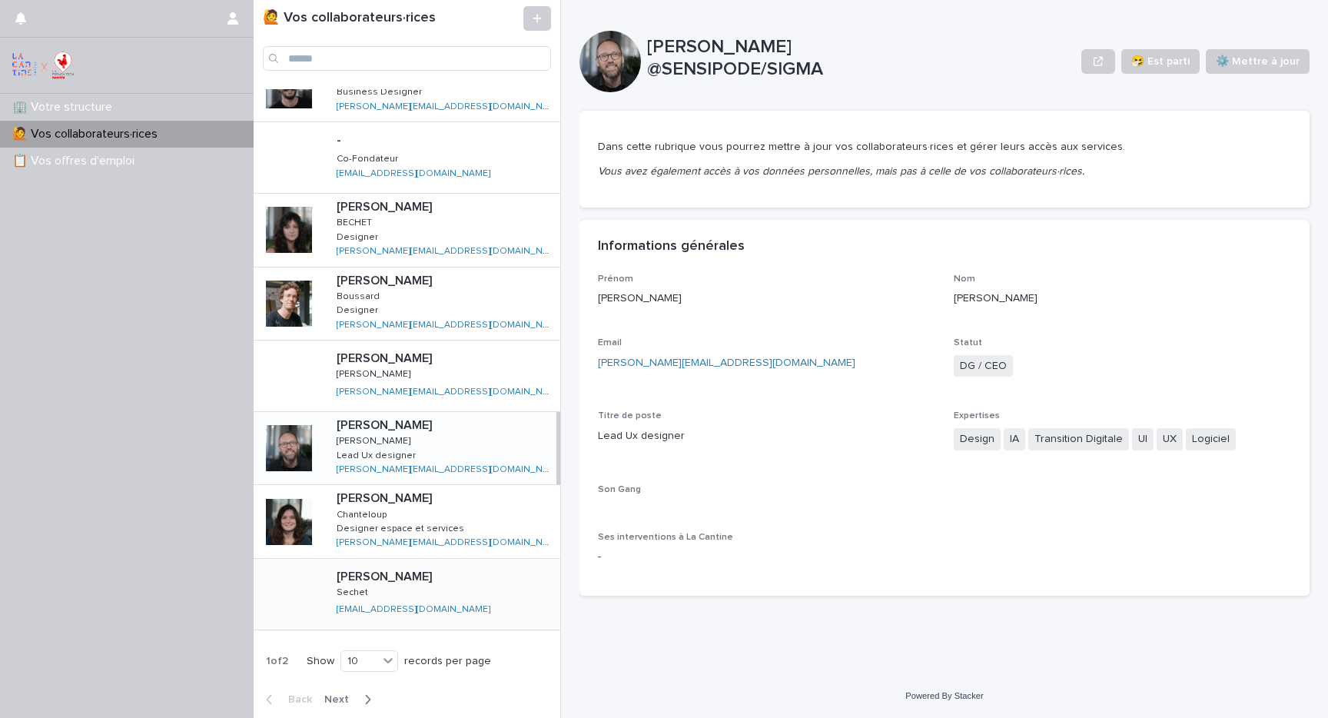
click at [305, 570] on div at bounding box center [289, 594] width 71 height 71
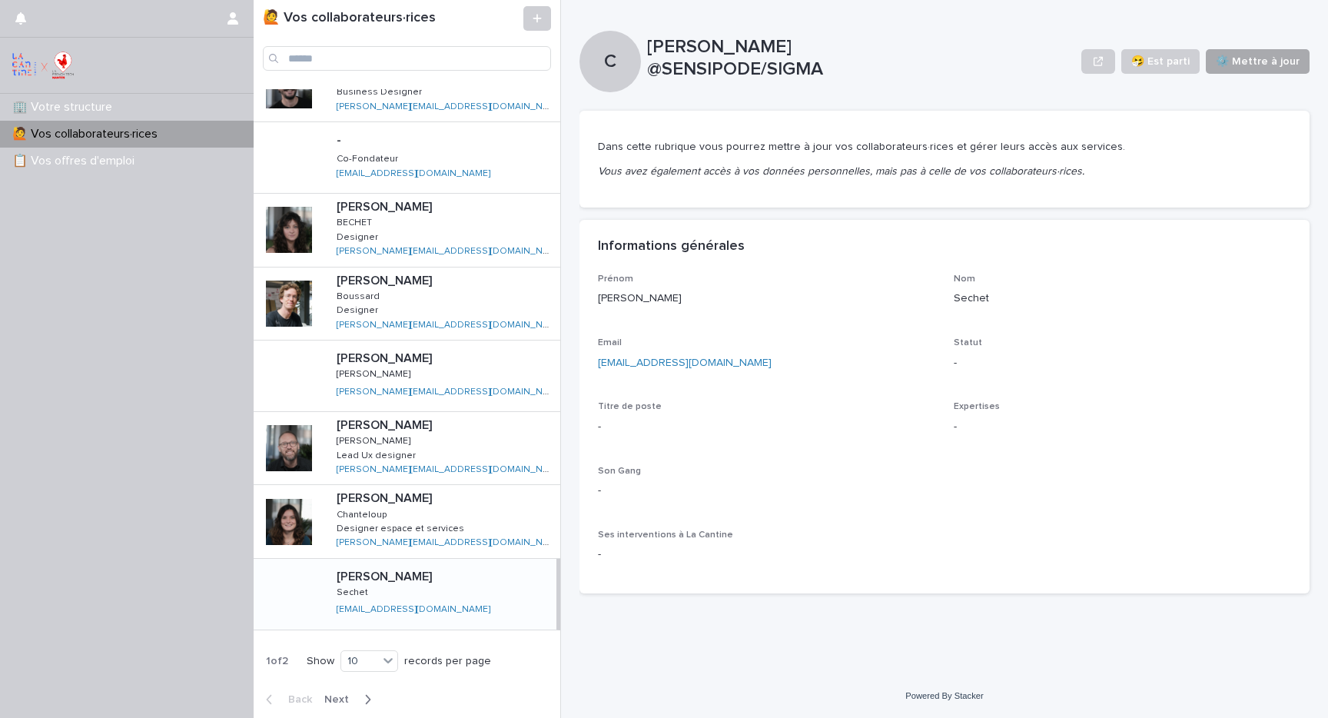
click at [1278, 58] on span "⚙️ Mettre à jour" at bounding box center [1258, 61] width 84 height 15
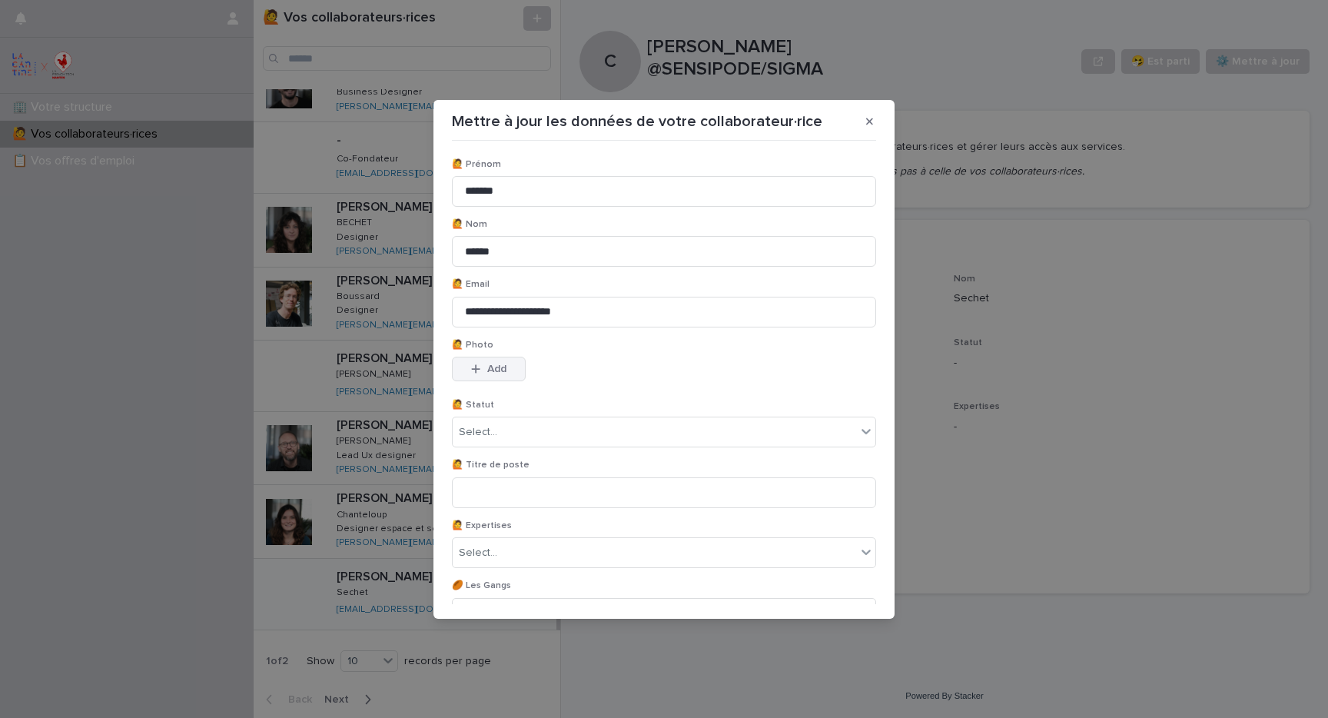
click at [480, 372] on icon "button" at bounding box center [475, 369] width 9 height 11
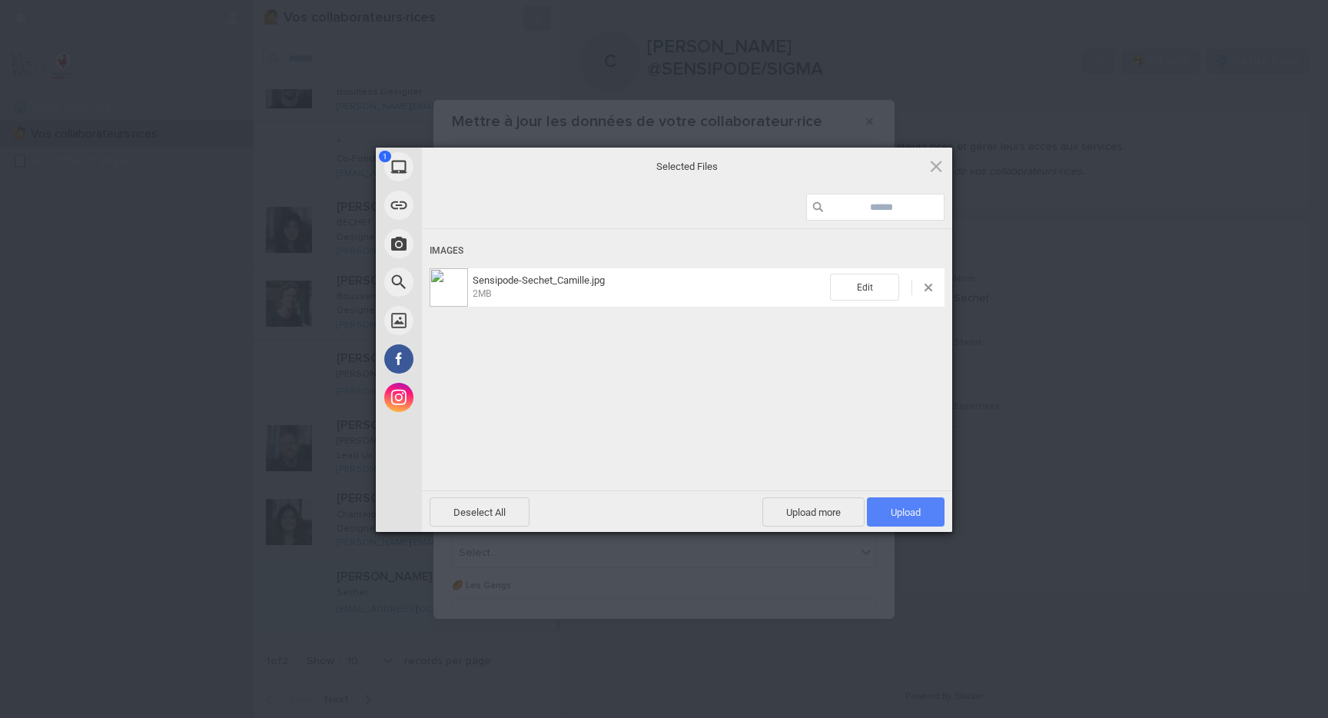
click at [922, 507] on span "Upload 1" at bounding box center [906, 511] width 78 height 29
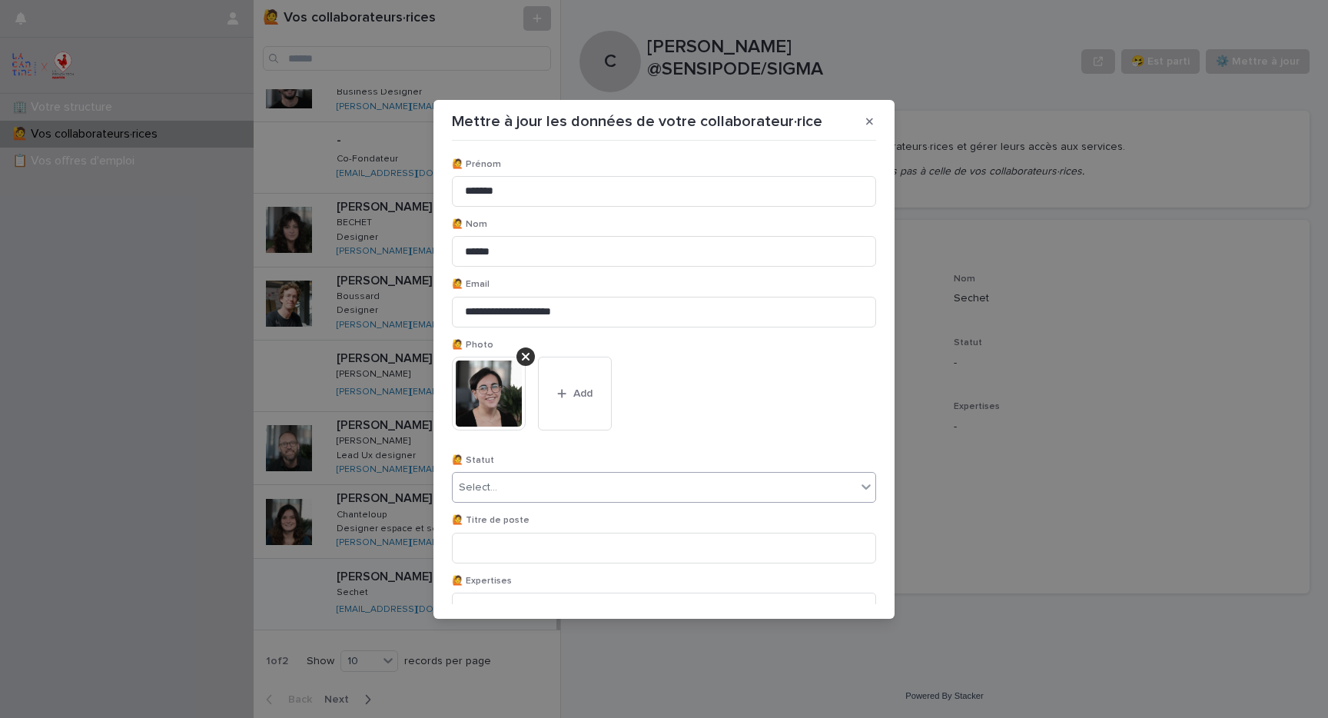
click at [579, 490] on div "Select..." at bounding box center [655, 487] width 404 height 25
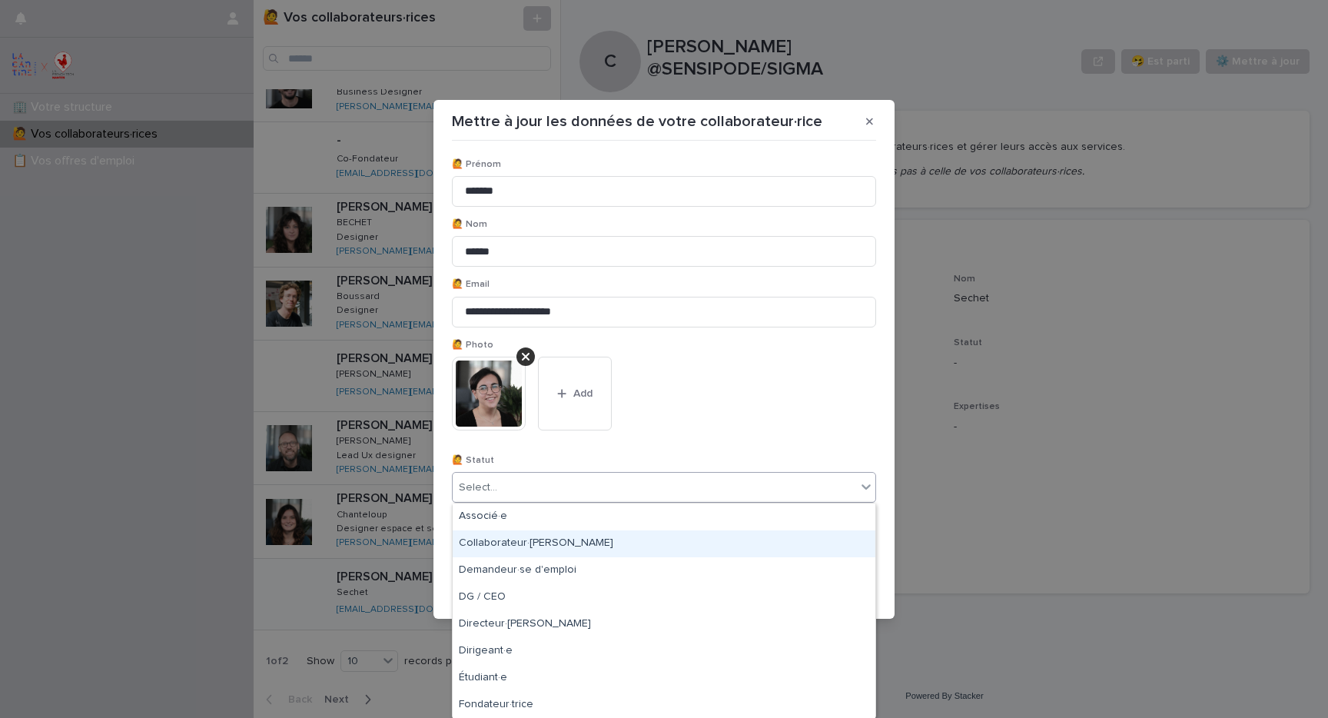
click at [566, 538] on div "Collaborateur·[PERSON_NAME]" at bounding box center [664, 543] width 423 height 27
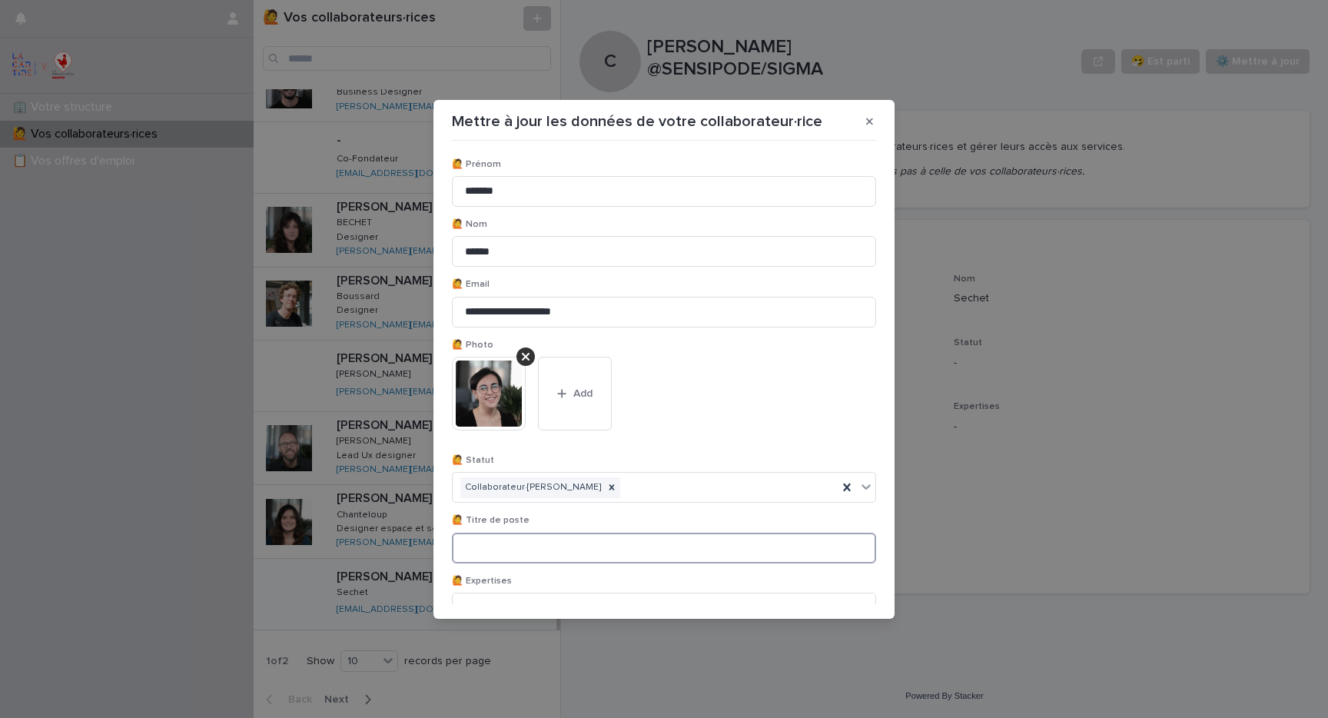
click at [554, 538] on input at bounding box center [664, 548] width 424 height 31
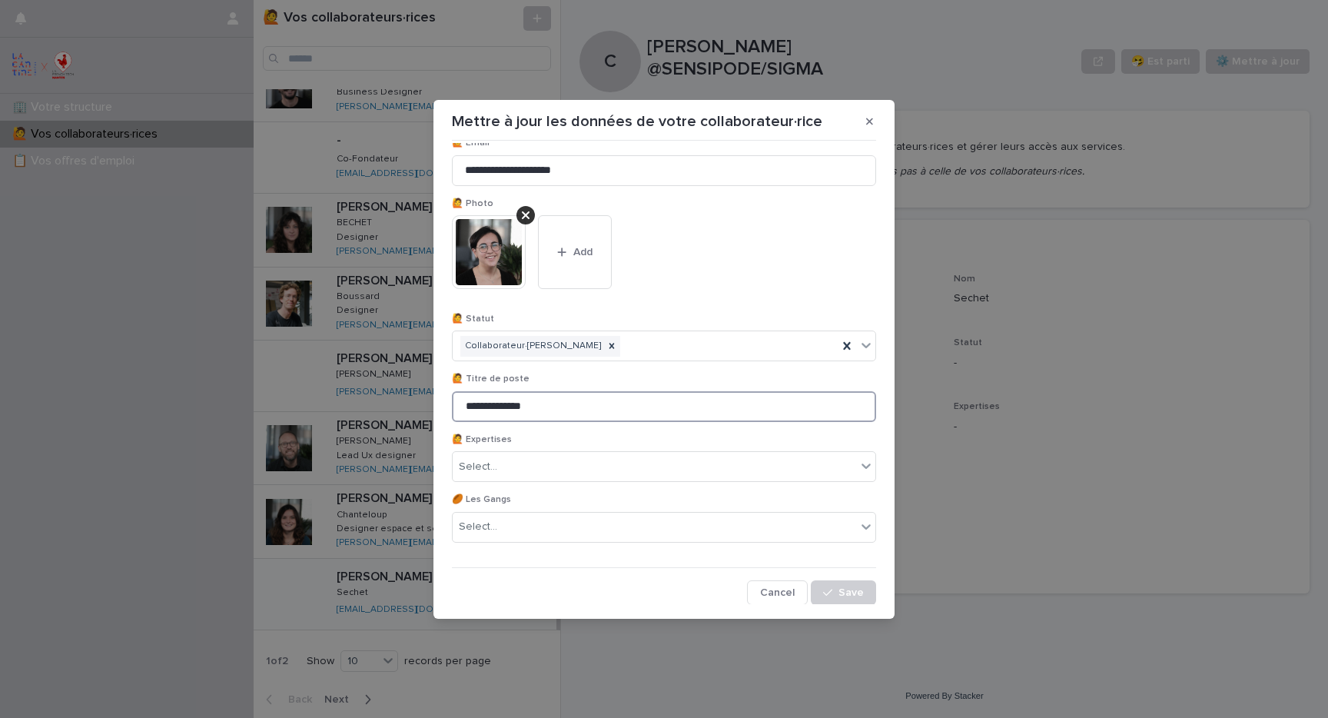
scroll to position [142, 0]
type input "**********"
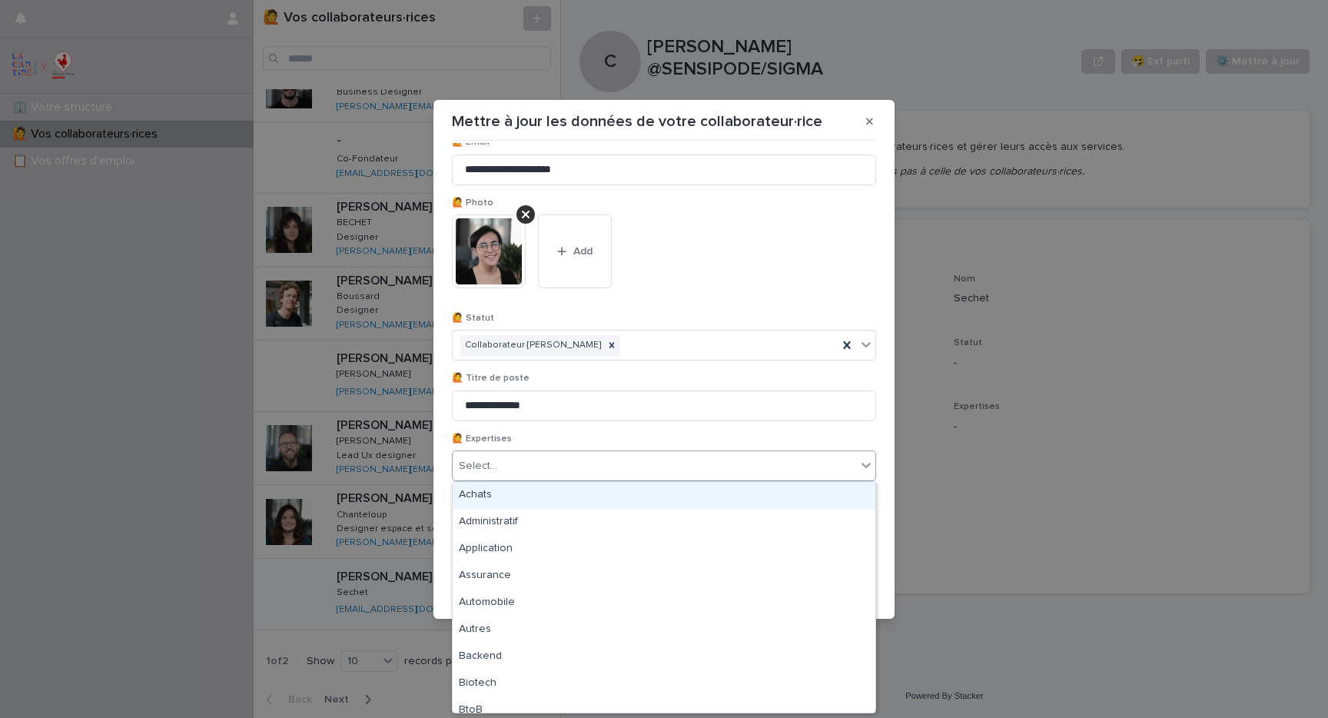
click at [553, 460] on div "Select..." at bounding box center [655, 466] width 404 height 25
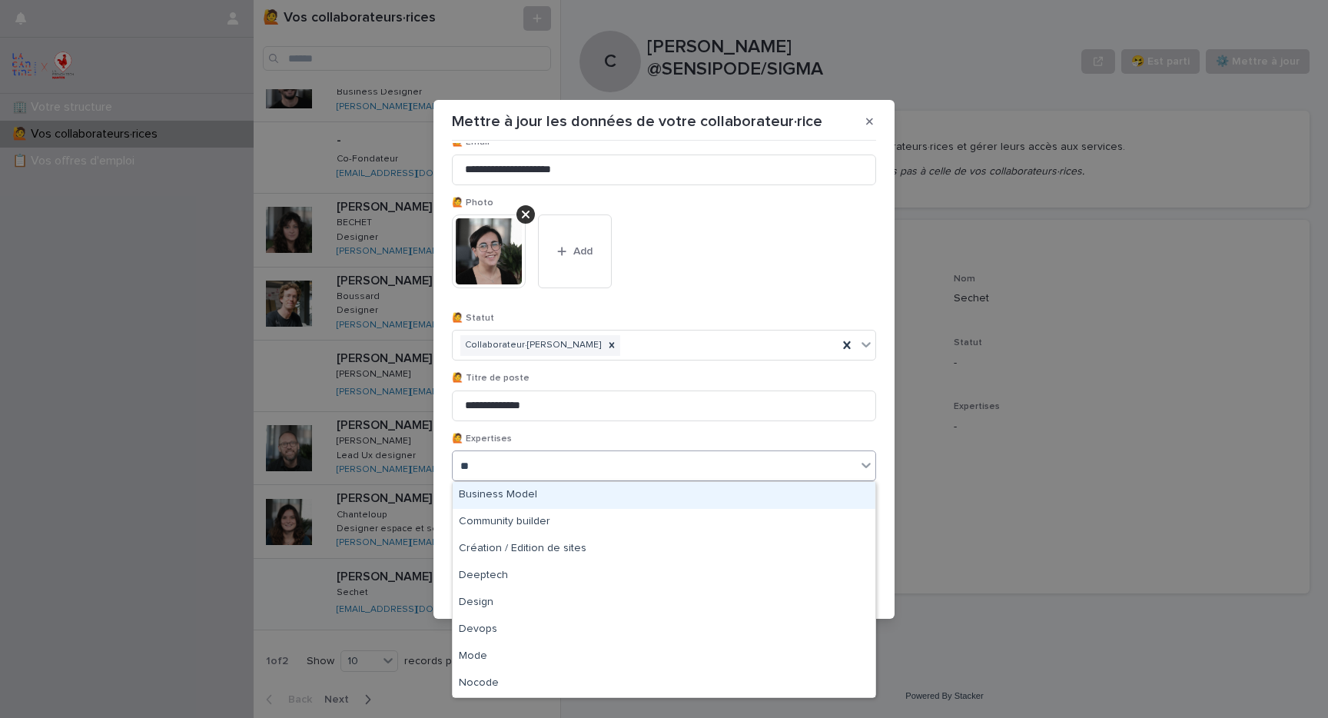
type input "***"
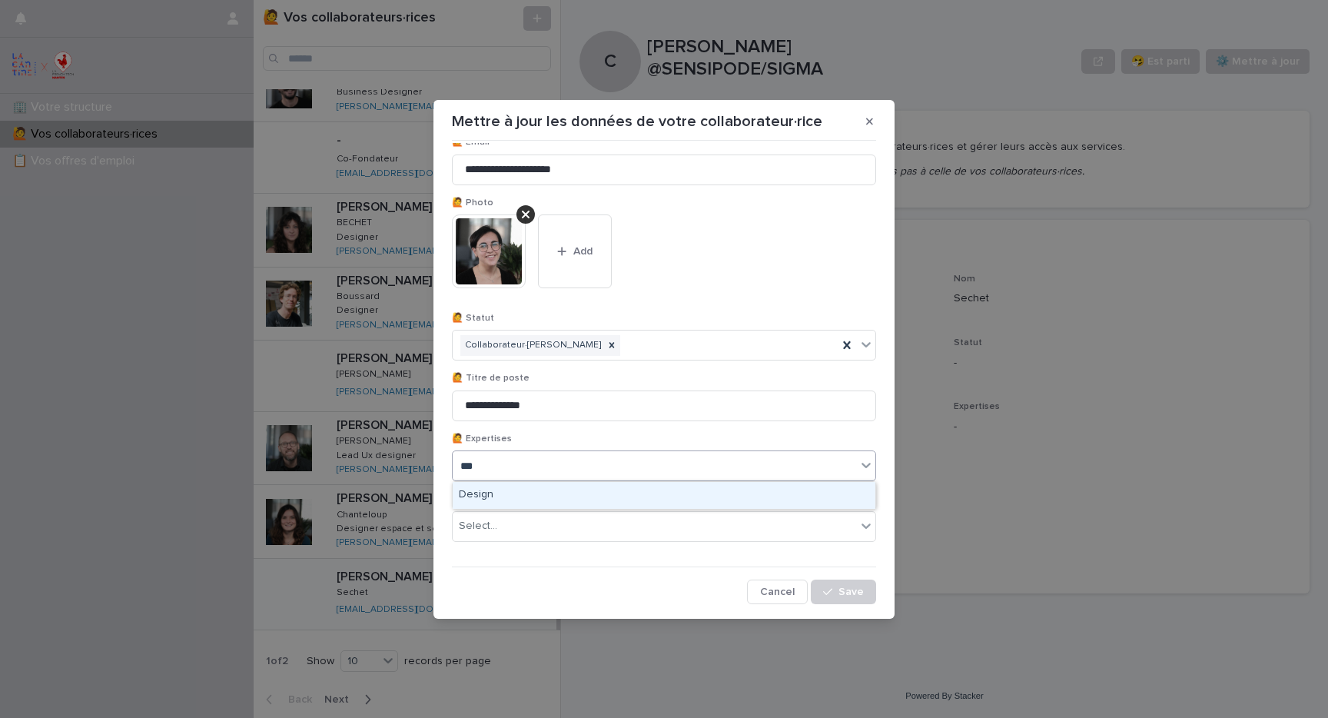
click at [506, 495] on div "Design" at bounding box center [664, 495] width 423 height 27
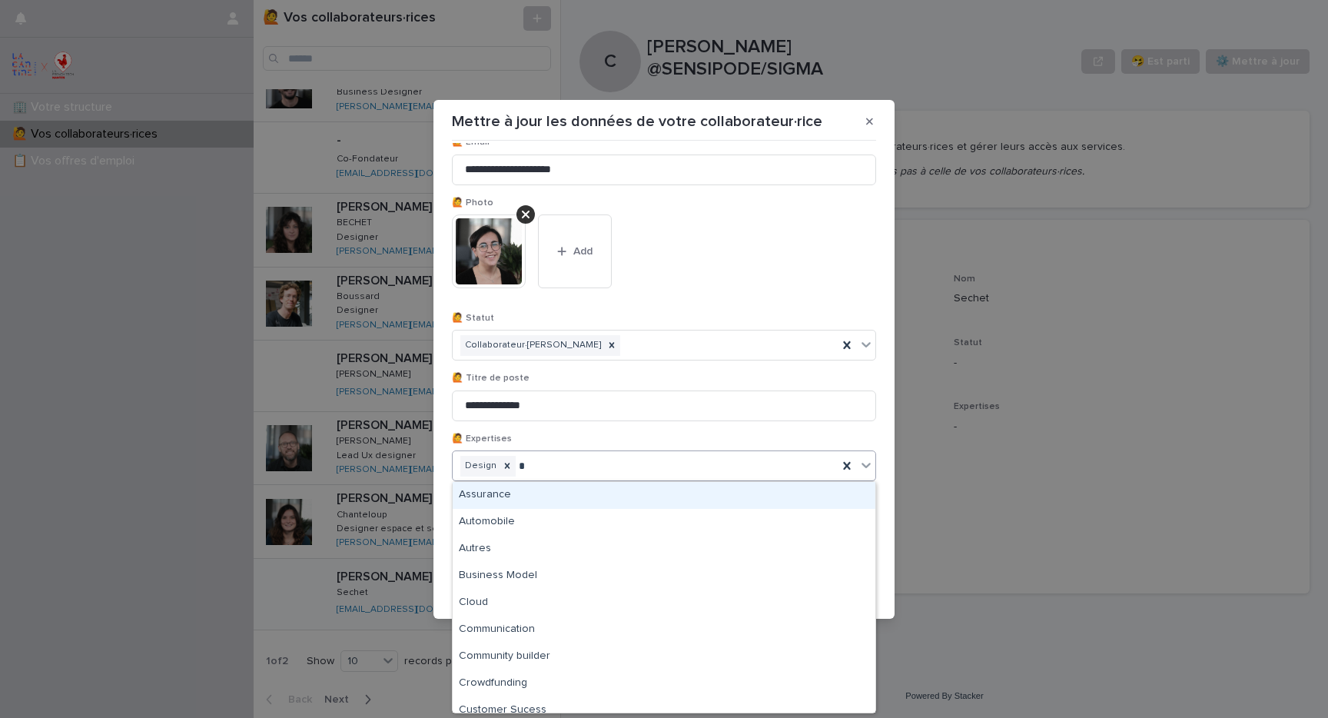
type input "**"
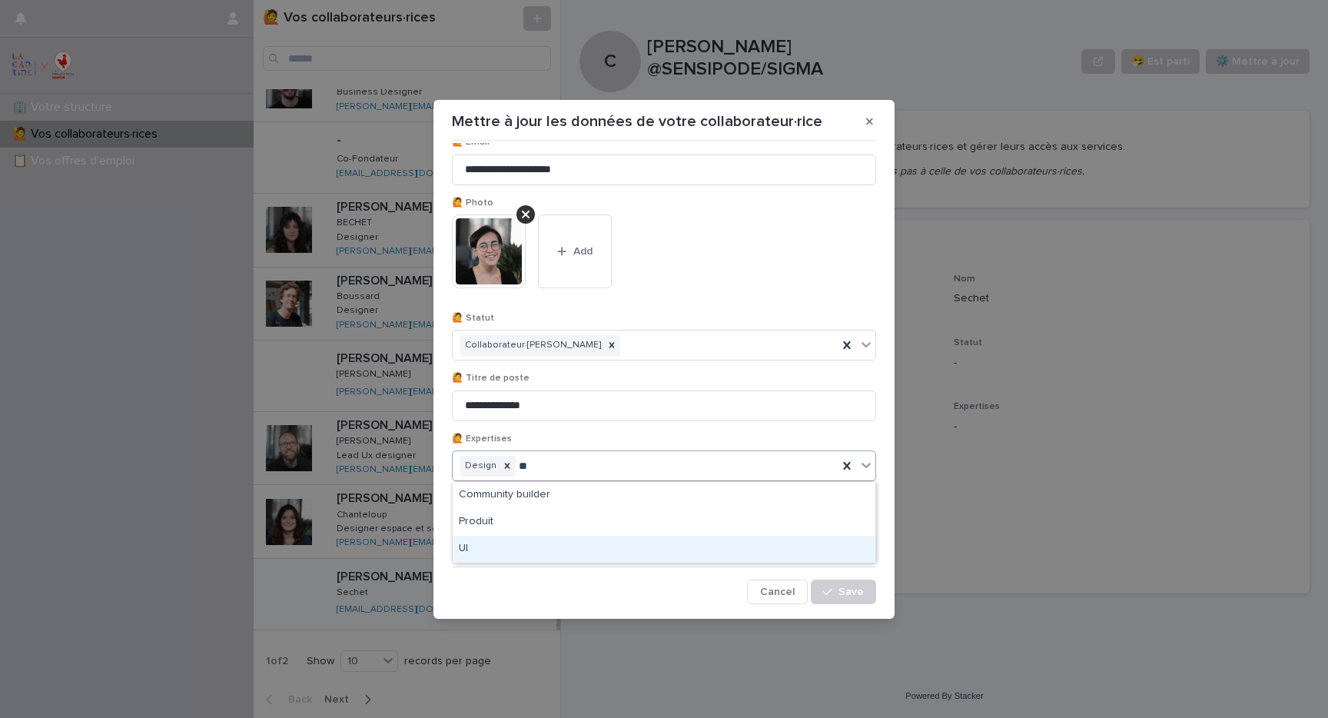
click at [532, 544] on div "UI" at bounding box center [664, 549] width 423 height 27
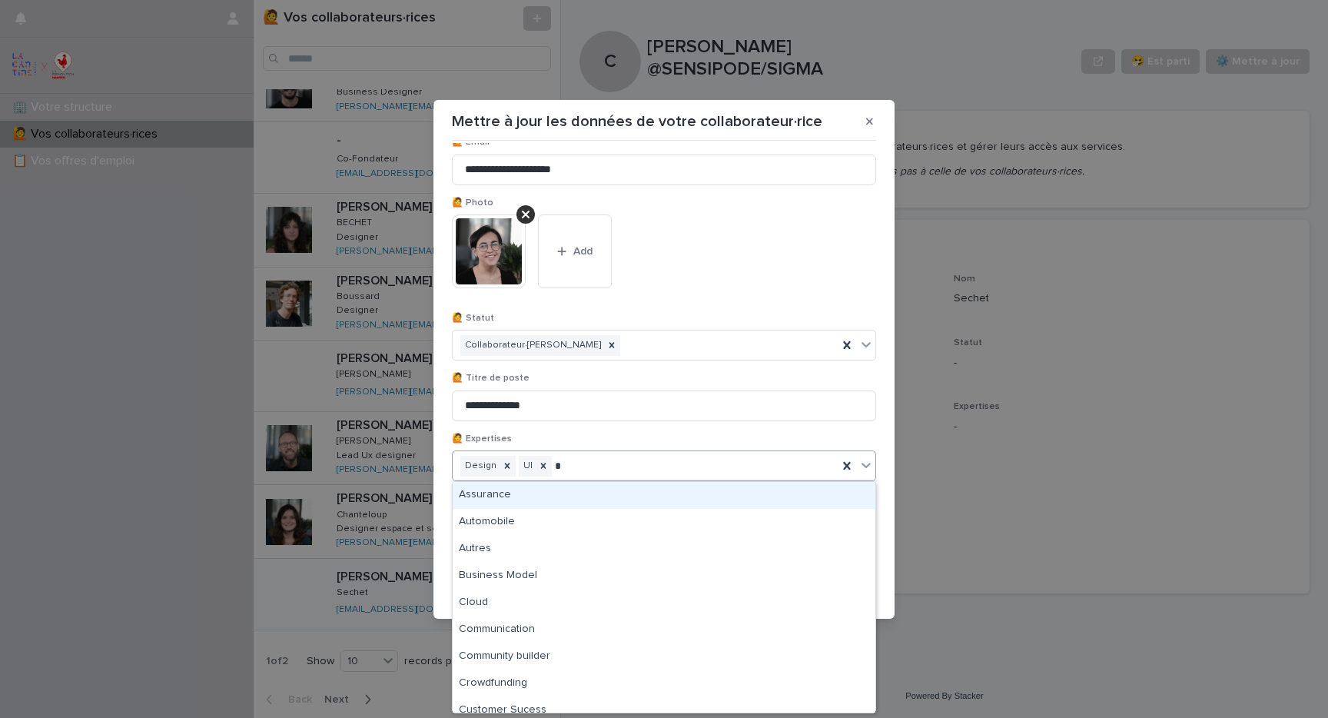
type input "**"
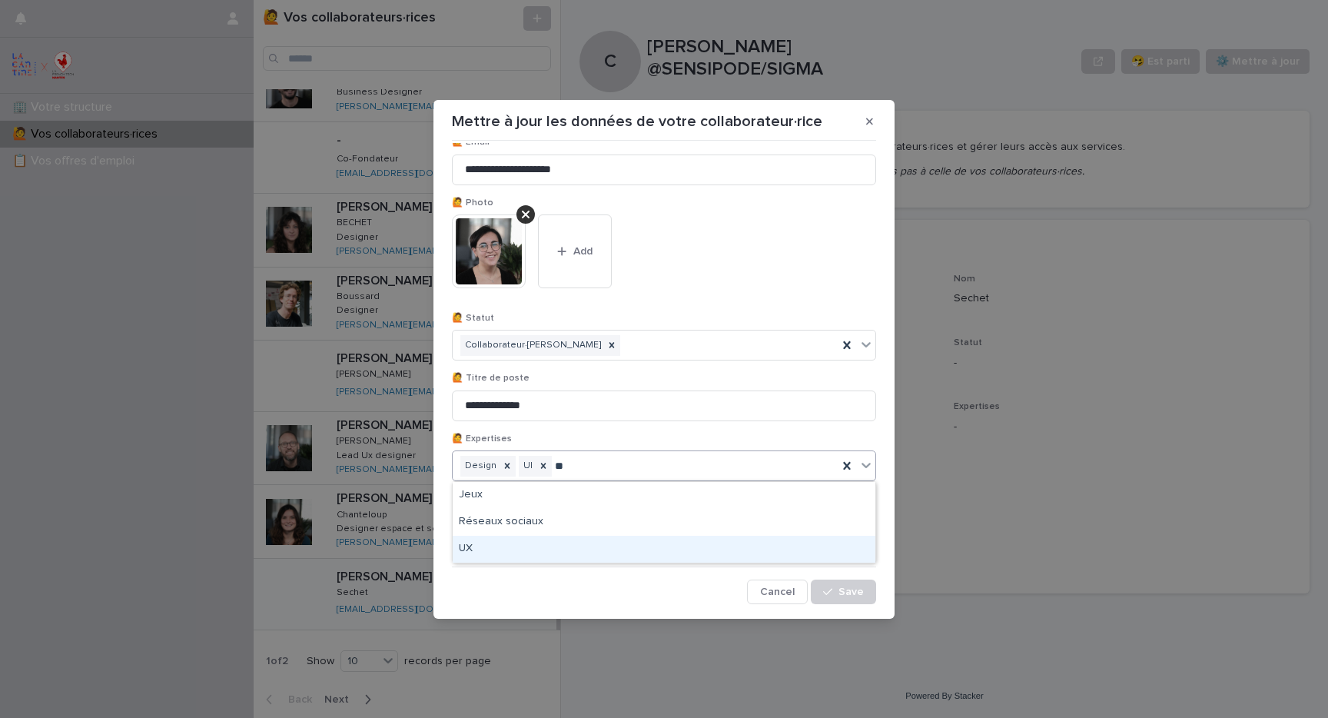
click at [547, 539] on div "UX" at bounding box center [664, 549] width 423 height 27
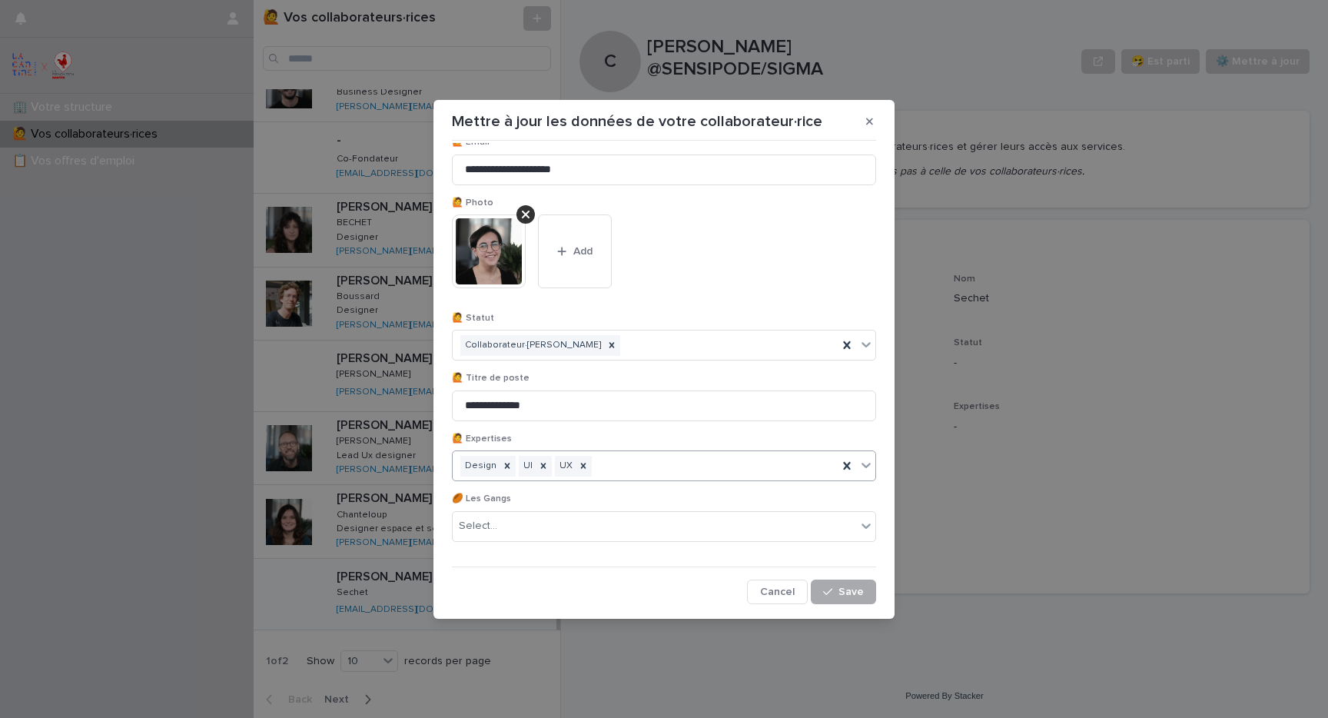
click at [856, 597] on button "Save" at bounding box center [843, 592] width 65 height 25
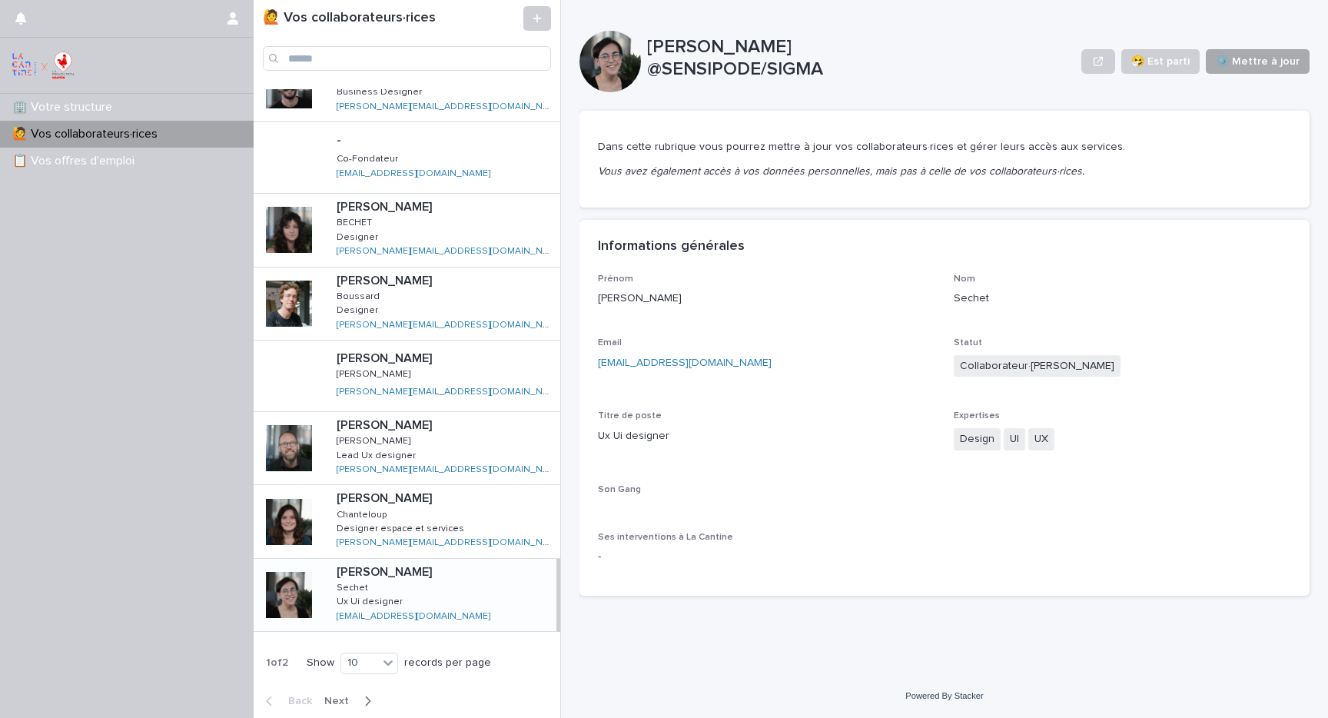
click at [1257, 68] on span "⚙️ Mettre à jour" at bounding box center [1258, 61] width 84 height 15
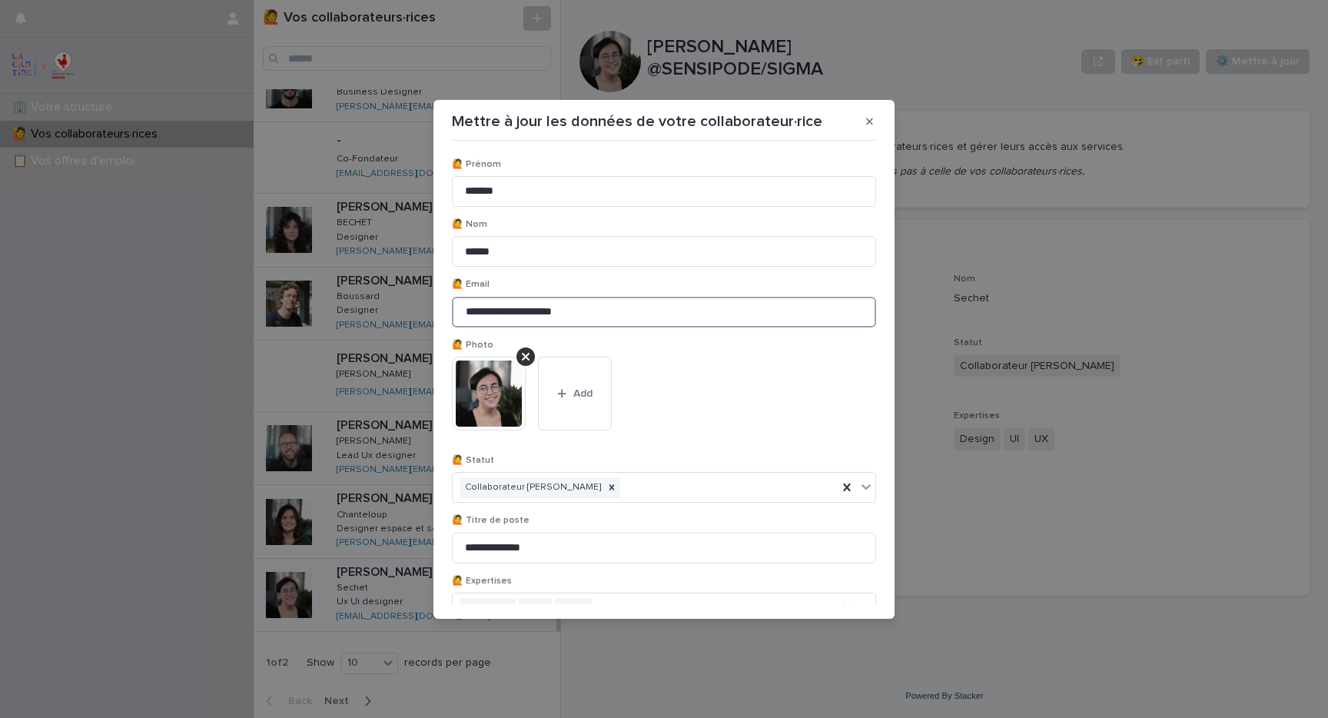
click at [550, 303] on input "**********" at bounding box center [664, 312] width 424 height 31
paste input "*"
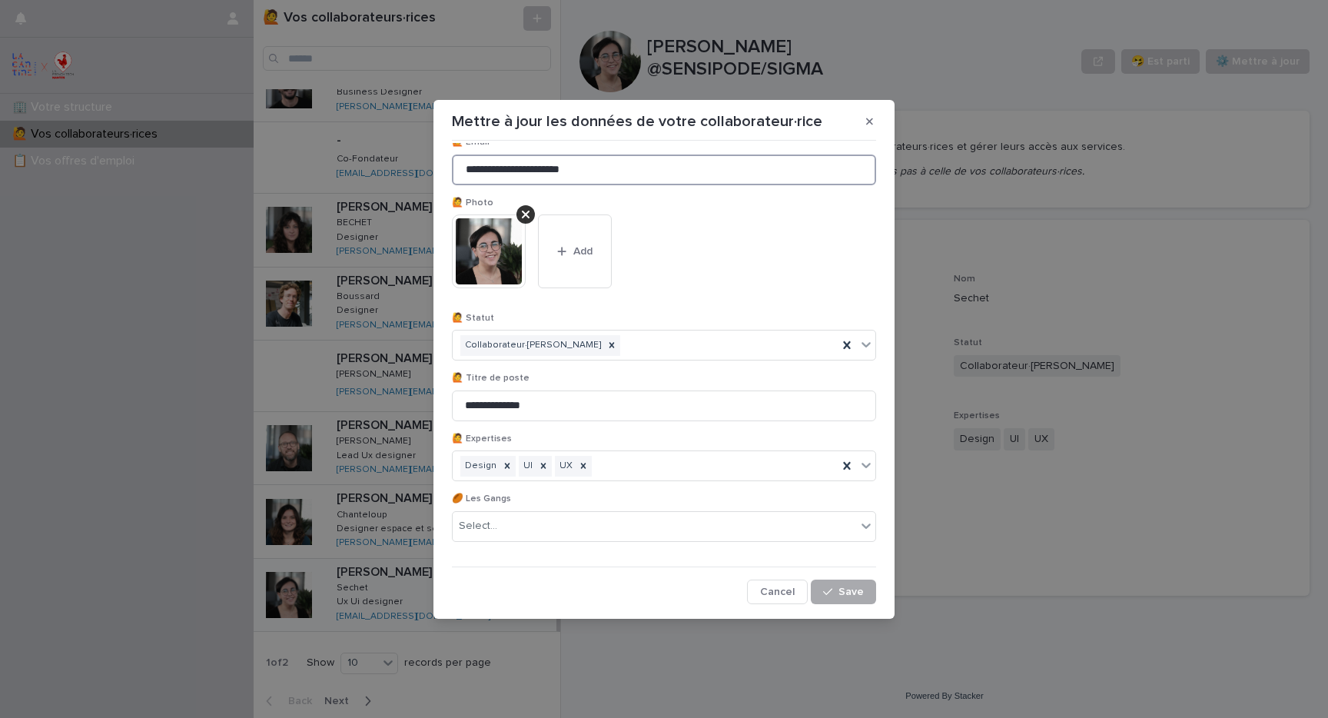
type input "**********"
click at [852, 593] on span "Save" at bounding box center [851, 592] width 25 height 11
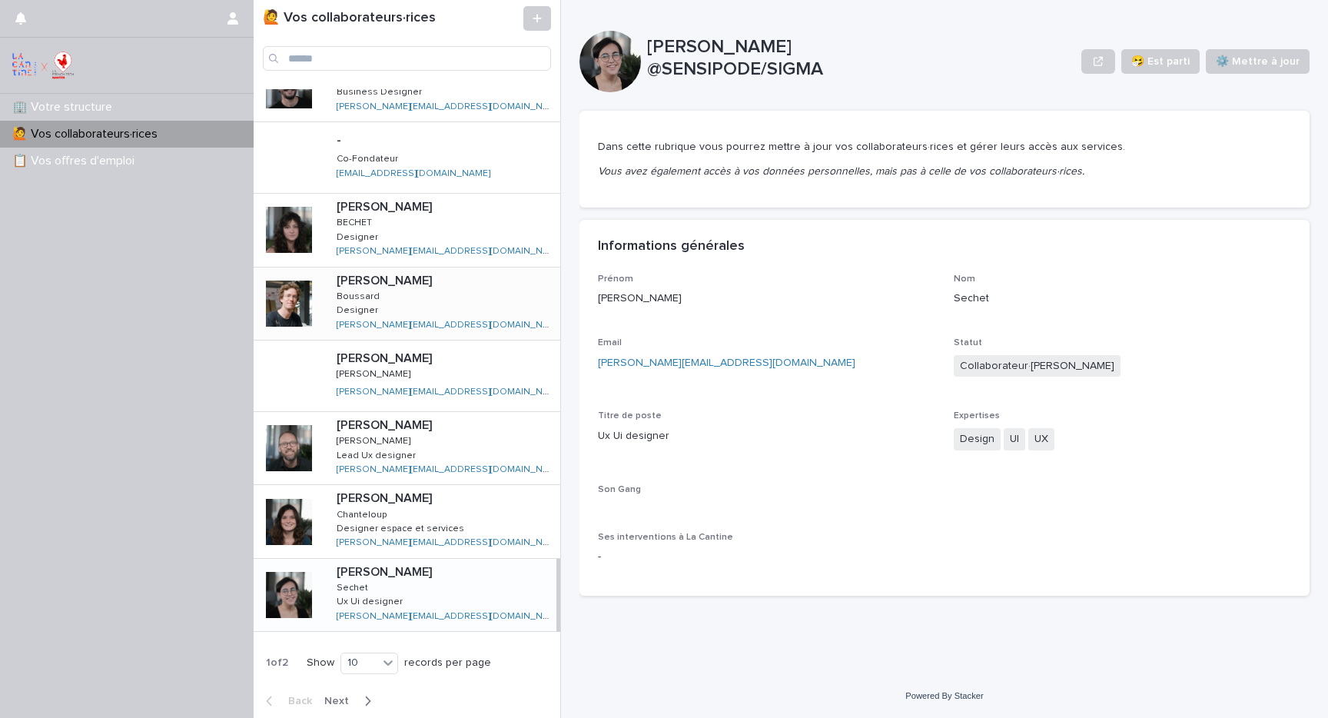
click at [420, 304] on div "[PERSON_NAME] [PERSON_NAME] [PERSON_NAME] Designer Designer [EMAIL_ADDRESS][DOM…" at bounding box center [442, 304] width 236 height 72
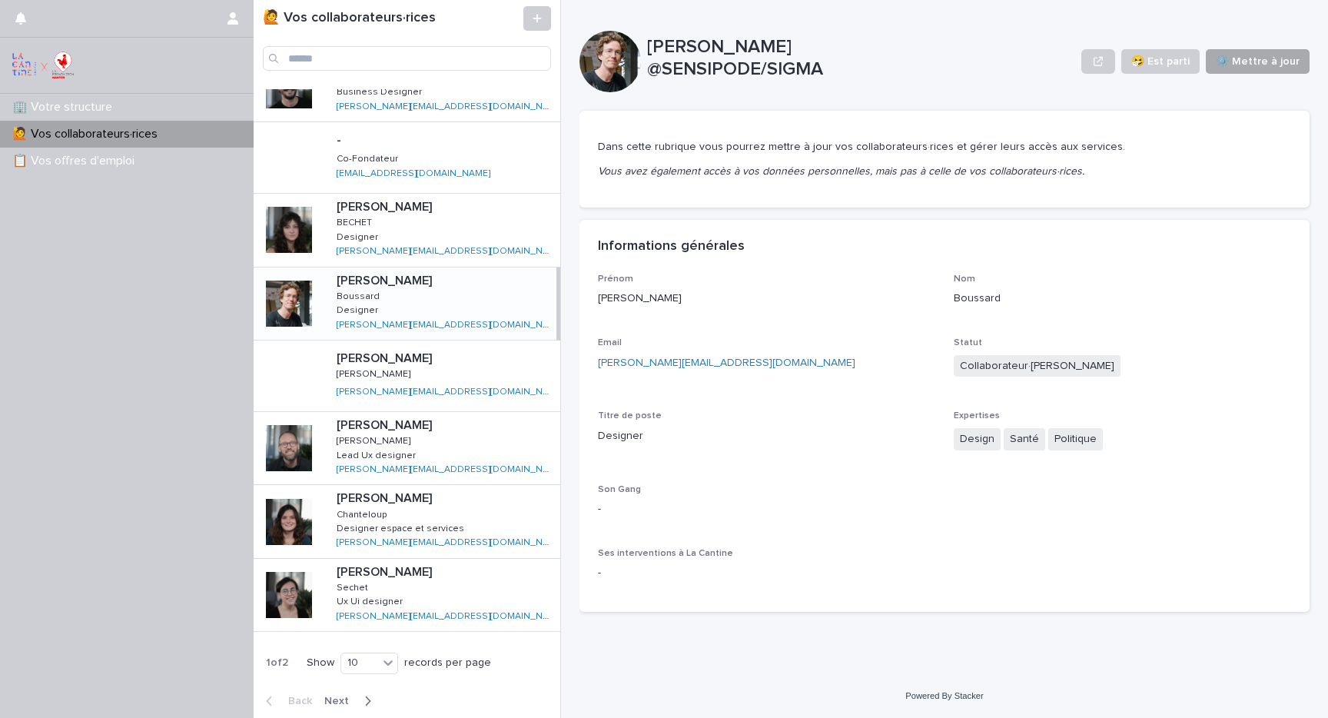
click at [1261, 68] on span "⚙️ Mettre à jour" at bounding box center [1258, 61] width 84 height 15
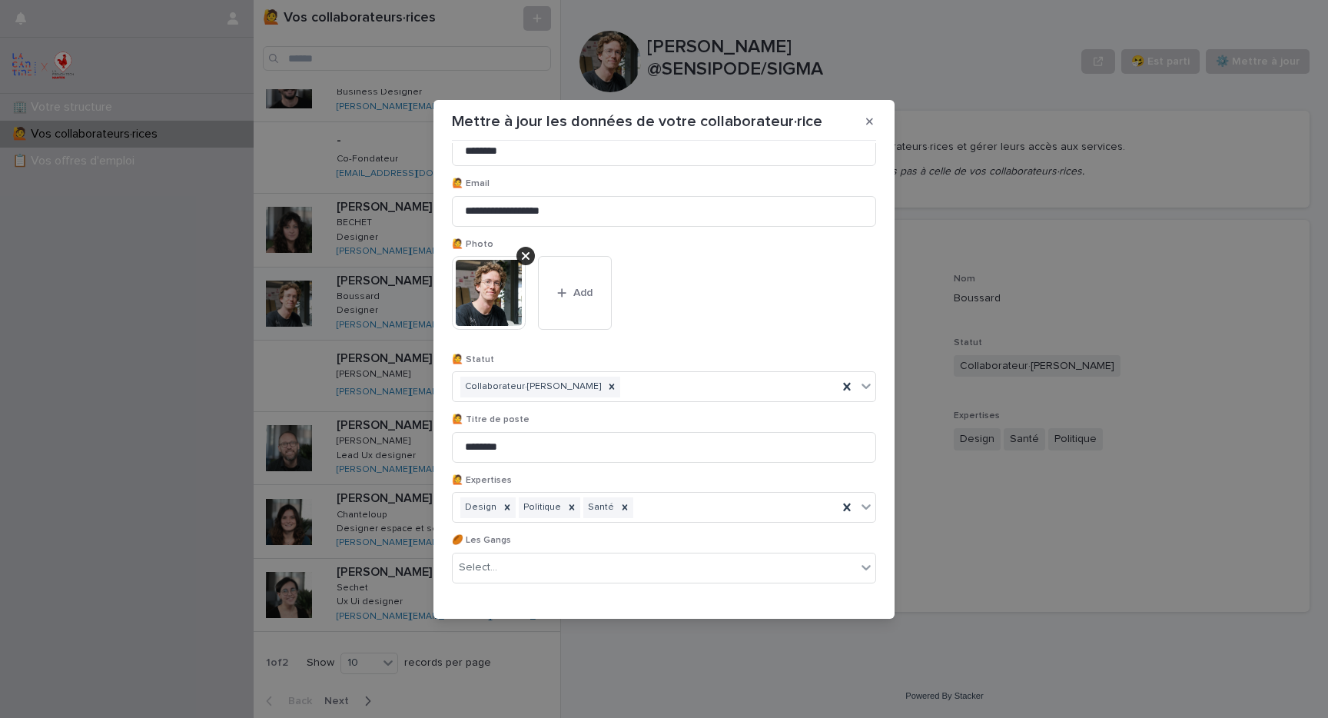
scroll to position [142, 0]
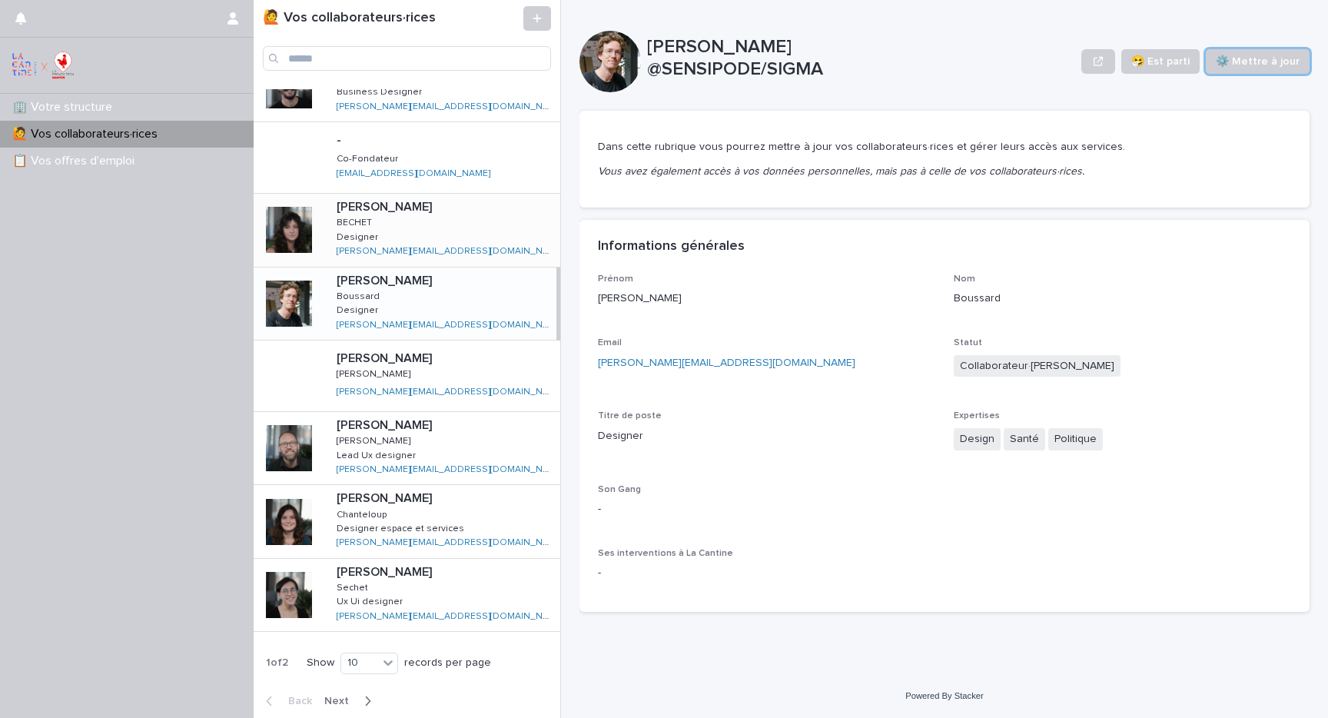
click at [471, 229] on div "[PERSON_NAME] [PERSON_NAME] Designer Designer [PERSON_NAME][EMAIL_ADDRESS][DOMA…" at bounding box center [442, 230] width 236 height 72
click at [1258, 58] on span "⚙️ Mettre à jour" at bounding box center [1258, 61] width 84 height 15
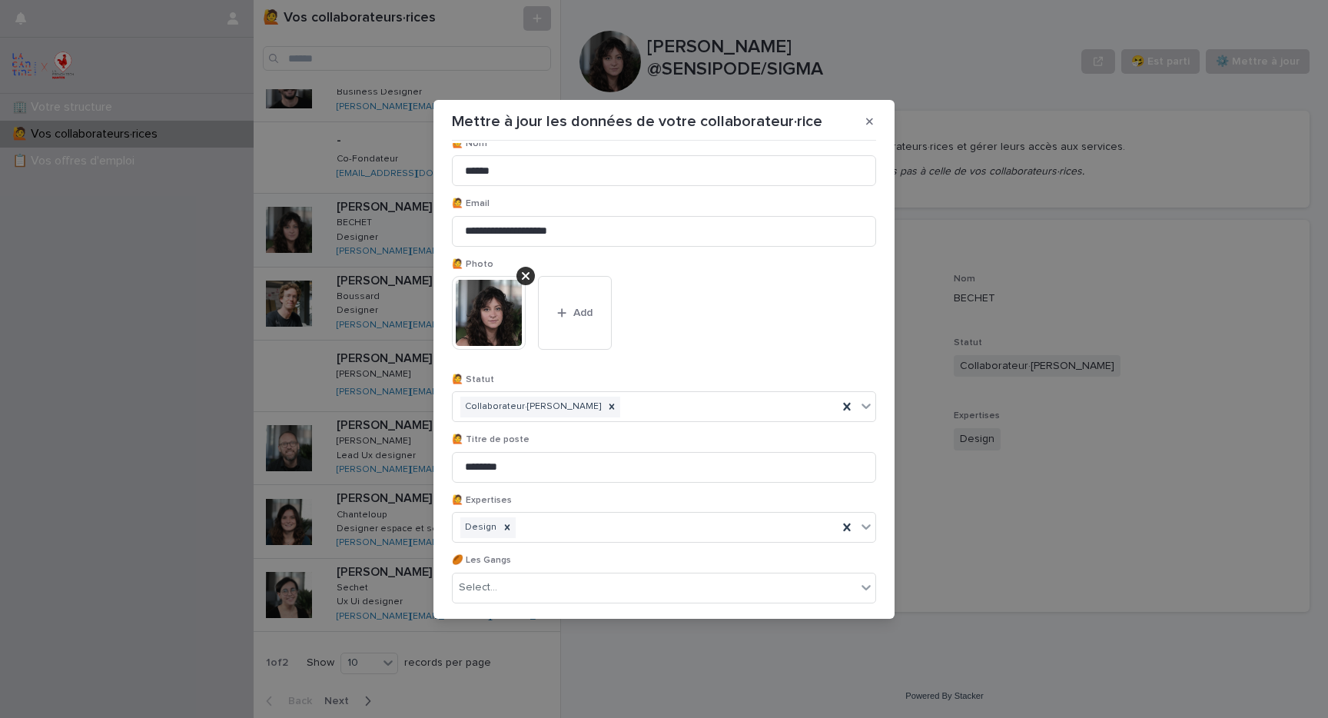
scroll to position [93, 0]
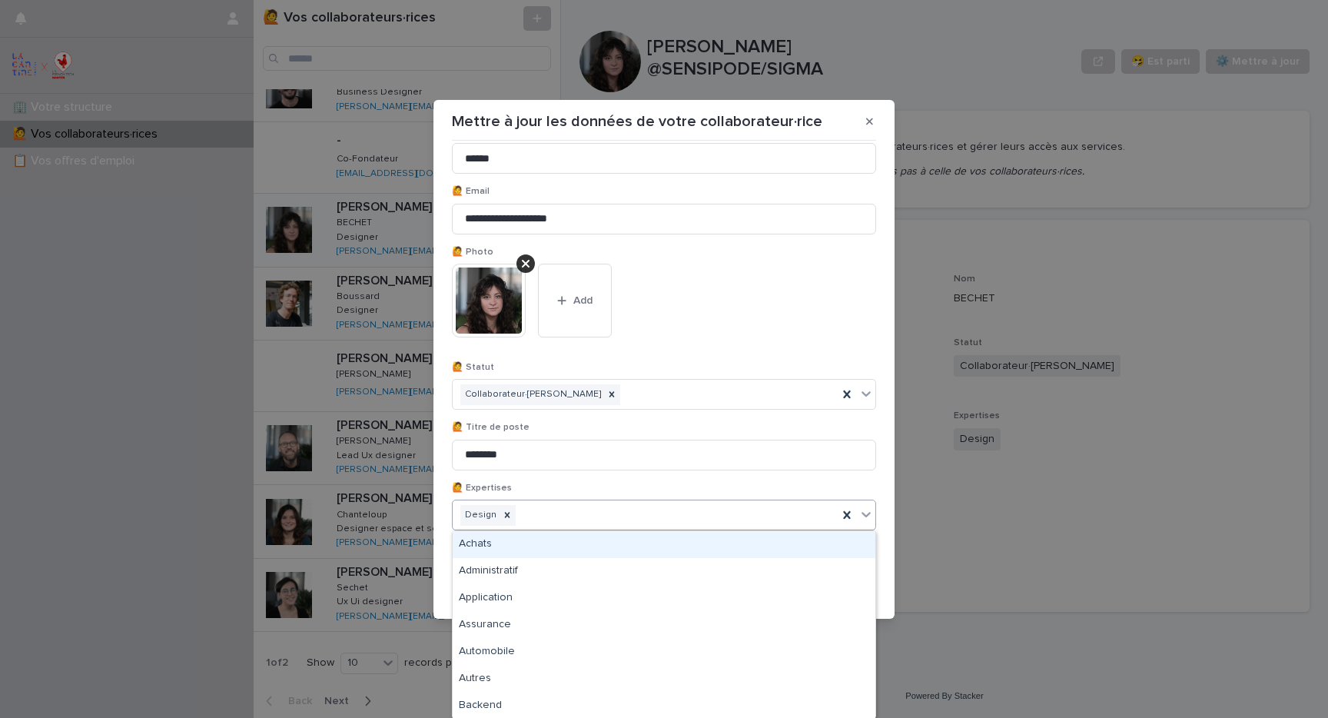
click at [606, 516] on div "Design" at bounding box center [645, 515] width 385 height 27
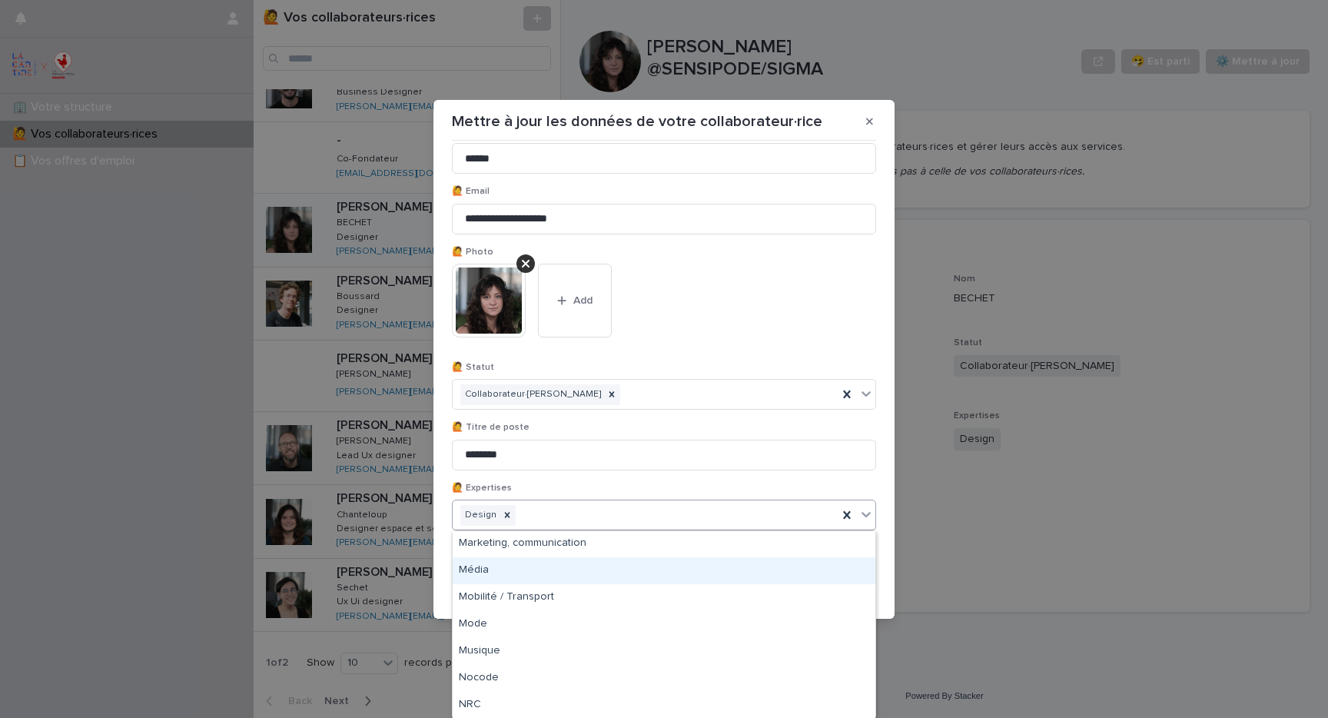
scroll to position [1483, 0]
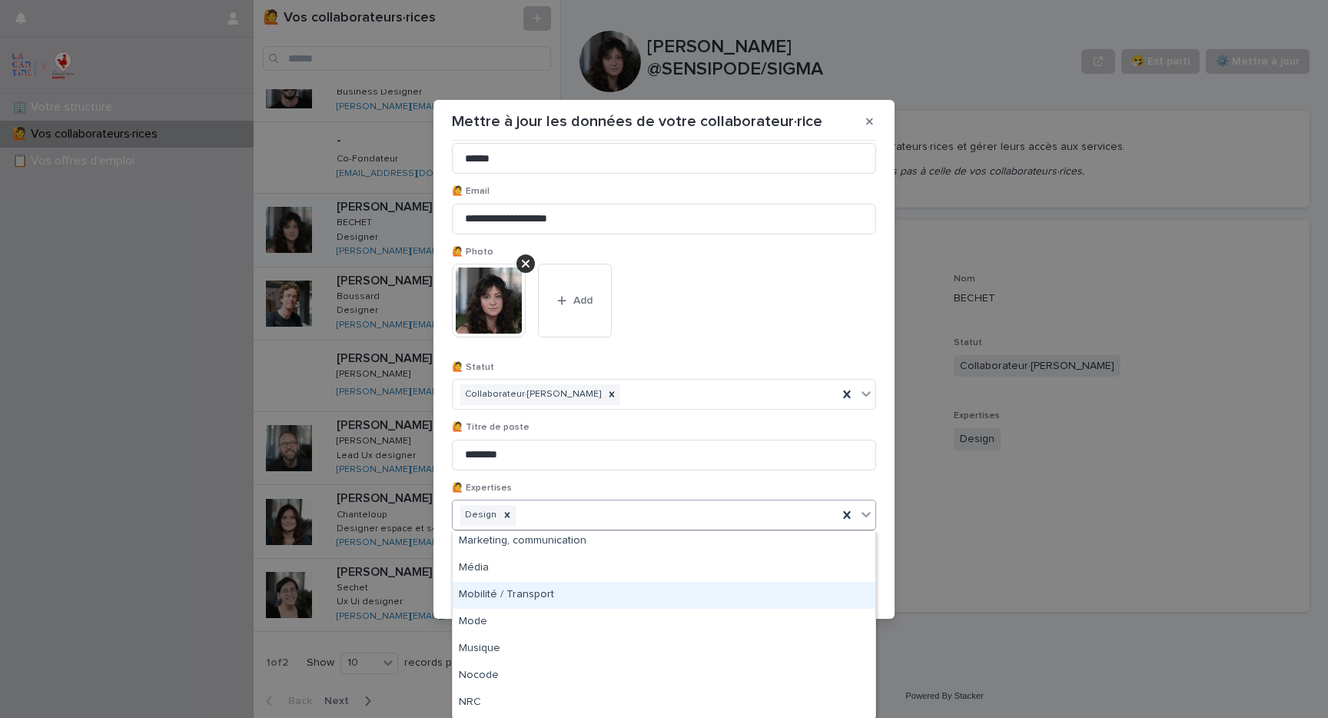
click at [530, 594] on div "Mobilité / Transport" at bounding box center [664, 595] width 423 height 27
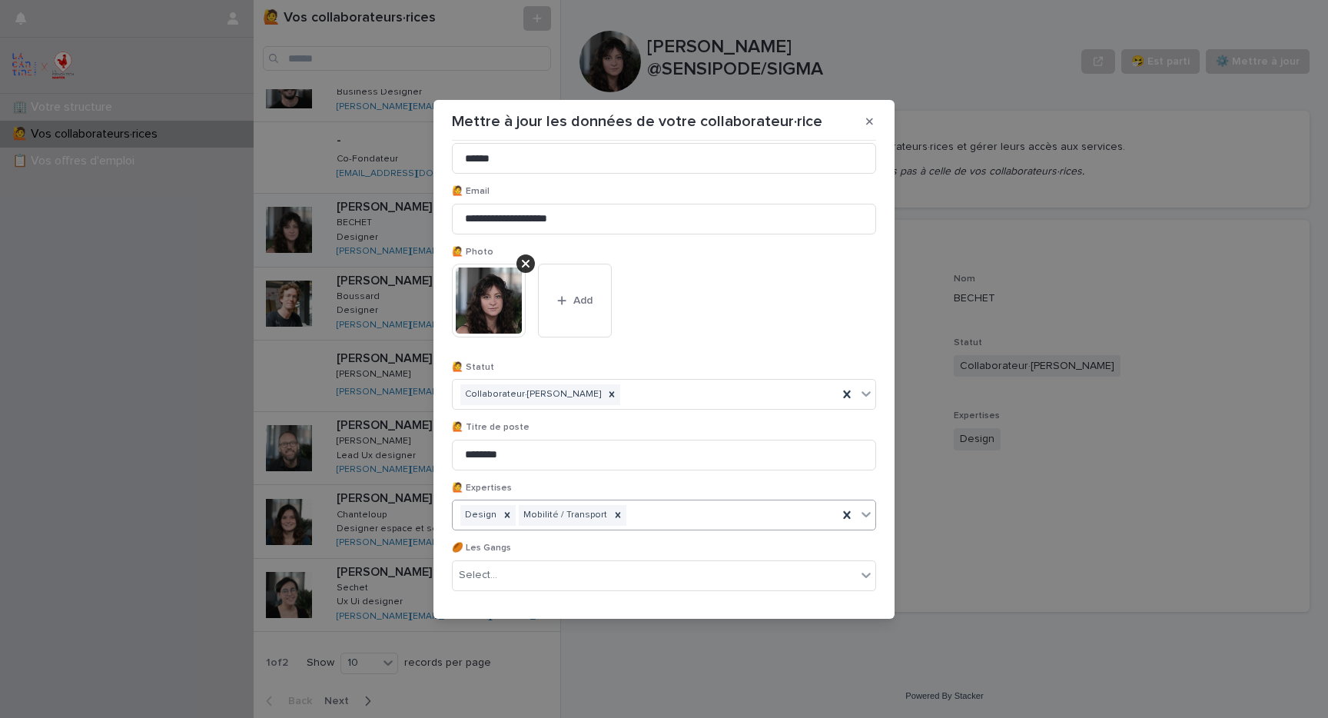
click at [654, 514] on div "Design Mobilité / Transport" at bounding box center [645, 515] width 385 height 27
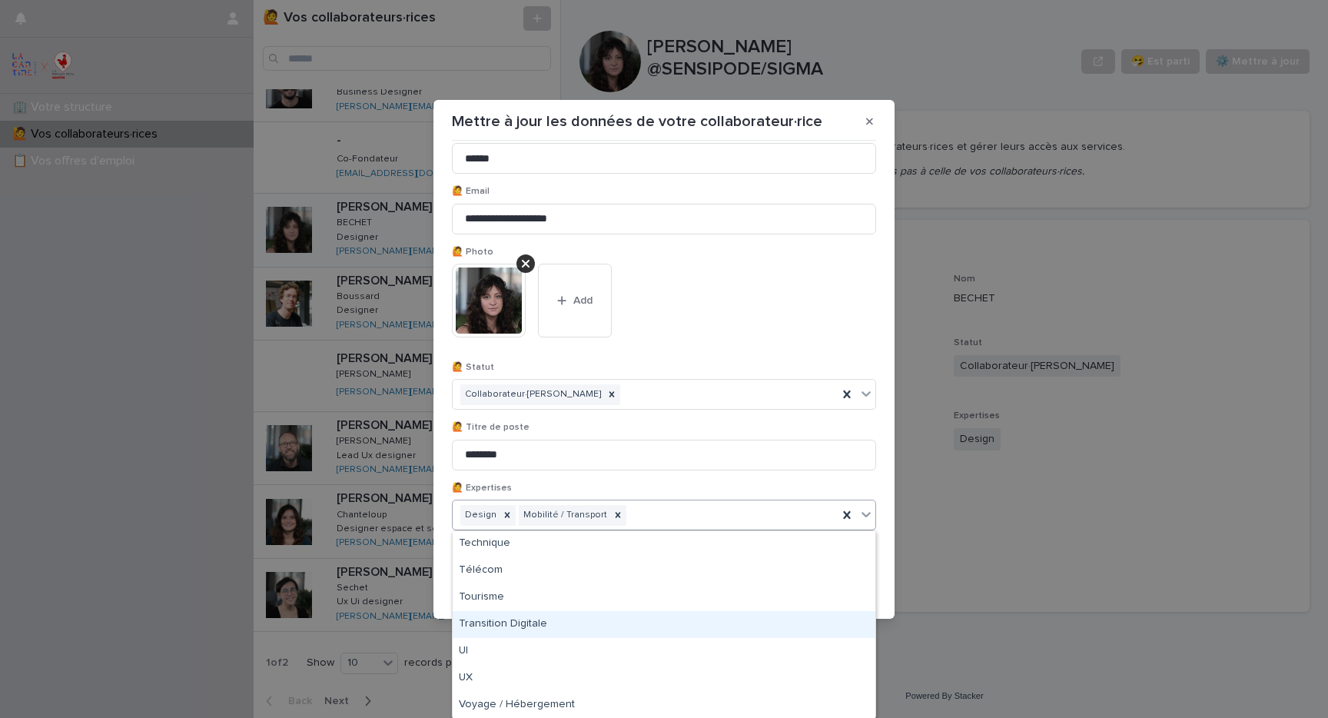
scroll to position [2475, 0]
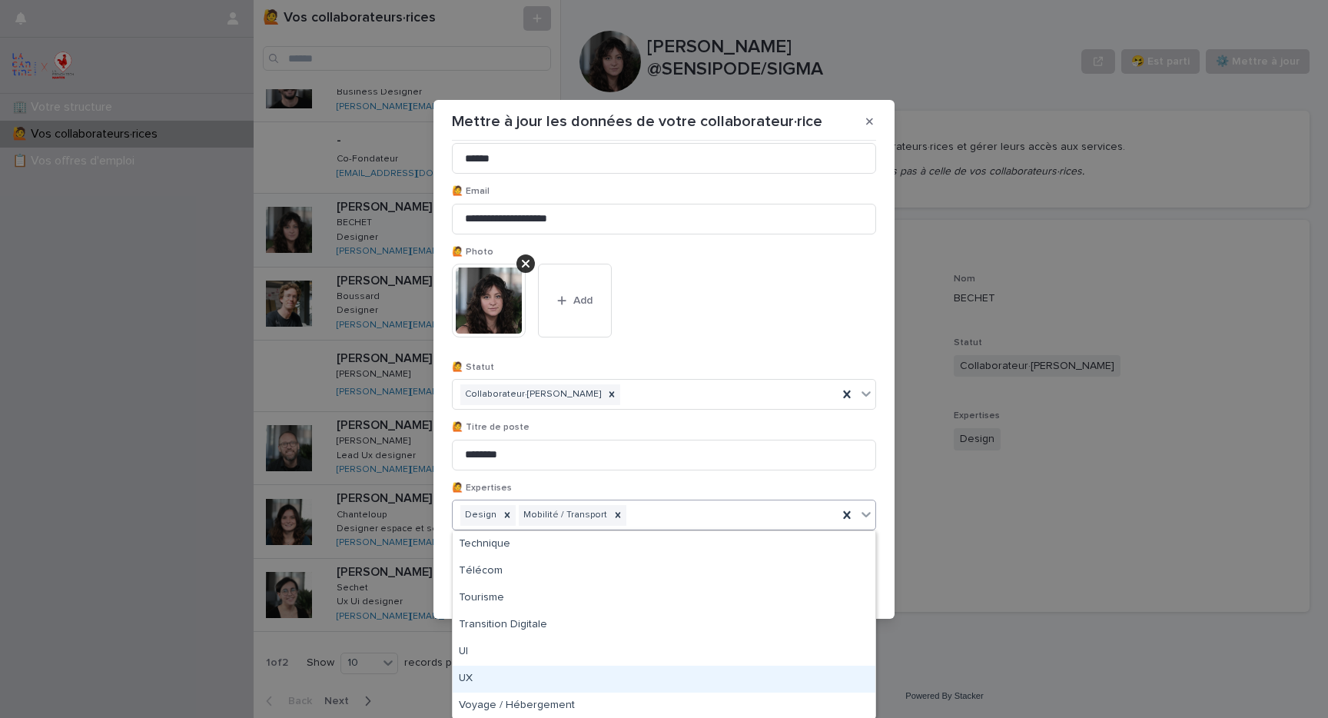
click at [570, 676] on div "UX" at bounding box center [664, 679] width 423 height 27
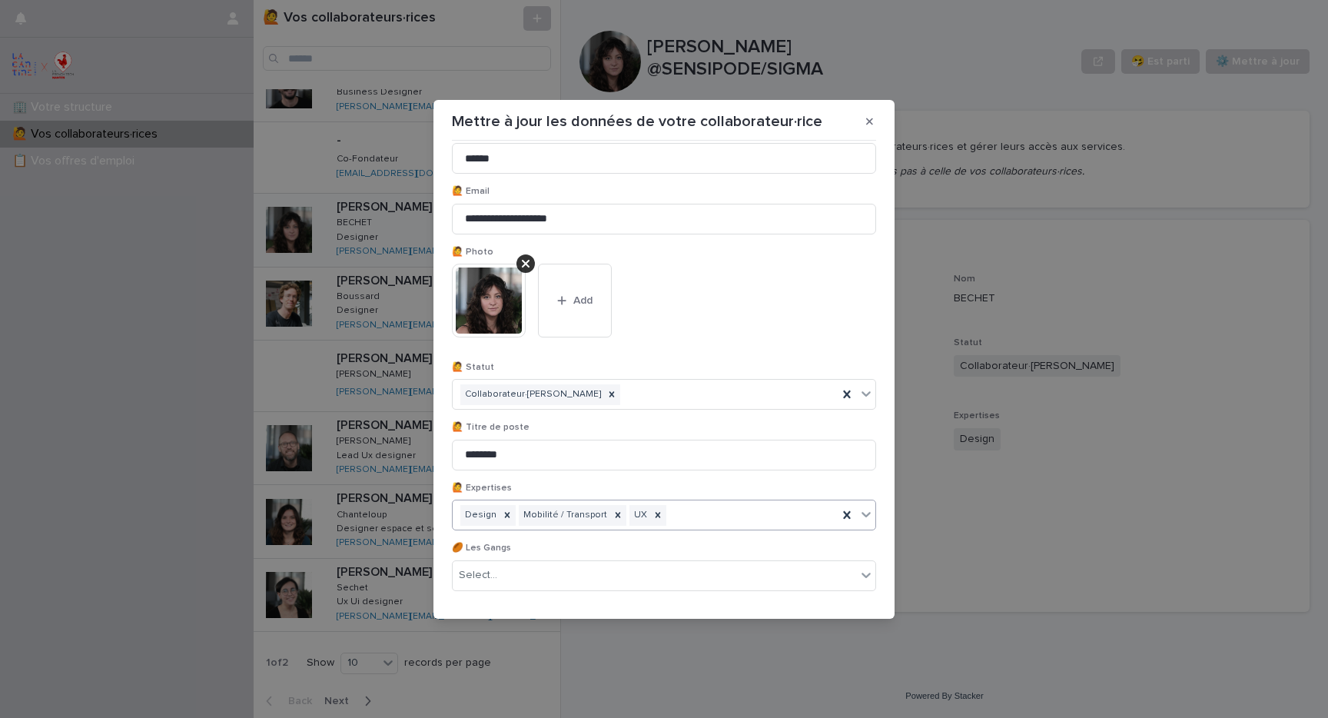
click at [680, 517] on div "Design Mobilité / Transport UX" at bounding box center [645, 515] width 385 height 27
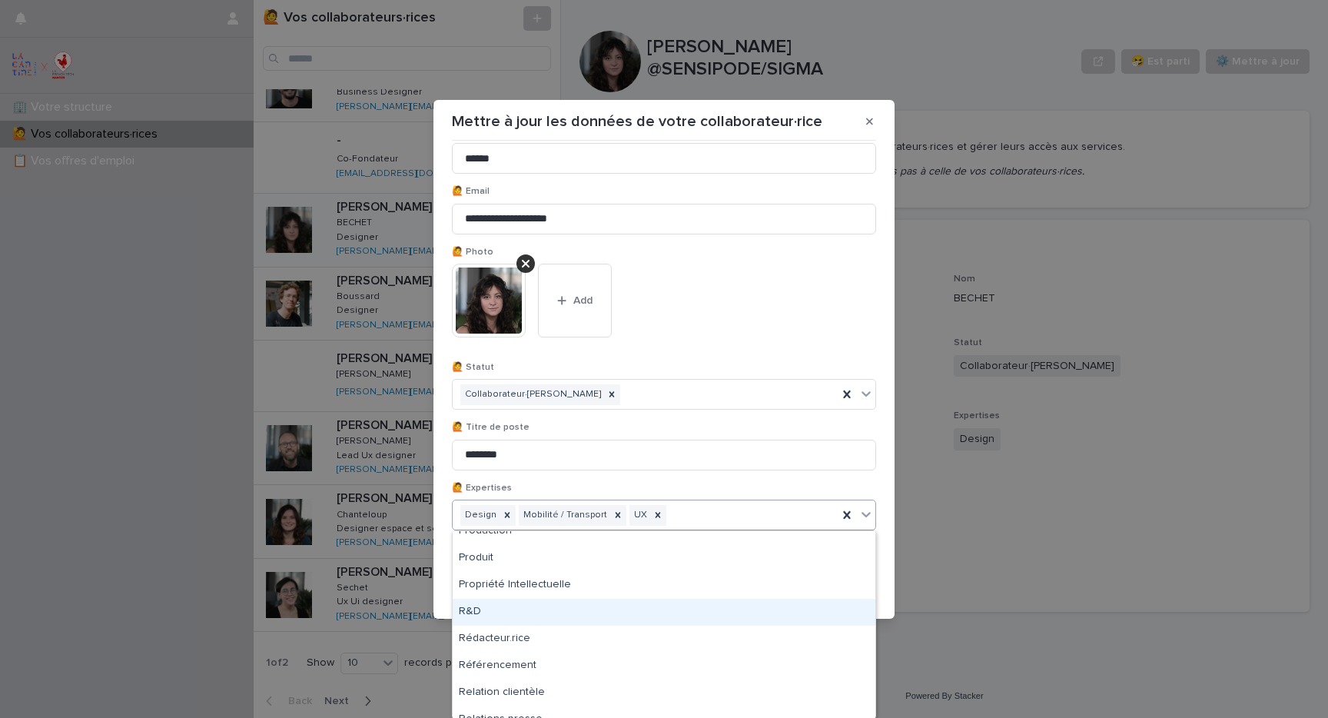
scroll to position [1838, 0]
click at [525, 613] on div "R&D" at bounding box center [664, 616] width 423 height 27
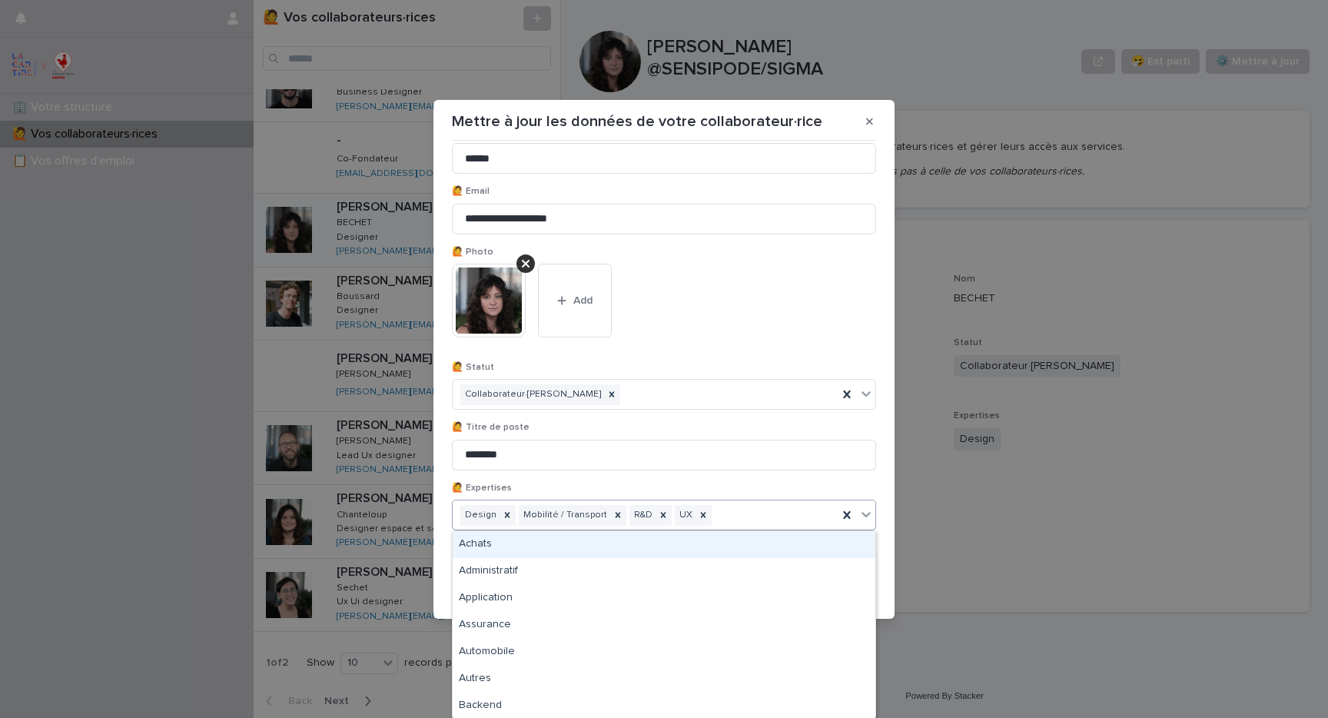
click at [733, 516] on div "Design Mobilité / Transport R&D UX" at bounding box center [645, 515] width 385 height 27
type input "*"
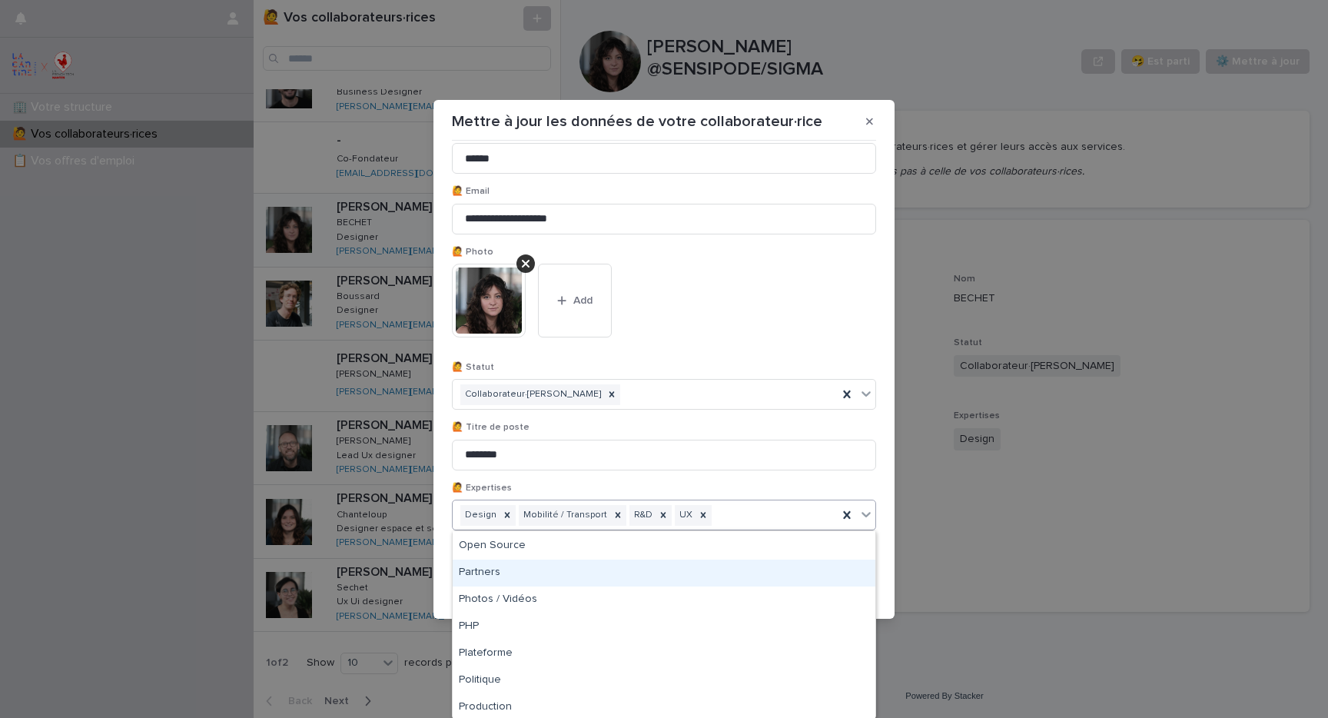
type input "*"
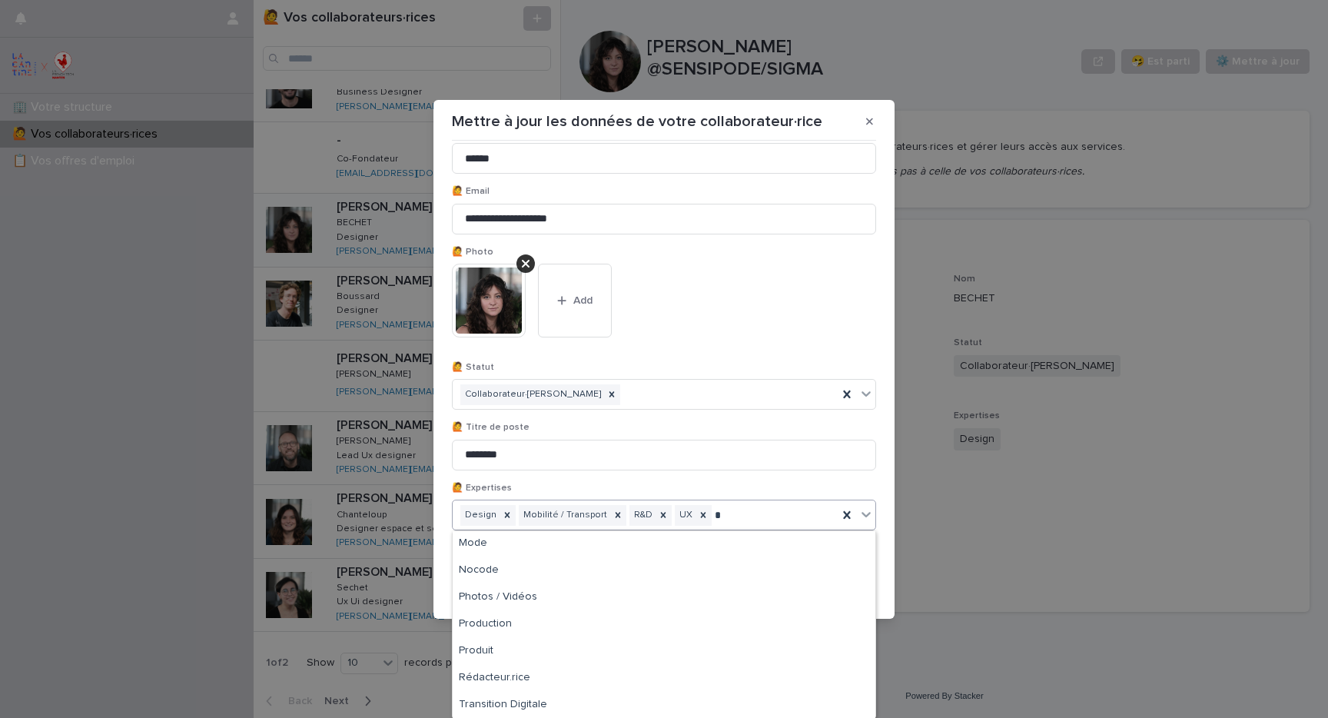
scroll to position [431, 0]
click at [843, 309] on div "This file cannot be opened Download File Add" at bounding box center [664, 307] width 424 height 86
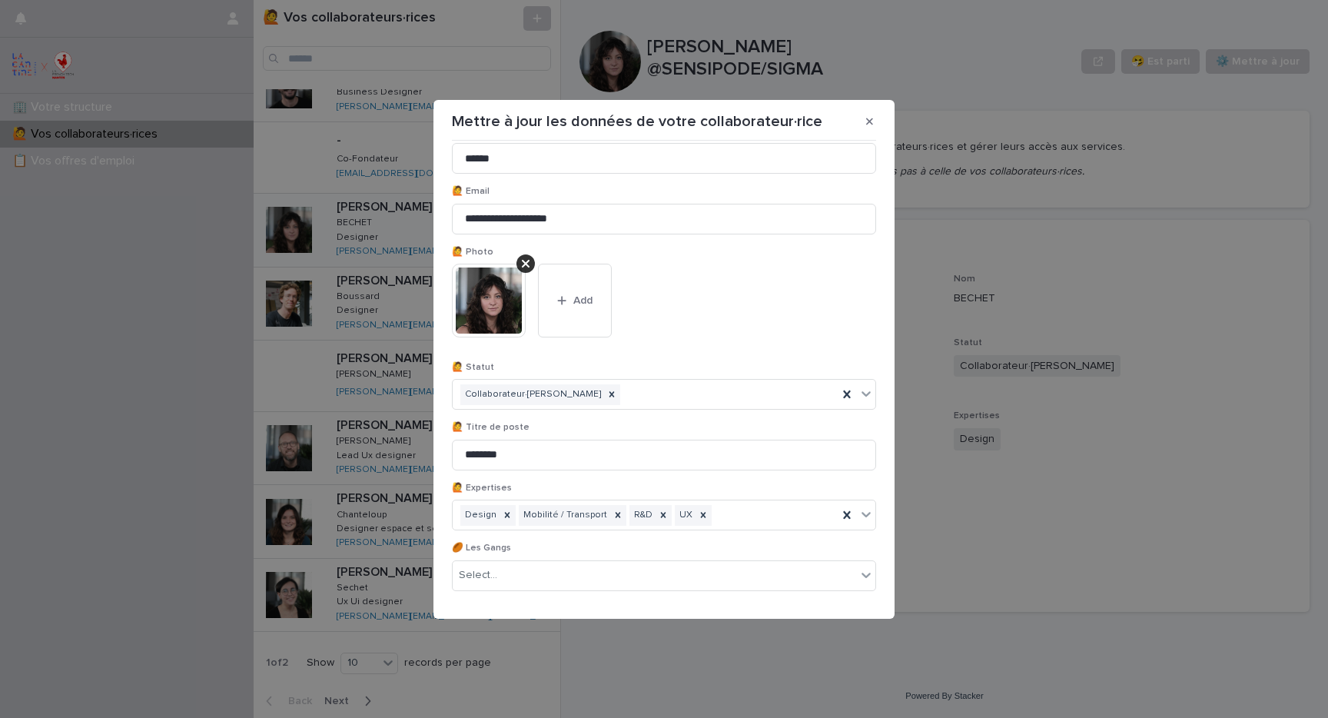
scroll to position [142, 0]
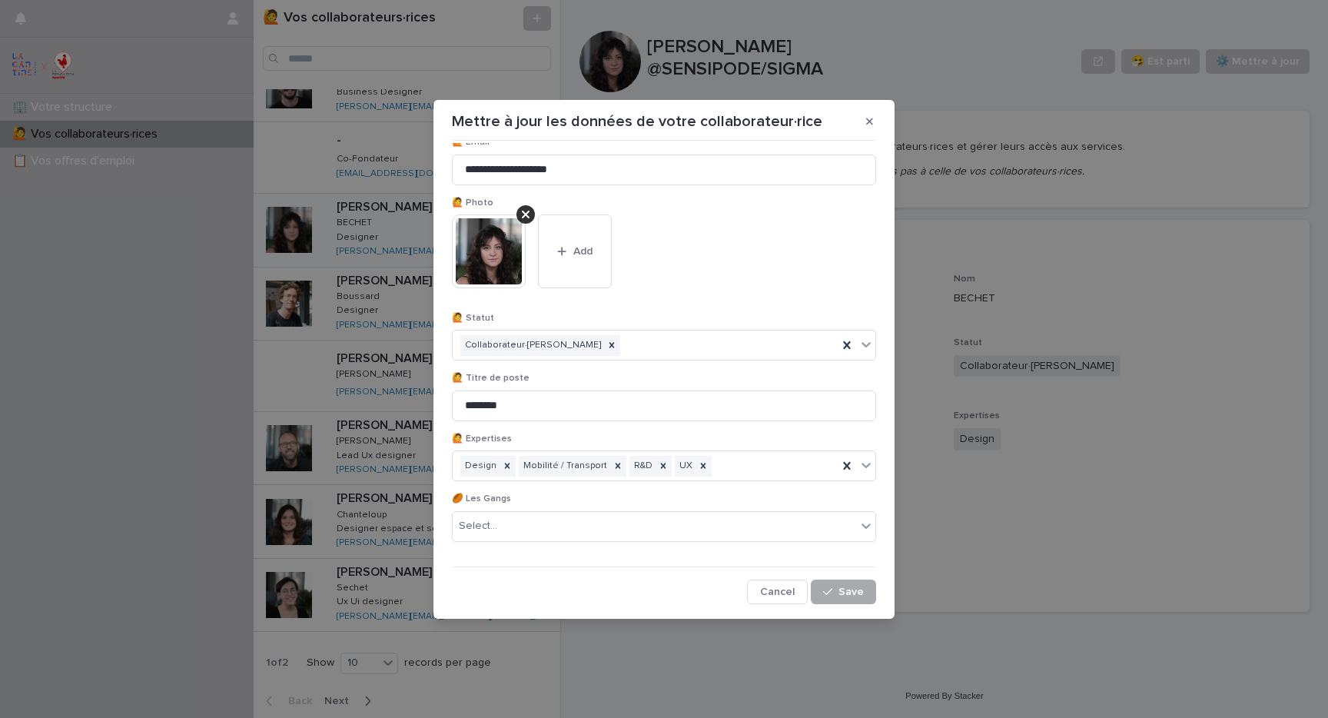
click at [846, 593] on span "Save" at bounding box center [851, 592] width 25 height 11
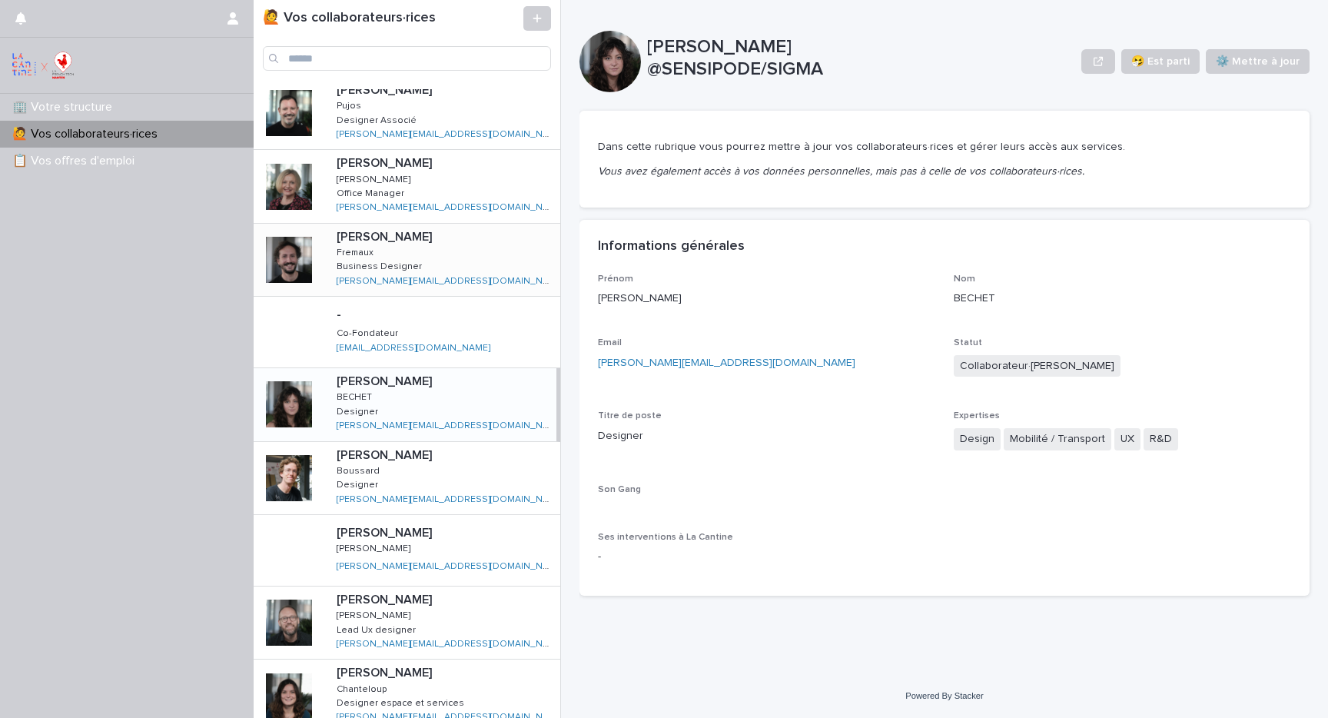
scroll to position [0, 0]
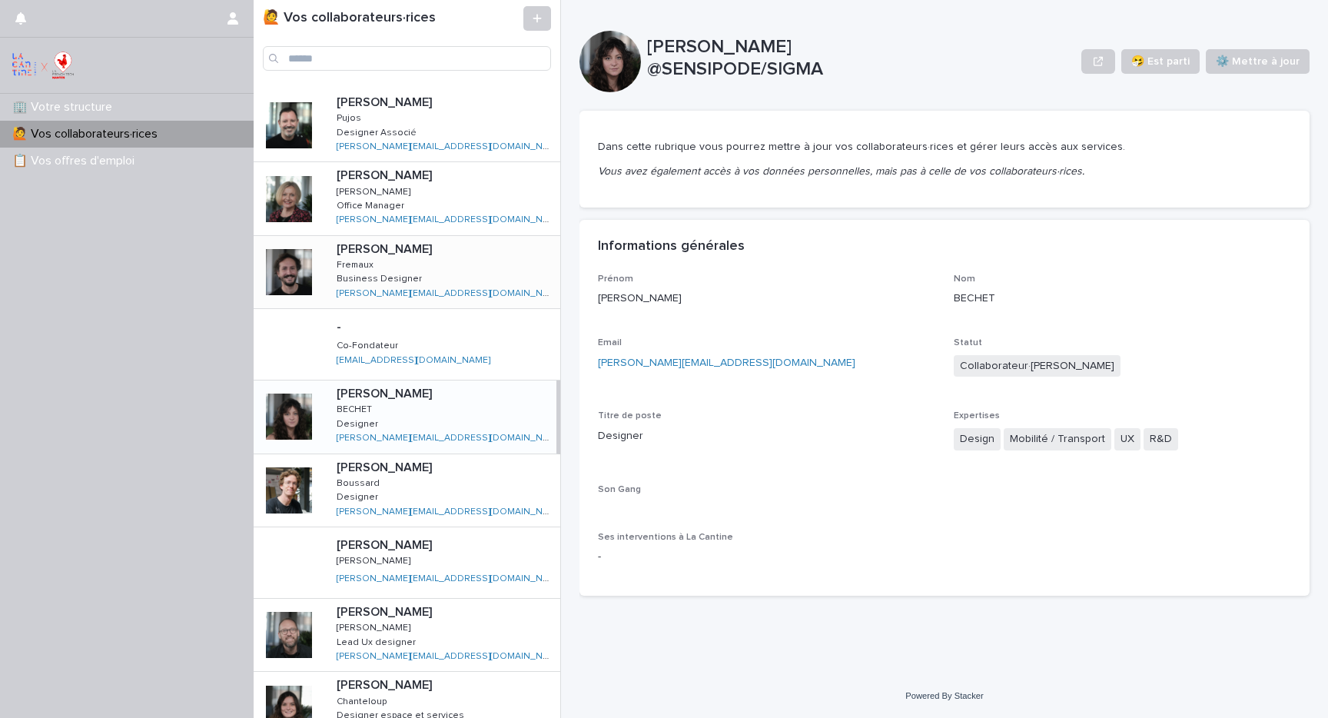
click at [397, 265] on div "[PERSON_NAME] [PERSON_NAME] Business Designer Business Designer [PERSON_NAME][E…" at bounding box center [442, 272] width 236 height 72
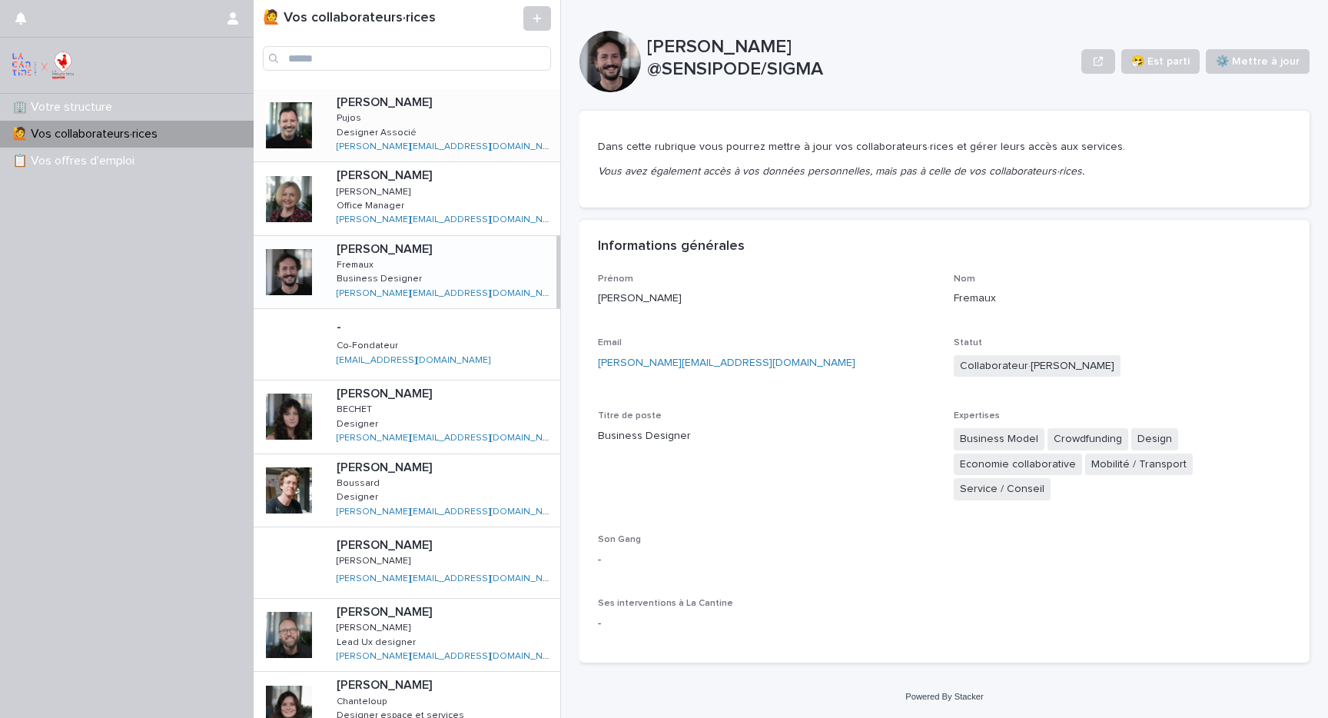
click at [397, 127] on p "Designer Associé" at bounding box center [378, 132] width 83 height 14
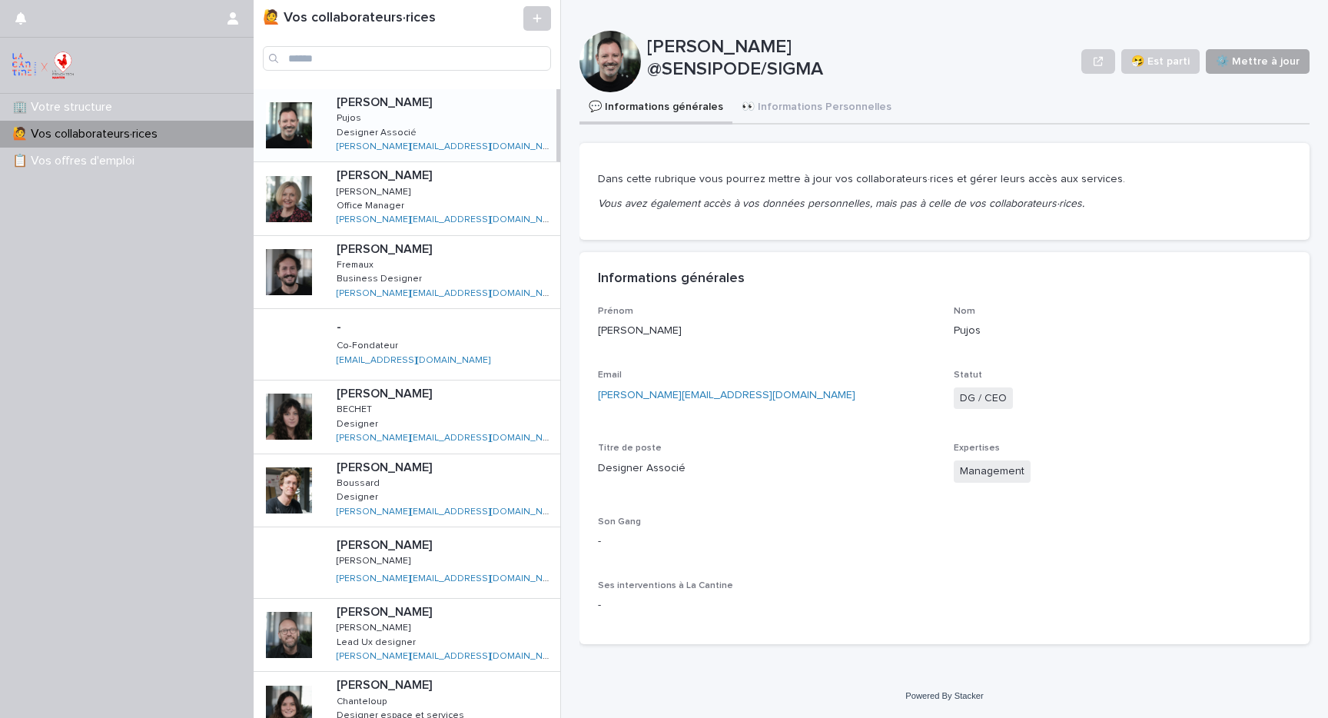
click at [1255, 63] on span "⚙️ Mettre à jour" at bounding box center [1258, 61] width 84 height 15
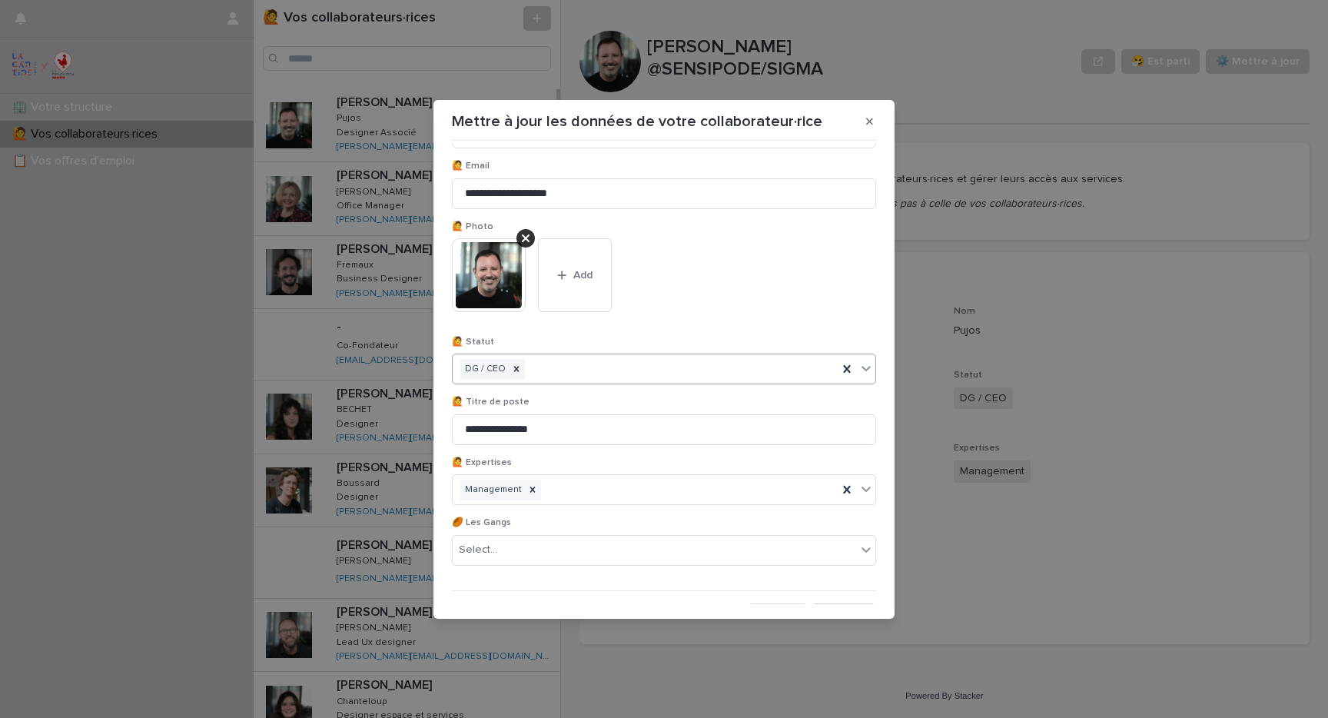
scroll to position [120, 0]
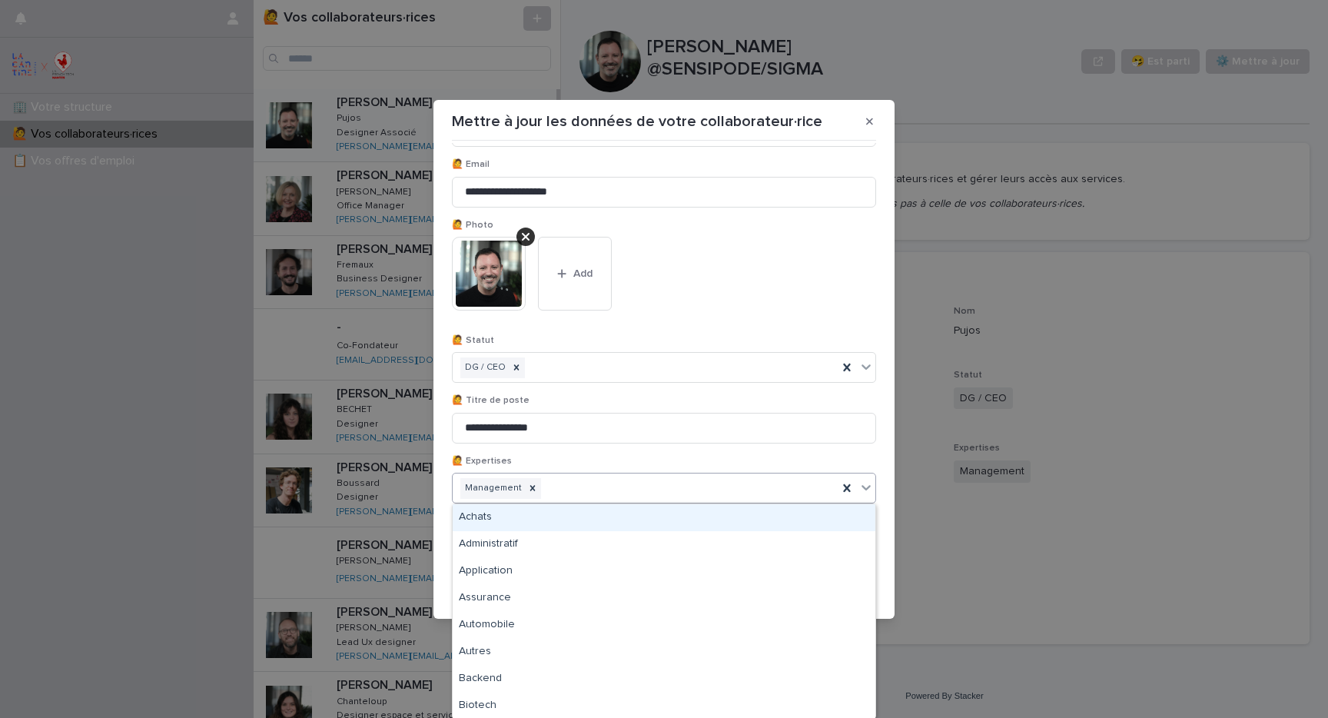
click at [574, 488] on div "Management" at bounding box center [645, 488] width 385 height 27
type input "**"
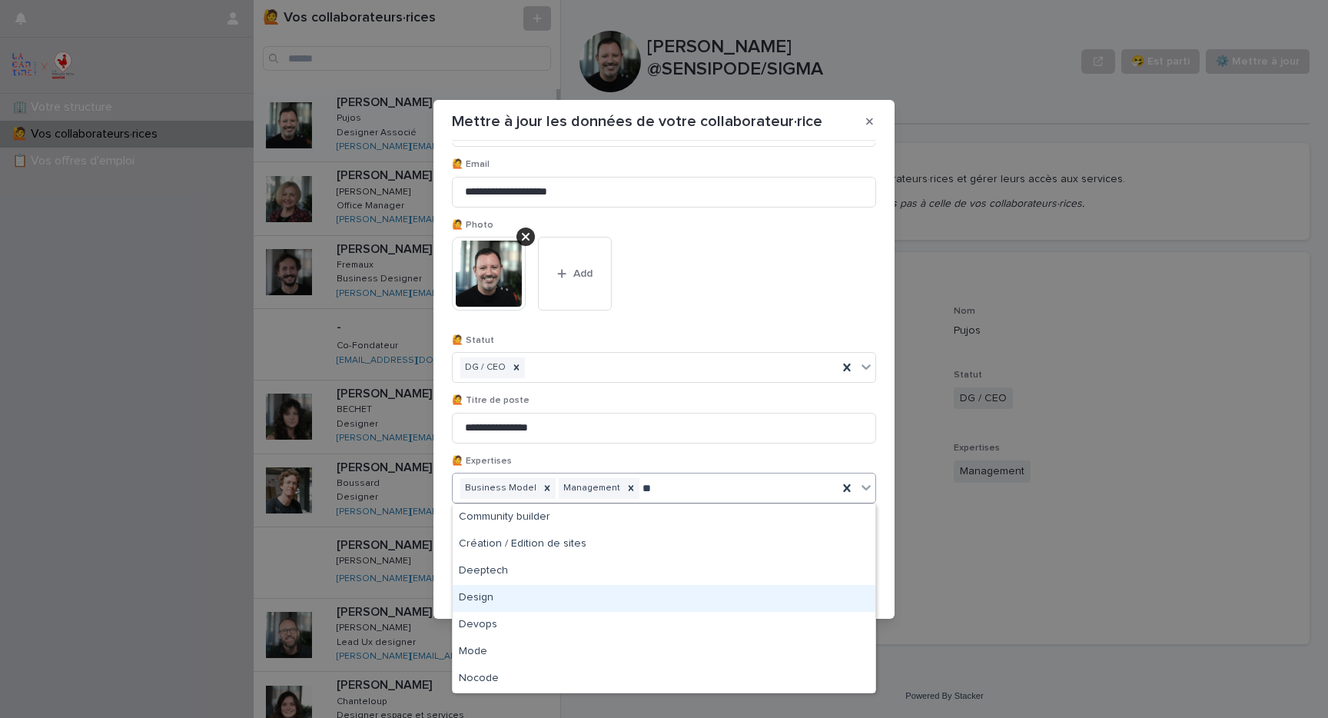
click at [522, 599] on div "Design" at bounding box center [664, 598] width 423 height 27
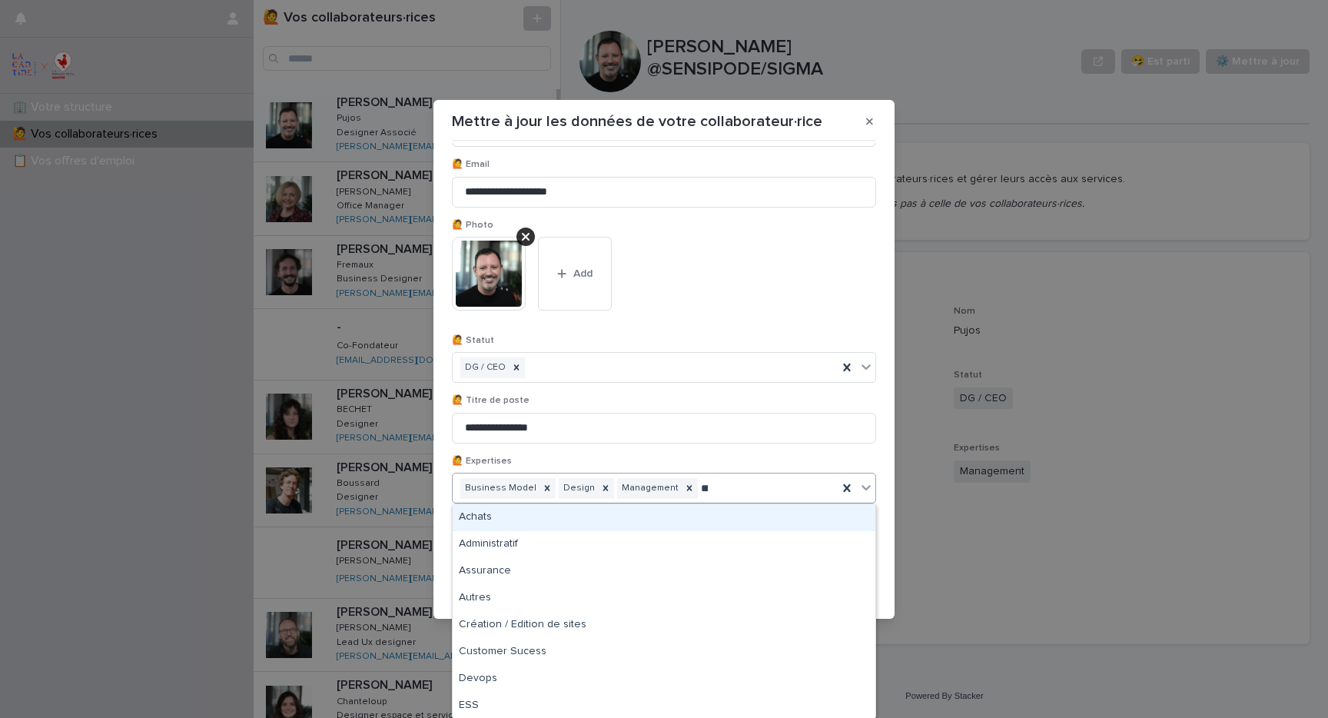
type input "****"
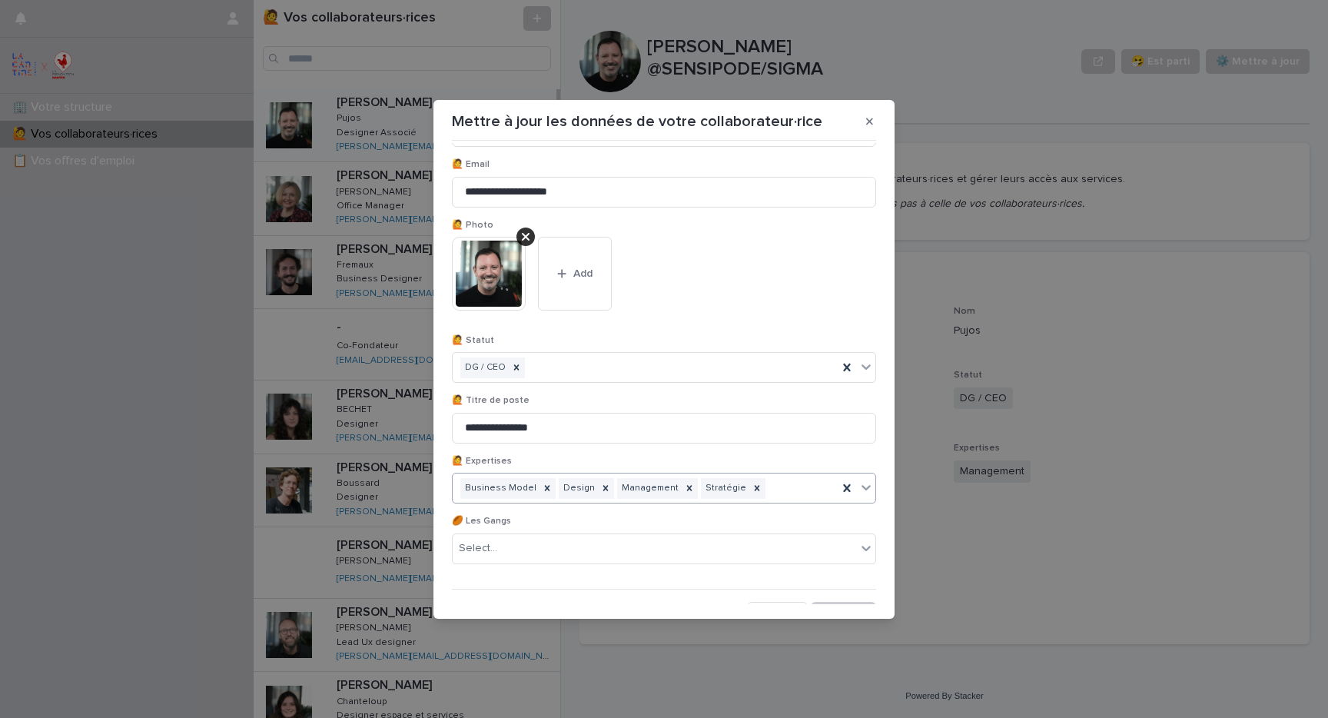
click at [778, 484] on div "Business Model Design Management Stratégie" at bounding box center [645, 488] width 385 height 27
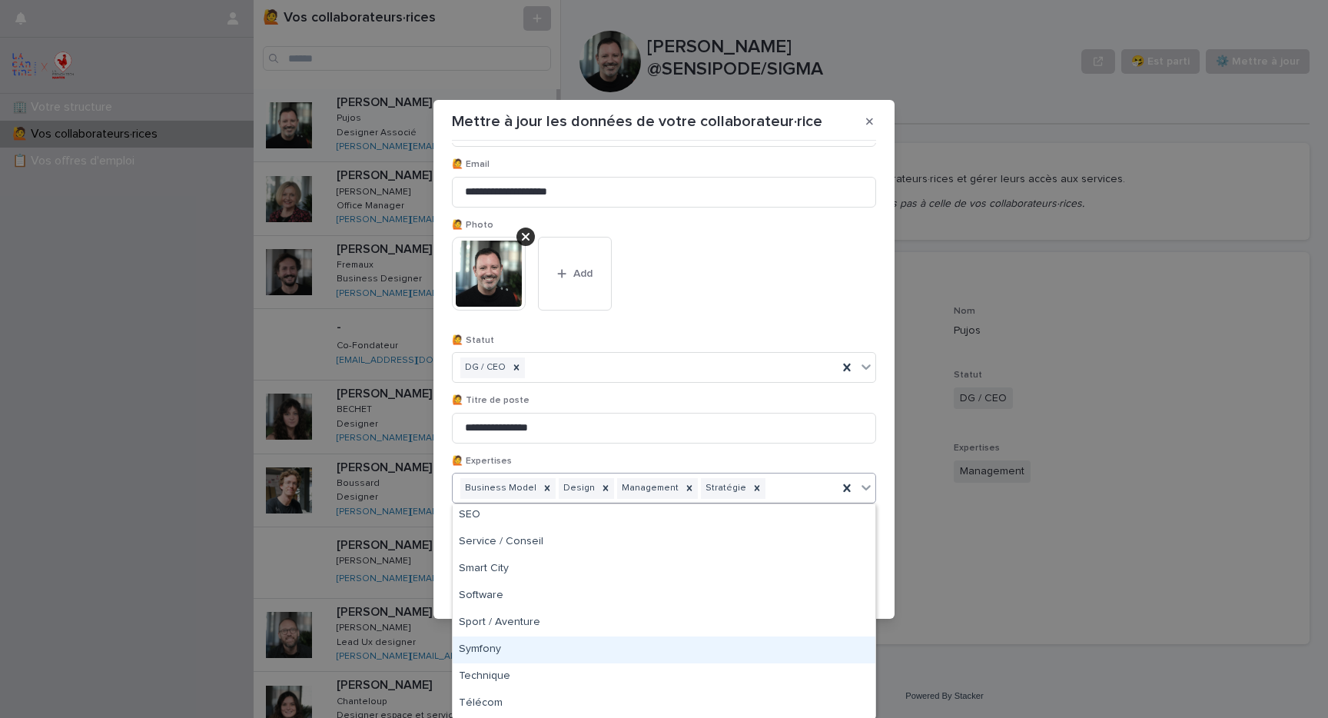
scroll to position [2275, 0]
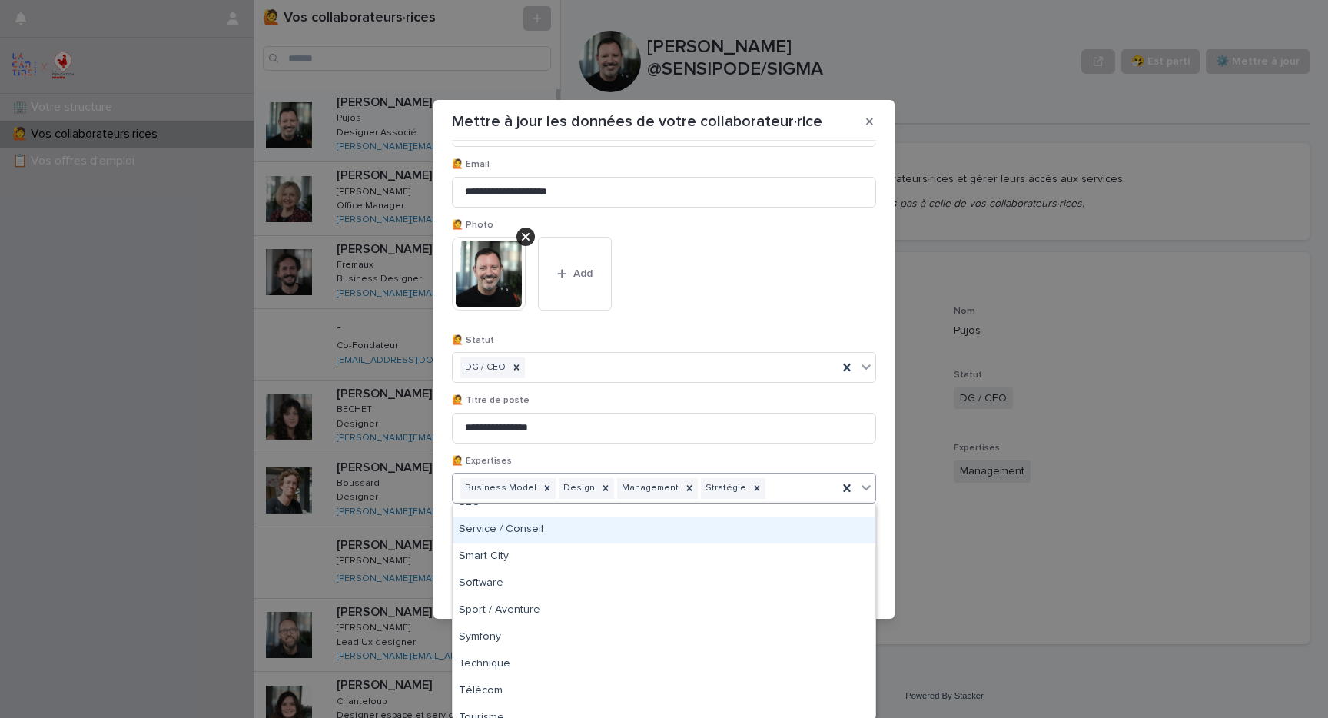
click at [537, 540] on div "Service / Conseil" at bounding box center [664, 530] width 423 height 27
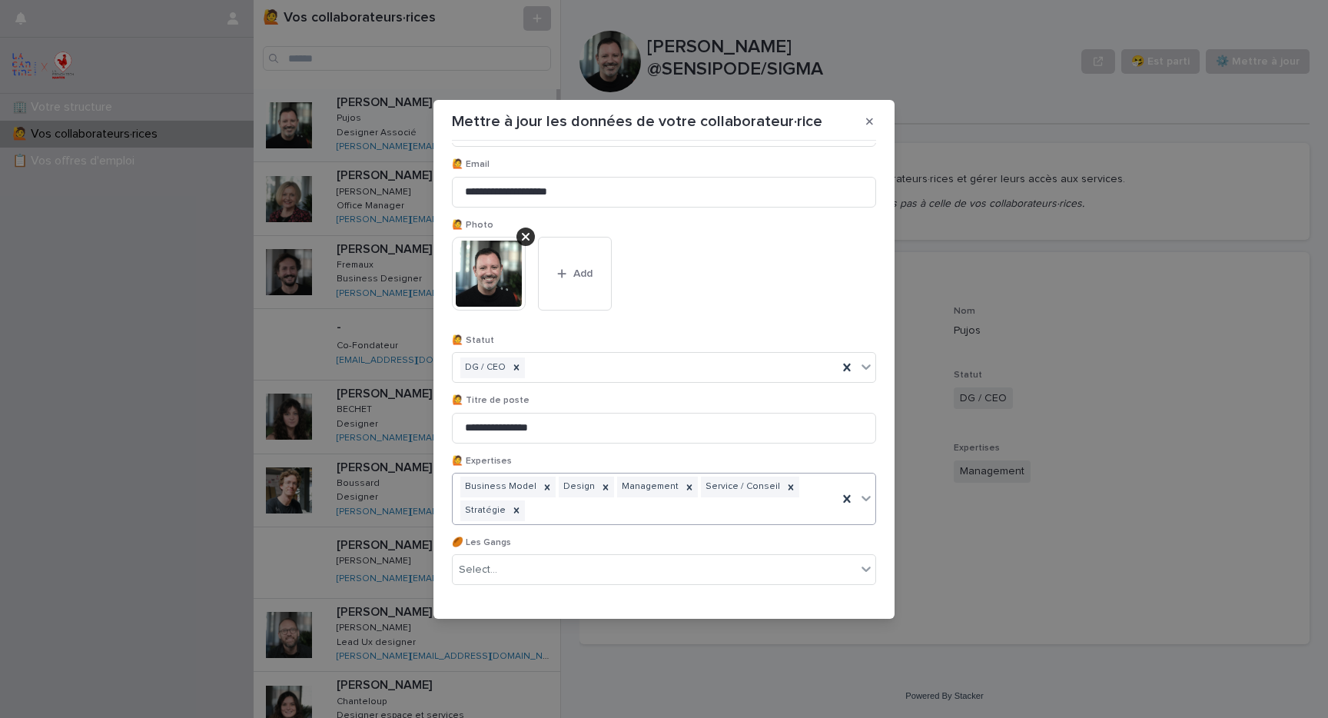
click at [566, 507] on div "Business Model Design Management Service / Conseil Stratégie" at bounding box center [645, 499] width 385 height 51
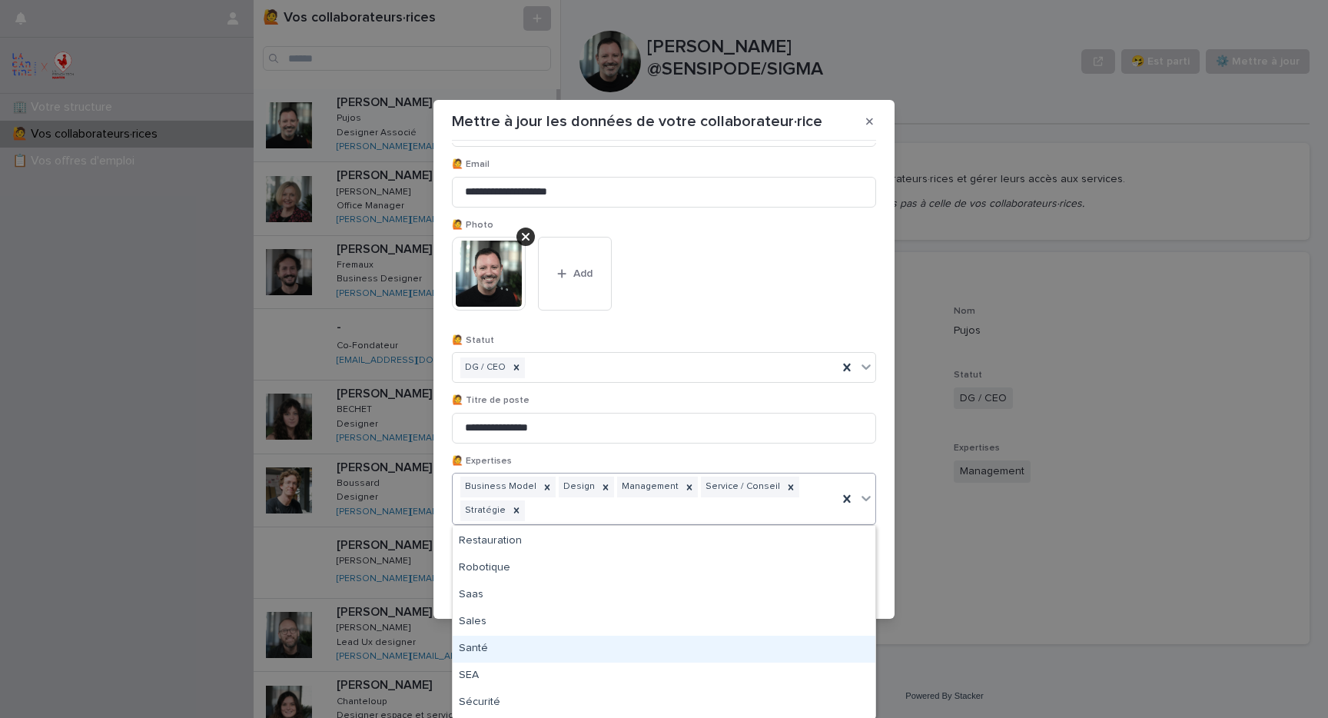
scroll to position [2046, 0]
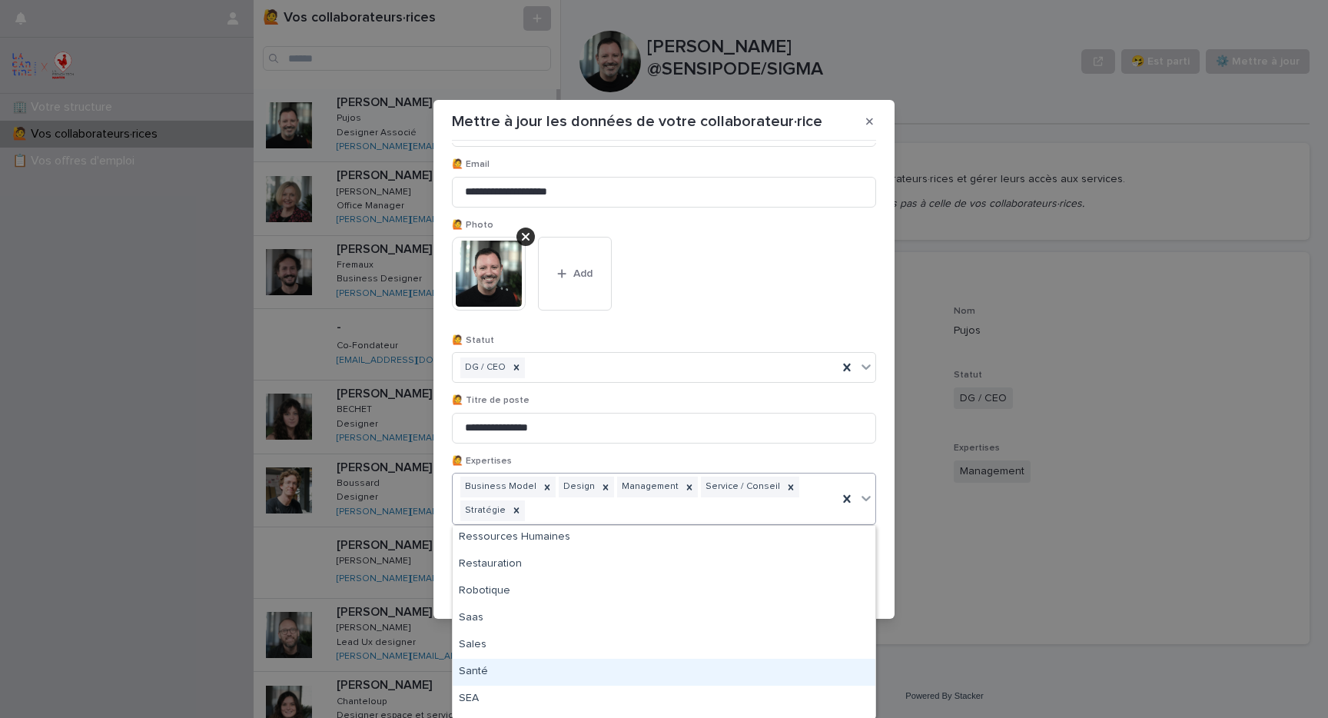
click at [485, 671] on div "Santé" at bounding box center [664, 672] width 423 height 27
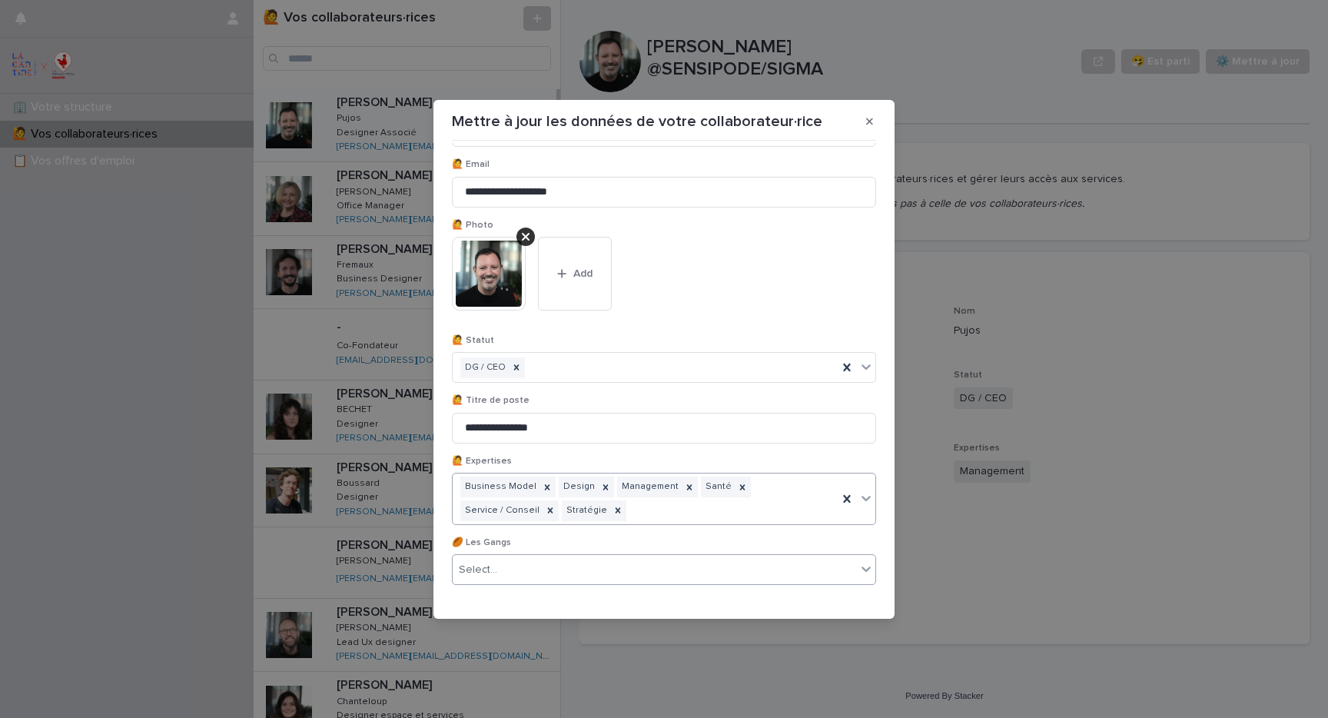
scroll to position [164, 0]
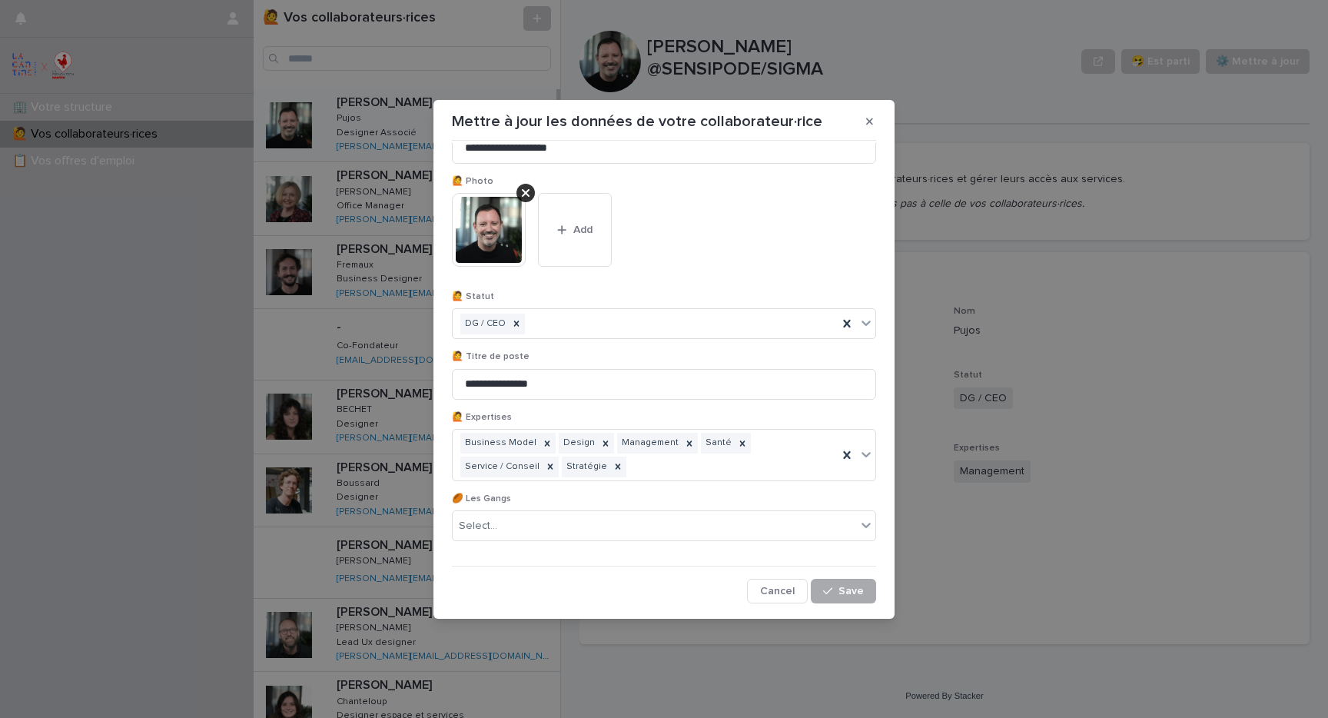
click at [859, 594] on span "Save" at bounding box center [851, 591] width 25 height 11
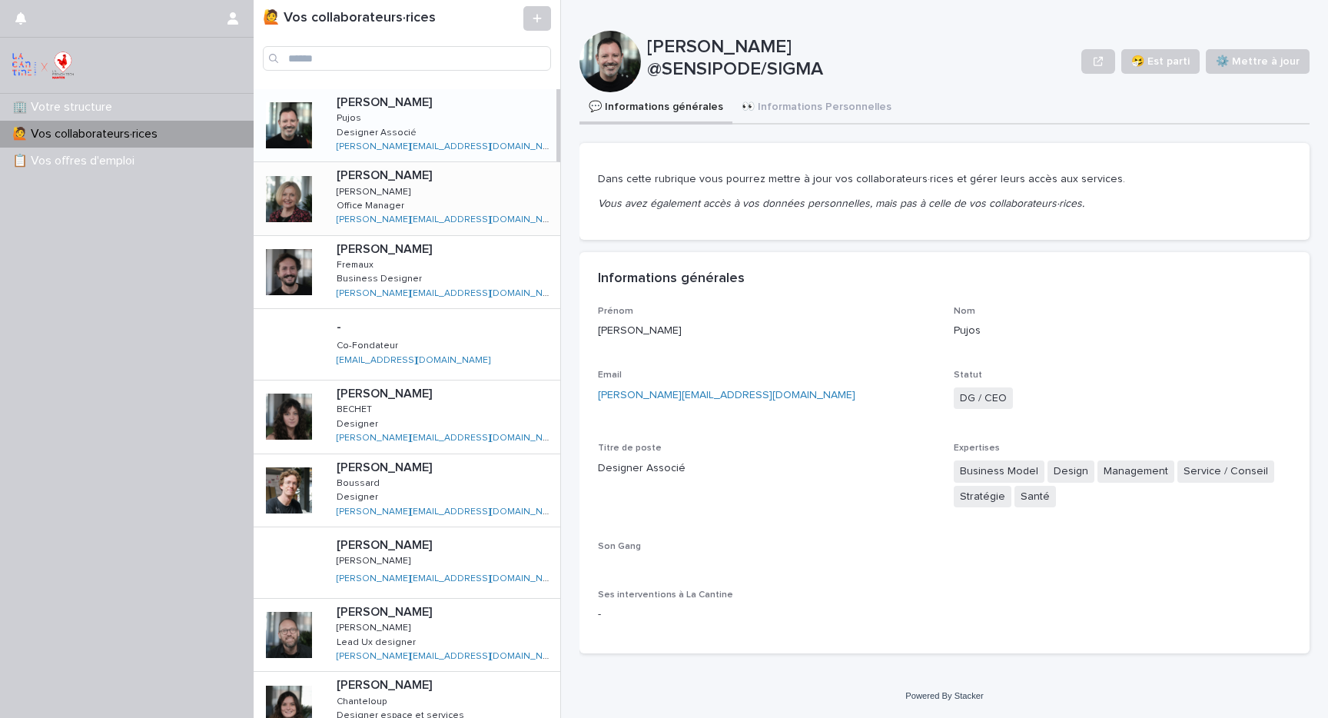
click at [469, 177] on p at bounding box center [446, 175] width 218 height 15
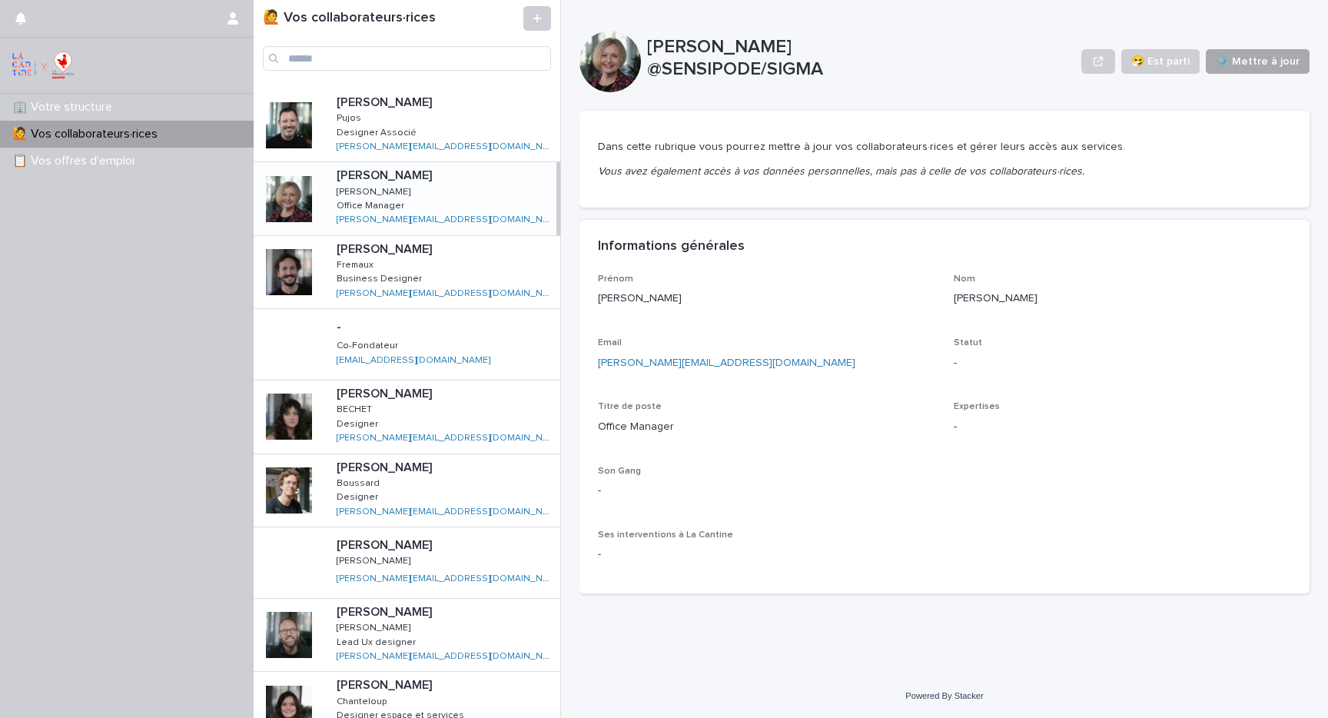
click at [1263, 65] on span "⚙️ Mettre à jour" at bounding box center [1258, 61] width 84 height 15
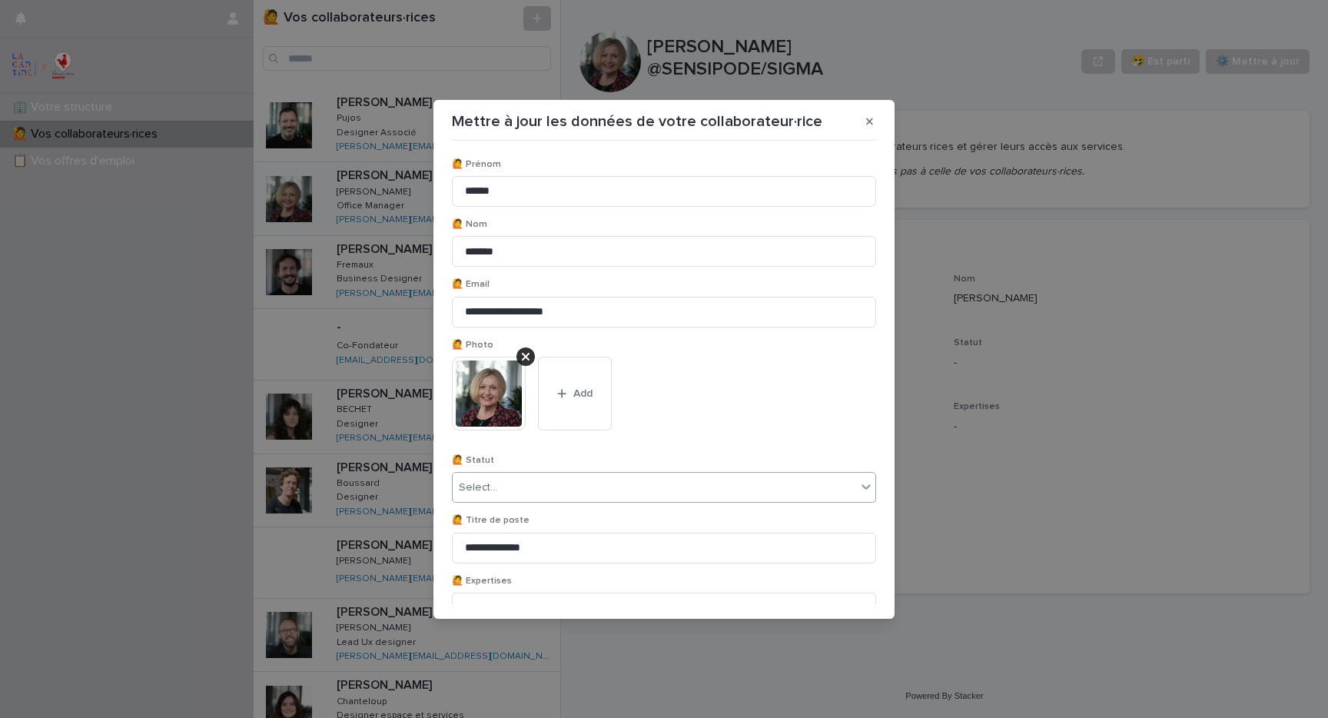
click at [557, 494] on div "Select..." at bounding box center [655, 487] width 404 height 25
type input "*"
type input "***"
drag, startPoint x: 511, startPoint y: 493, endPoint x: 449, endPoint y: 486, distance: 62.6
click at [449, 487] on div "**********" at bounding box center [664, 373] width 432 height 461
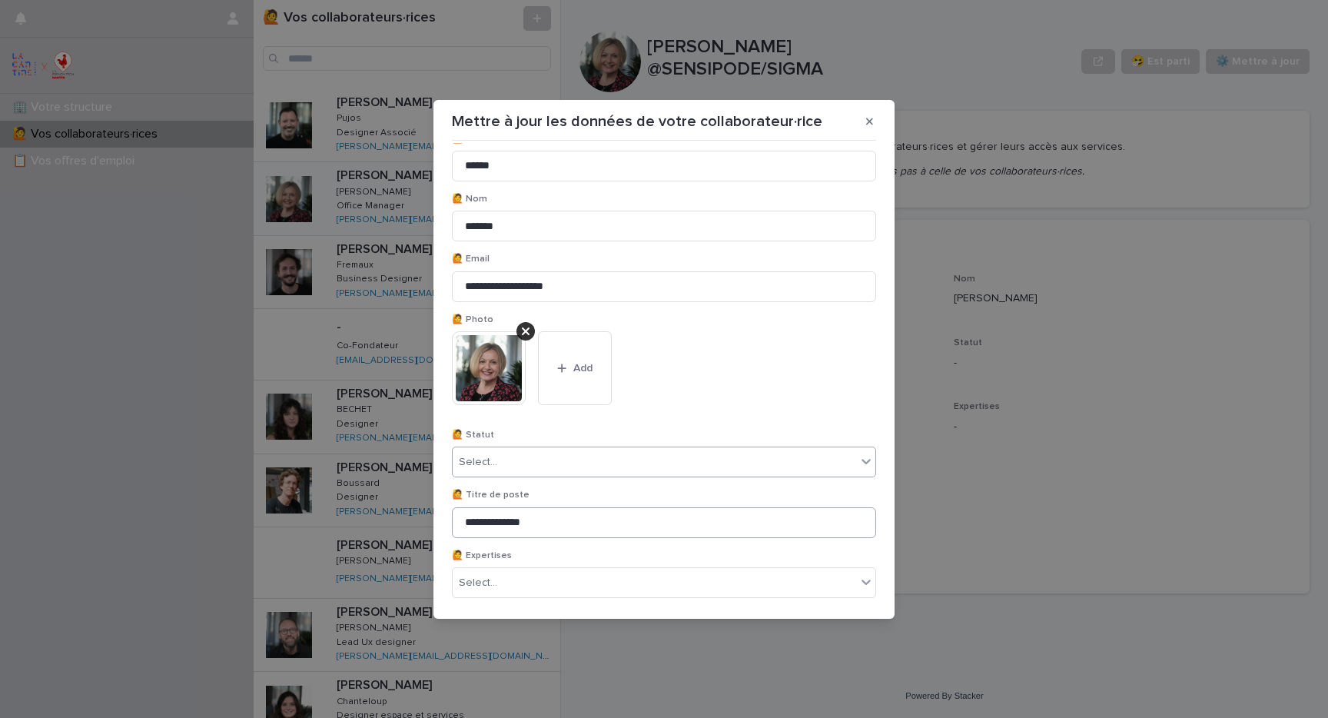
scroll to position [66, 0]
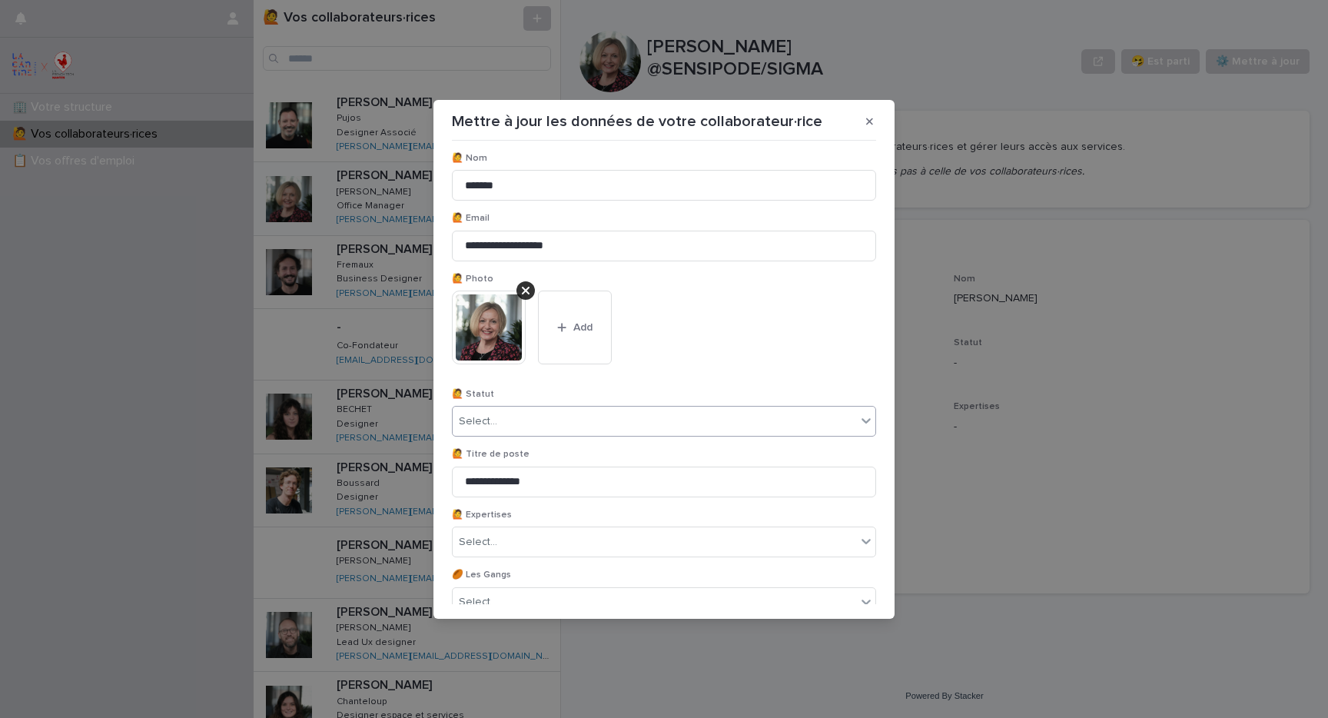
click at [536, 420] on div "Select..." at bounding box center [655, 421] width 404 height 25
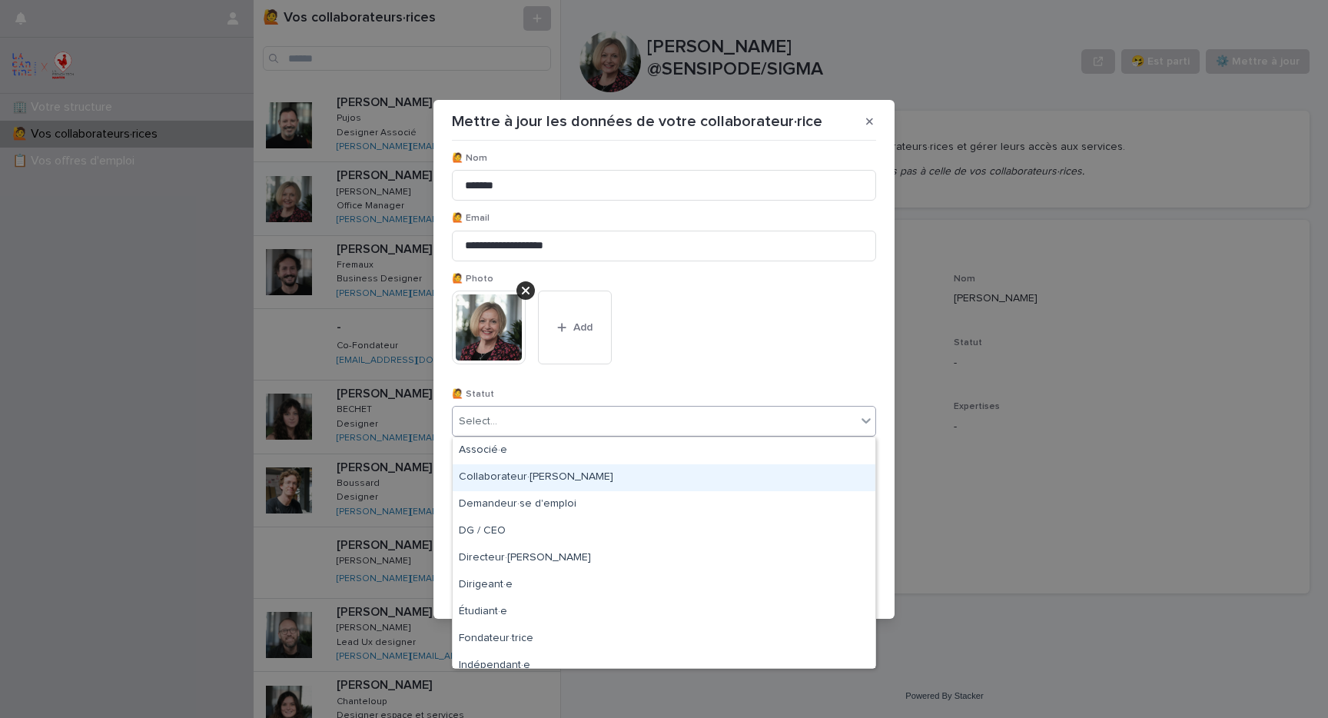
click at [526, 477] on div "Collaborateur·[PERSON_NAME]" at bounding box center [664, 477] width 423 height 27
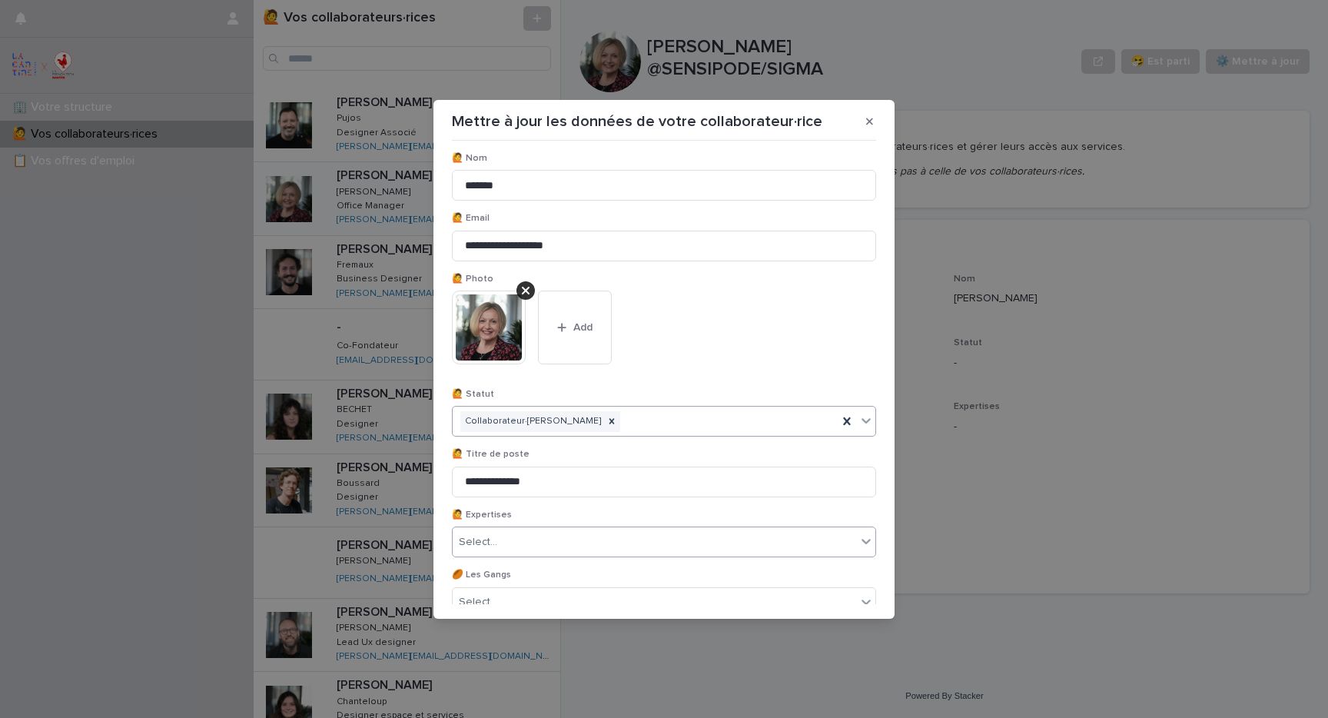
click at [523, 549] on div "Select..." at bounding box center [655, 542] width 404 height 25
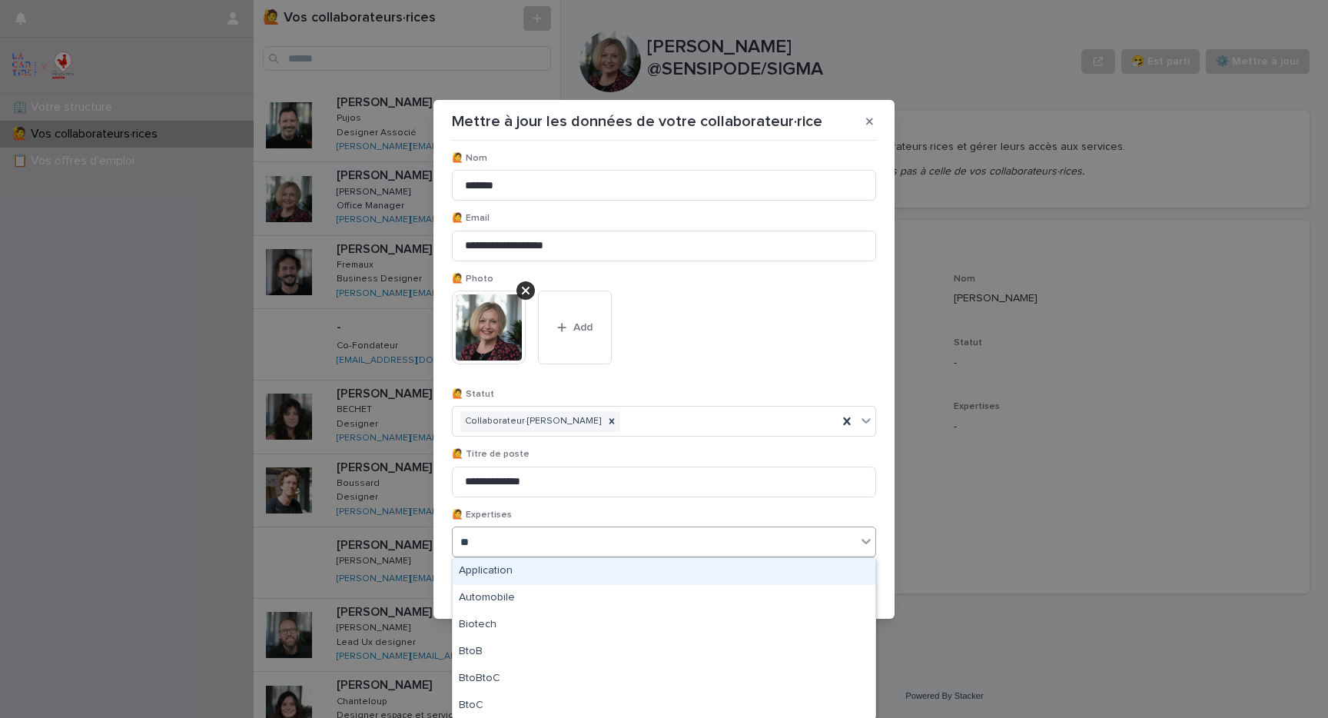
type input "***"
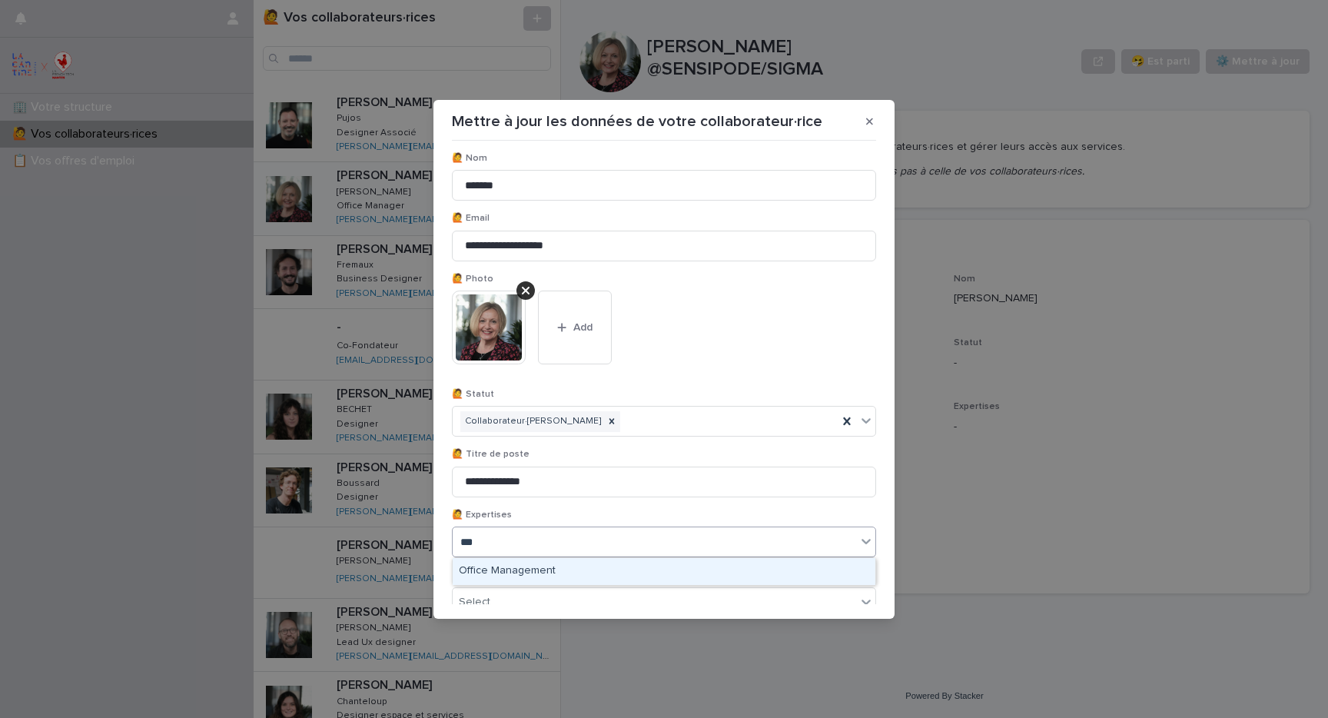
click at [532, 564] on div "Office Management" at bounding box center [664, 571] width 423 height 27
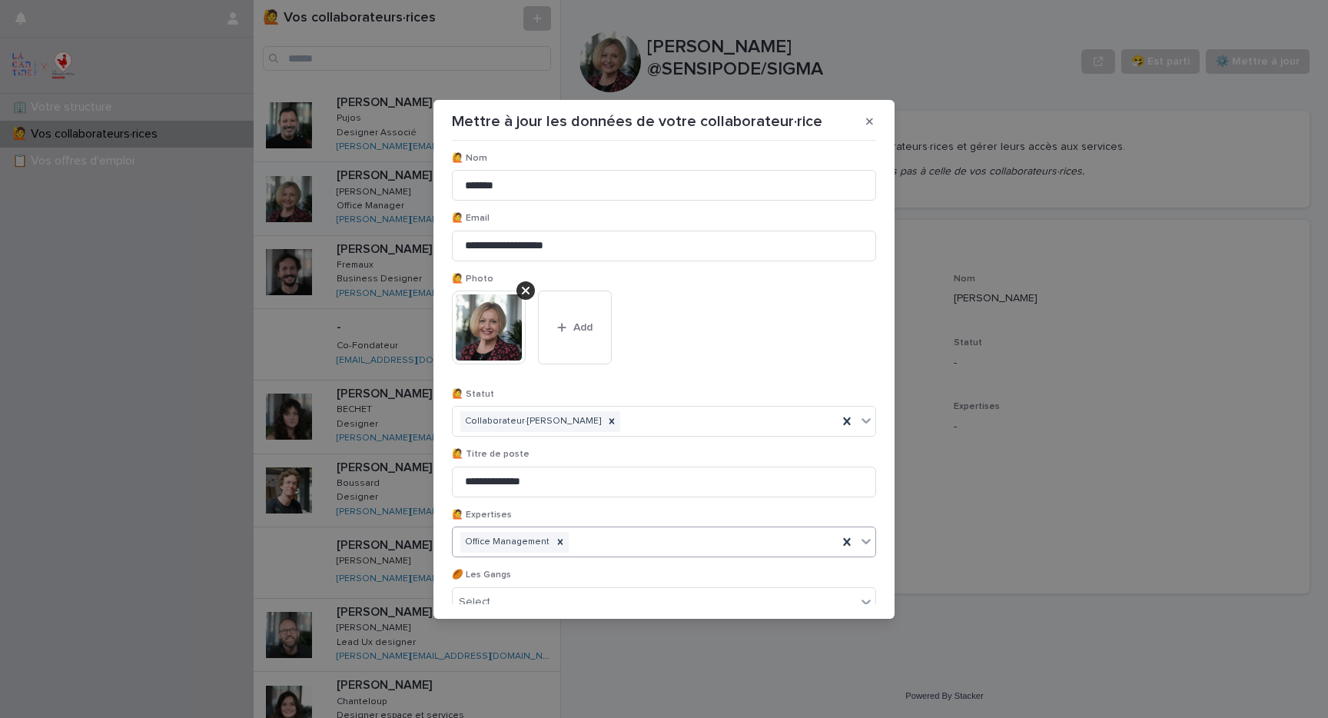
scroll to position [142, 0]
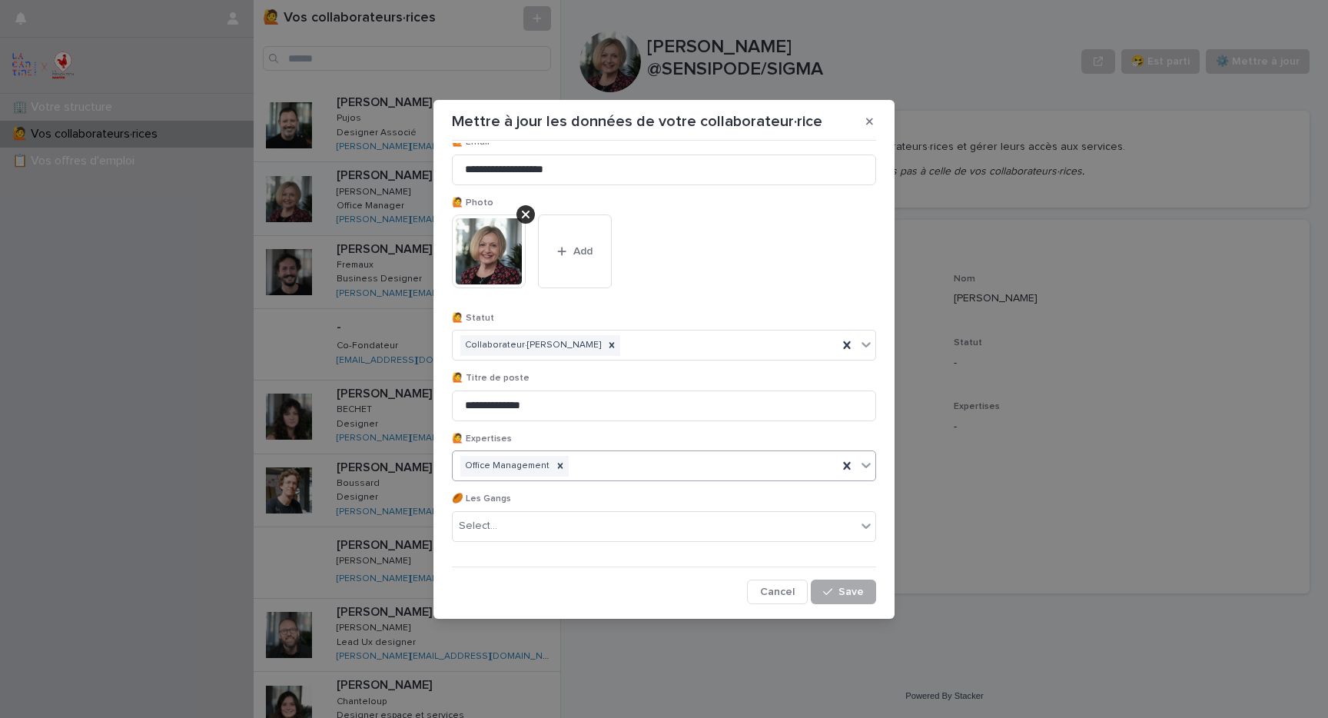
click at [857, 587] on span "Save" at bounding box center [851, 592] width 25 height 11
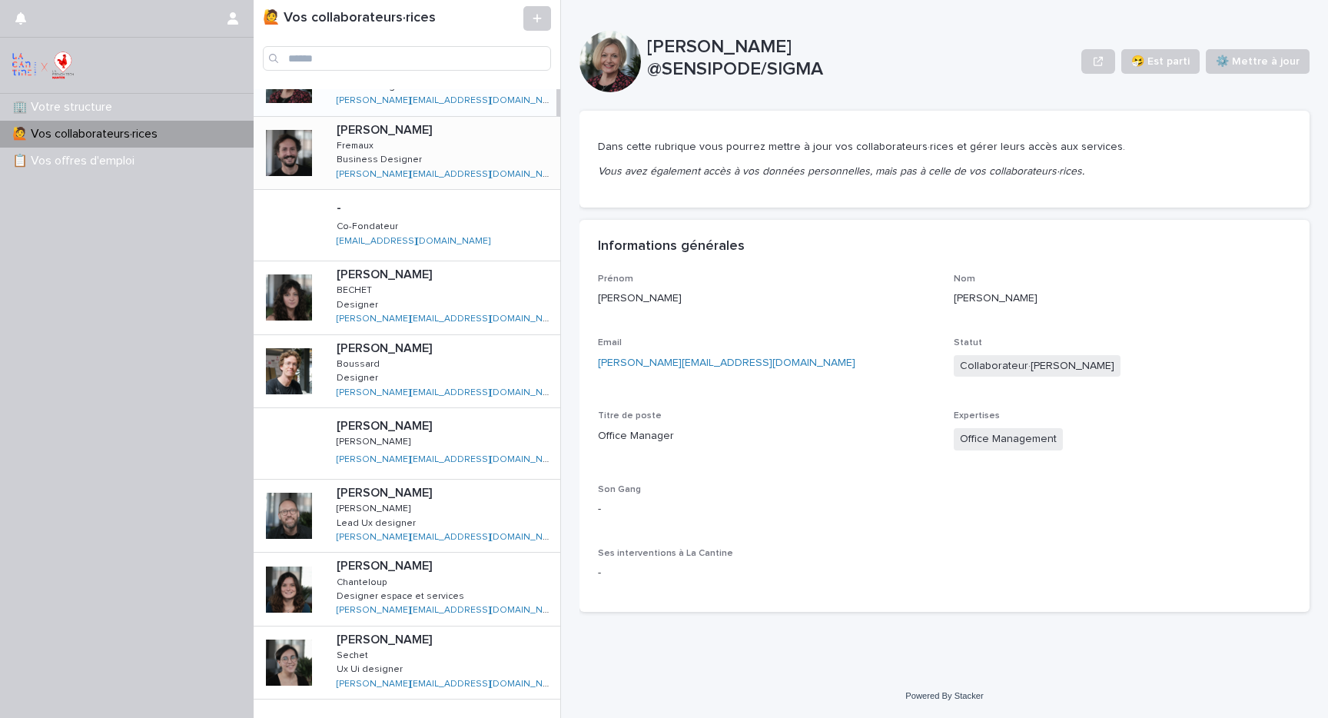
scroll to position [189, 0]
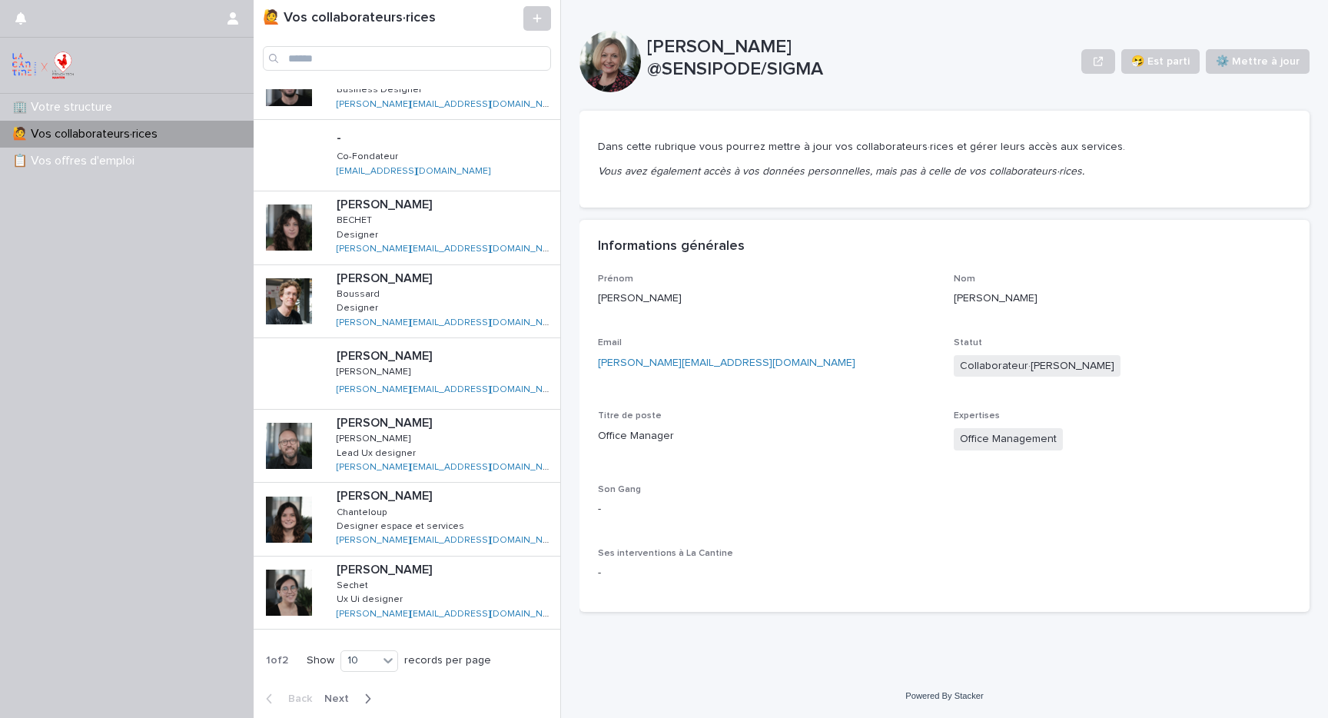
click at [367, 699] on icon "button" at bounding box center [368, 698] width 5 height 9
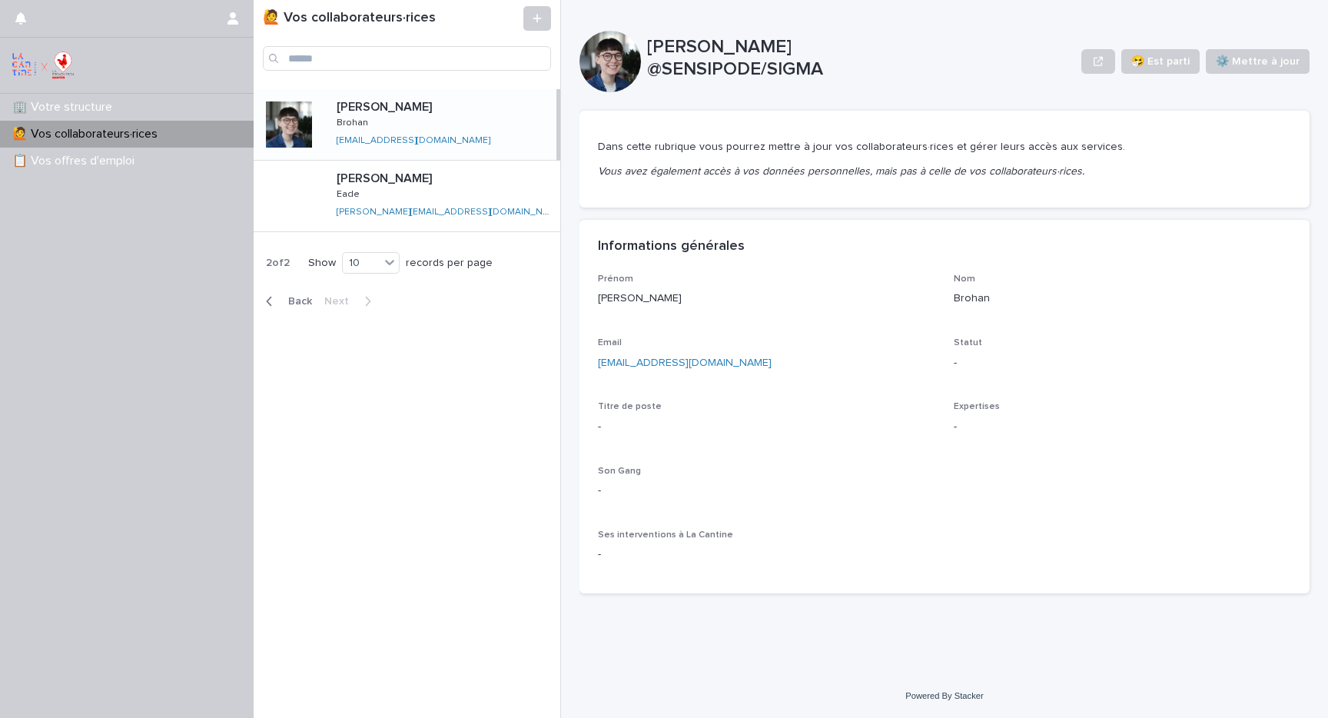
click at [385, 123] on div "[PERSON_NAME] [PERSON_NAME] Brohan [EMAIL_ADDRESS][DOMAIN_NAME] [PERSON_NAME][E…" at bounding box center [440, 124] width 232 height 61
click at [1284, 55] on span "⚙️ Mettre à jour" at bounding box center [1258, 61] width 84 height 15
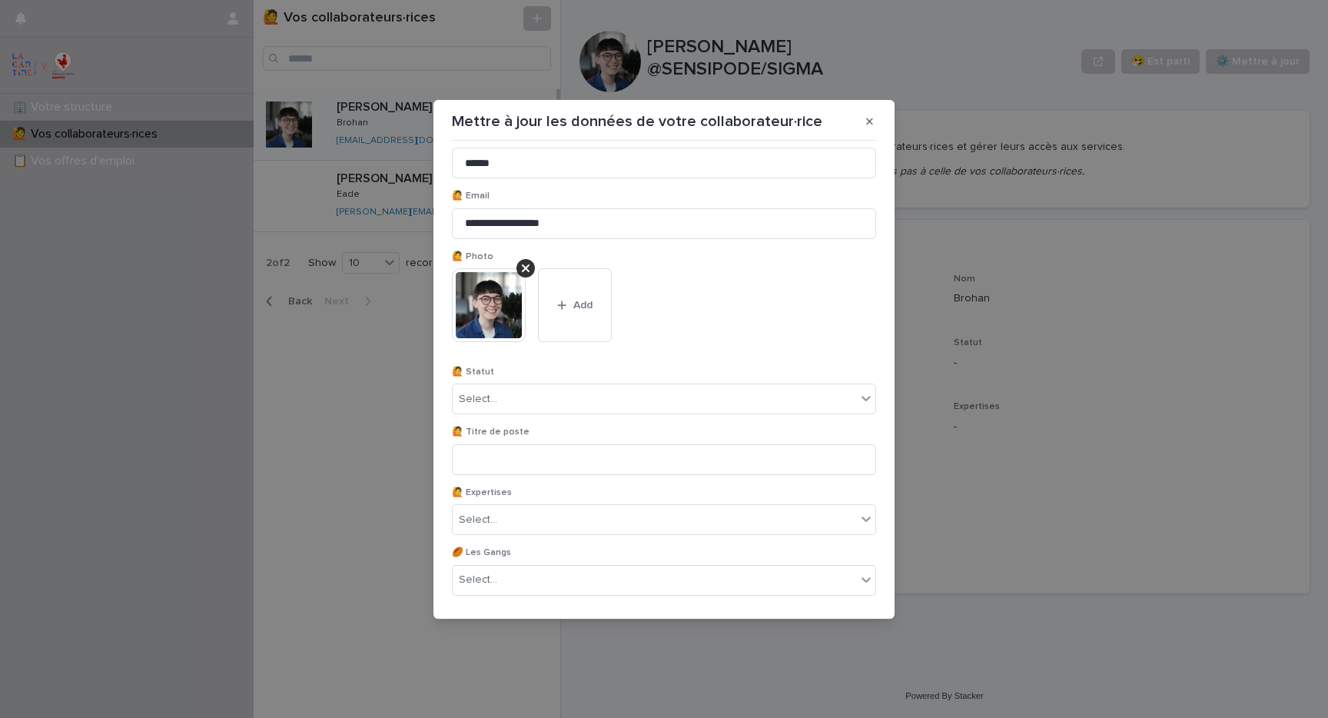
scroll to position [118, 0]
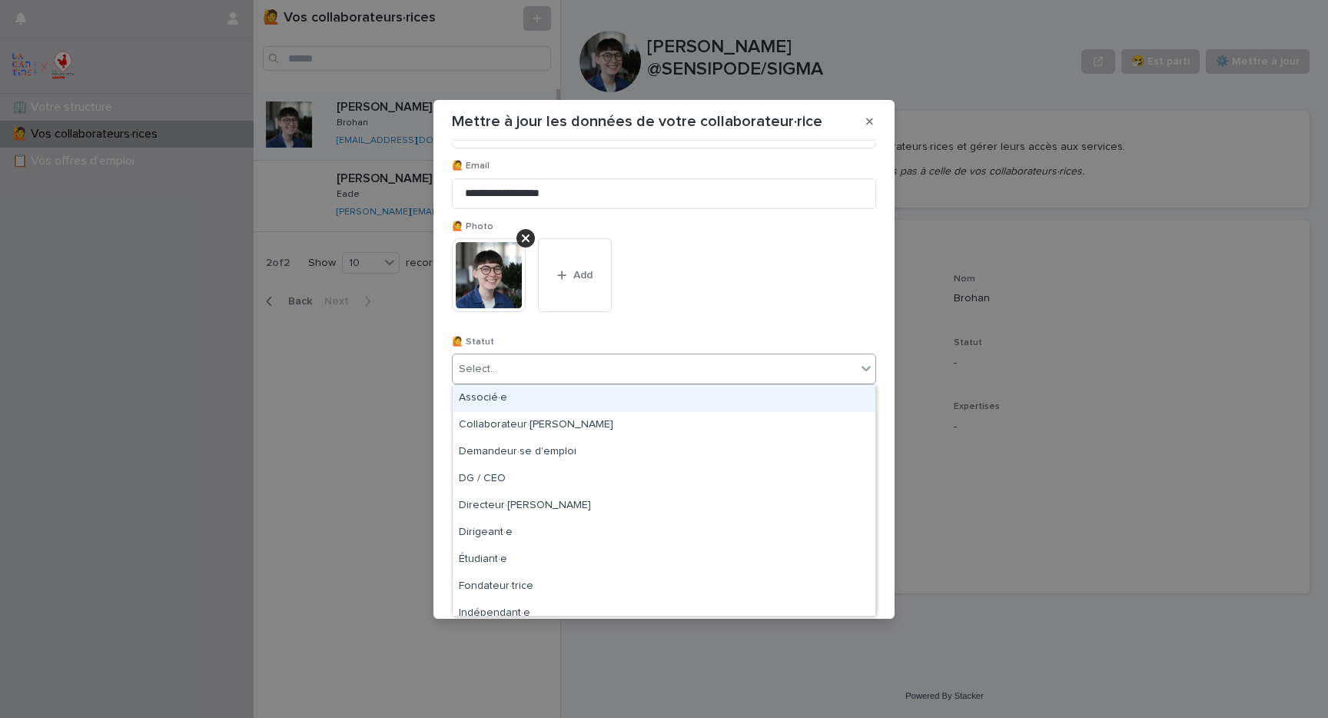
click at [662, 371] on div "Select..." at bounding box center [655, 369] width 404 height 25
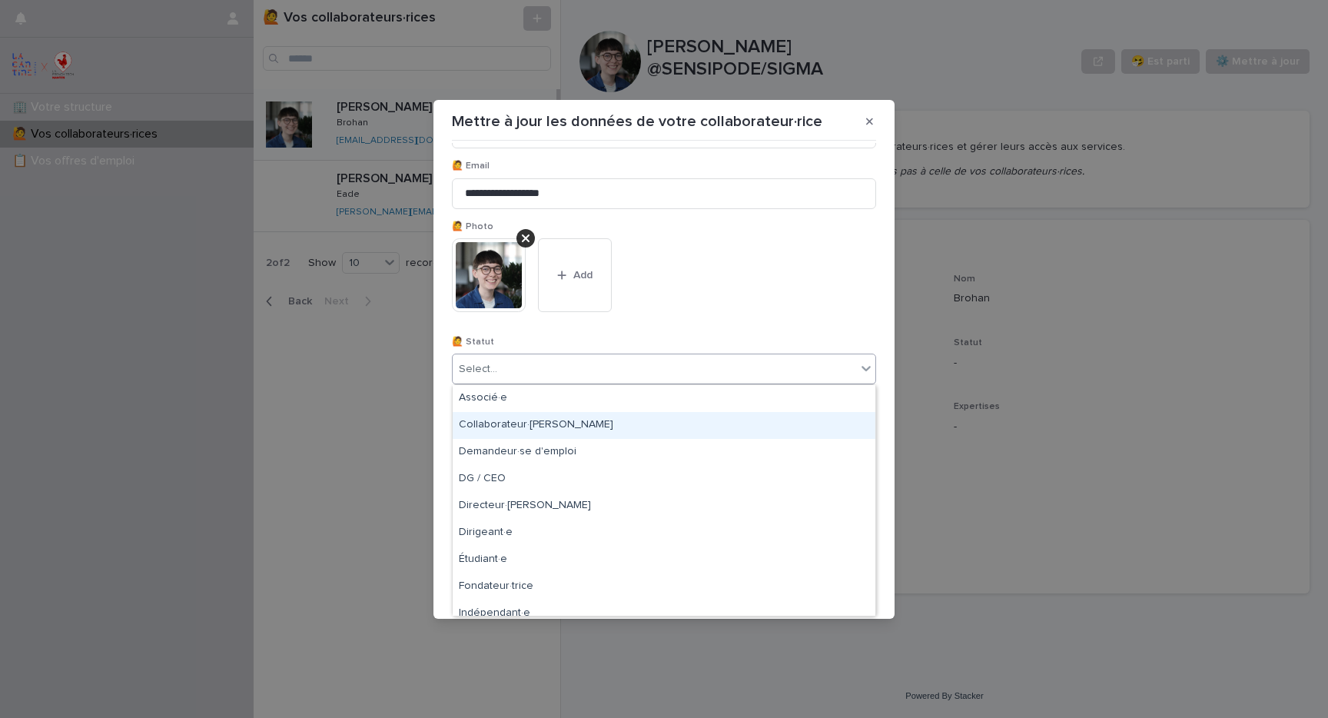
click at [645, 427] on div "Collaborateur·[PERSON_NAME]" at bounding box center [664, 425] width 423 height 27
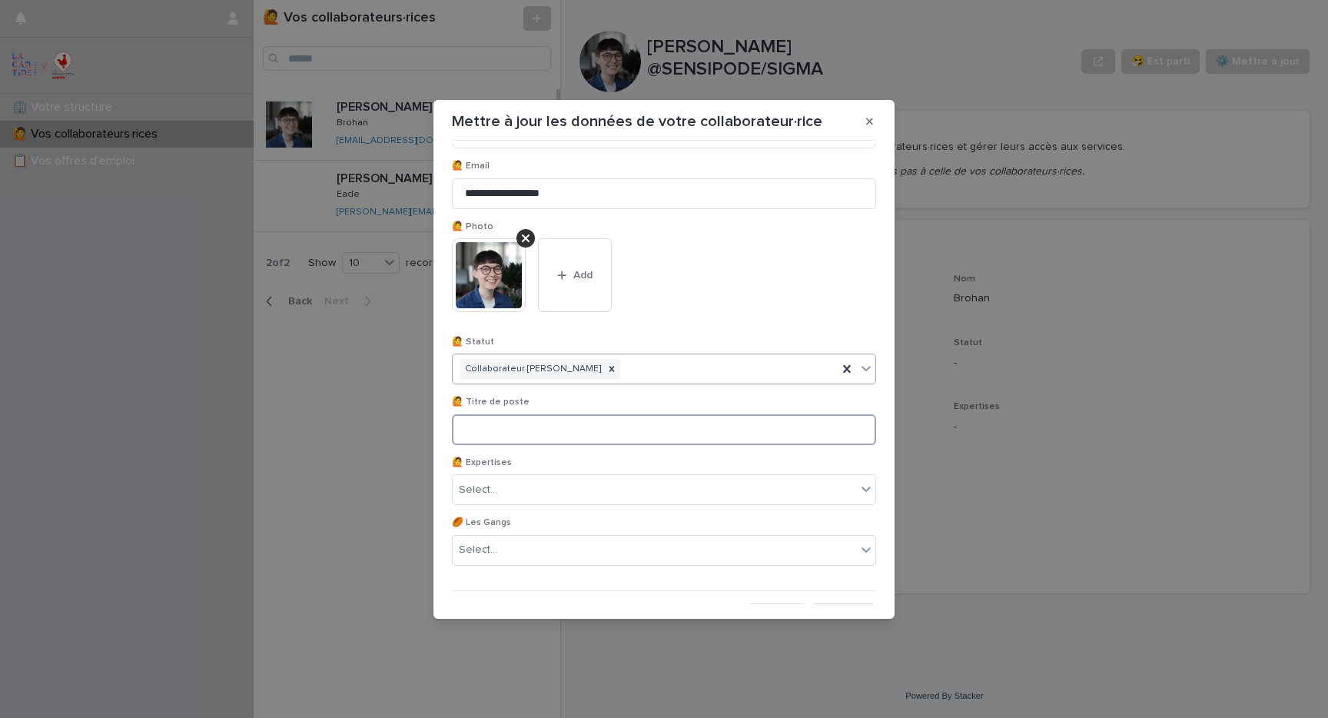
click at [587, 437] on input at bounding box center [664, 429] width 424 height 31
type input "**********"
click at [559, 489] on div "Select..." at bounding box center [655, 489] width 404 height 25
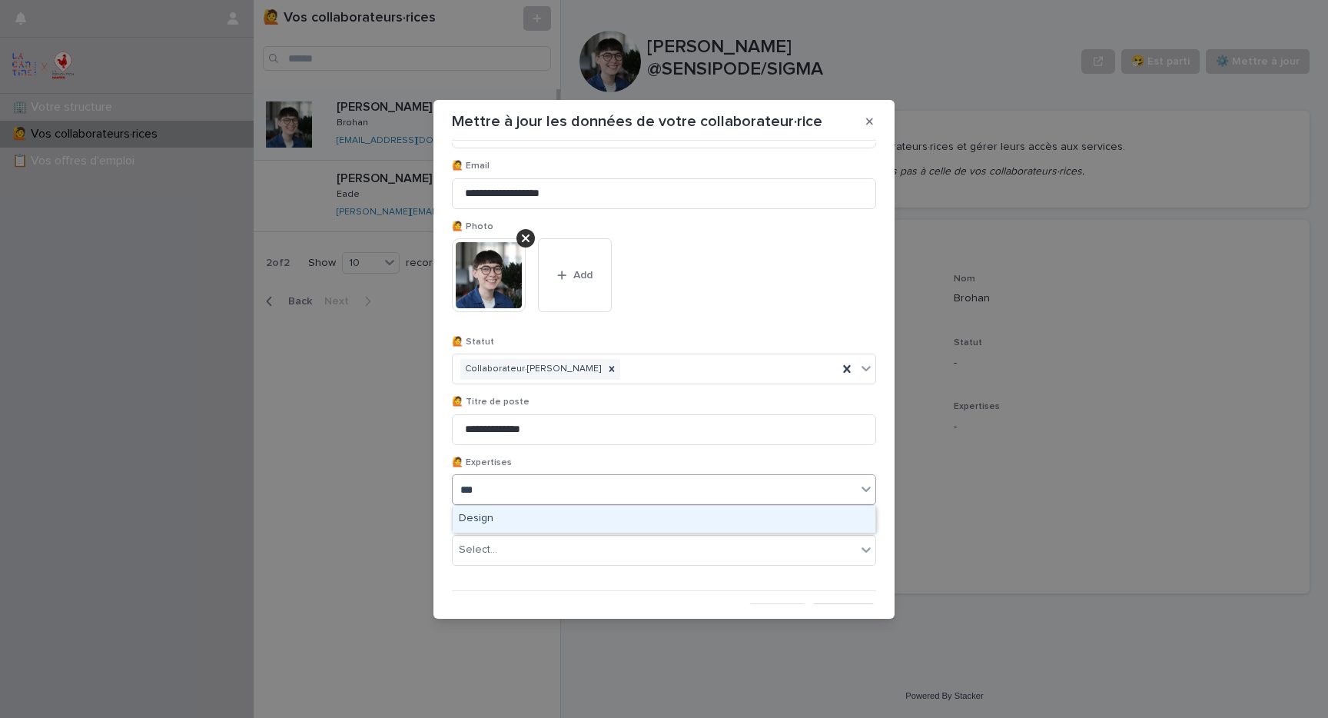
type input "****"
click at [557, 511] on div "Design" at bounding box center [664, 519] width 423 height 27
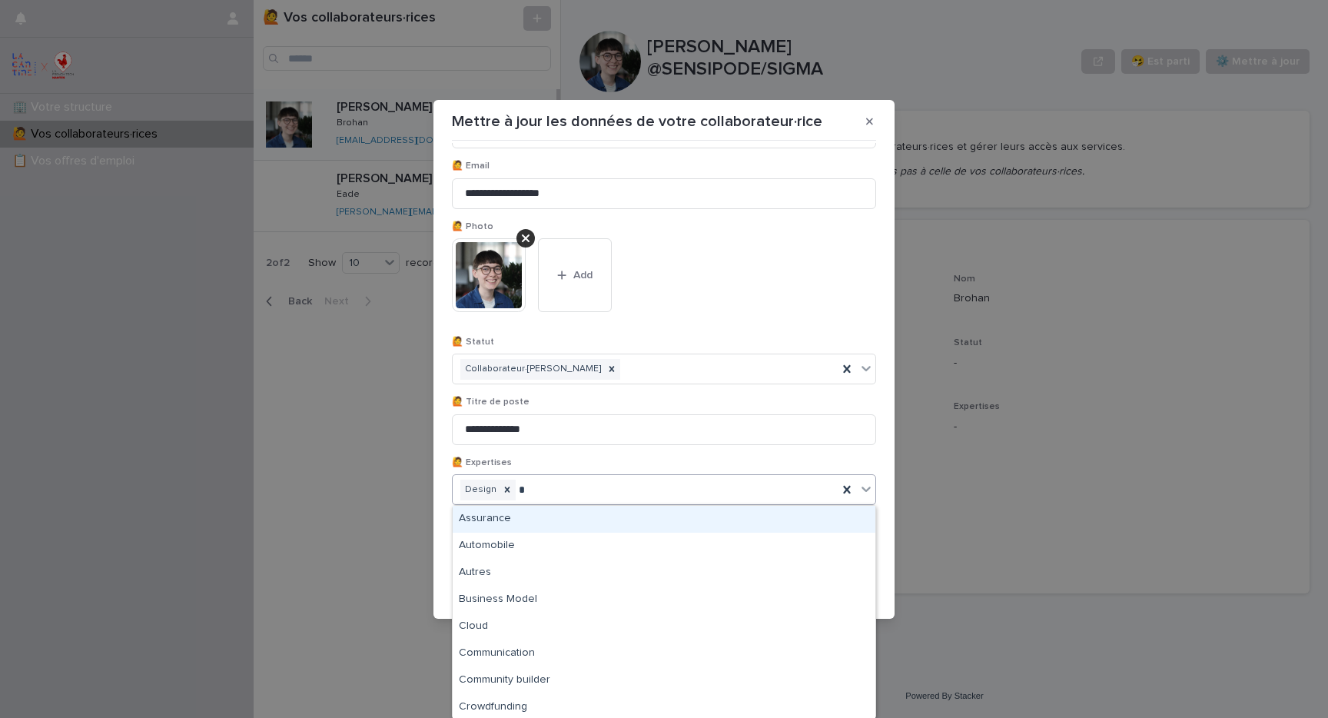
type input "**"
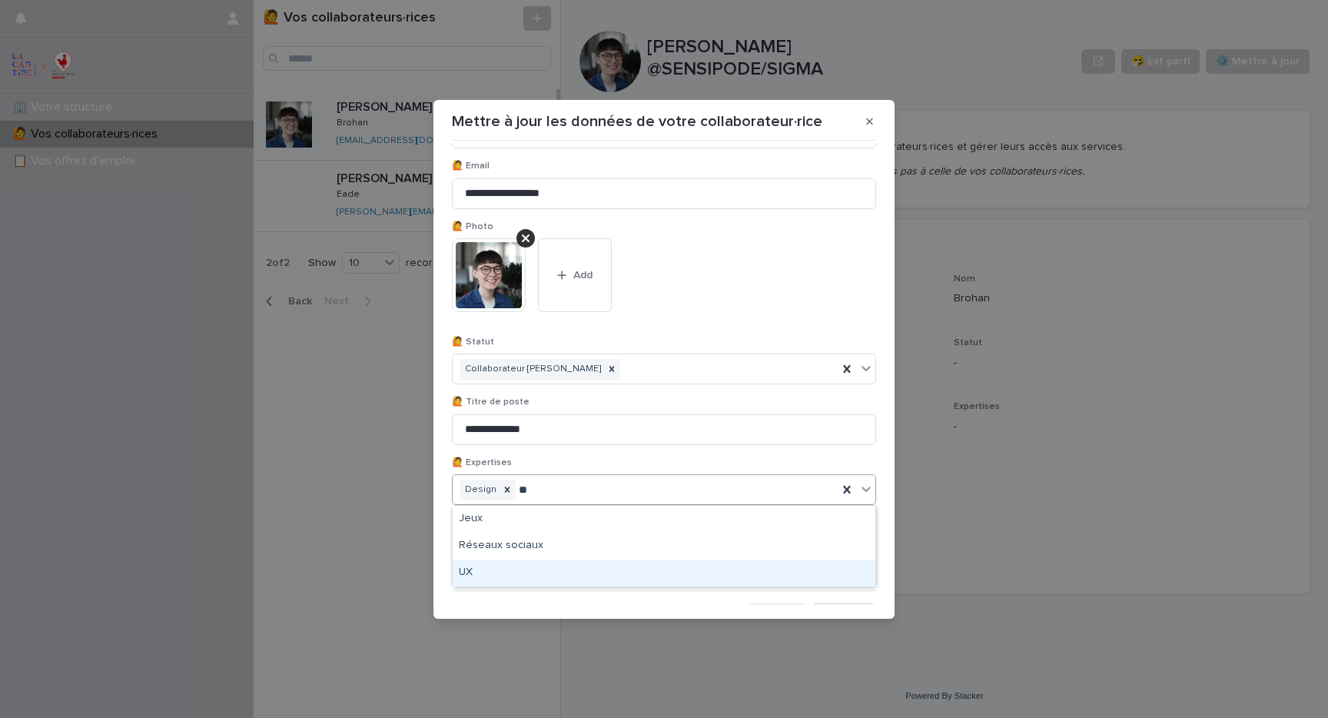
click at [537, 573] on div "UX" at bounding box center [664, 573] width 423 height 27
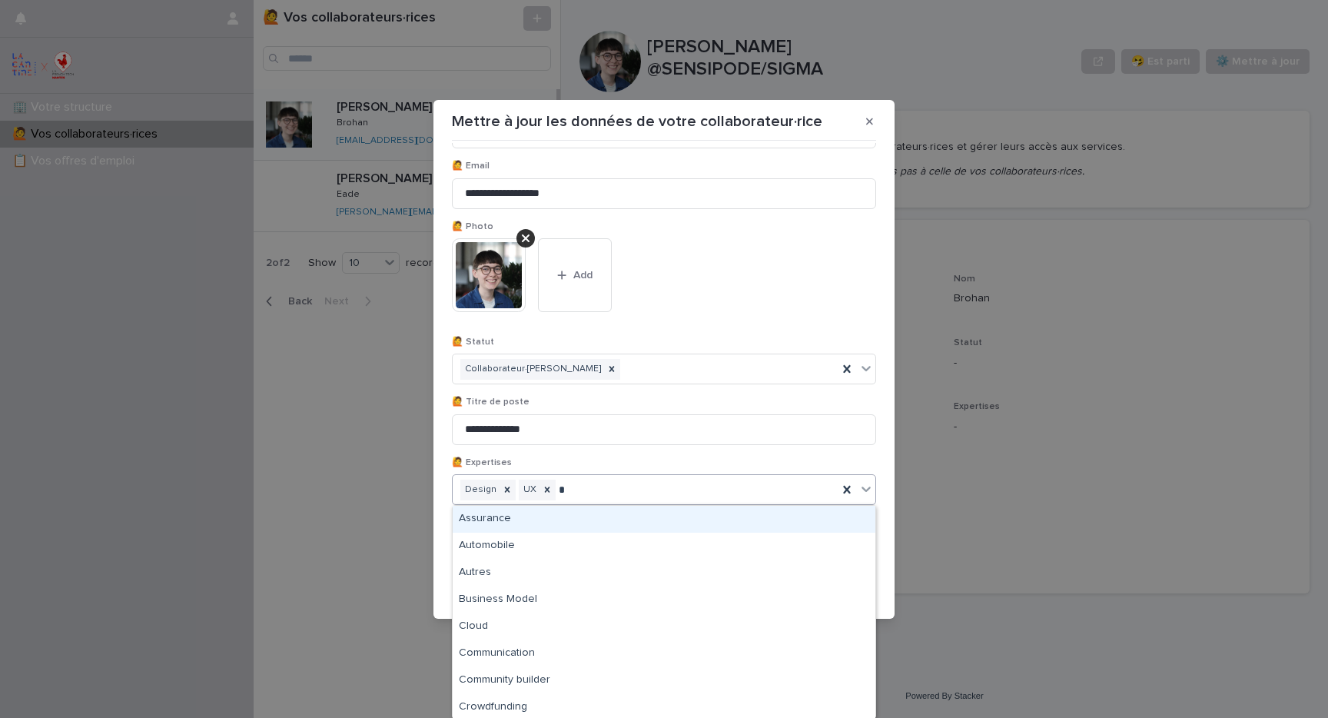
type input "**"
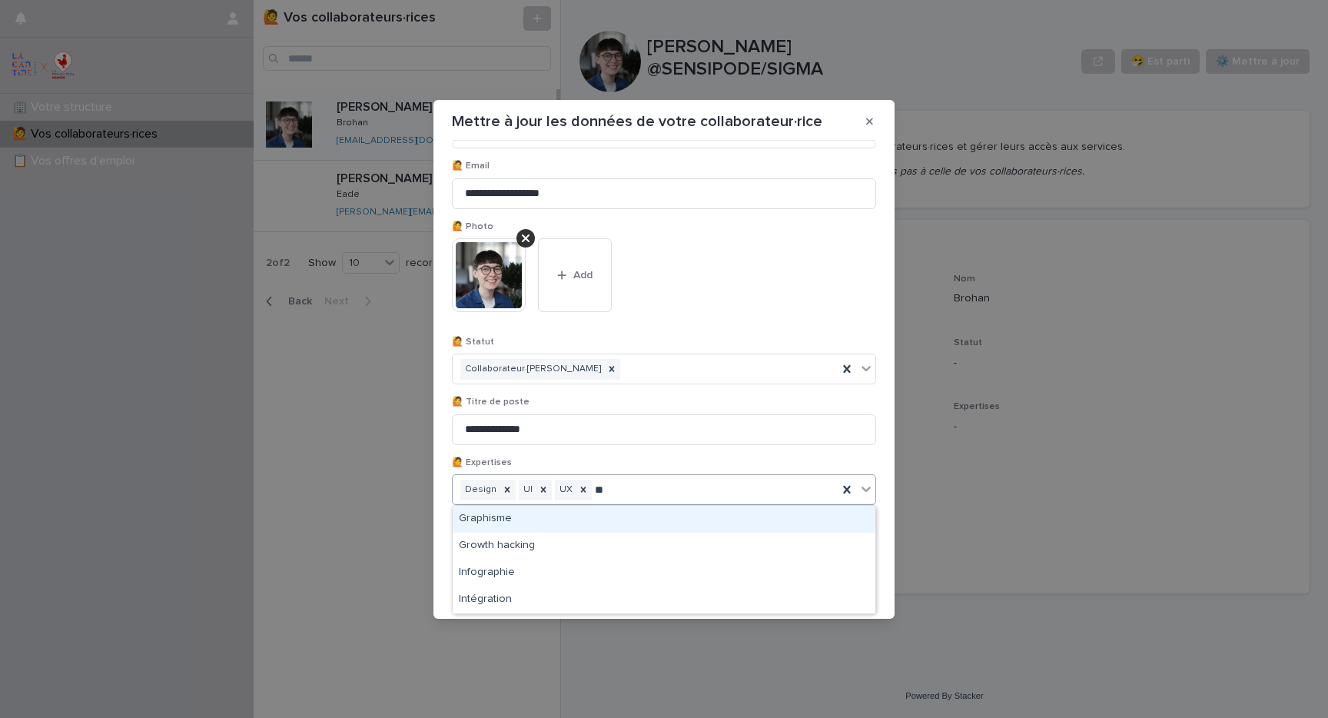
type input "***"
click at [585, 513] on div "Graphisme" at bounding box center [664, 519] width 423 height 27
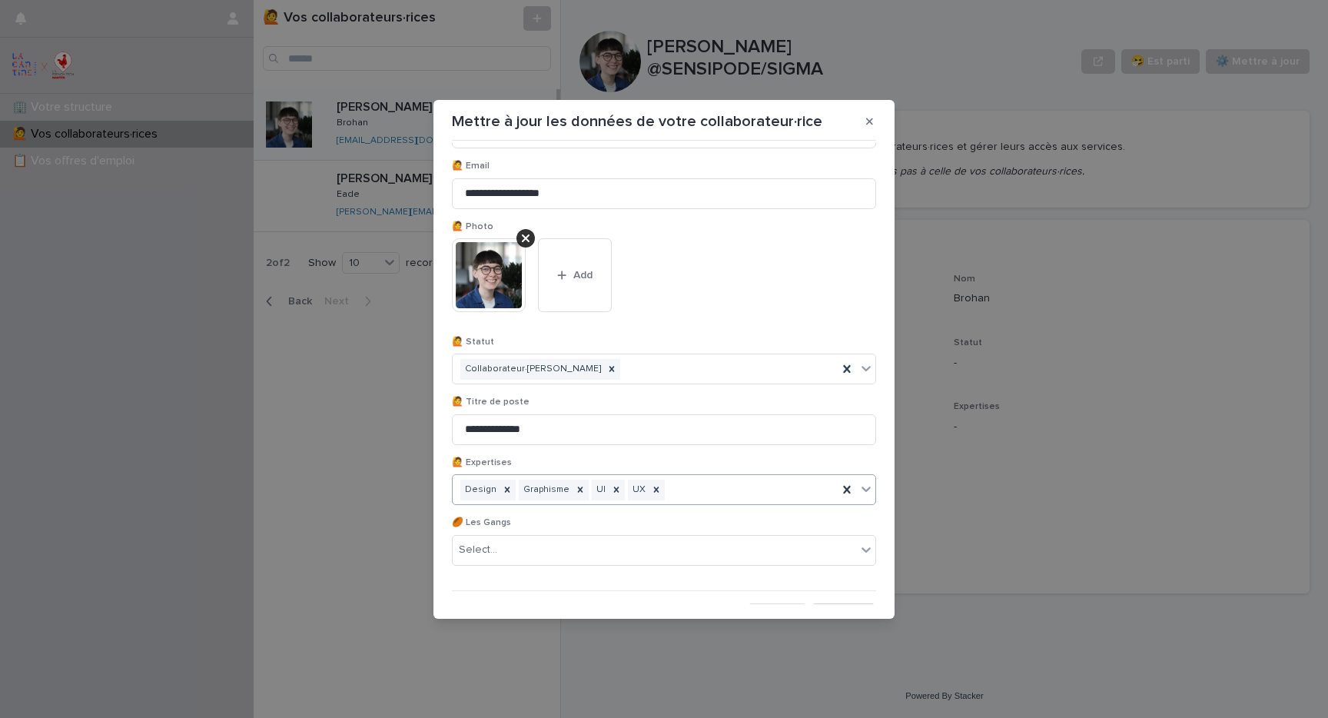
scroll to position [142, 0]
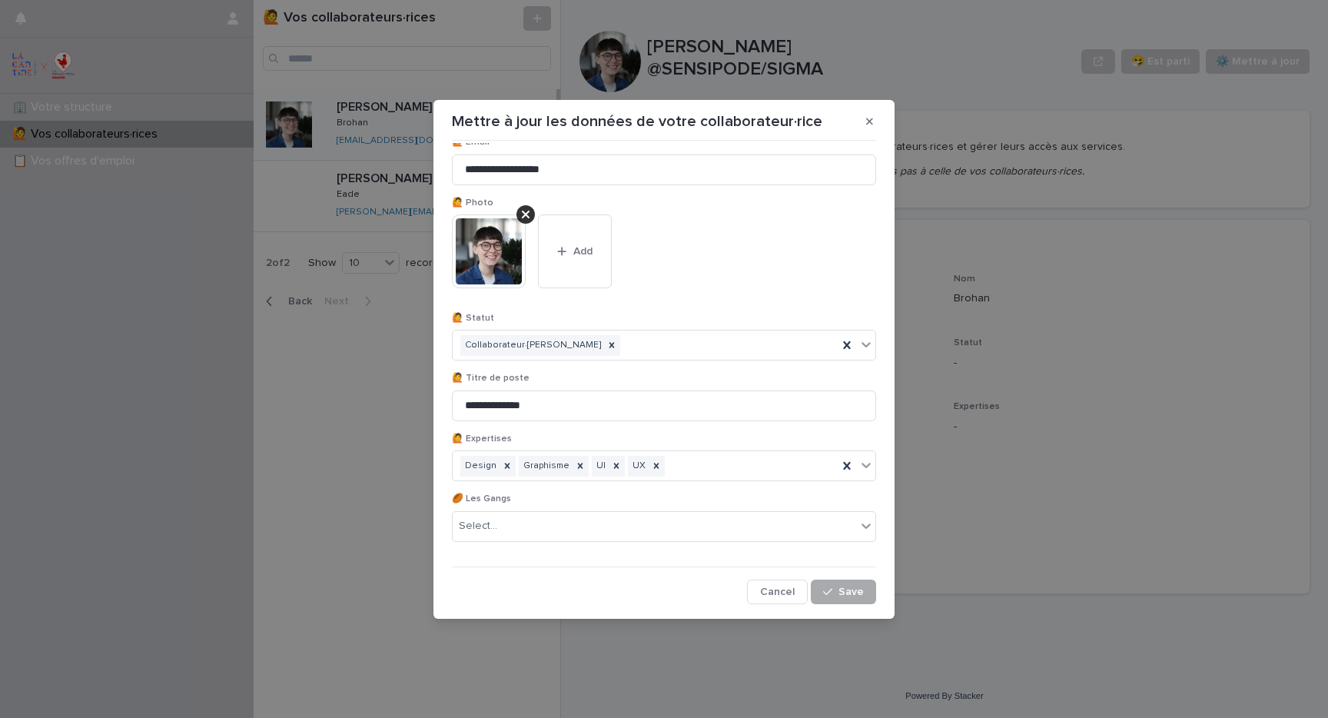
click at [860, 591] on span "Save" at bounding box center [851, 592] width 25 height 11
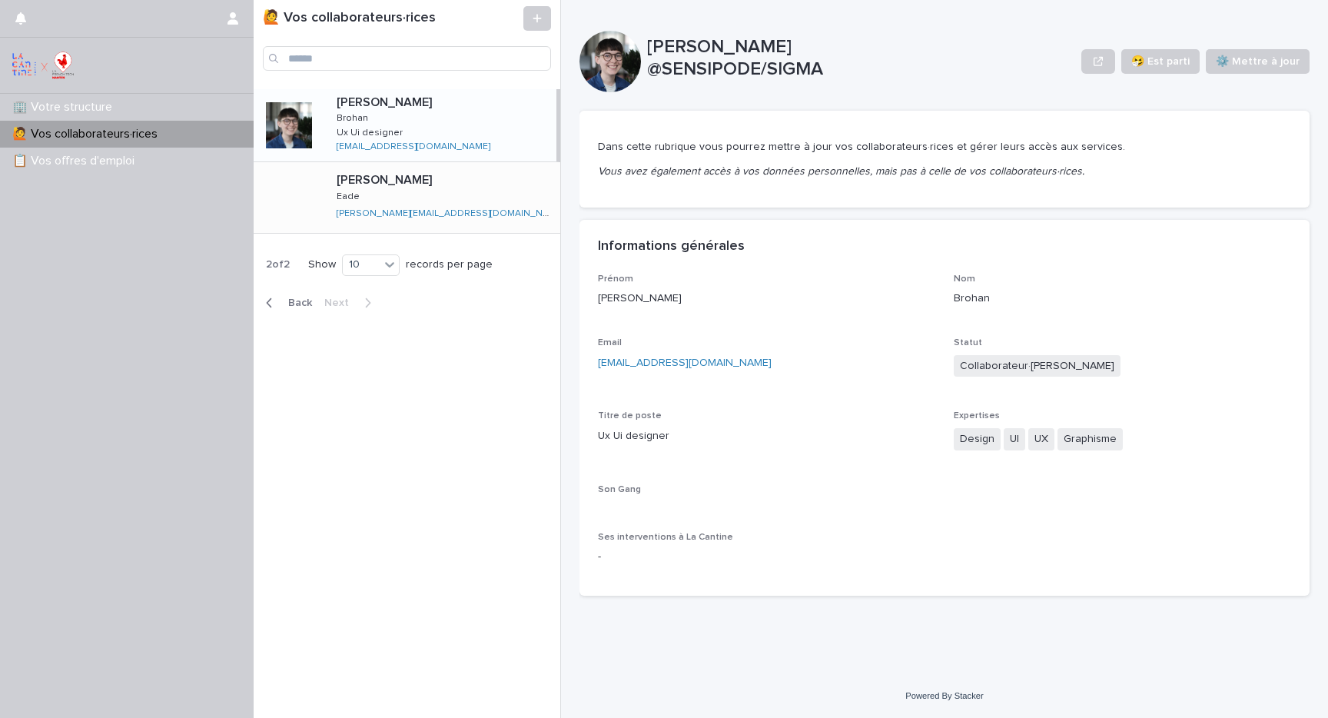
click at [331, 202] on div "[PERSON_NAME] Eade [EMAIL_ADDRESS][DOMAIN_NAME] [PERSON_NAME][EMAIL_ADDRESS][DO…" at bounding box center [442, 197] width 236 height 61
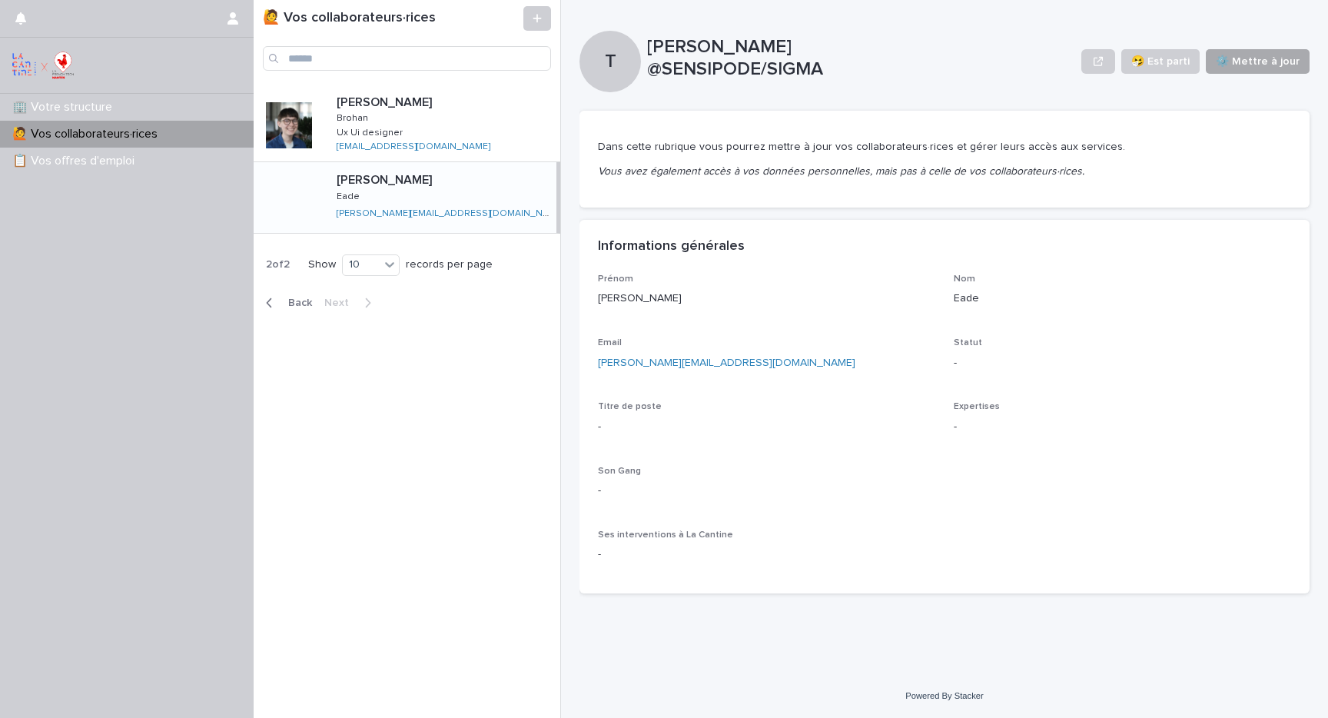
click at [1262, 66] on span "⚙️ Mettre à jour" at bounding box center [1258, 61] width 84 height 15
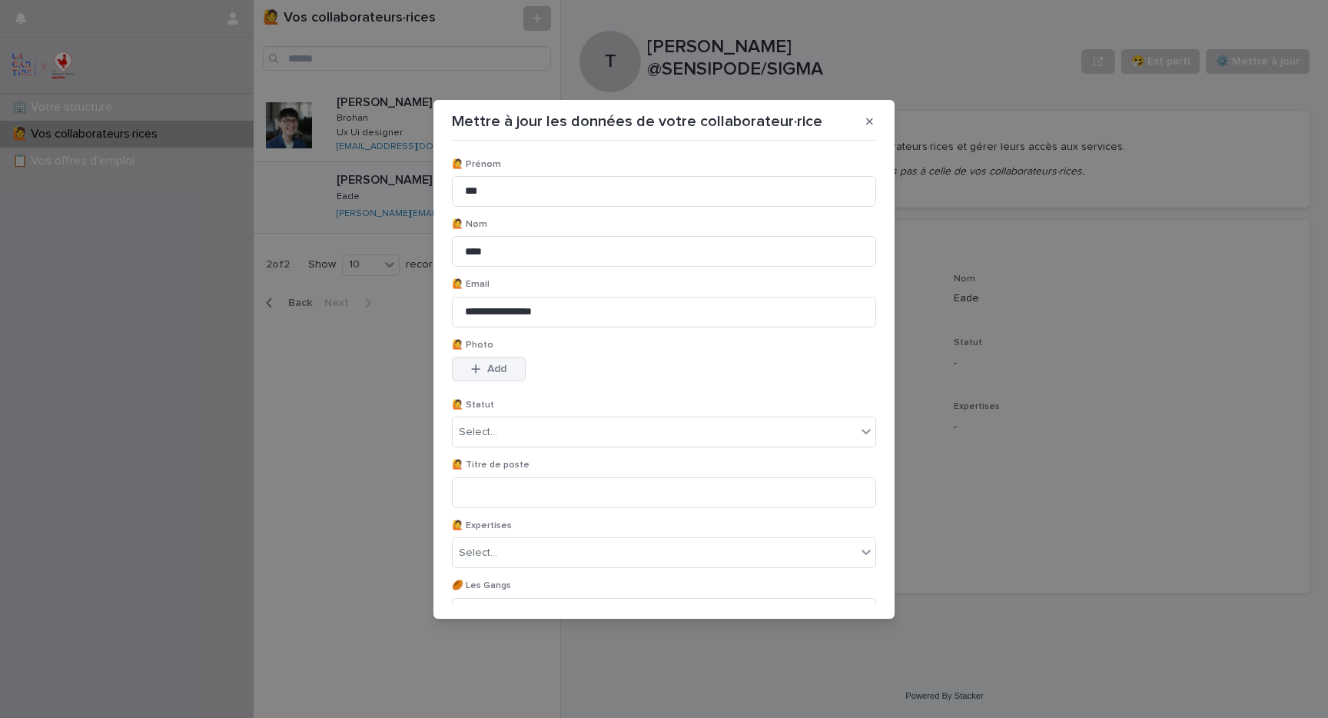
click at [504, 367] on span "Add" at bounding box center [496, 369] width 19 height 11
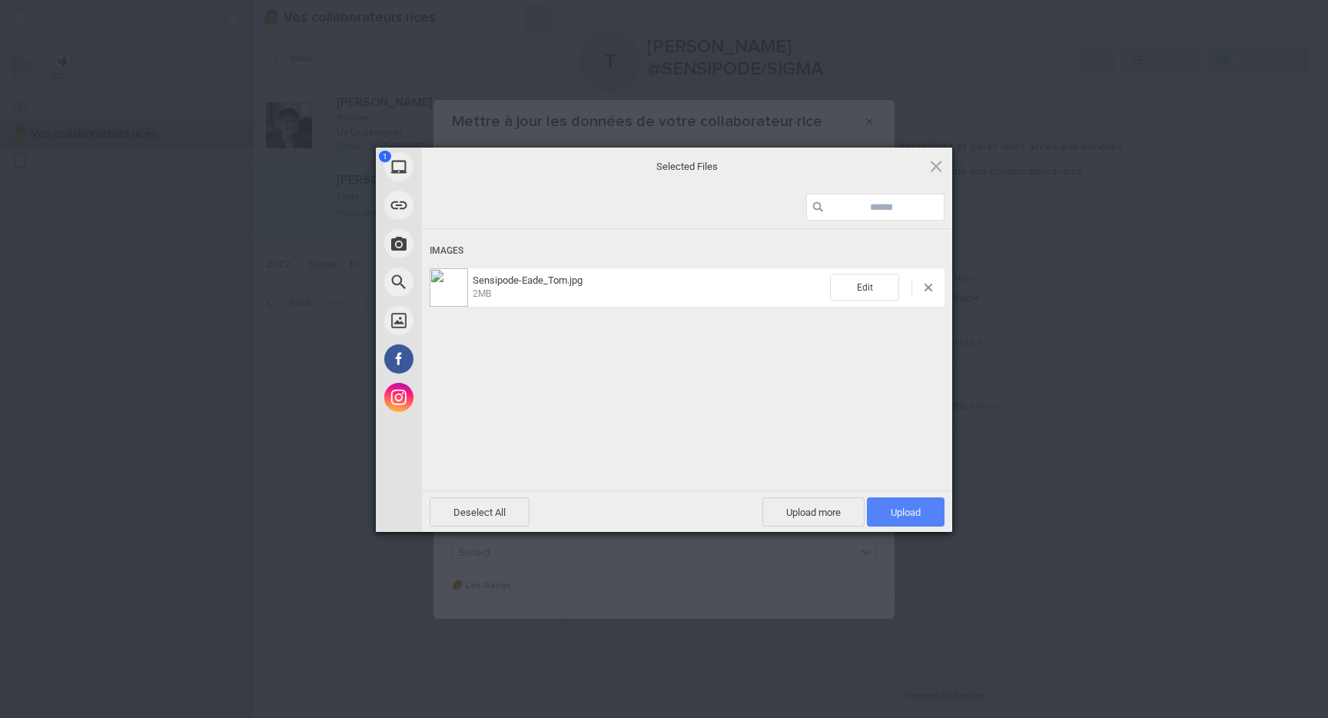
click at [903, 502] on span "Upload 1" at bounding box center [906, 511] width 78 height 29
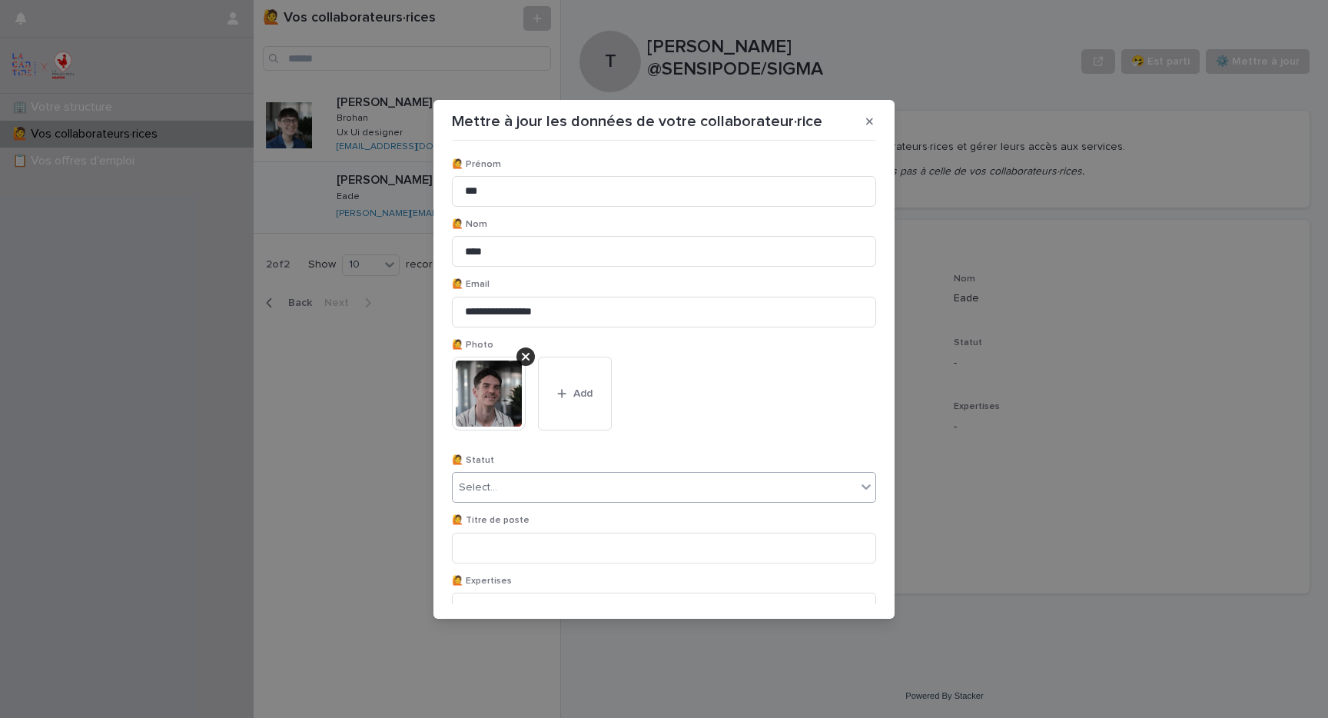
click at [520, 488] on div "Select..." at bounding box center [655, 487] width 404 height 25
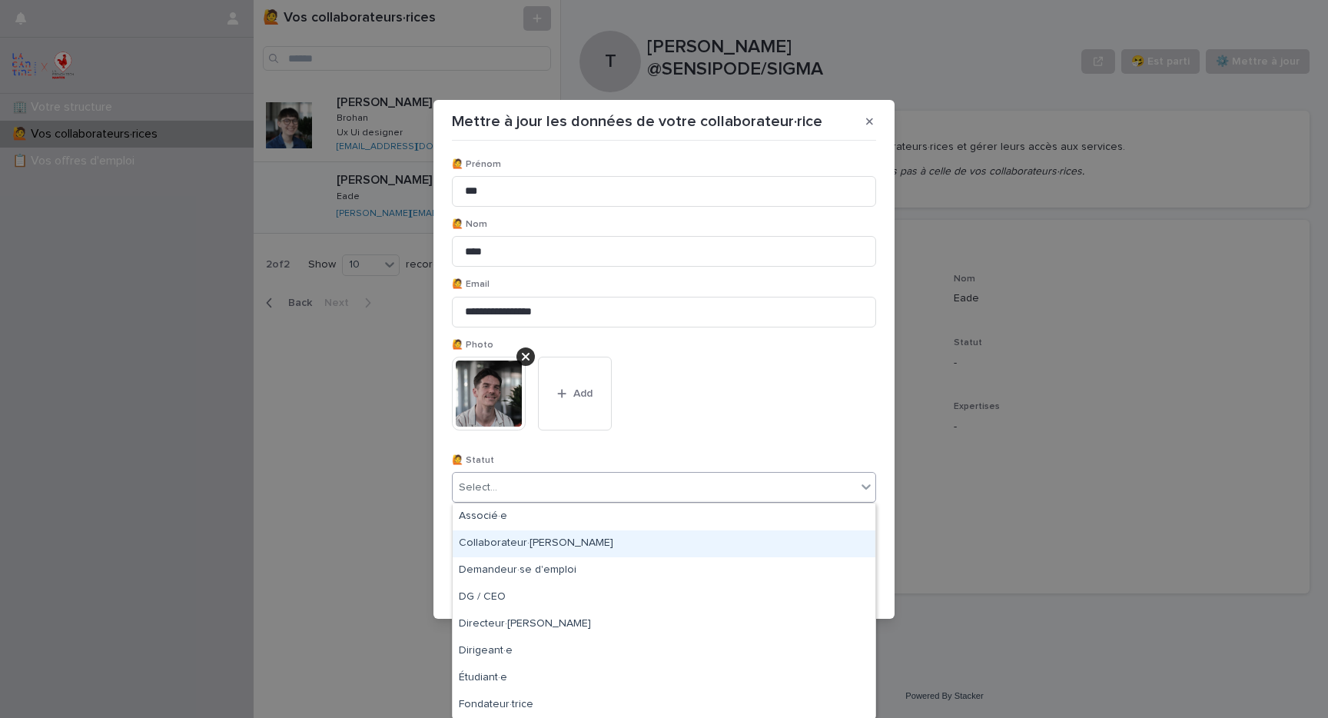
drag, startPoint x: 516, startPoint y: 530, endPoint x: 517, endPoint y: 545, distance: 15.4
click at [517, 545] on div "Collaborateur·[PERSON_NAME]" at bounding box center [664, 543] width 423 height 27
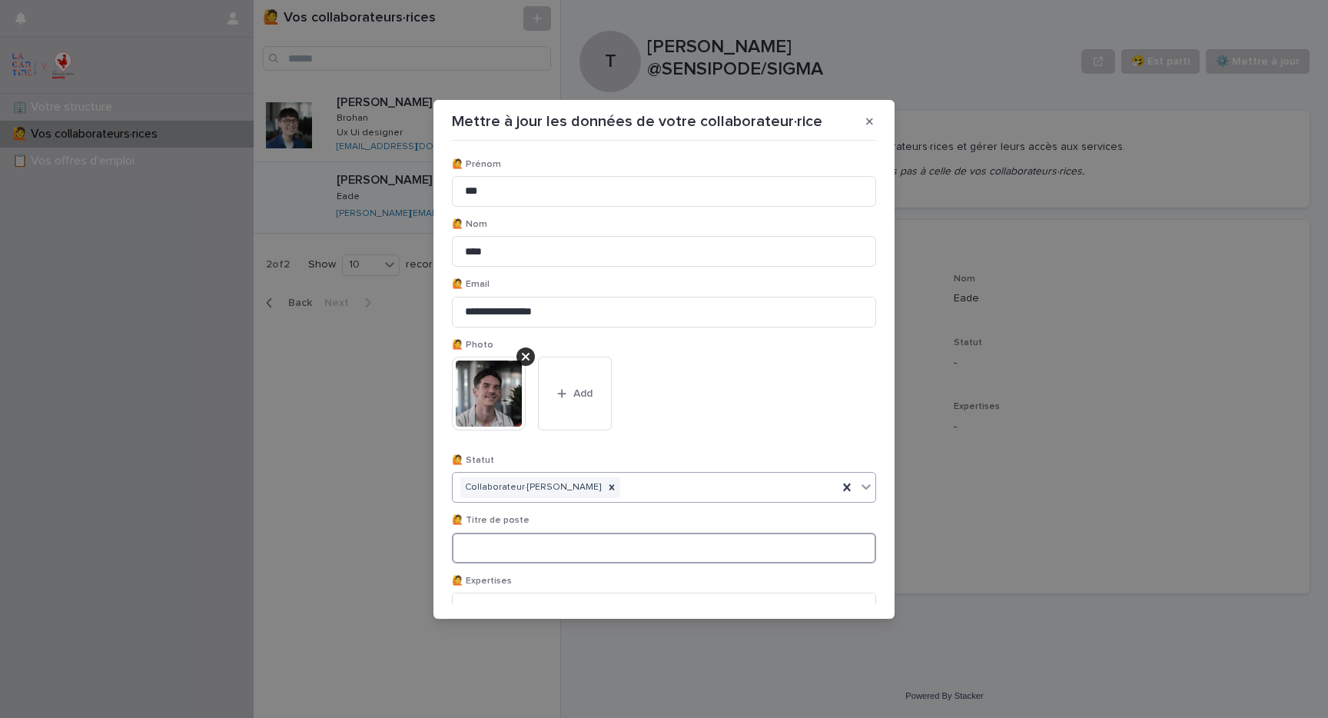
click at [512, 546] on input at bounding box center [664, 548] width 424 height 31
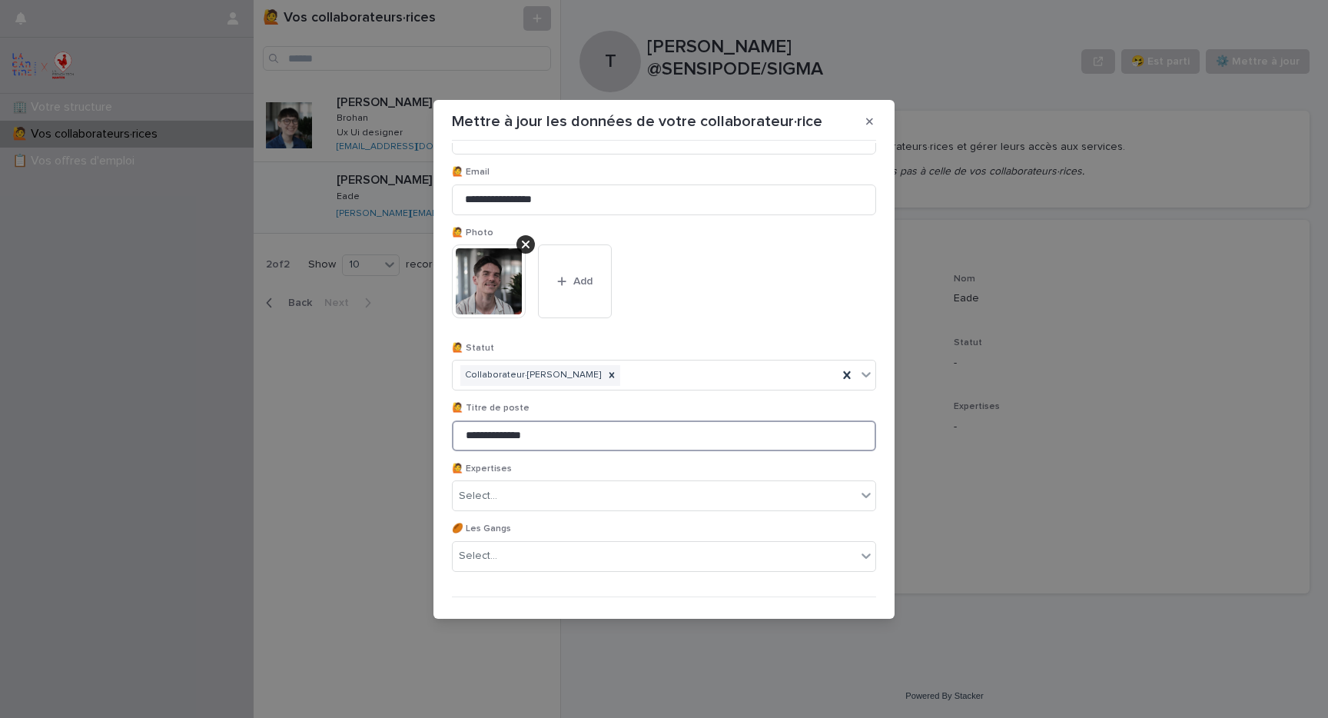
scroll to position [135, 0]
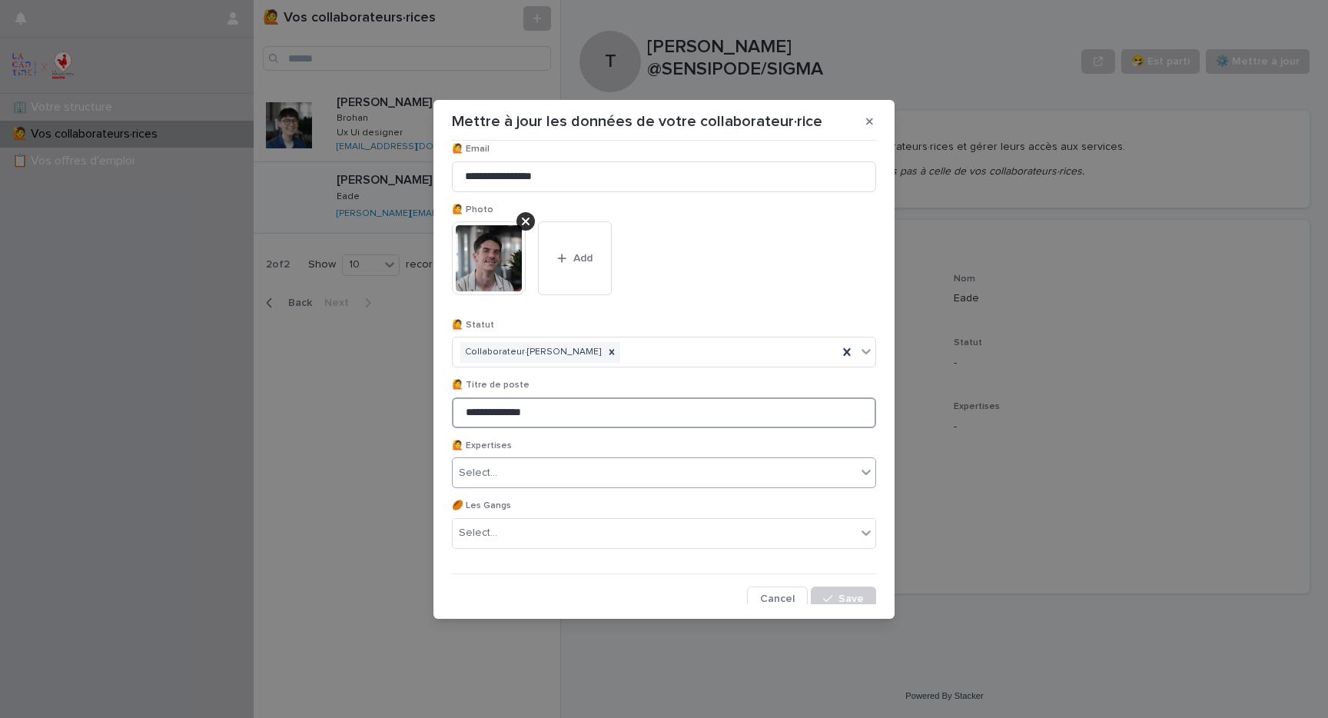
type input "**********"
click at [504, 464] on div "Select..." at bounding box center [655, 472] width 404 height 25
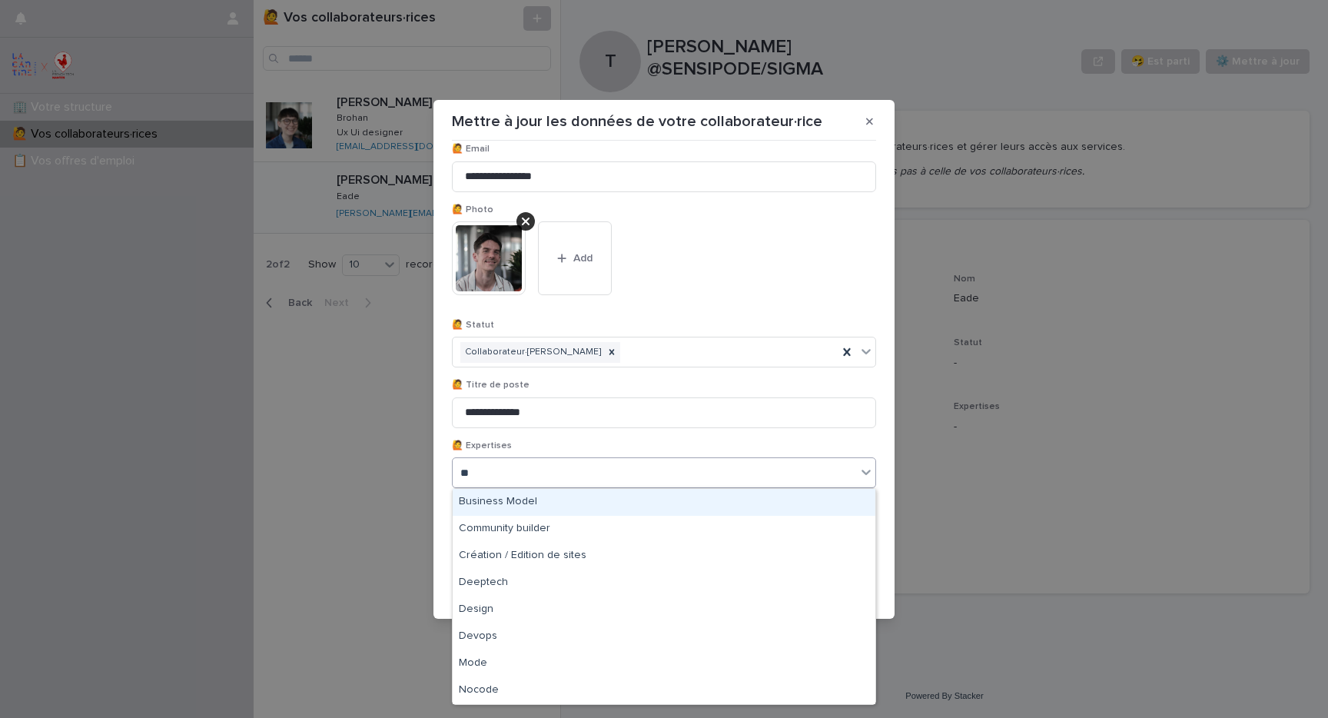
type input "***"
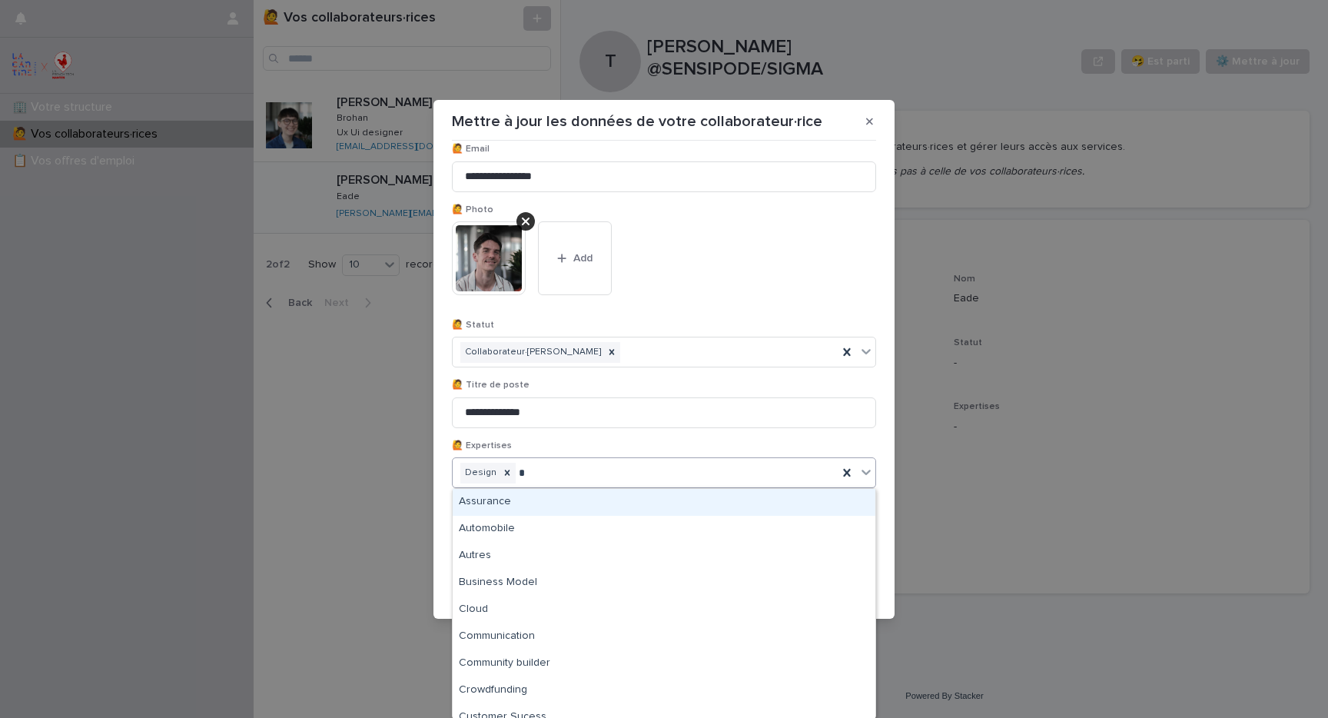
type input "**"
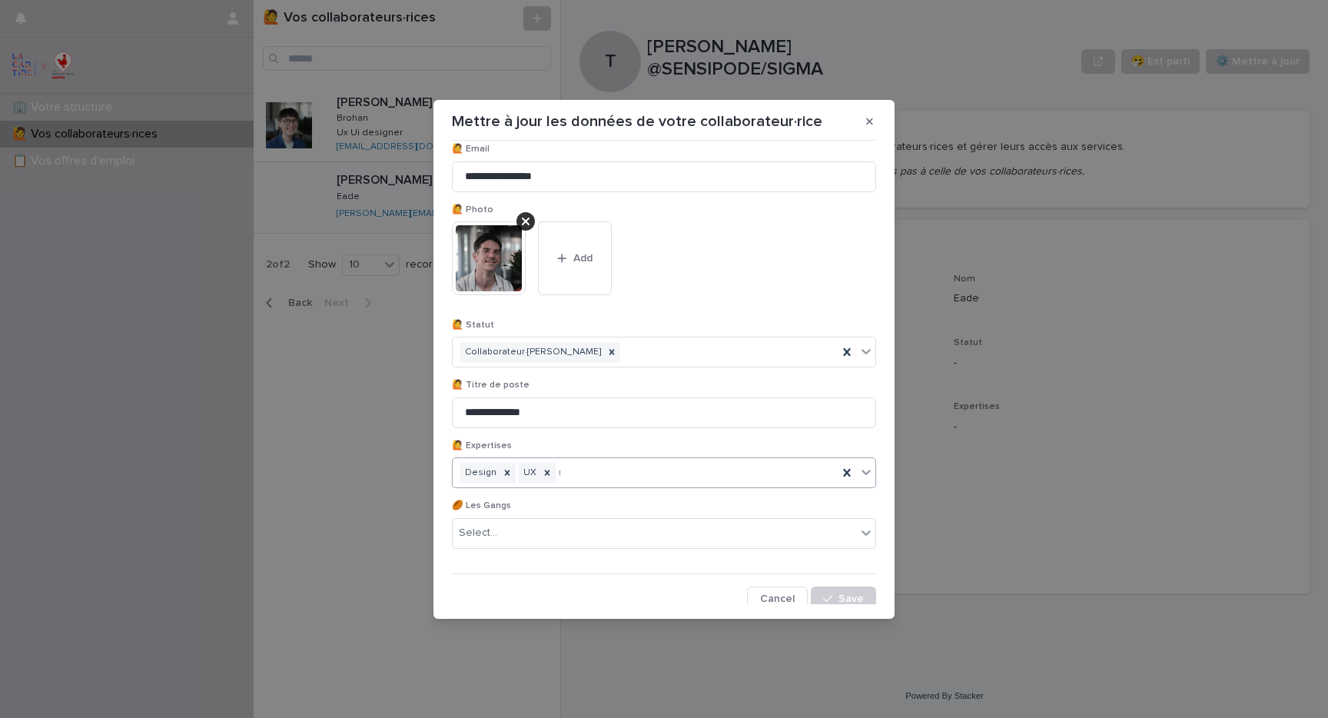
type input "**"
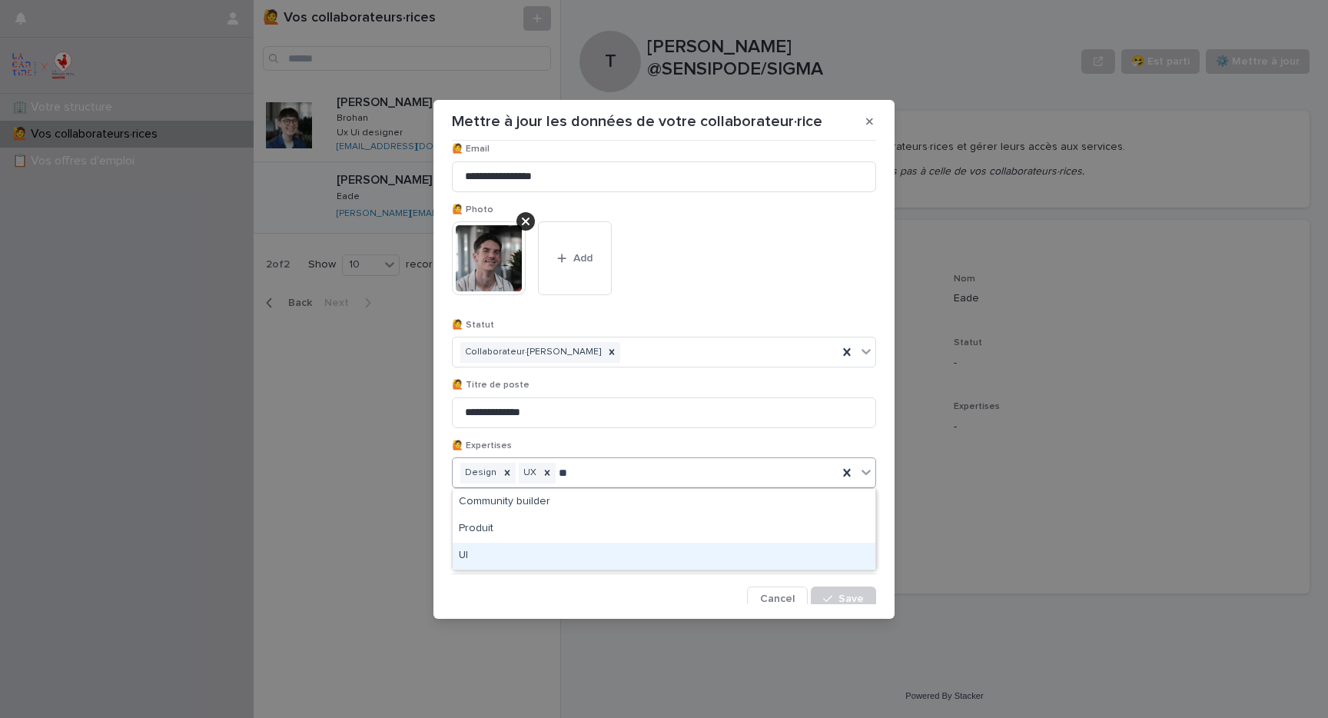
click at [472, 553] on div "UI" at bounding box center [664, 556] width 423 height 27
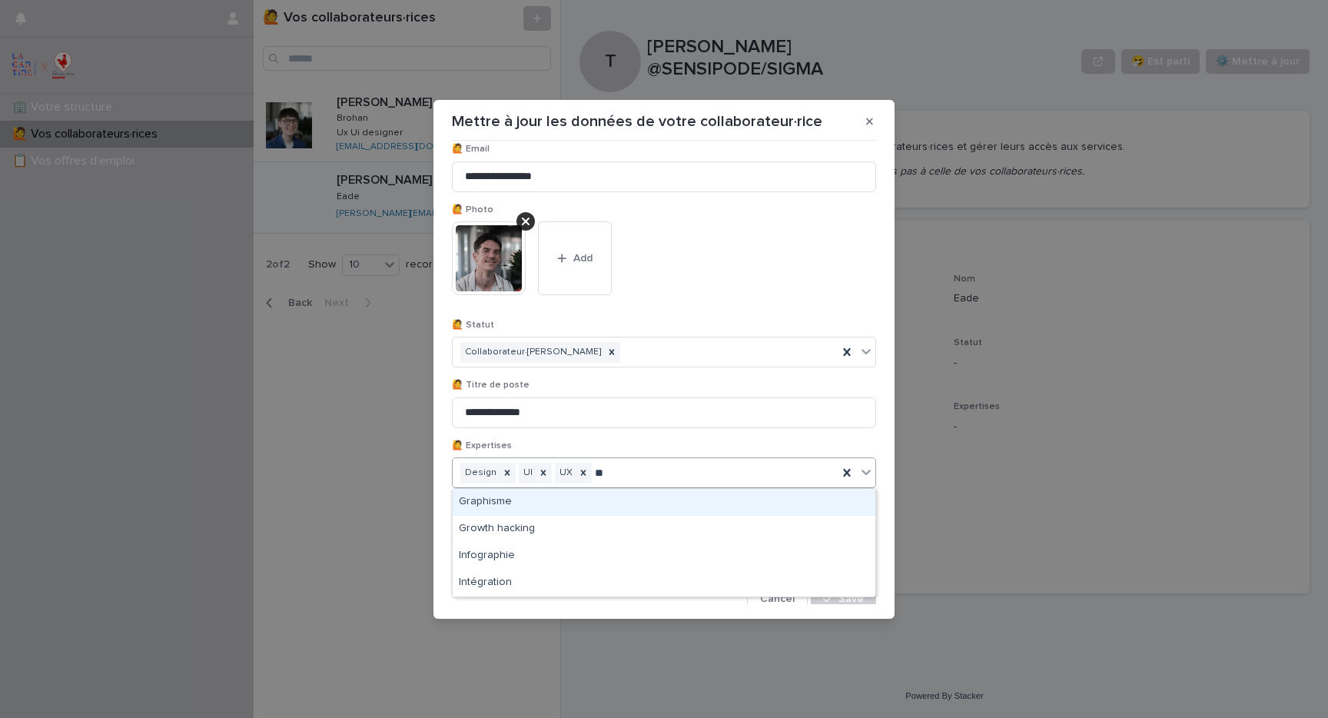
type input "***"
click at [573, 503] on div "Graphisme" at bounding box center [664, 502] width 423 height 27
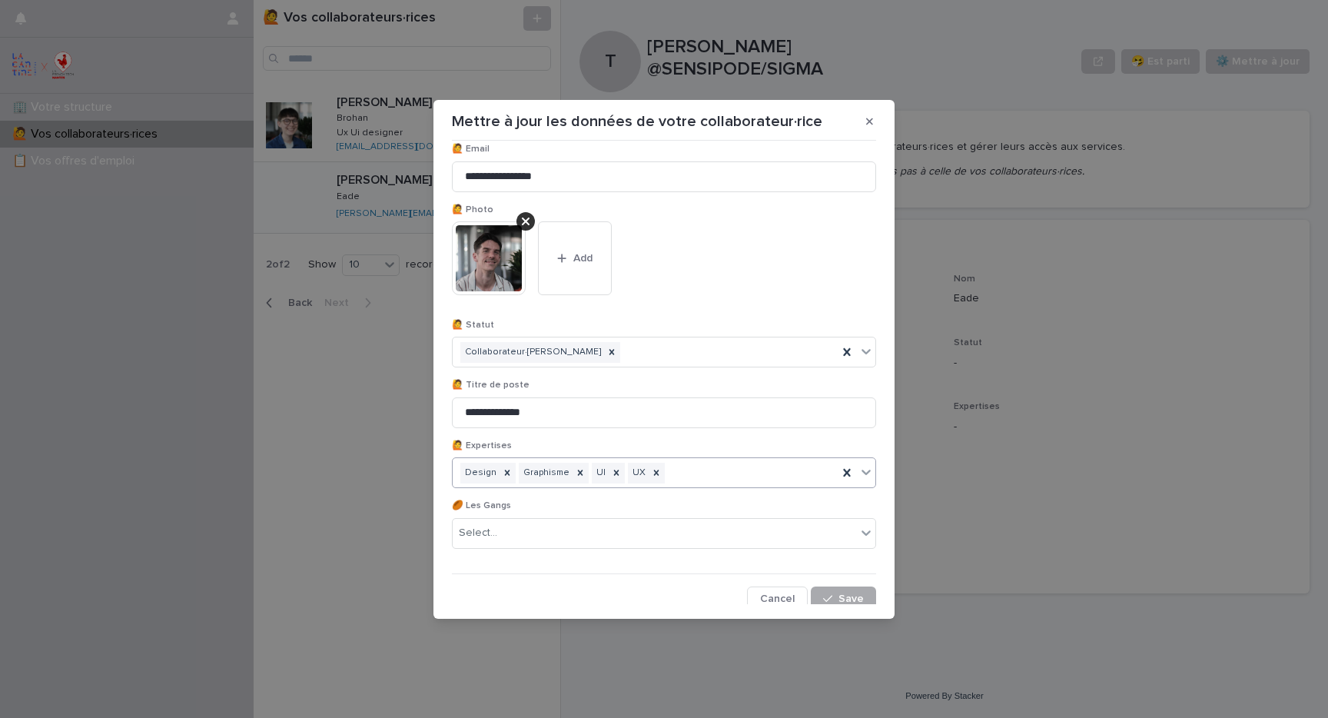
click at [838, 594] on div "button" at bounding box center [830, 598] width 15 height 11
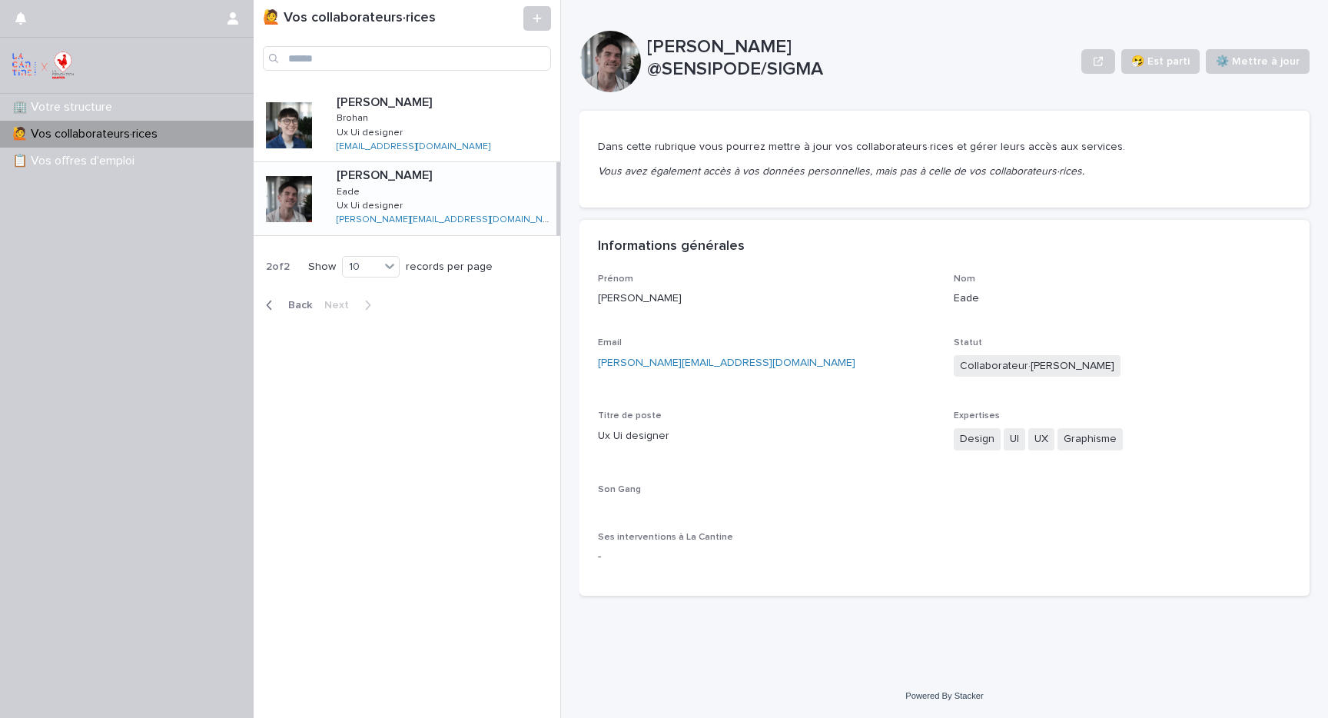
click at [269, 301] on icon "button" at bounding box center [269, 305] width 7 height 14
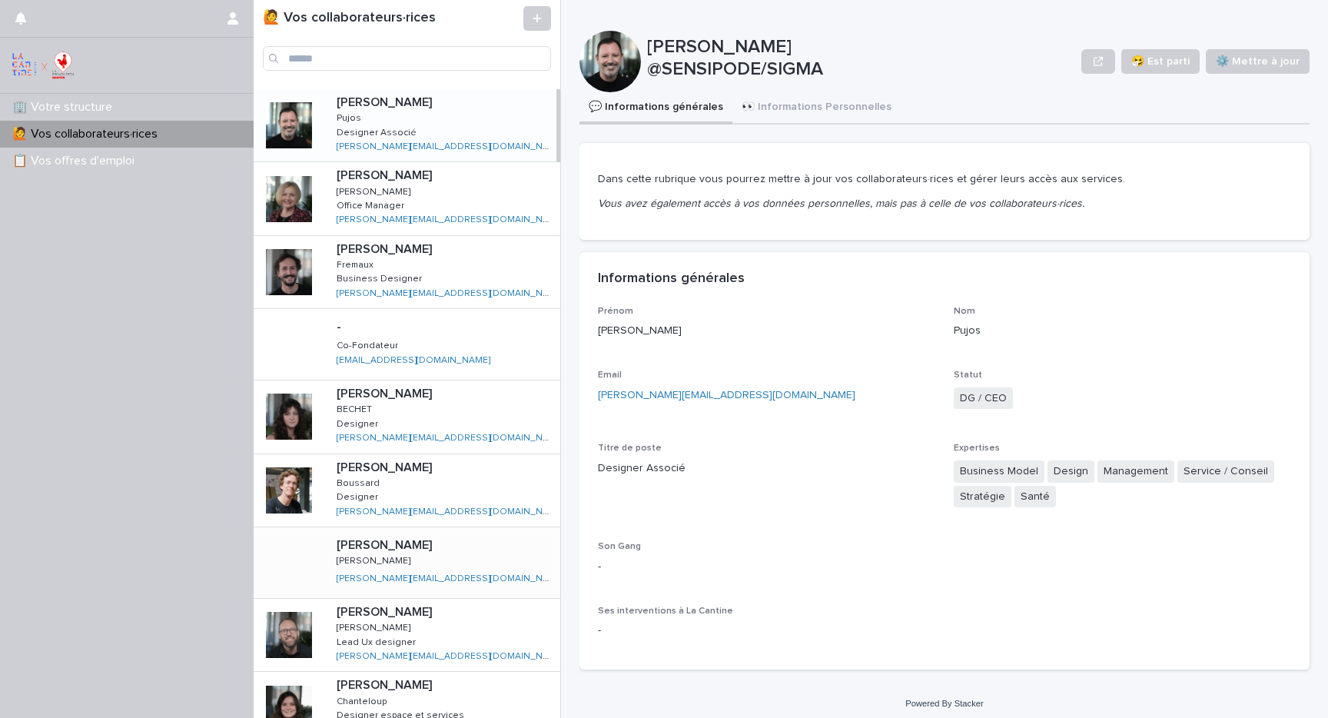
click at [350, 545] on p "[PERSON_NAME]" at bounding box center [386, 544] width 98 height 18
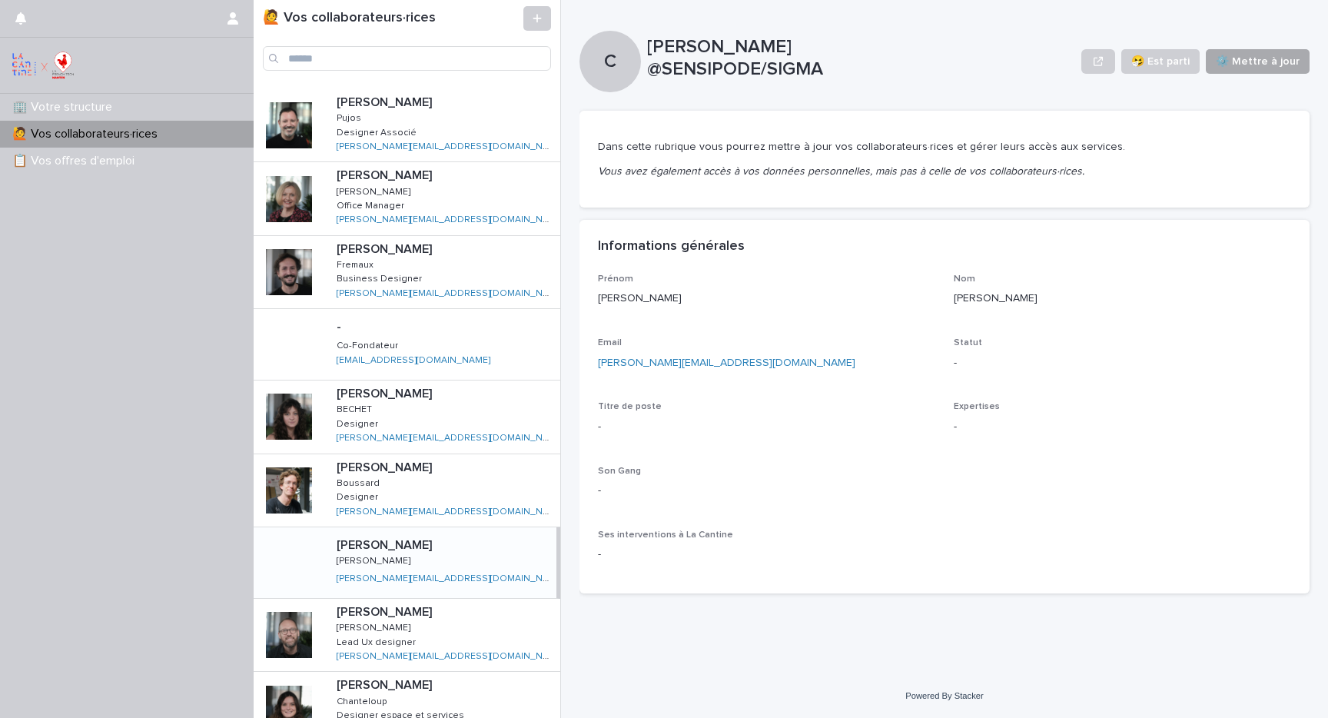
click at [1258, 64] on span "⚙️ Mettre à jour" at bounding box center [1258, 61] width 84 height 15
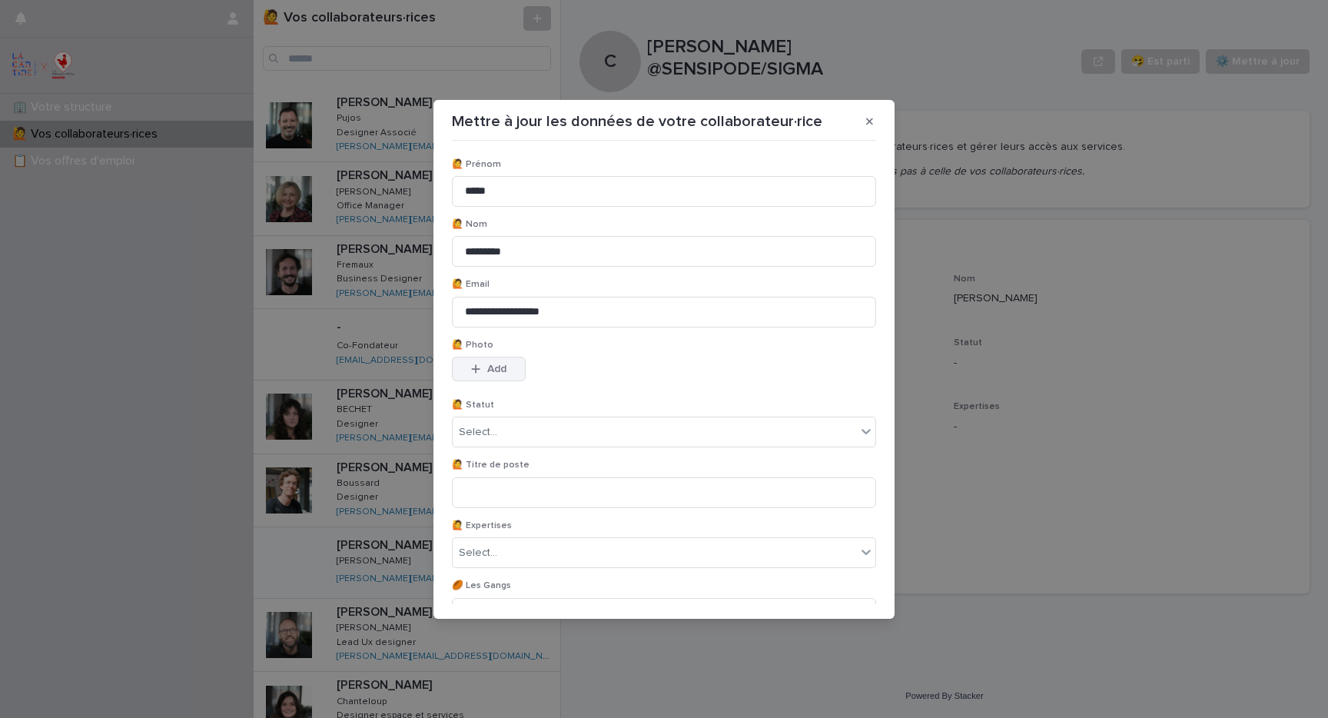
click at [492, 369] on span "Add" at bounding box center [496, 369] width 19 height 11
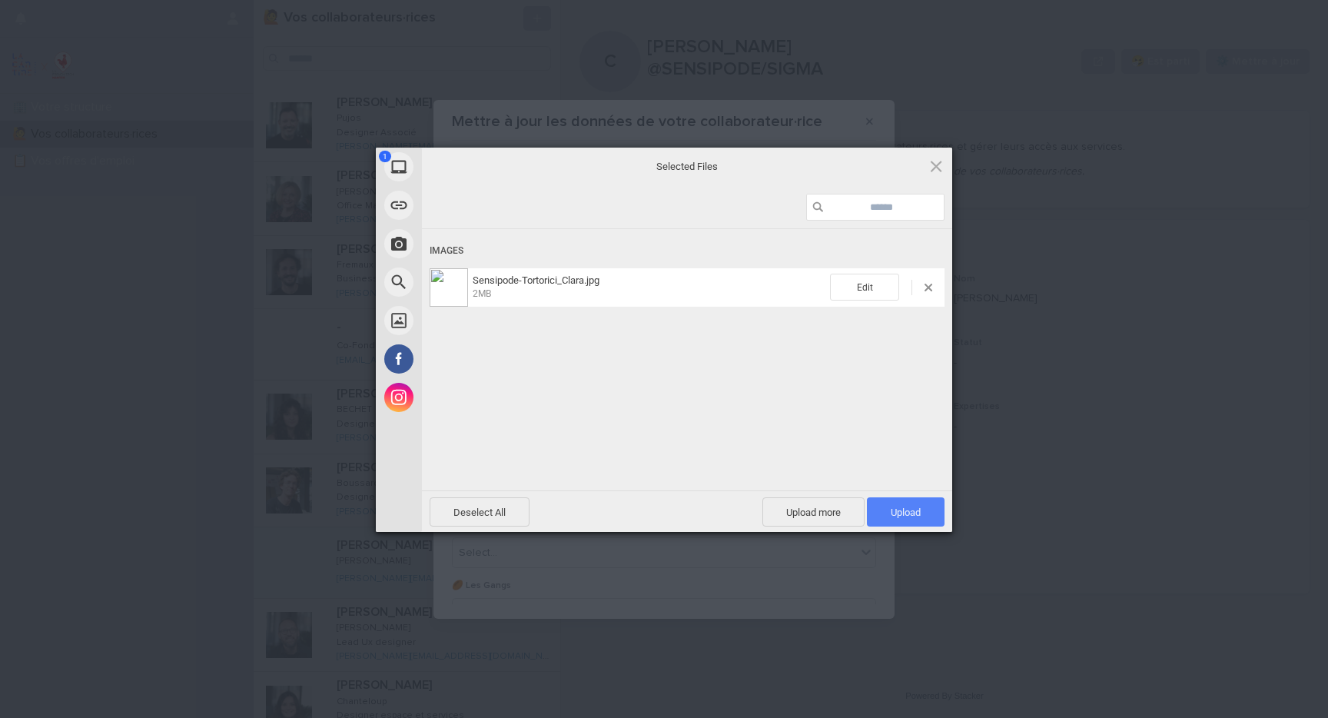
click at [925, 510] on span "Upload 1" at bounding box center [906, 511] width 78 height 29
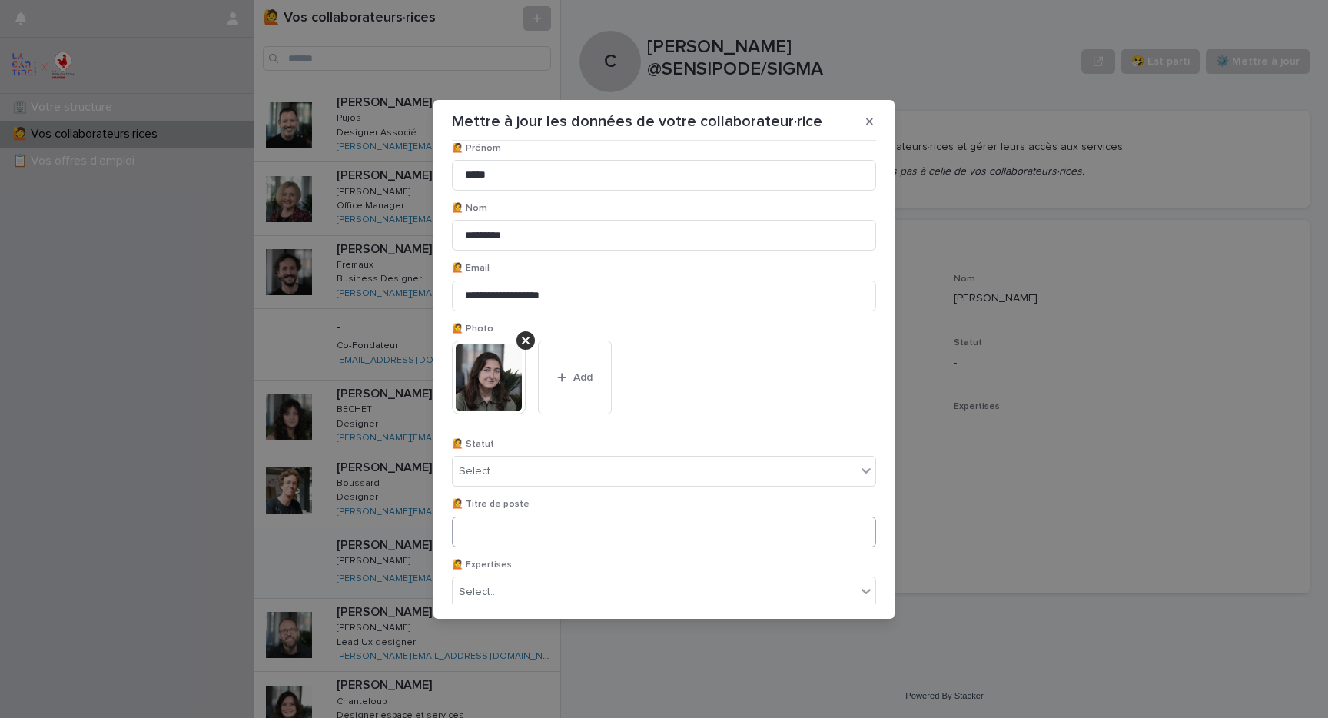
scroll to position [25, 0]
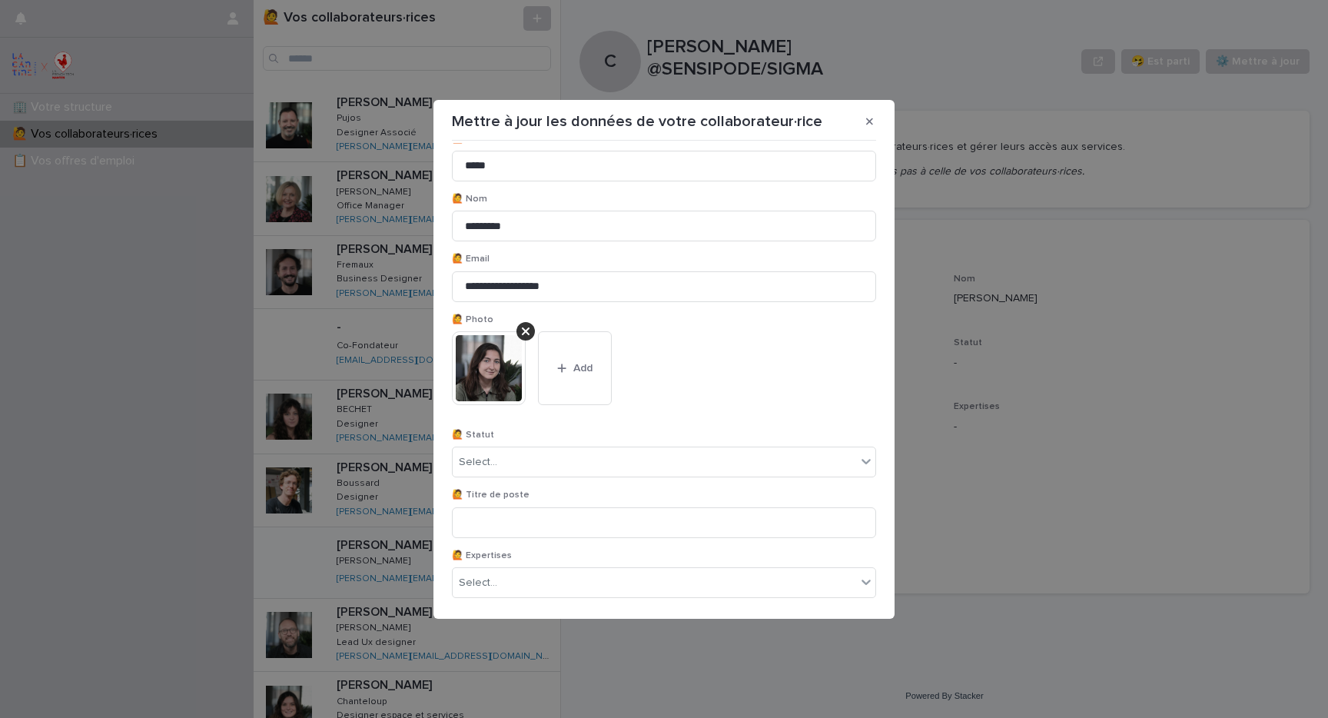
click at [589, 440] on div "🙋 Statut Select..." at bounding box center [664, 460] width 424 height 60
click at [585, 457] on div "Select..." at bounding box center [655, 462] width 404 height 25
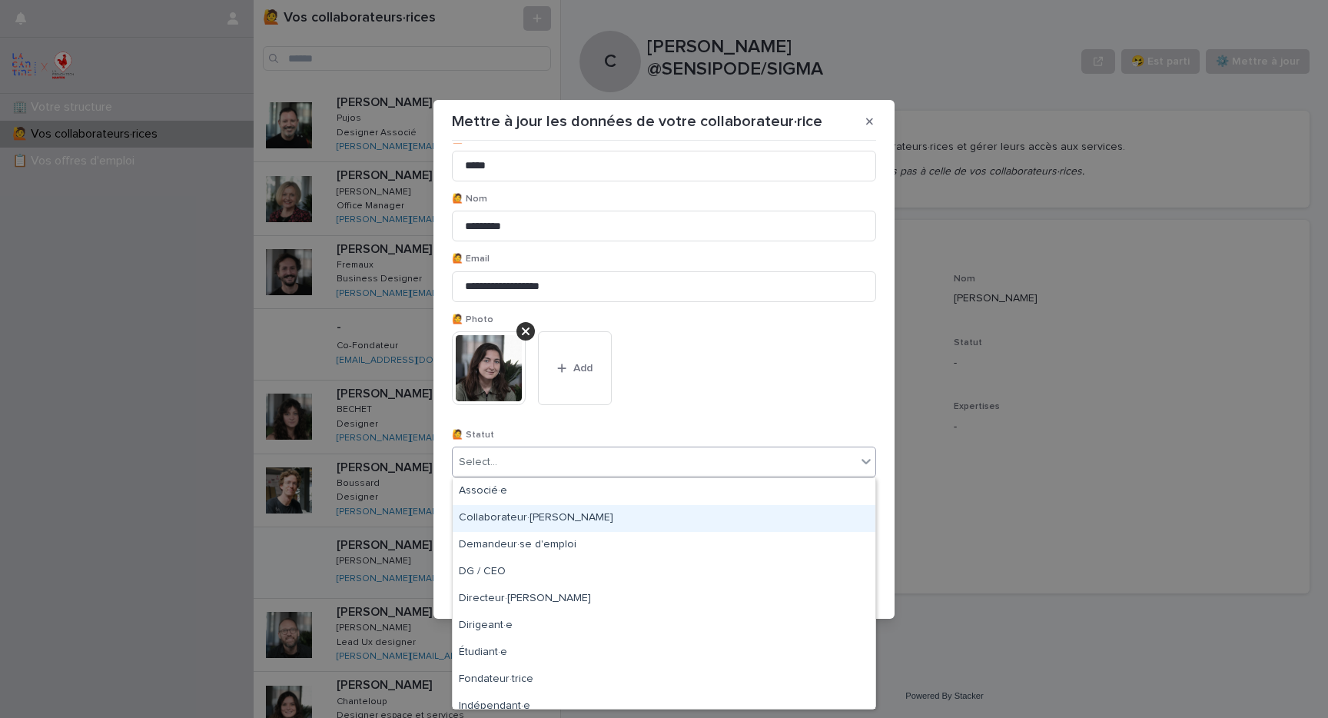
click at [577, 519] on div "Collaborateur·[PERSON_NAME]" at bounding box center [664, 518] width 423 height 27
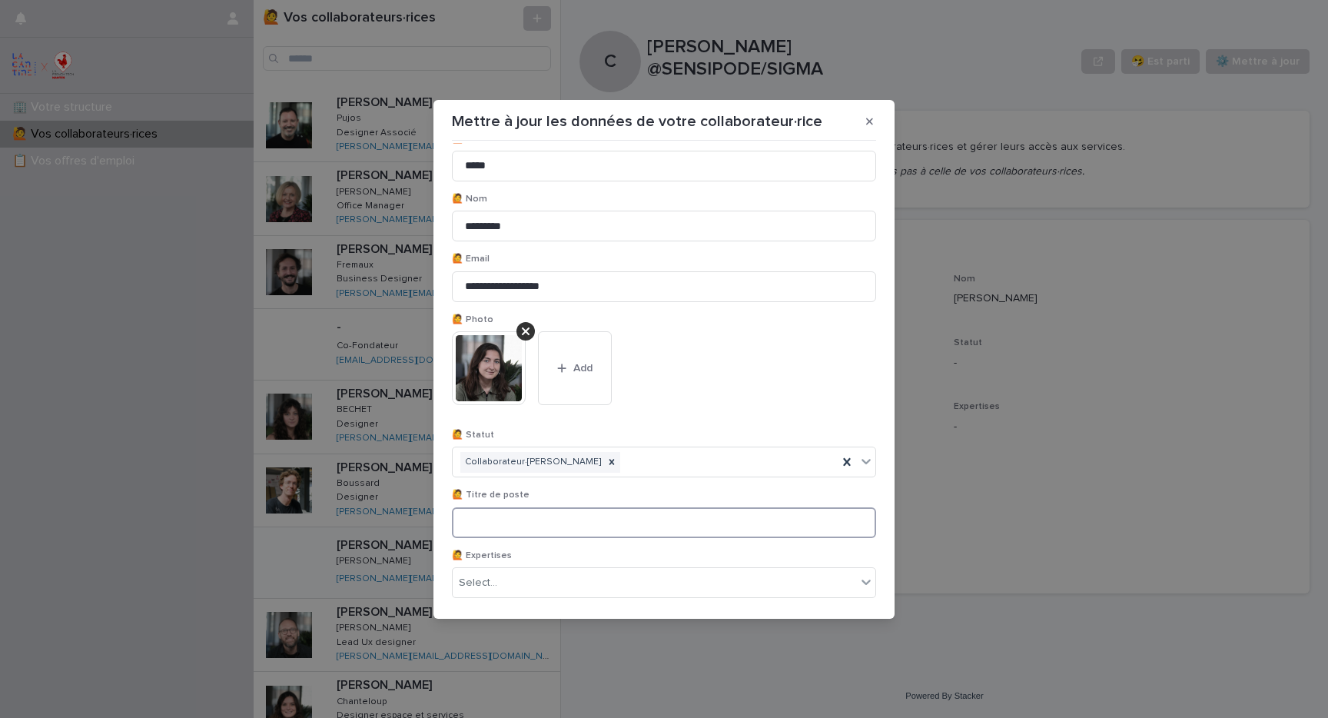
click at [609, 526] on input at bounding box center [664, 522] width 424 height 31
type input "*"
type input "**********"
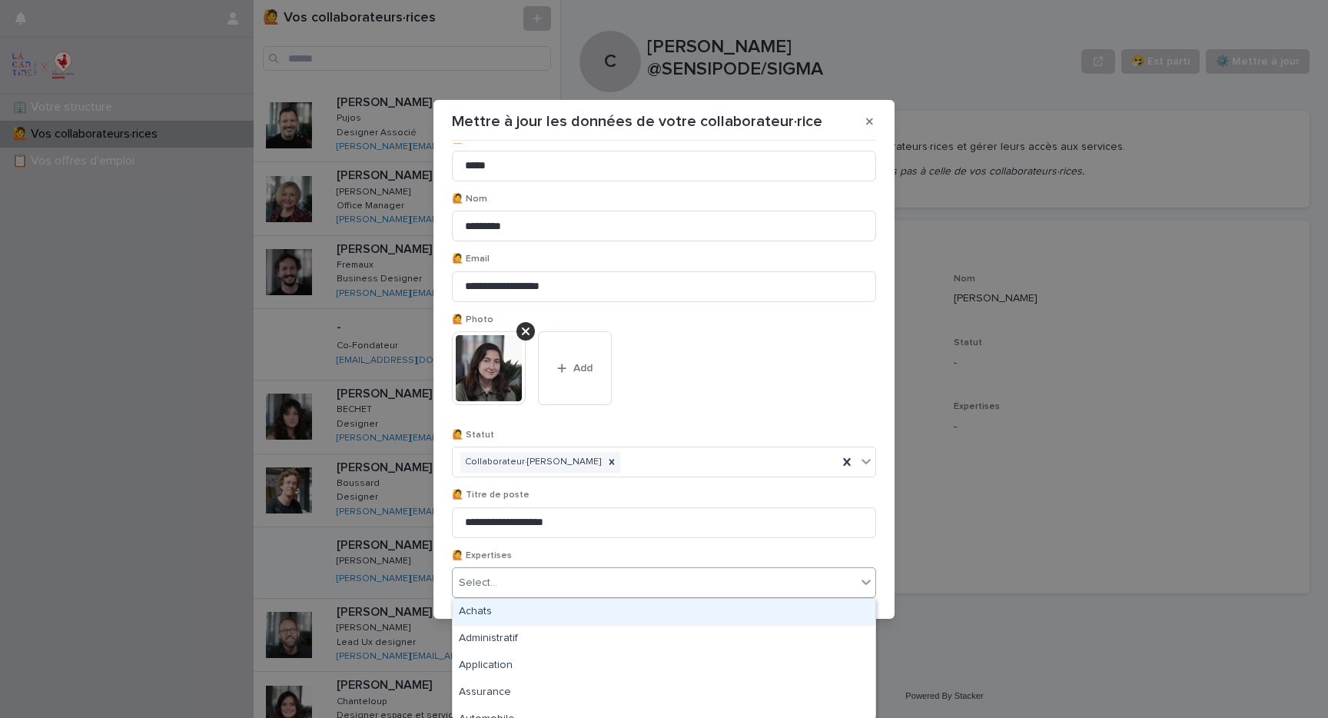
click at [587, 584] on div "Select..." at bounding box center [655, 582] width 404 height 25
type input "***"
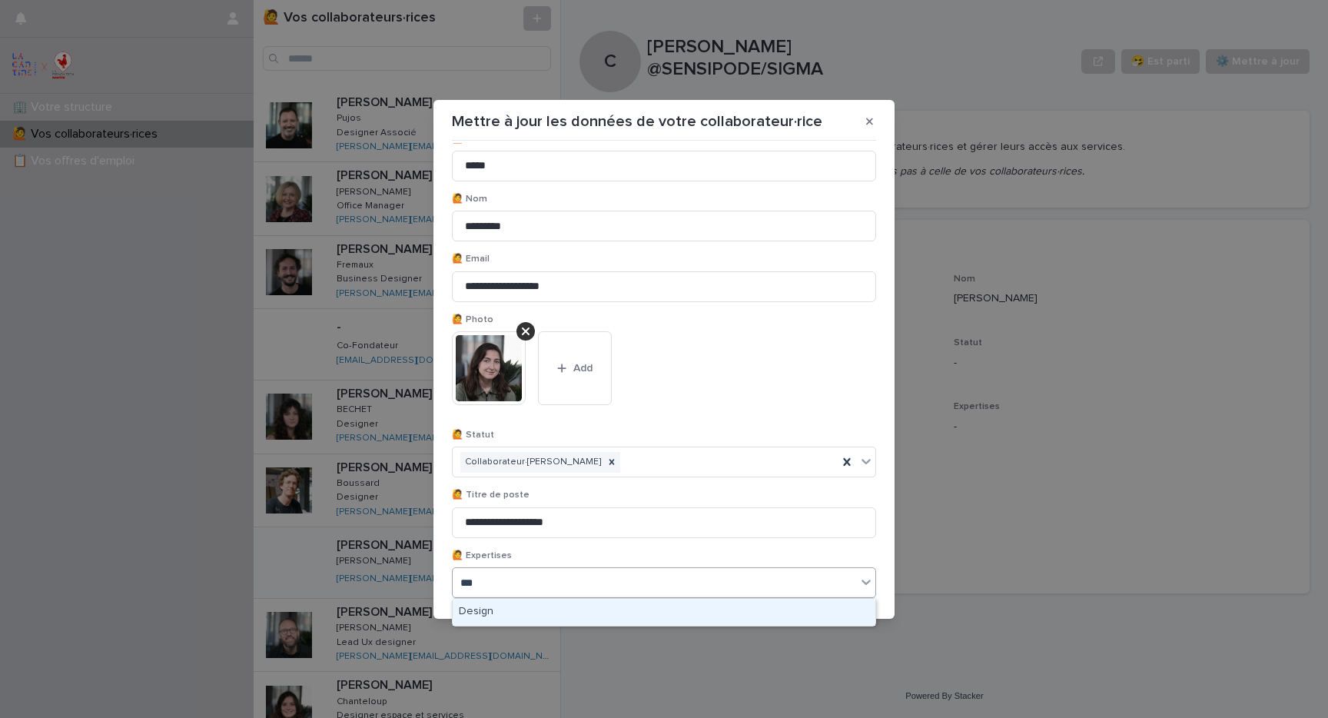
click at [531, 610] on div "Design" at bounding box center [664, 612] width 423 height 27
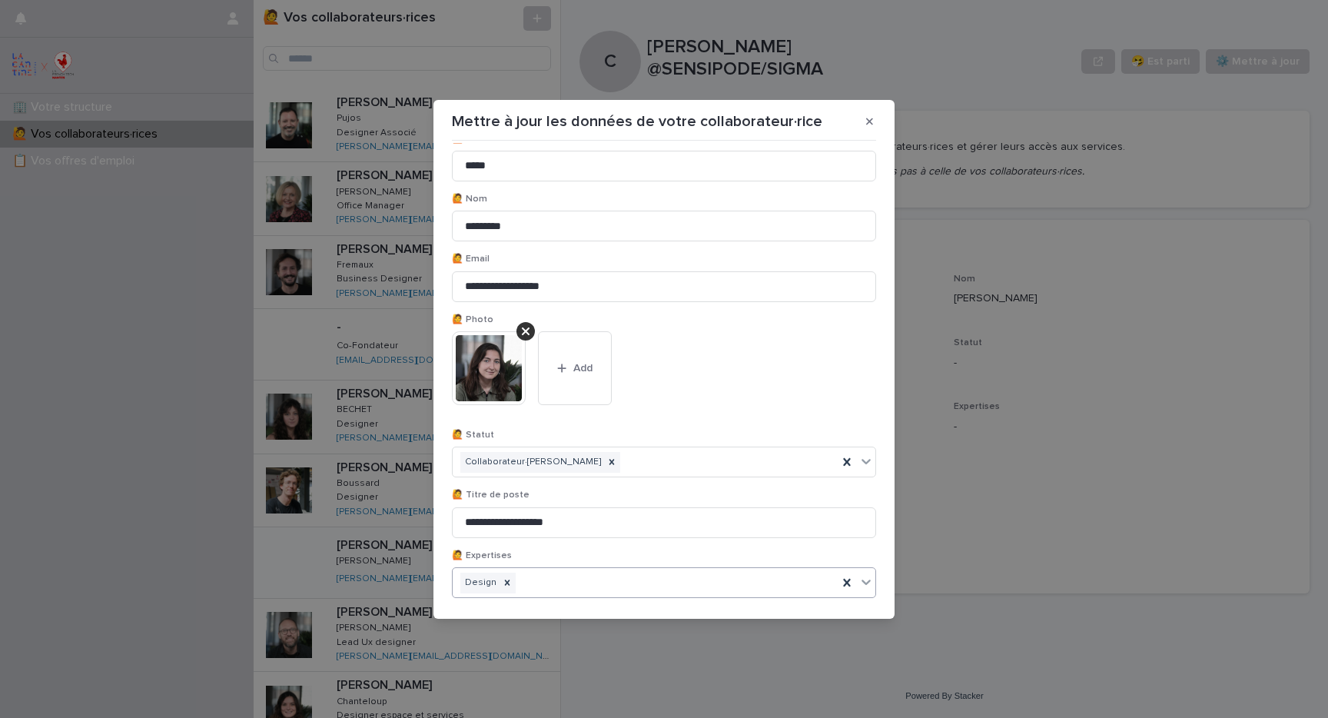
scroll to position [142, 0]
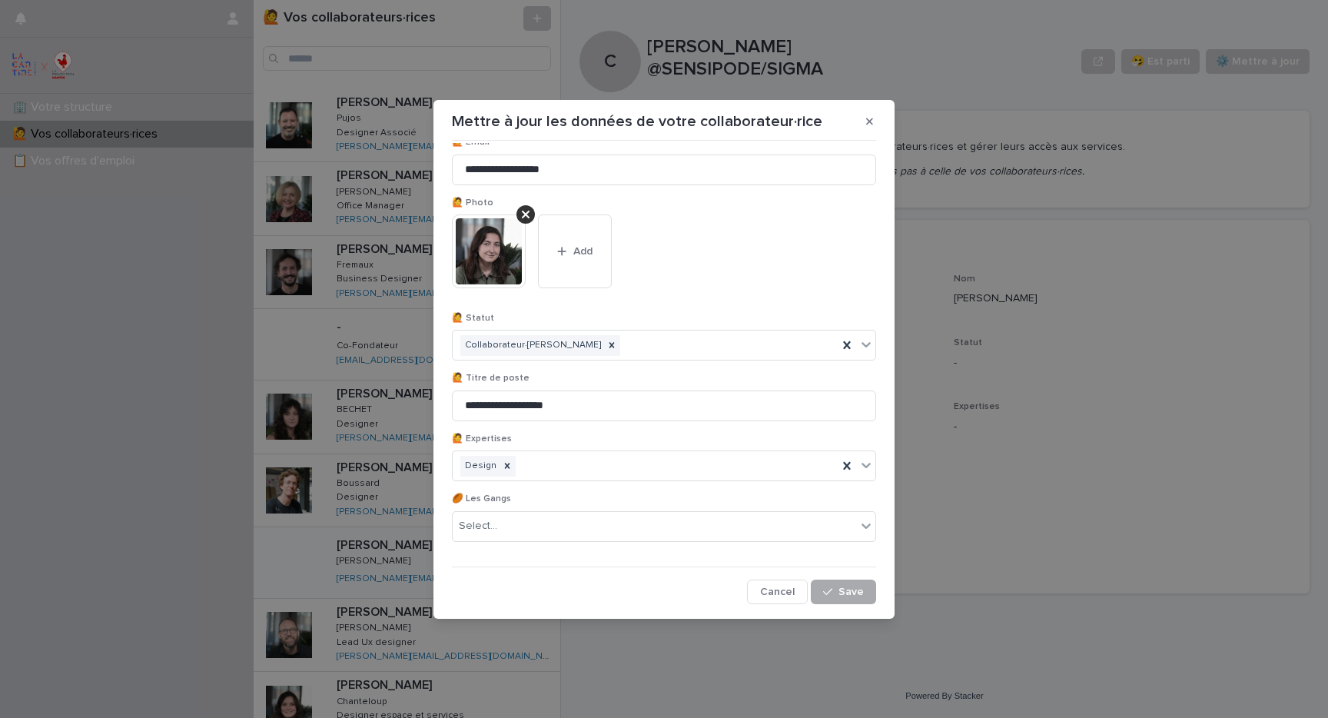
click at [843, 590] on span "Save" at bounding box center [851, 592] width 25 height 11
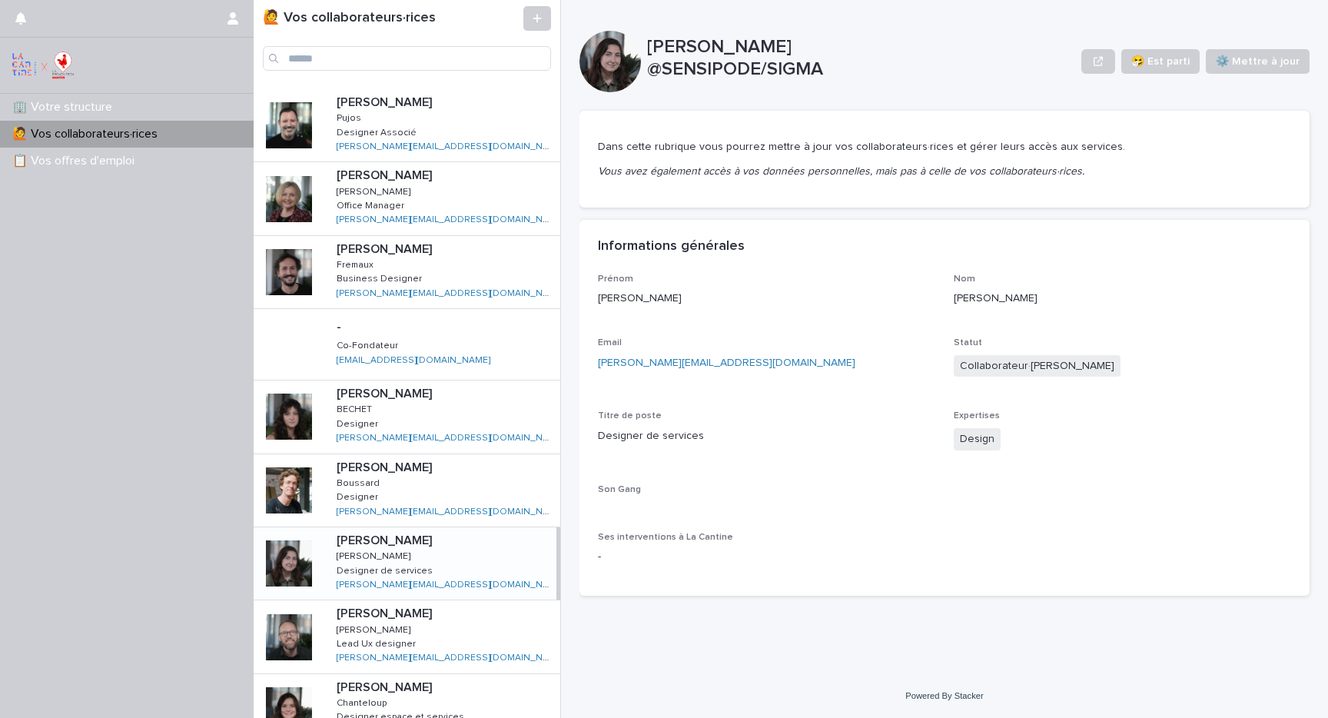
click at [81, 122] on div "🙋 Vos collaborateurs·rices" at bounding box center [127, 134] width 254 height 27
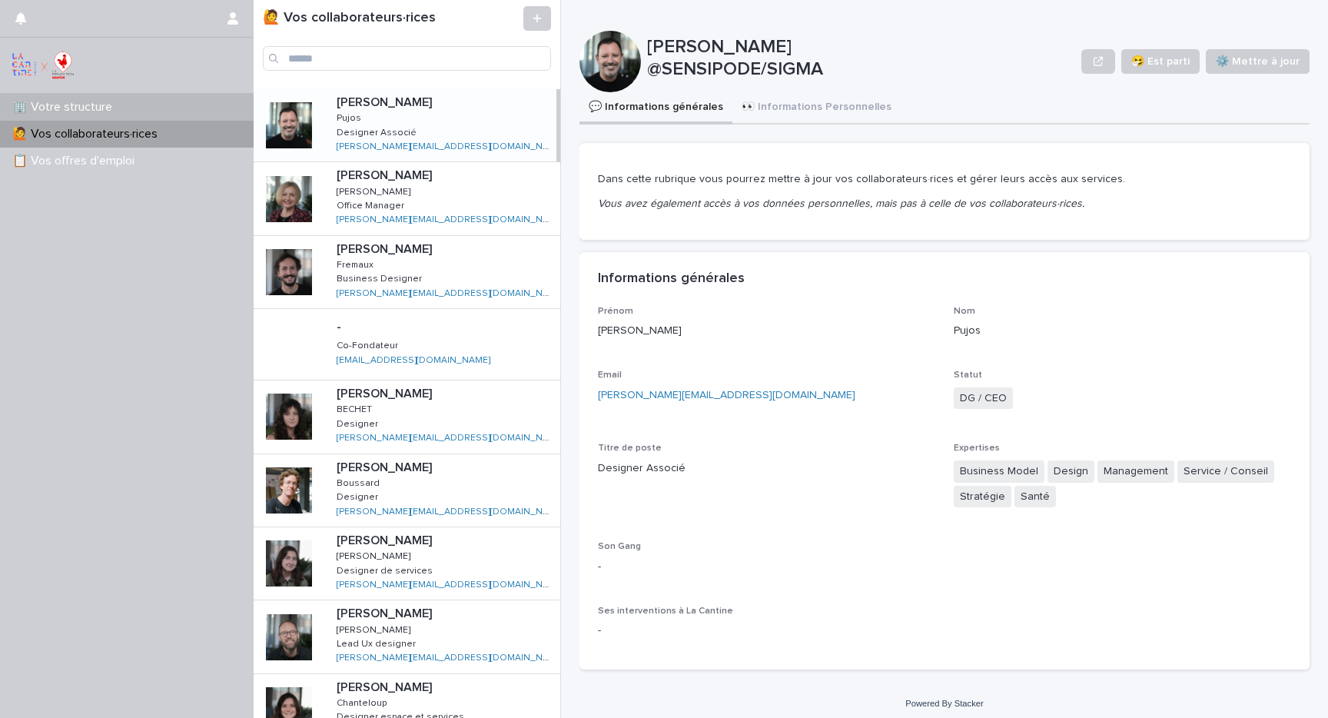
click at [81, 103] on p "🏢 Votre structure" at bounding box center [65, 107] width 118 height 15
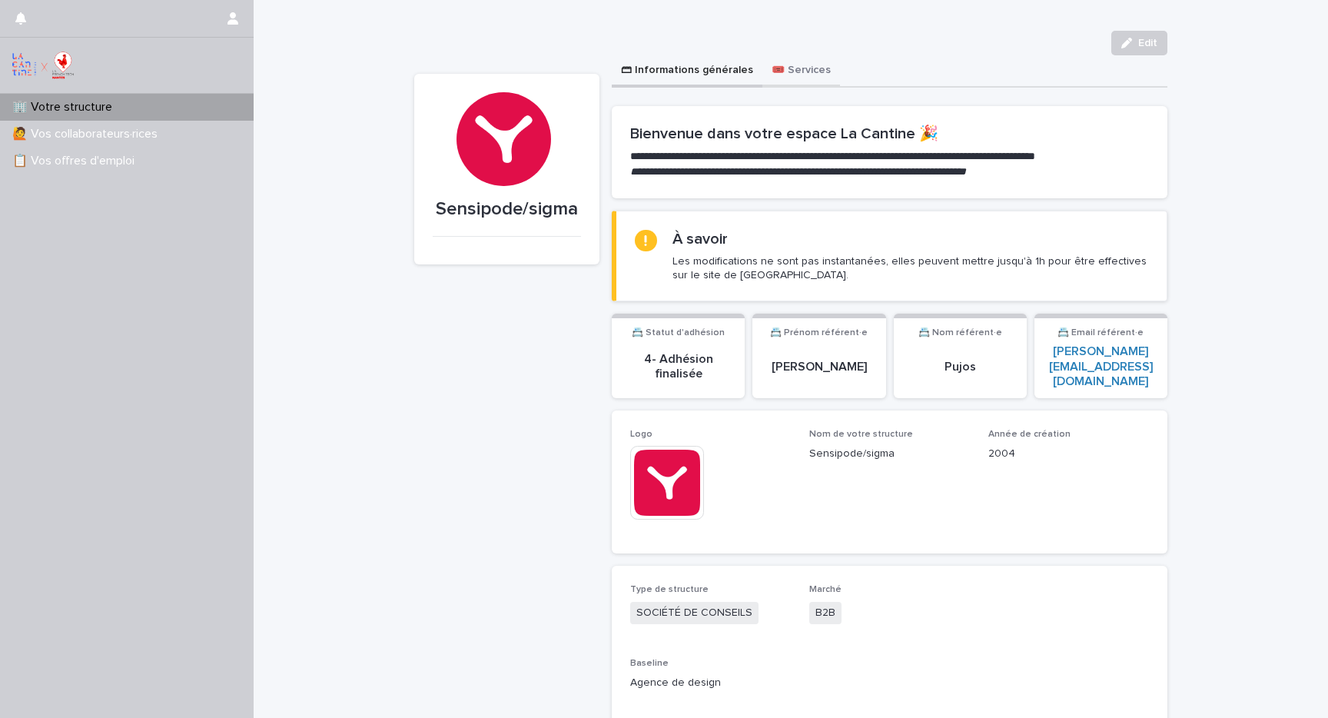
click at [787, 71] on button "🎟️ Services" at bounding box center [802, 71] width 78 height 32
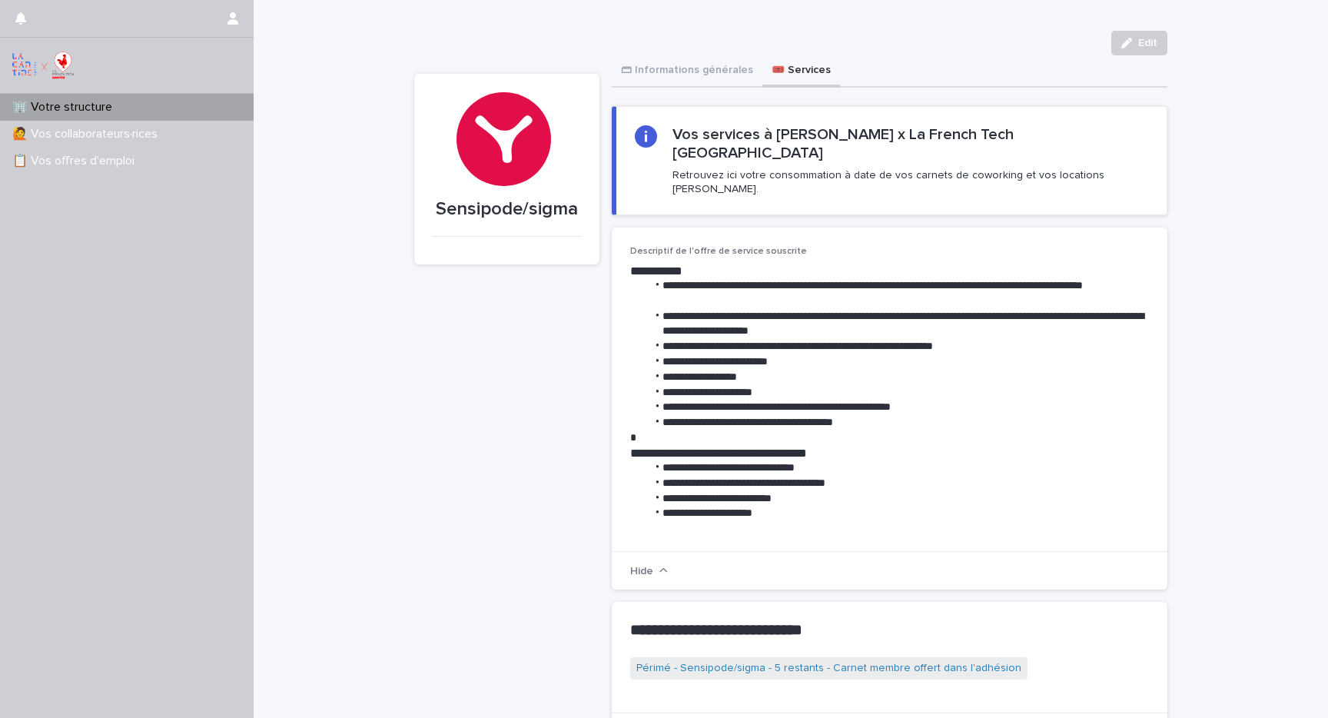
click at [699, 278] on li "**********" at bounding box center [897, 293] width 503 height 31
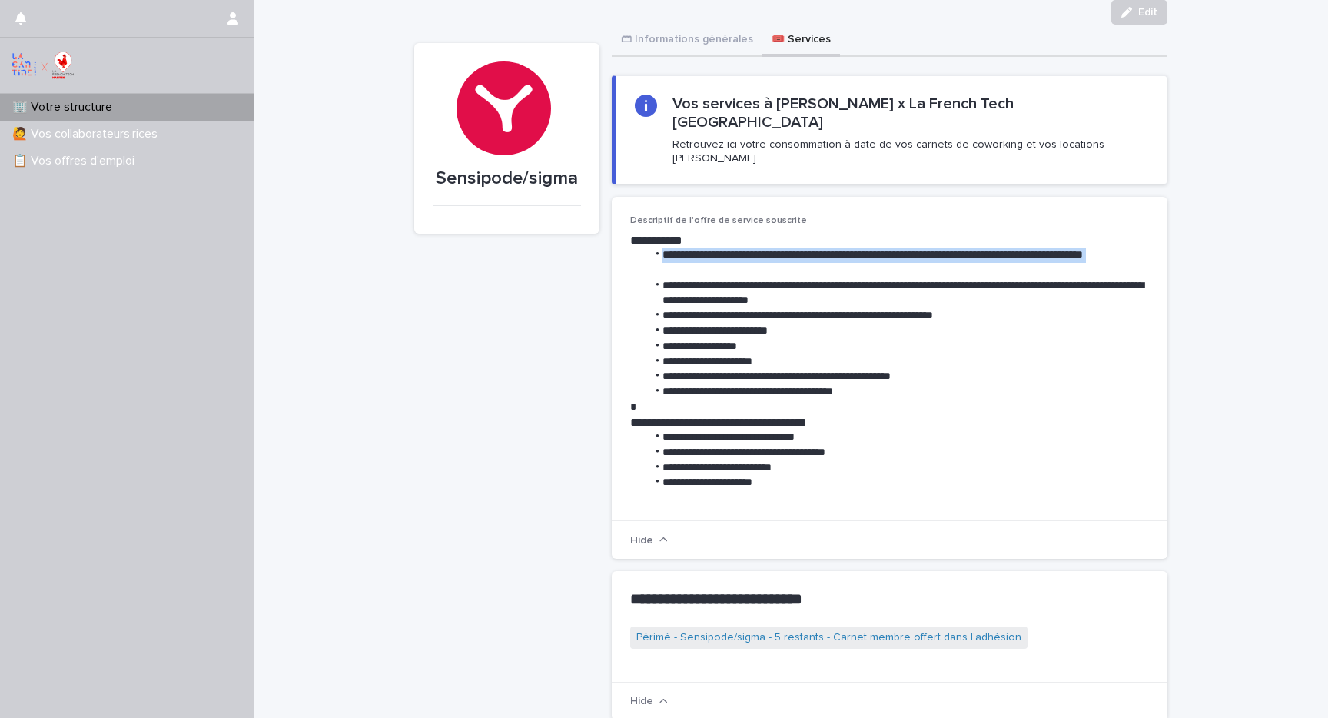
scroll to position [61, 0]
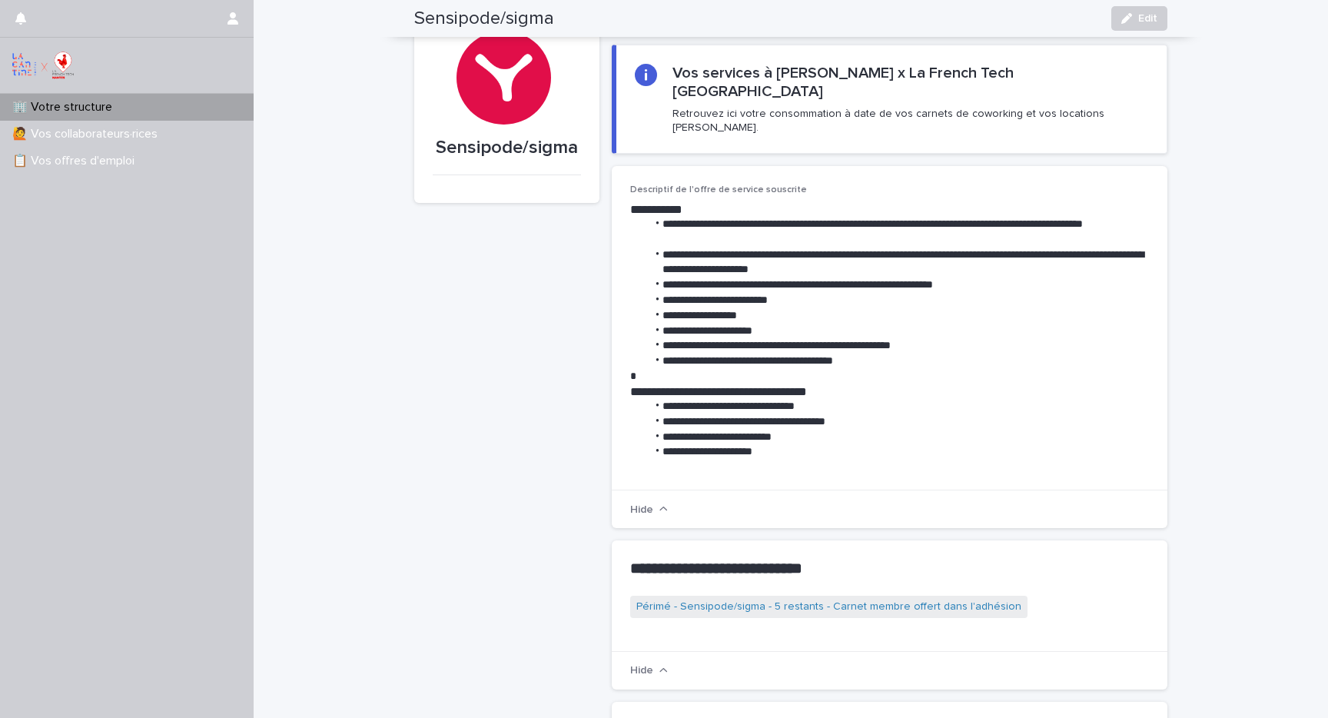
click at [678, 248] on li "**********" at bounding box center [897, 263] width 503 height 31
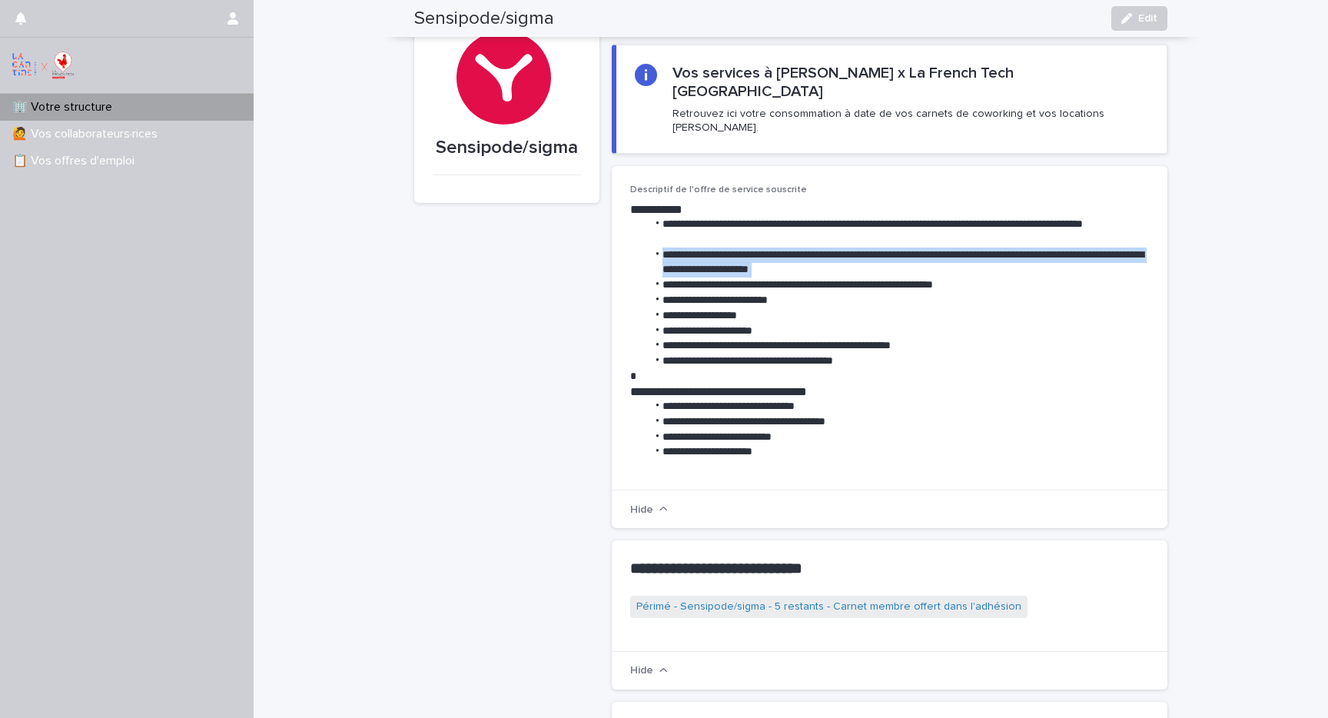
click at [678, 248] on li "**********" at bounding box center [897, 263] width 503 height 31
click at [902, 248] on li "**********" at bounding box center [897, 263] width 503 height 31
drag, startPoint x: 903, startPoint y: 236, endPoint x: 620, endPoint y: 228, distance: 283.8
click at [620, 228] on div "**********" at bounding box center [890, 328] width 556 height 324
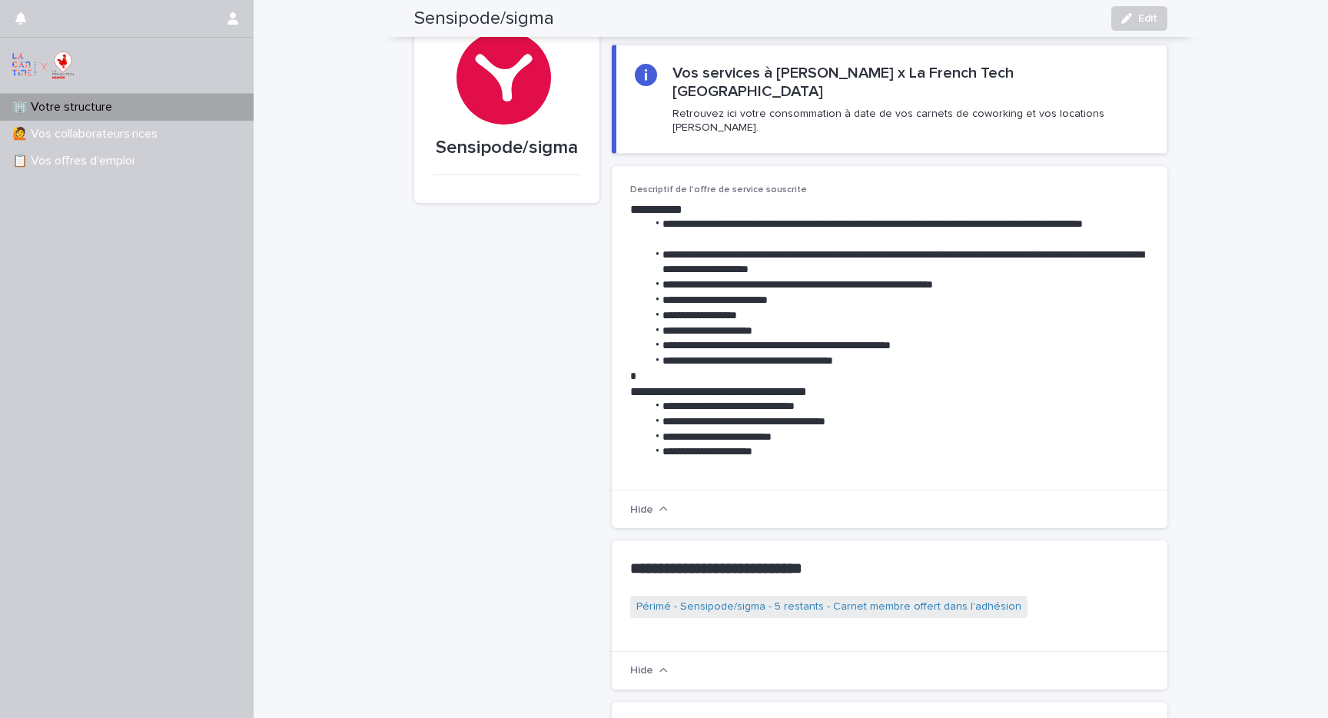
click at [693, 278] on li "**********" at bounding box center [897, 285] width 503 height 15
click at [684, 293] on li "**********" at bounding box center [897, 300] width 503 height 15
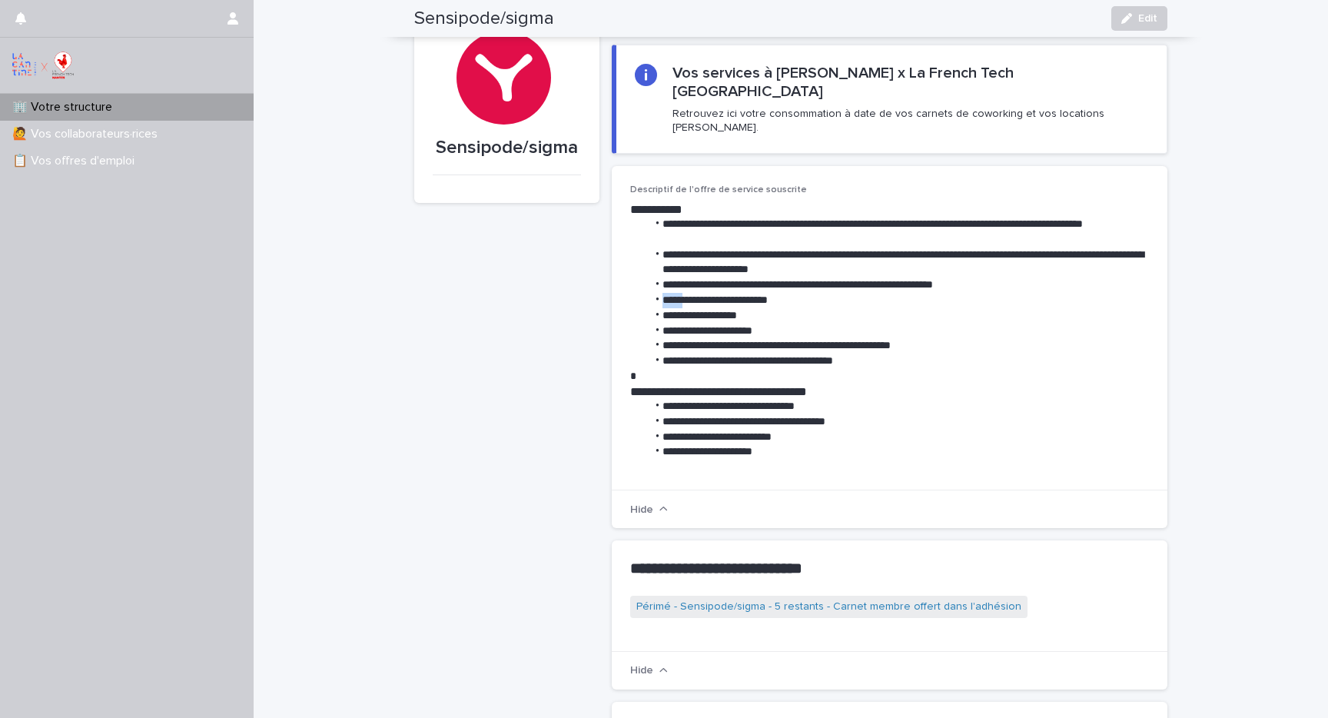
click at [684, 293] on li "**********" at bounding box center [897, 300] width 503 height 15
click at [688, 308] on li "**********" at bounding box center [897, 315] width 503 height 15
click at [677, 324] on li "**********" at bounding box center [897, 331] width 503 height 15
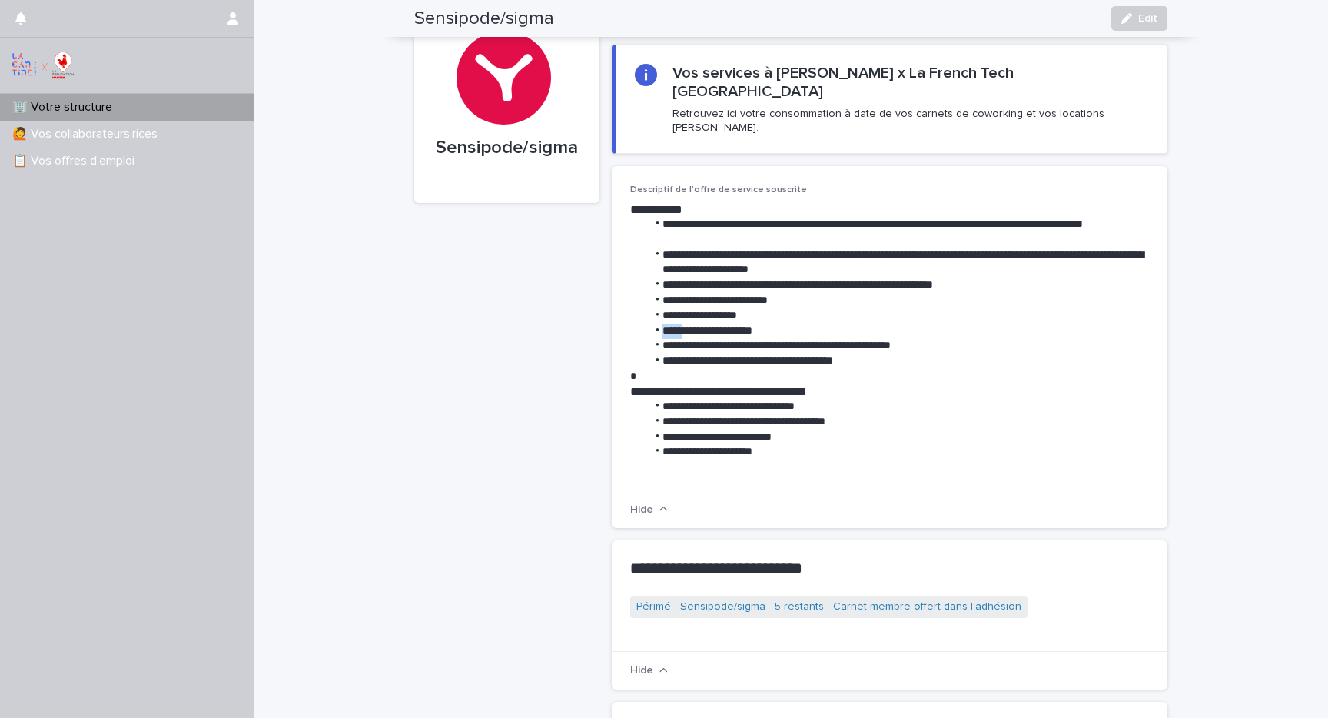
click at [677, 324] on li "**********" at bounding box center [897, 331] width 503 height 15
click at [682, 338] on li "**********" at bounding box center [897, 345] width 503 height 15
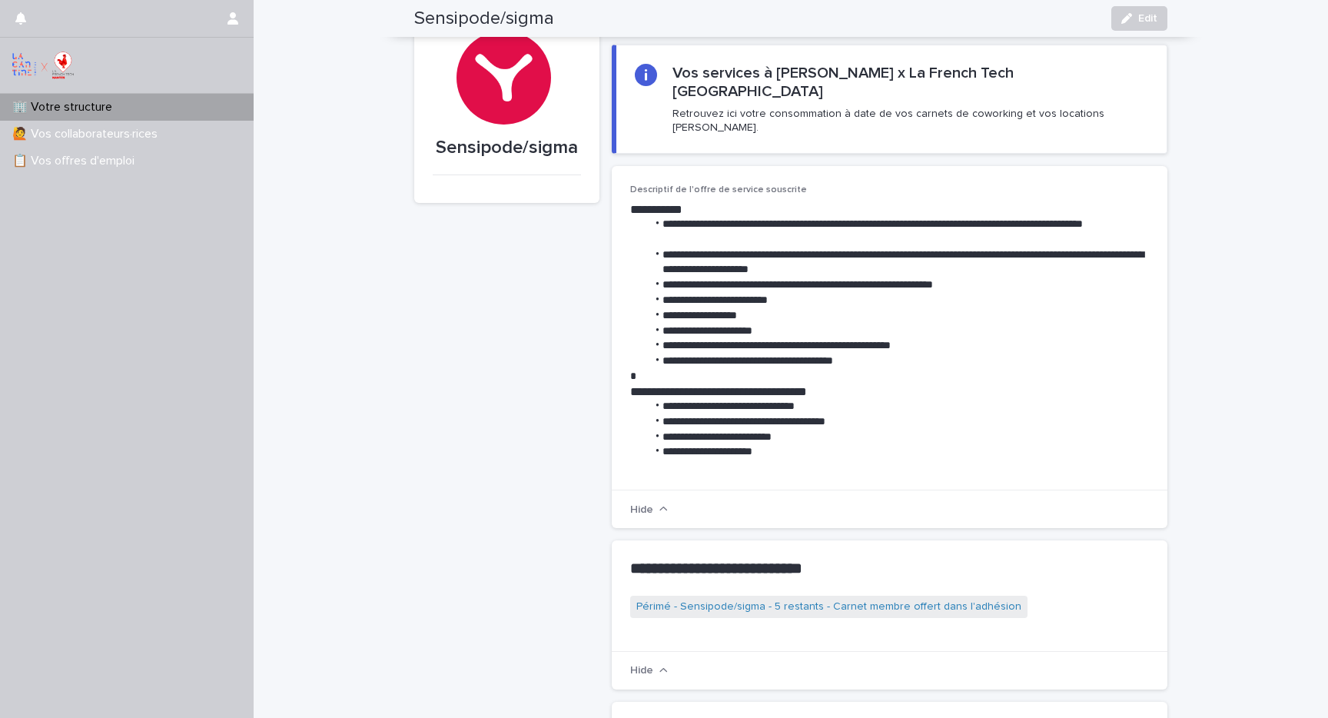
click at [687, 354] on li "**********" at bounding box center [897, 361] width 503 height 15
click at [709, 338] on li "**********" at bounding box center [897, 345] width 503 height 15
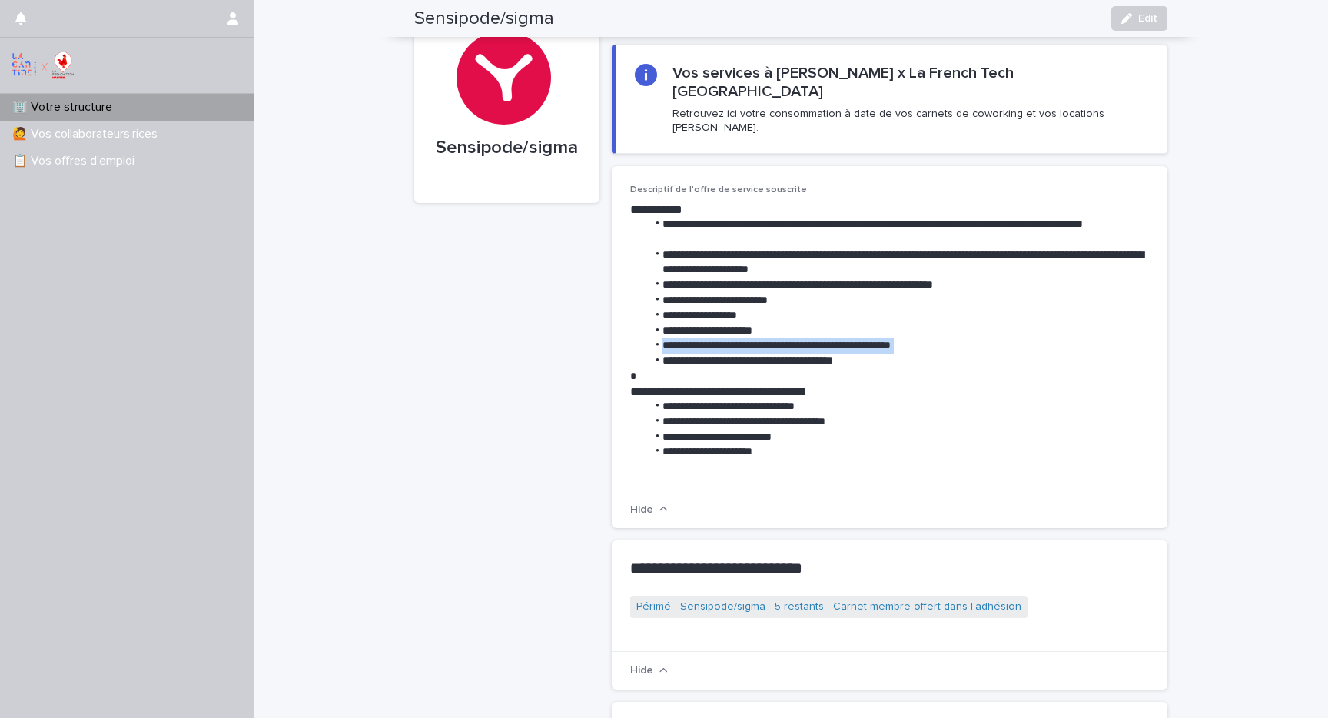
click at [709, 338] on li "**********" at bounding box center [897, 345] width 503 height 15
click at [686, 354] on li "**********" at bounding box center [897, 361] width 503 height 15
click at [728, 308] on li "**********" at bounding box center [897, 315] width 503 height 15
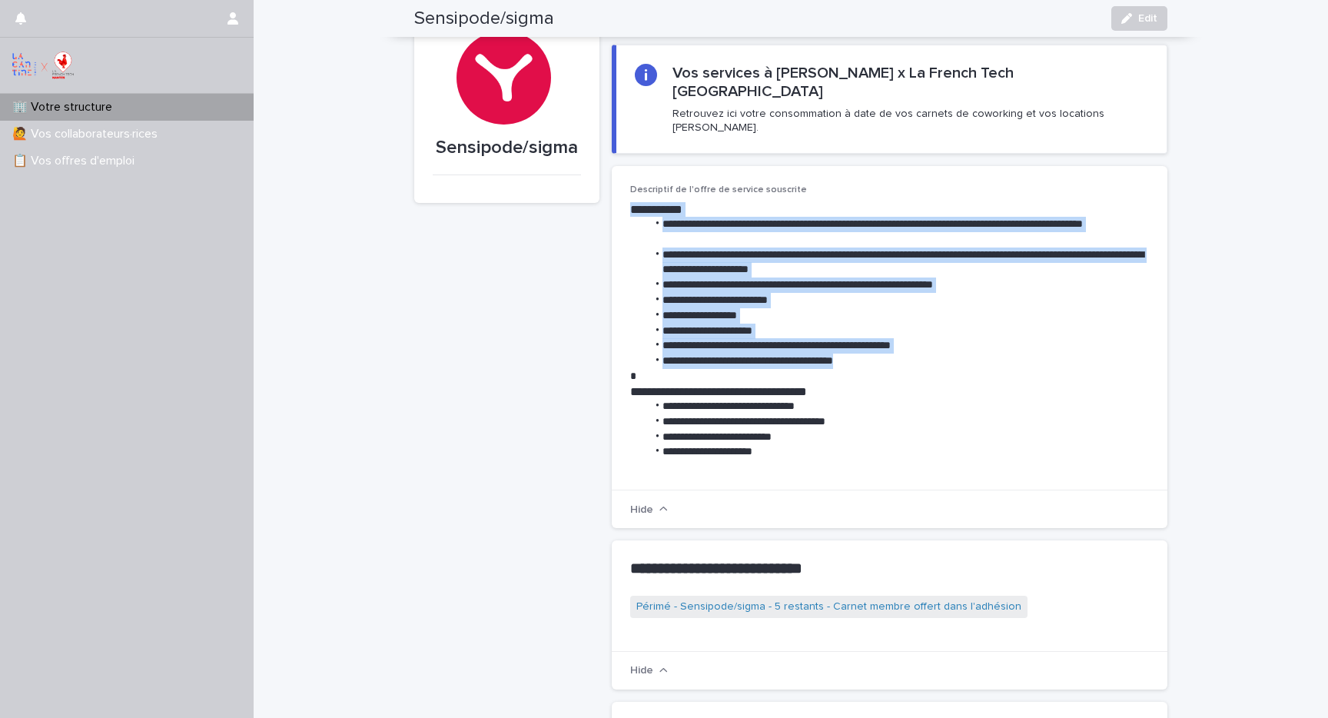
drag, startPoint x: 866, startPoint y: 331, endPoint x: 626, endPoint y: 177, distance: 284.9
click at [626, 177] on div "**********" at bounding box center [890, 328] width 556 height 324
copy div "**********"
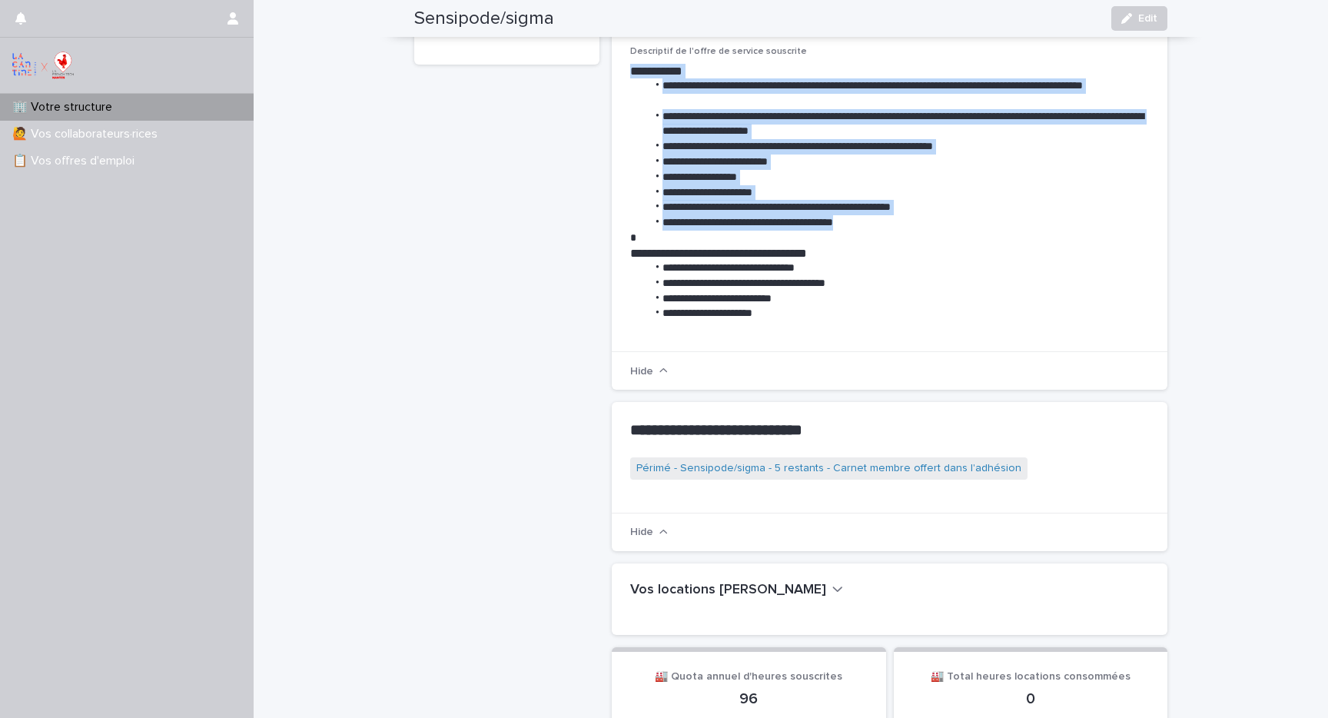
scroll to position [377, 0]
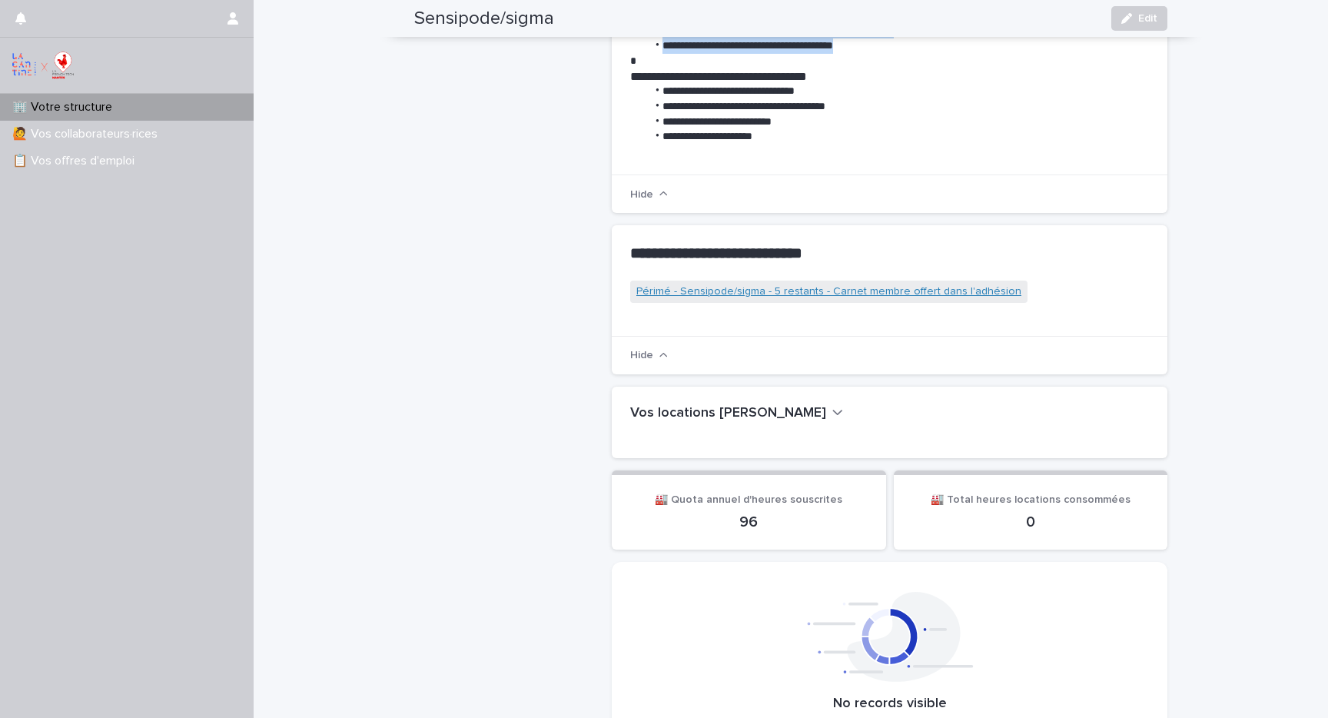
click at [769, 284] on link "Périmé - Sensipode/sigma - 5 restants - Carnet membre offert dans l'adhésion" at bounding box center [828, 292] width 385 height 16
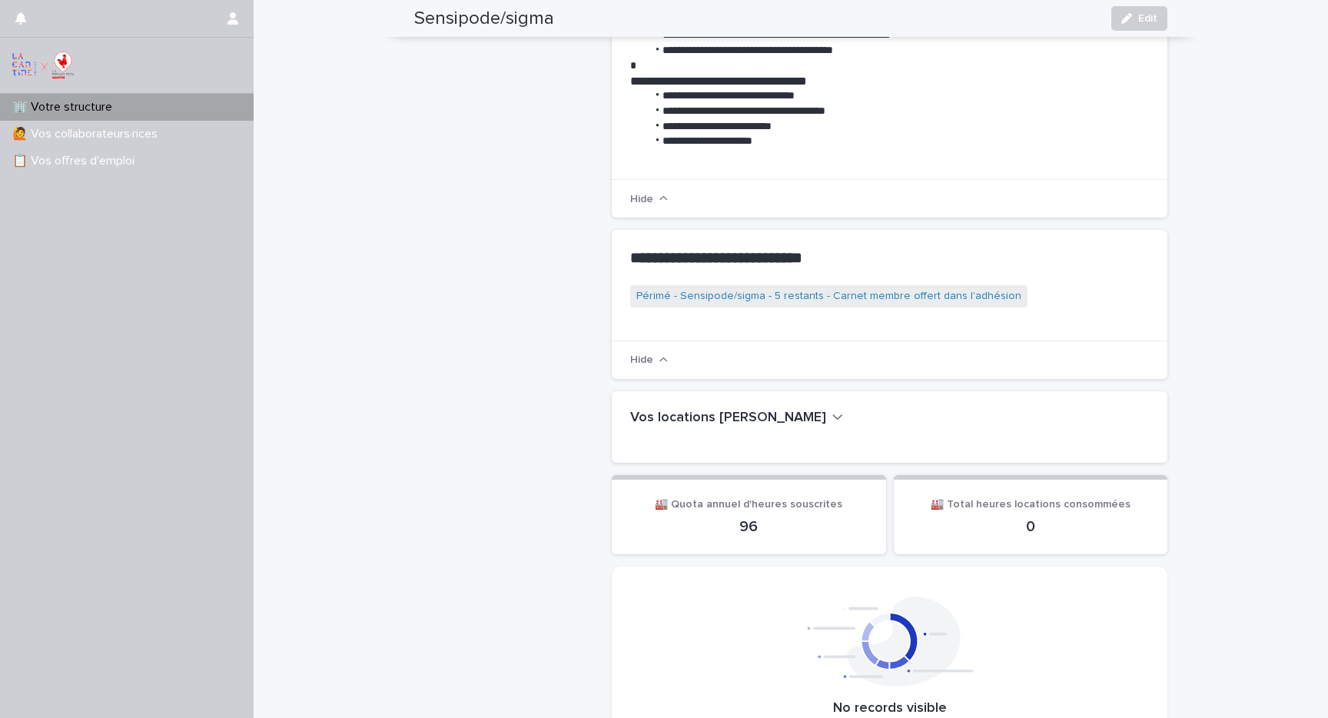
scroll to position [386, 0]
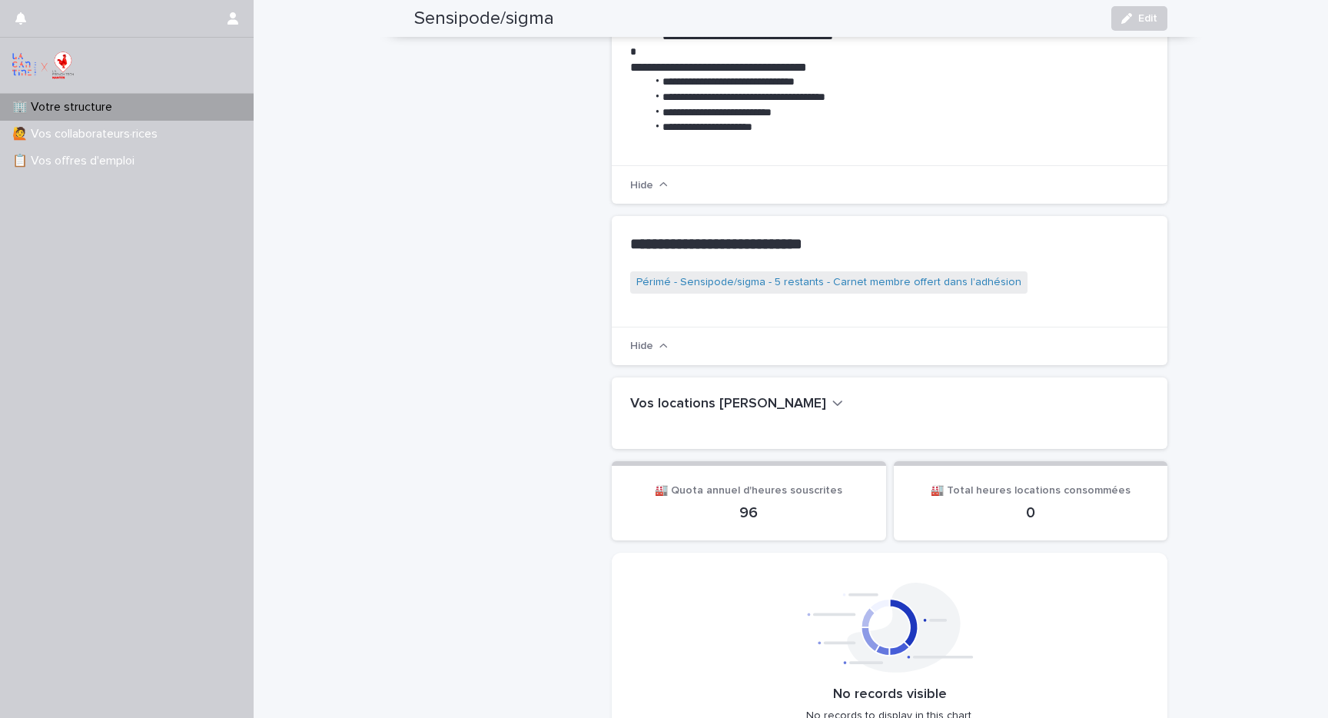
click at [743, 412] on h1 at bounding box center [886, 421] width 513 height 18
click at [833, 396] on icon "button" at bounding box center [838, 403] width 11 height 14
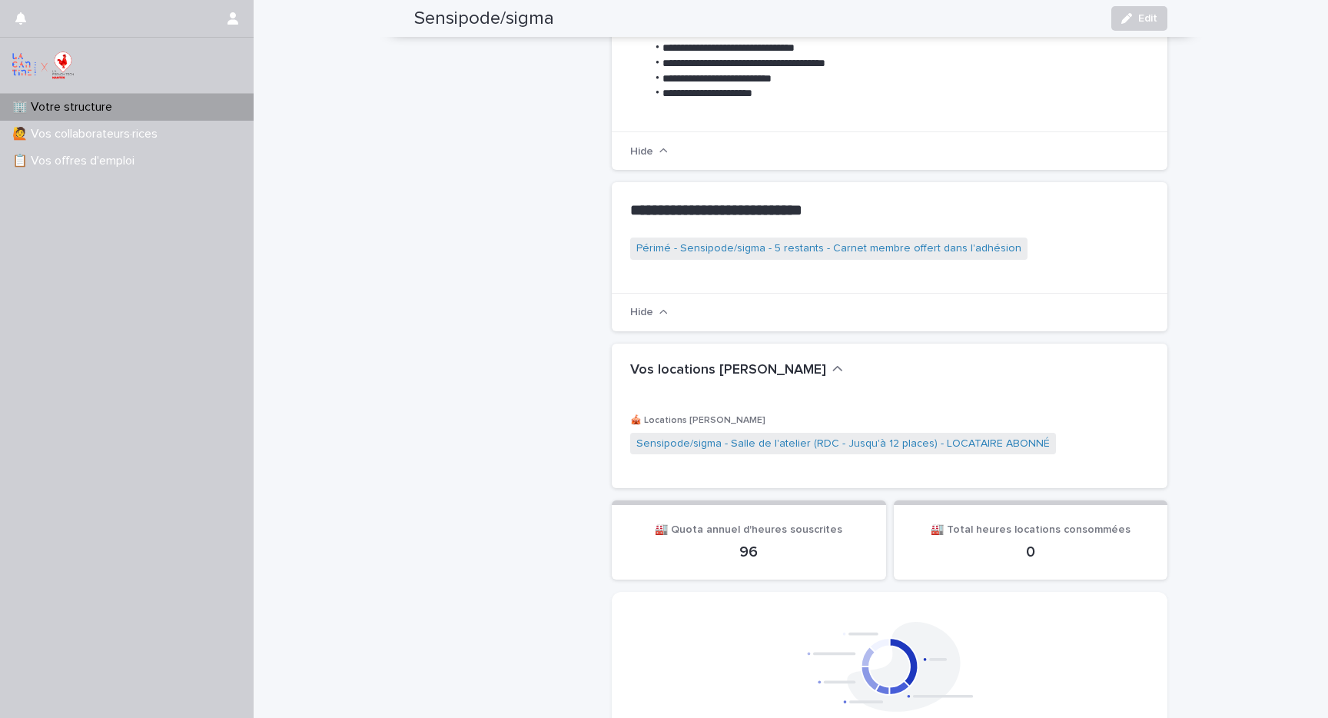
scroll to position [422, 0]
click at [732, 434] on link "Sensipode/sigma - Salle de l'atelier (RDC - Jusqu'à 12 places) - LOCATAIRE ABON…" at bounding box center [843, 442] width 414 height 16
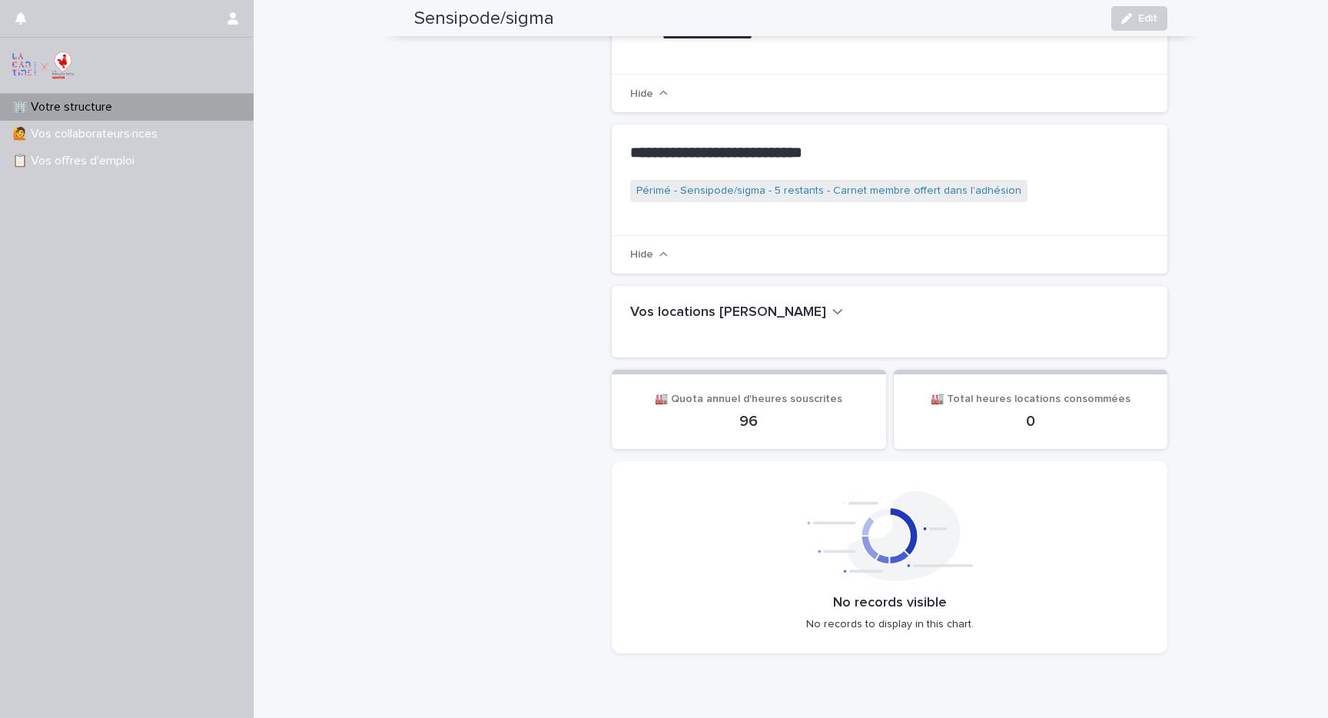
scroll to position [513, 0]
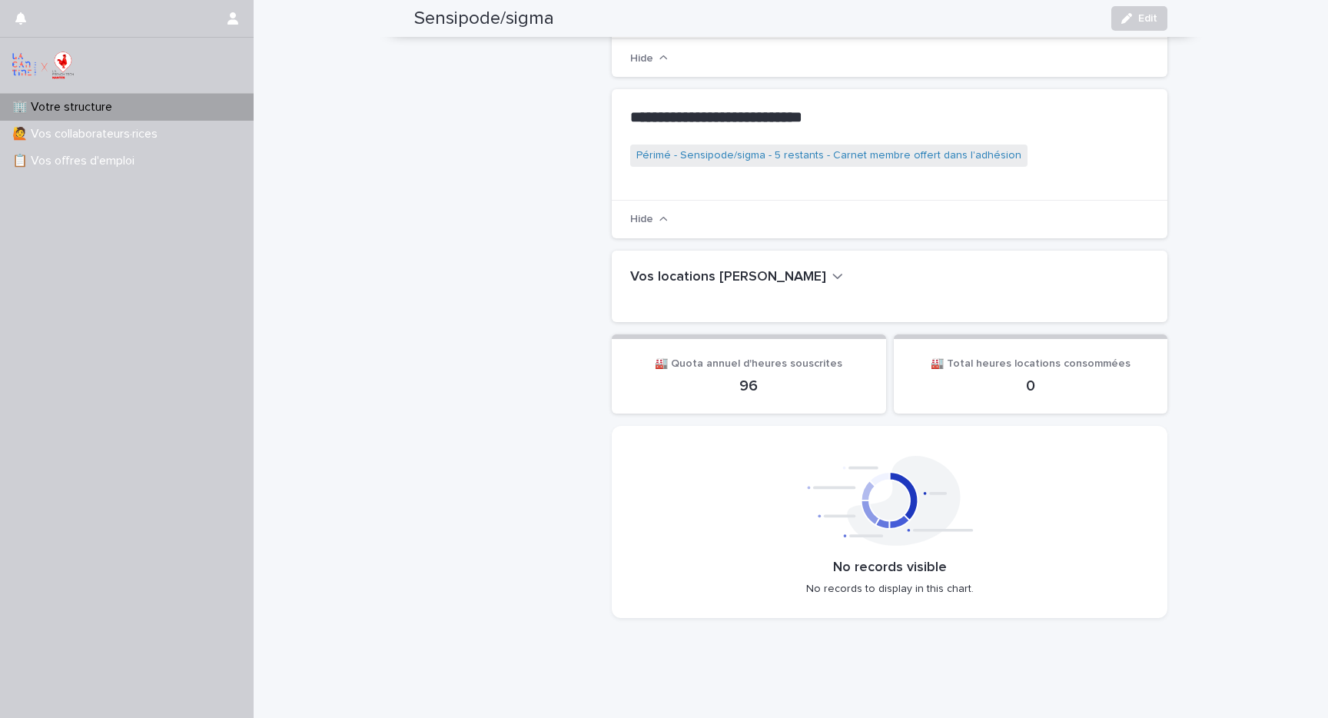
click at [746, 377] on p "96" at bounding box center [749, 386] width 238 height 18
